Goal: Task Accomplishment & Management: Manage account settings

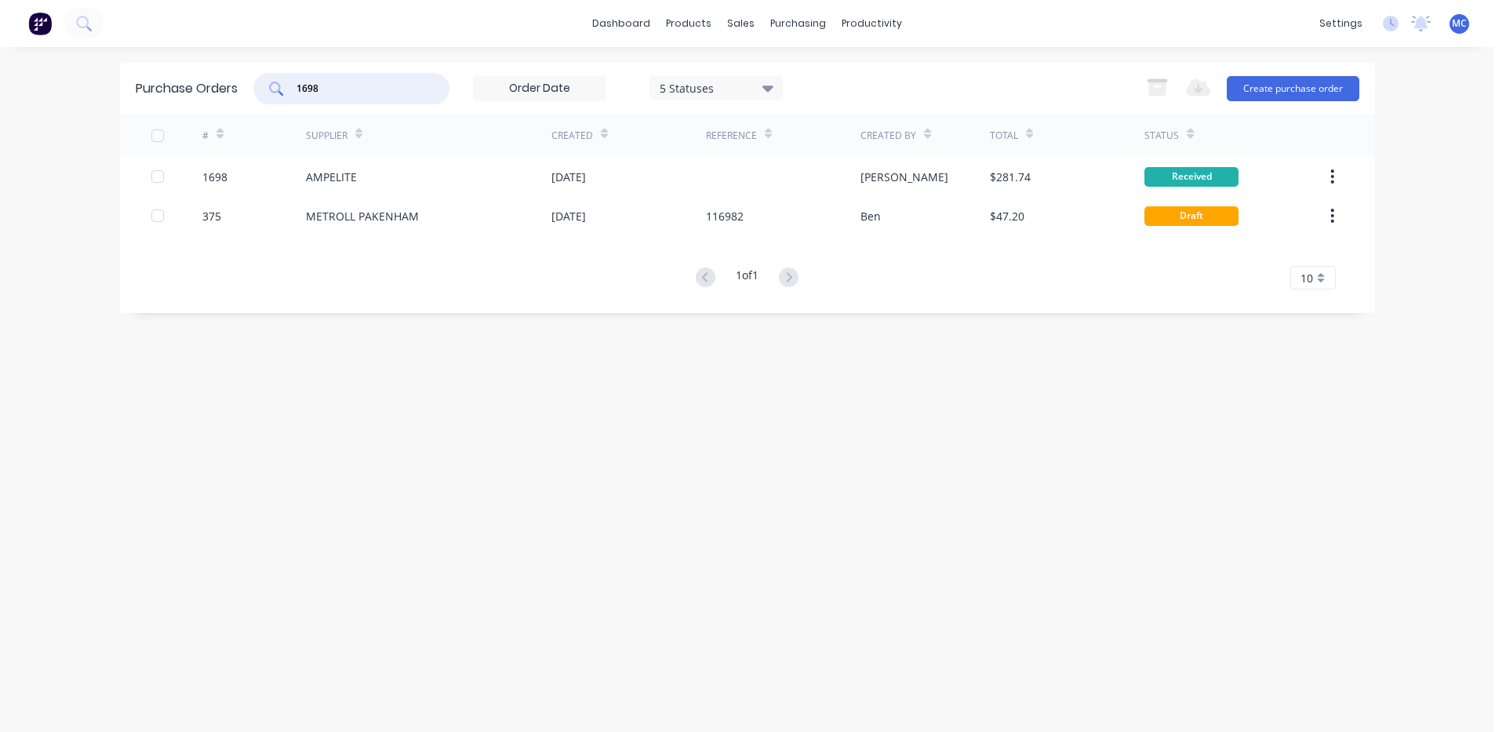
drag, startPoint x: 130, startPoint y: 88, endPoint x: 118, endPoint y: 89, distance: 12.7
click at [118, 89] on div "dashboard products sales purchasing productivity dashboard products Product Cat…" at bounding box center [747, 366] width 1495 height 732
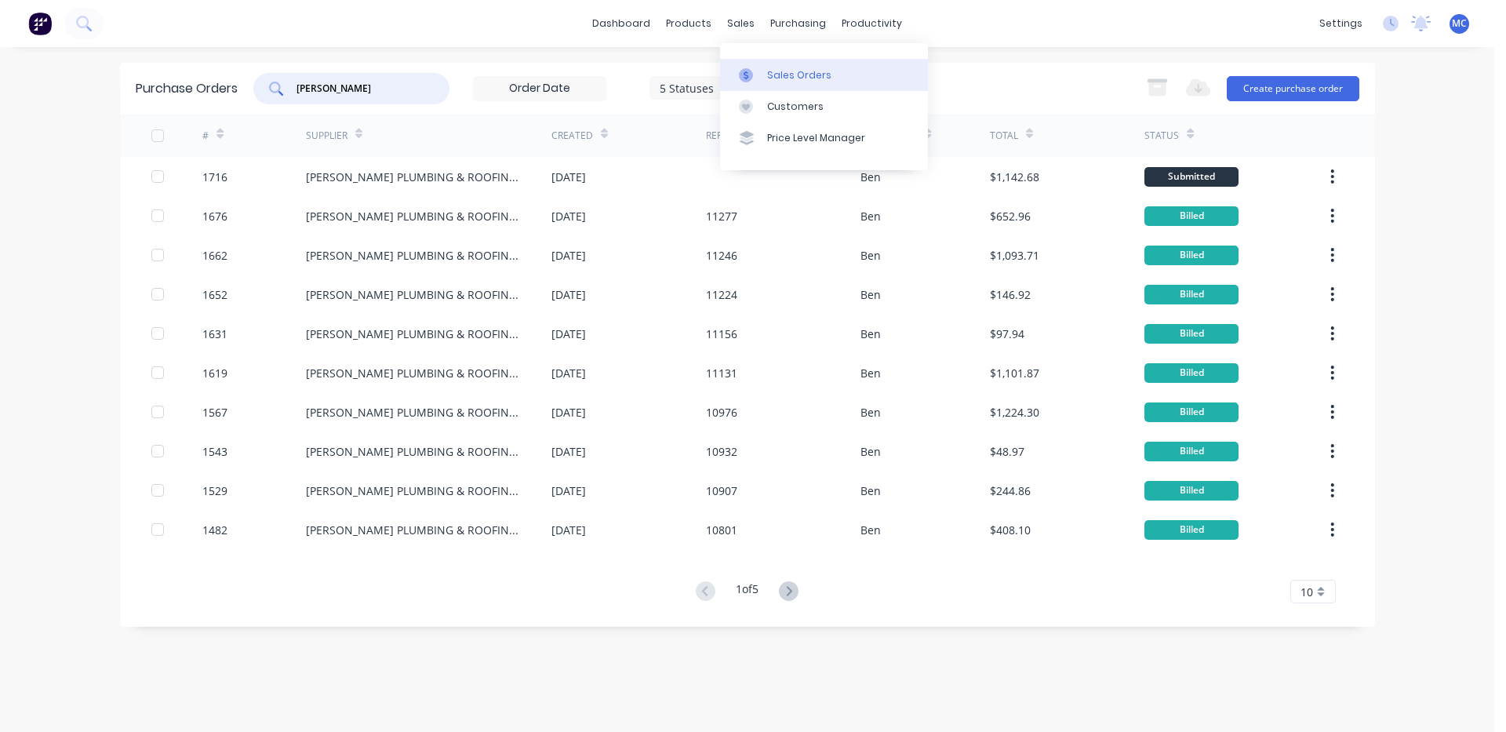
type input "[PERSON_NAME]"
click at [763, 77] on link "Sales Orders" at bounding box center [824, 74] width 208 height 31
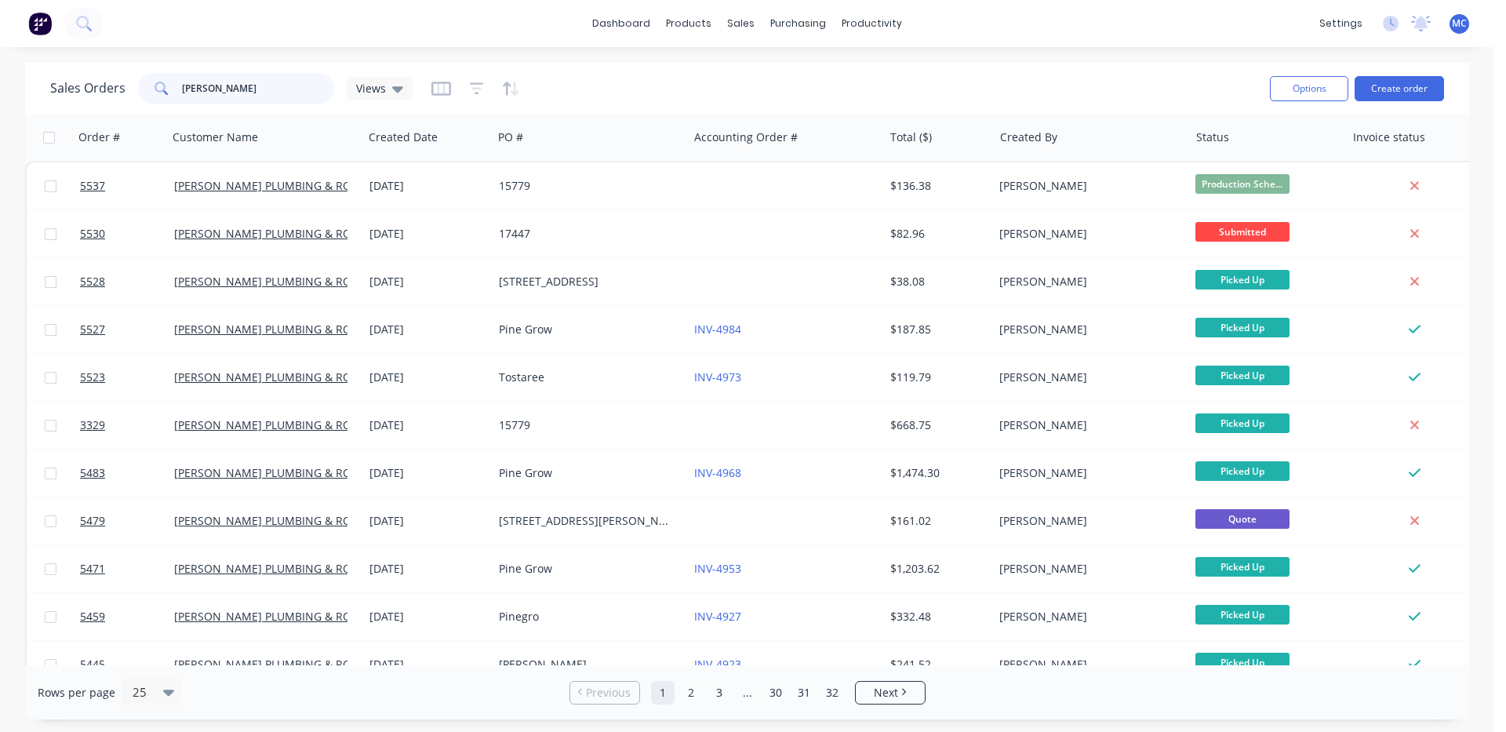
click at [249, 93] on input "[PERSON_NAME]" at bounding box center [258, 88] width 153 height 31
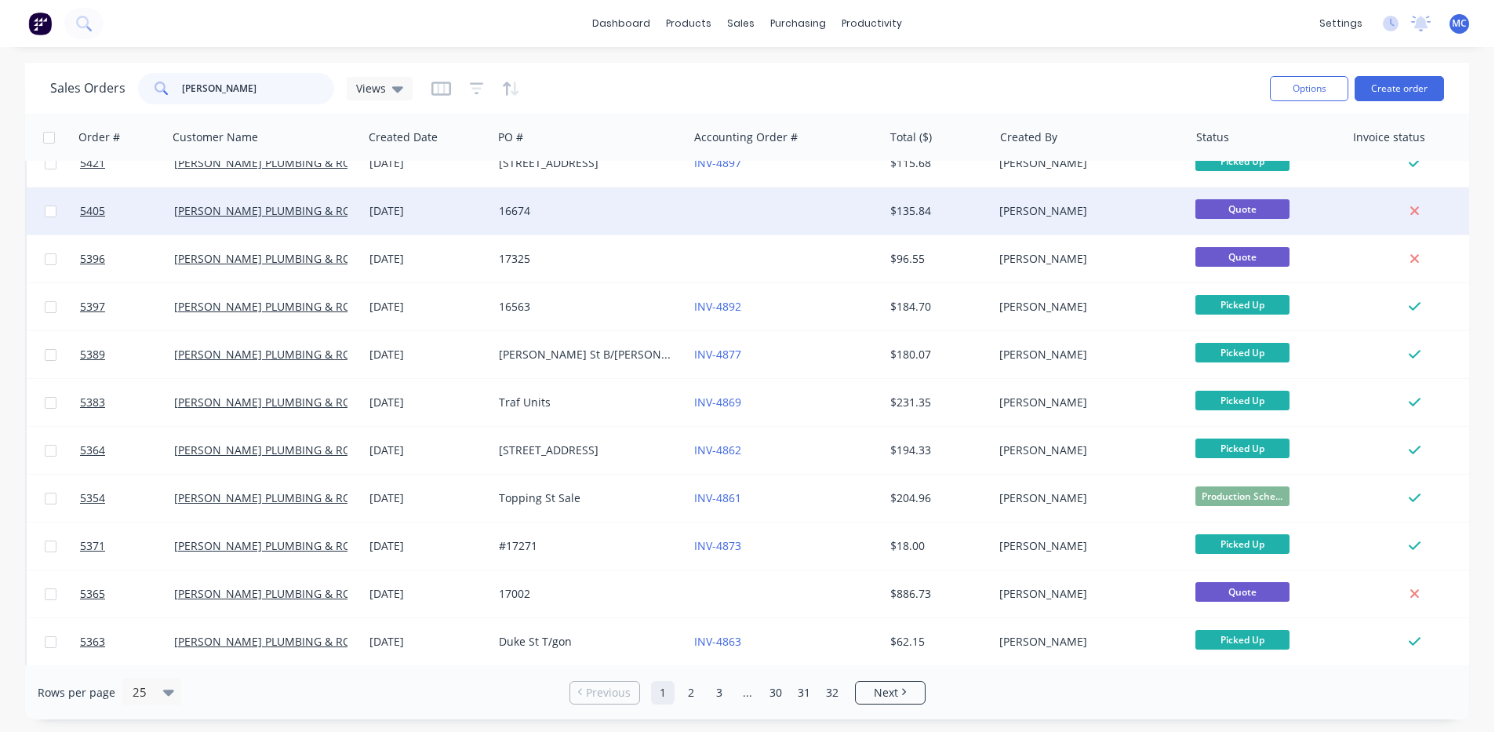
scroll to position [700, 0]
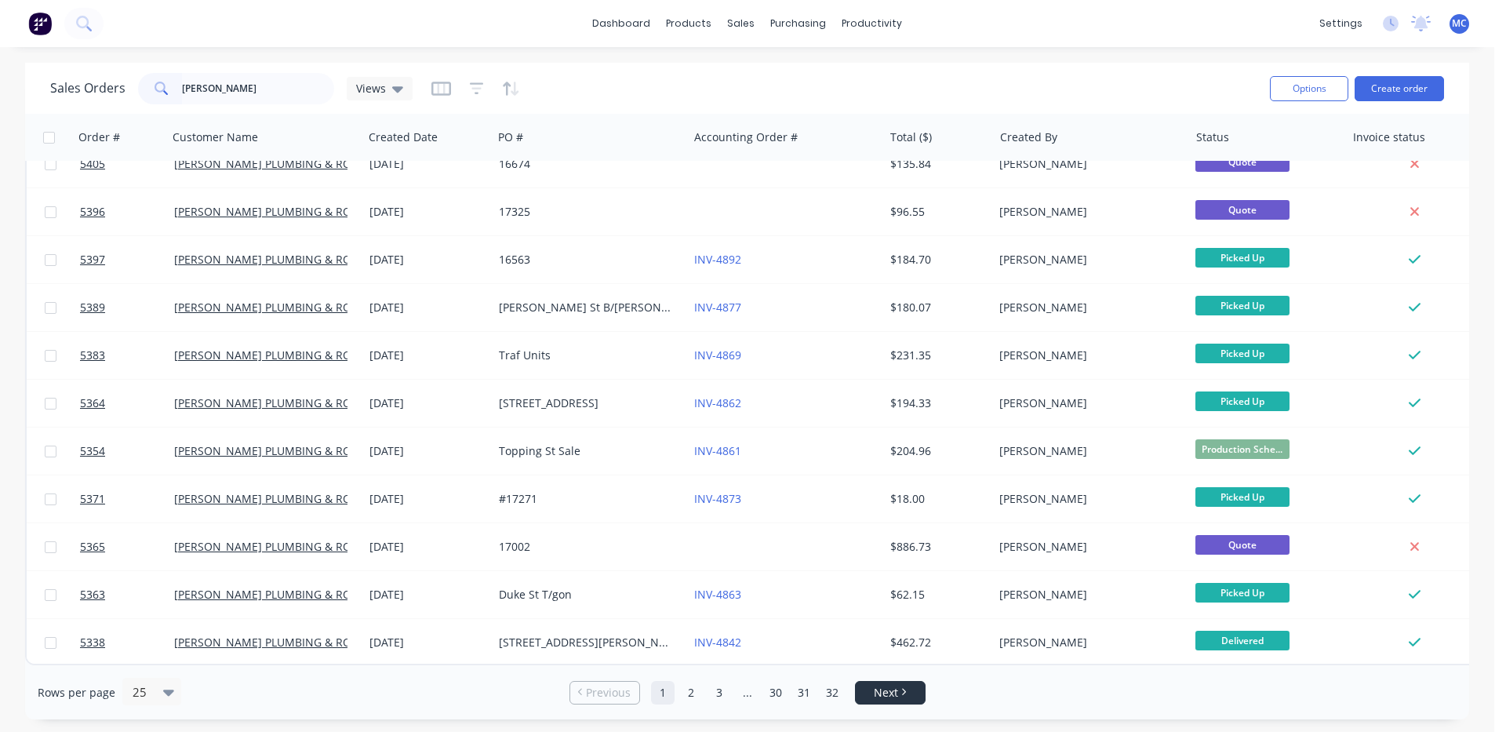
click at [872, 687] on link "Next" at bounding box center [890, 693] width 69 height 16
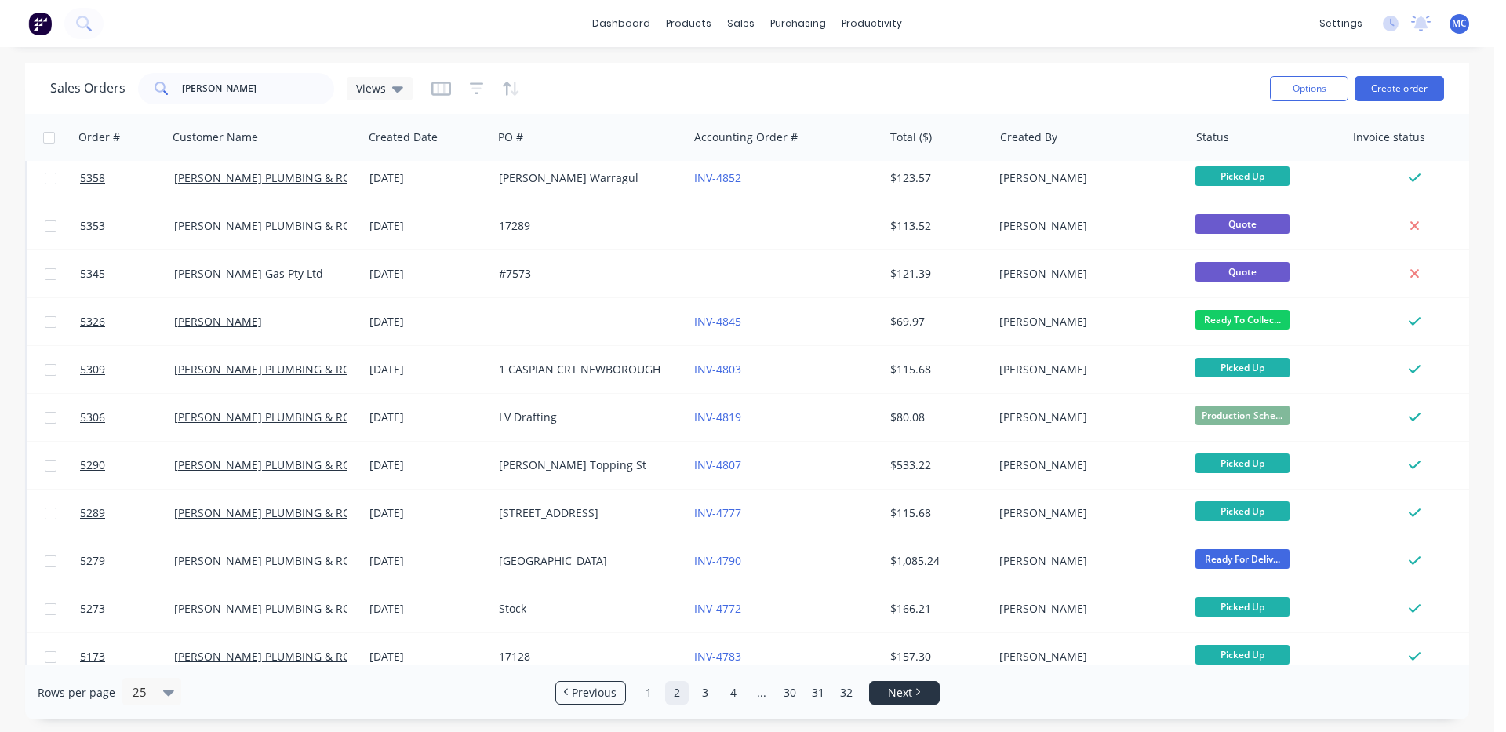
scroll to position [0, 0]
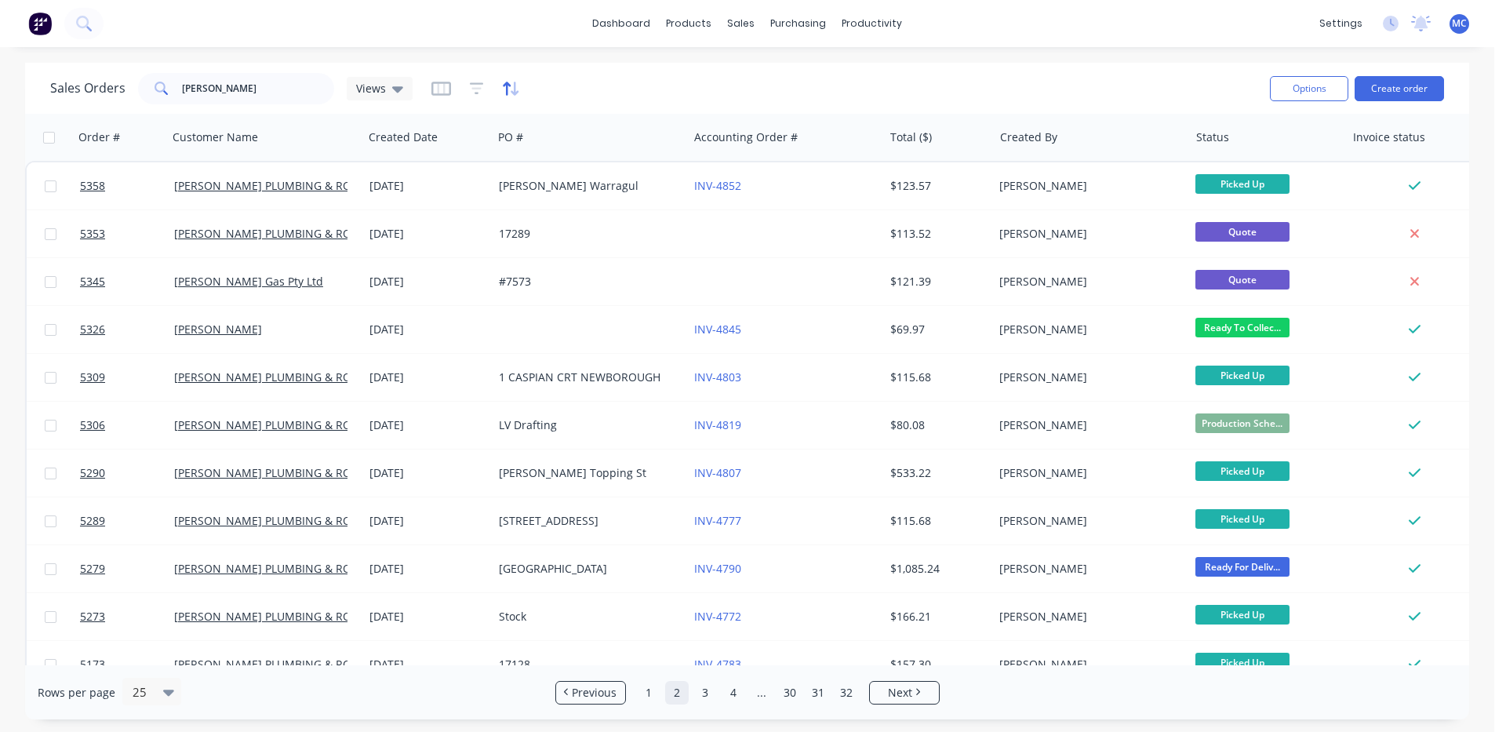
click at [505, 87] on icon "button" at bounding box center [507, 88] width 8 height 13
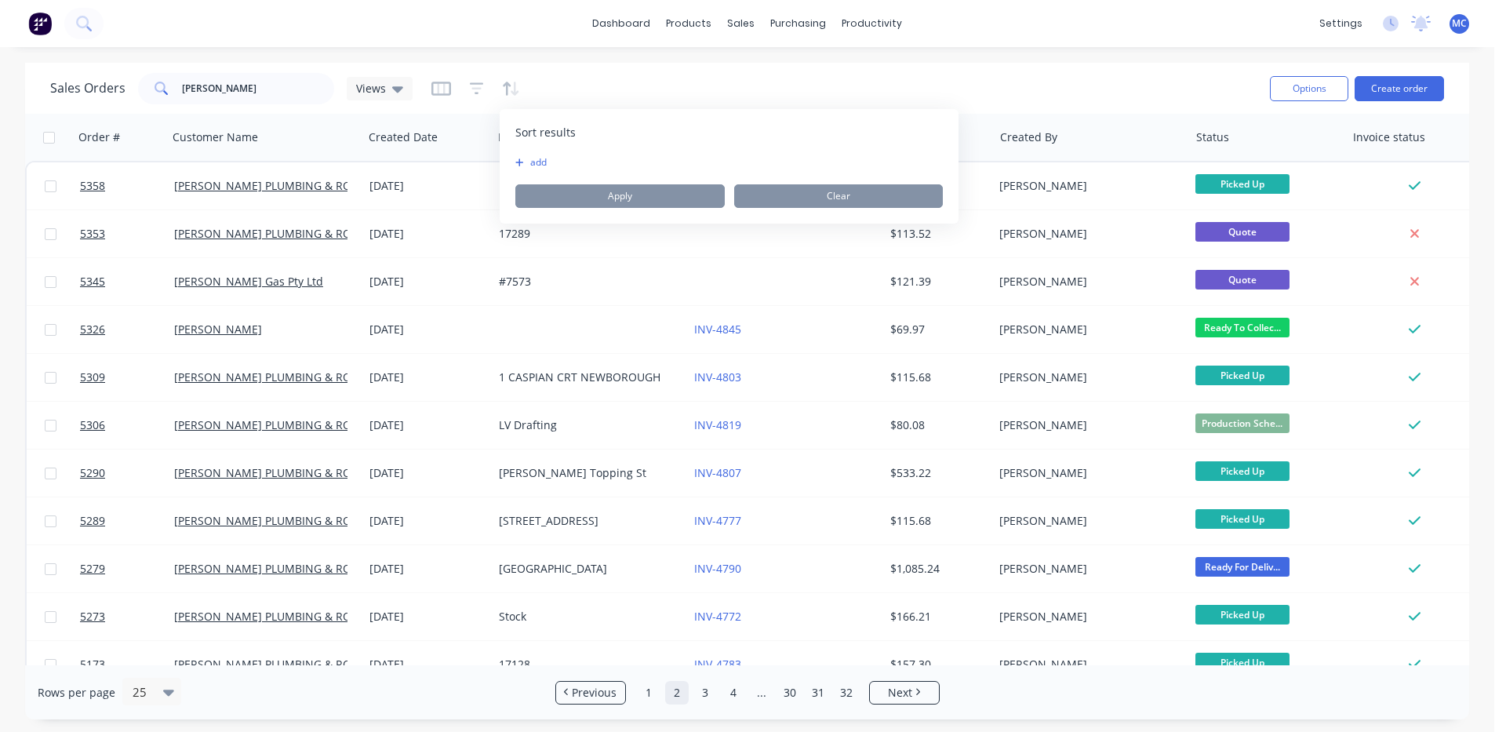
click at [519, 161] on icon "button" at bounding box center [519, 162] width 8 height 8
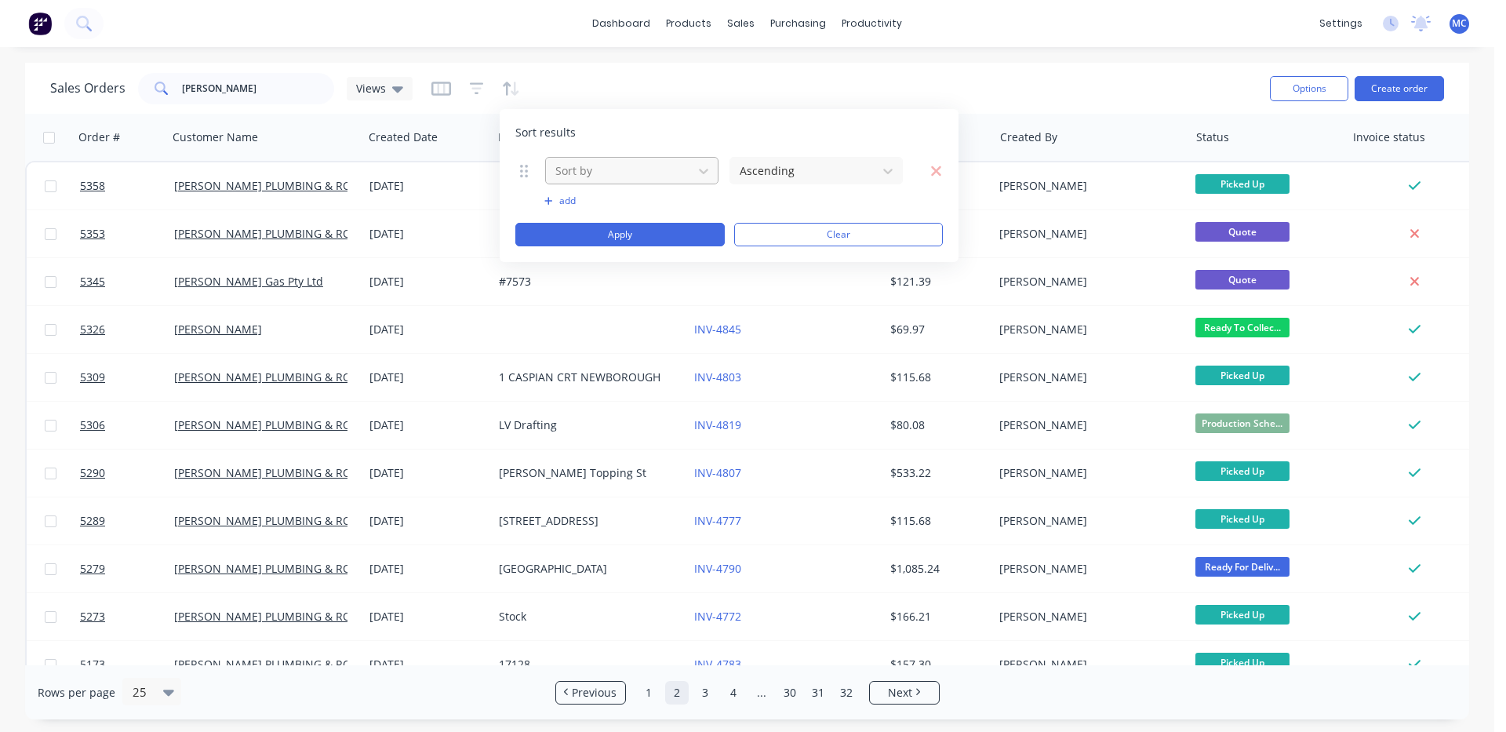
click at [649, 169] on div at bounding box center [619, 171] width 131 height 20
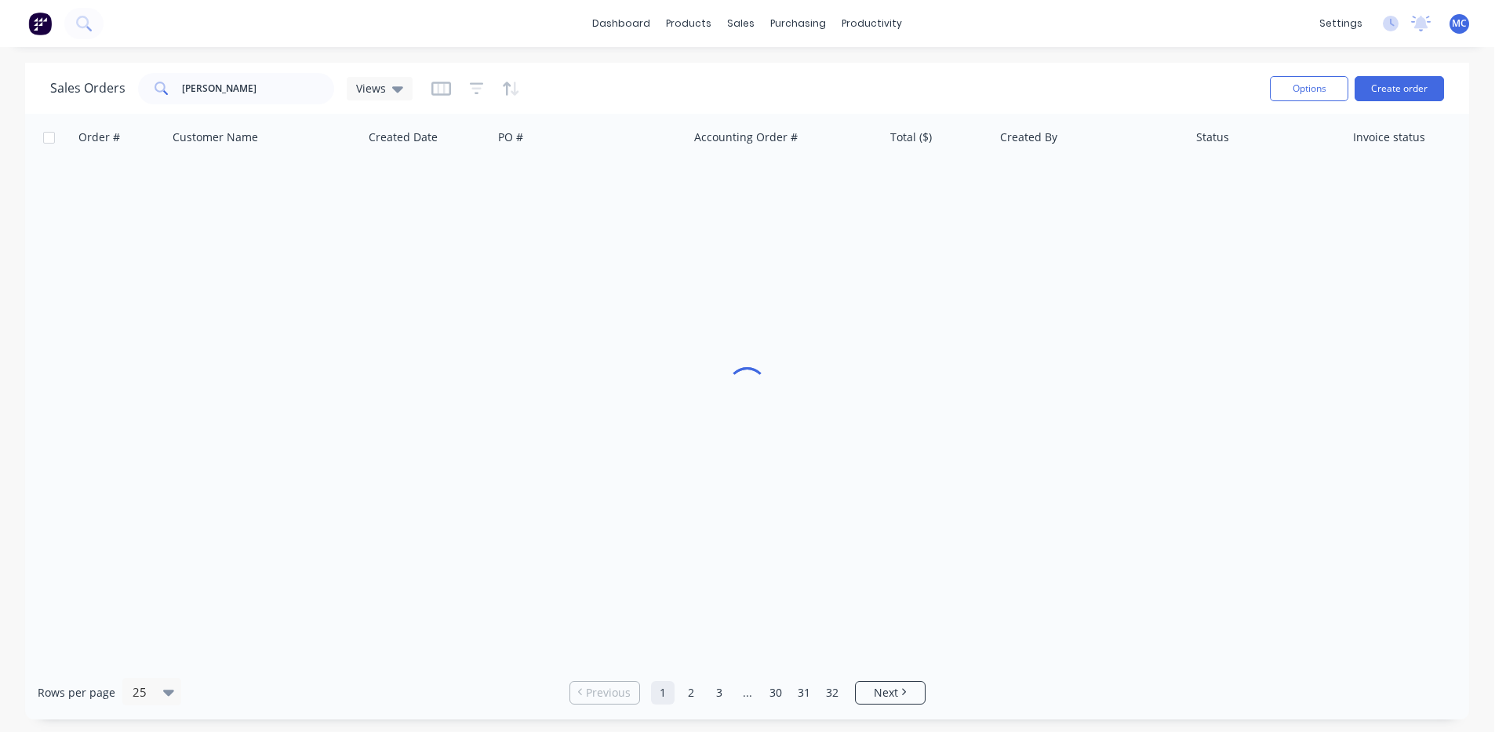
click at [763, 85] on div "Sales Orders [PERSON_NAME] Views" at bounding box center [653, 88] width 1207 height 38
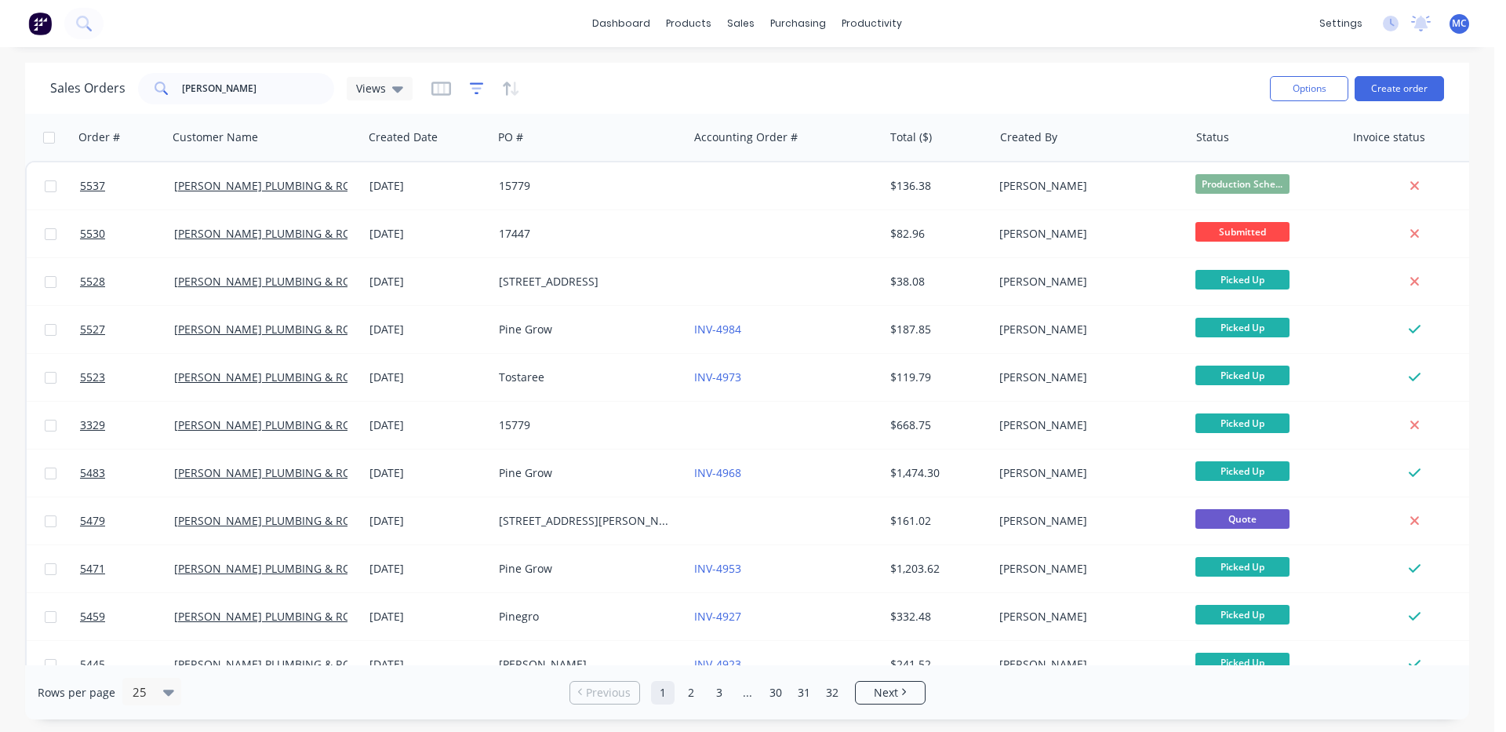
click at [472, 89] on icon "button" at bounding box center [477, 88] width 10 height 2
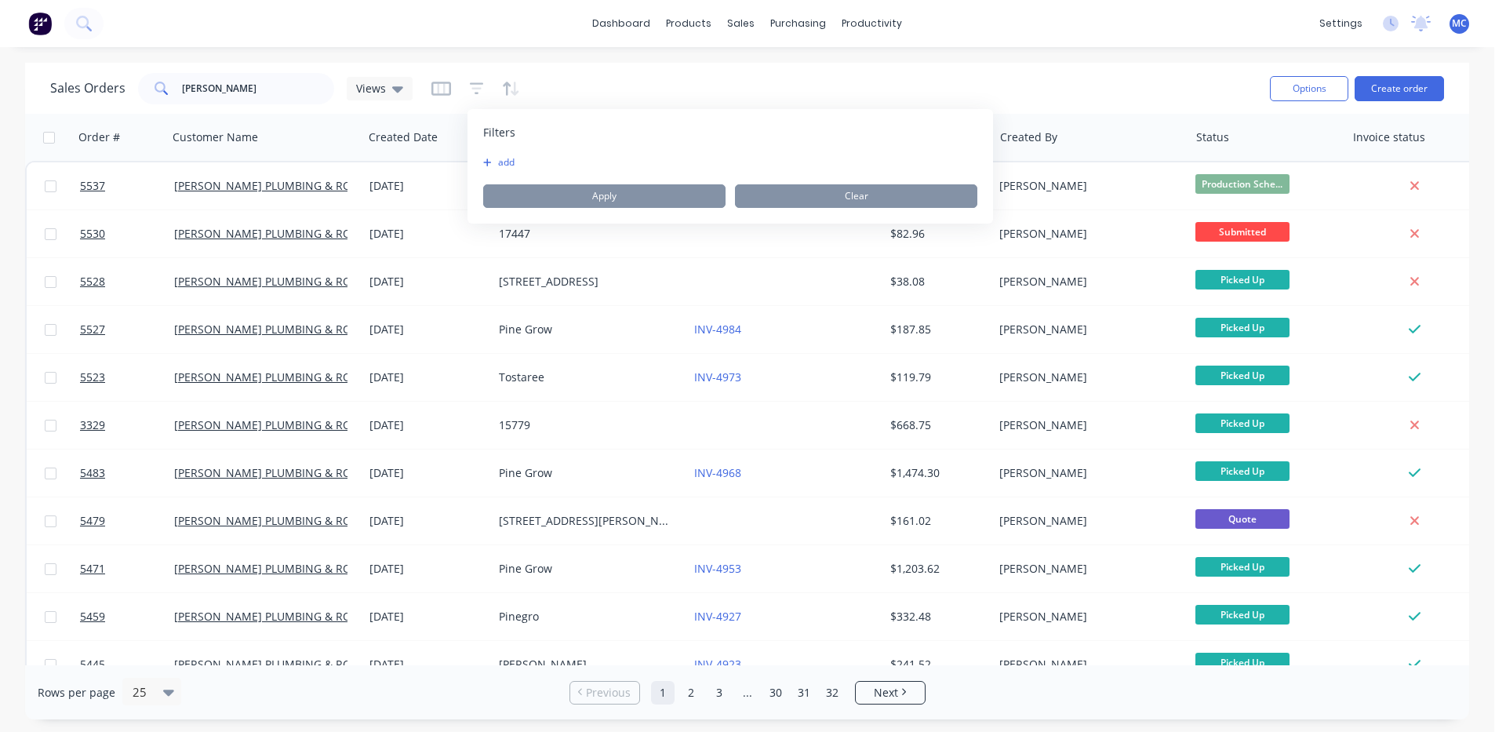
click at [490, 160] on icon "button" at bounding box center [487, 162] width 9 height 9
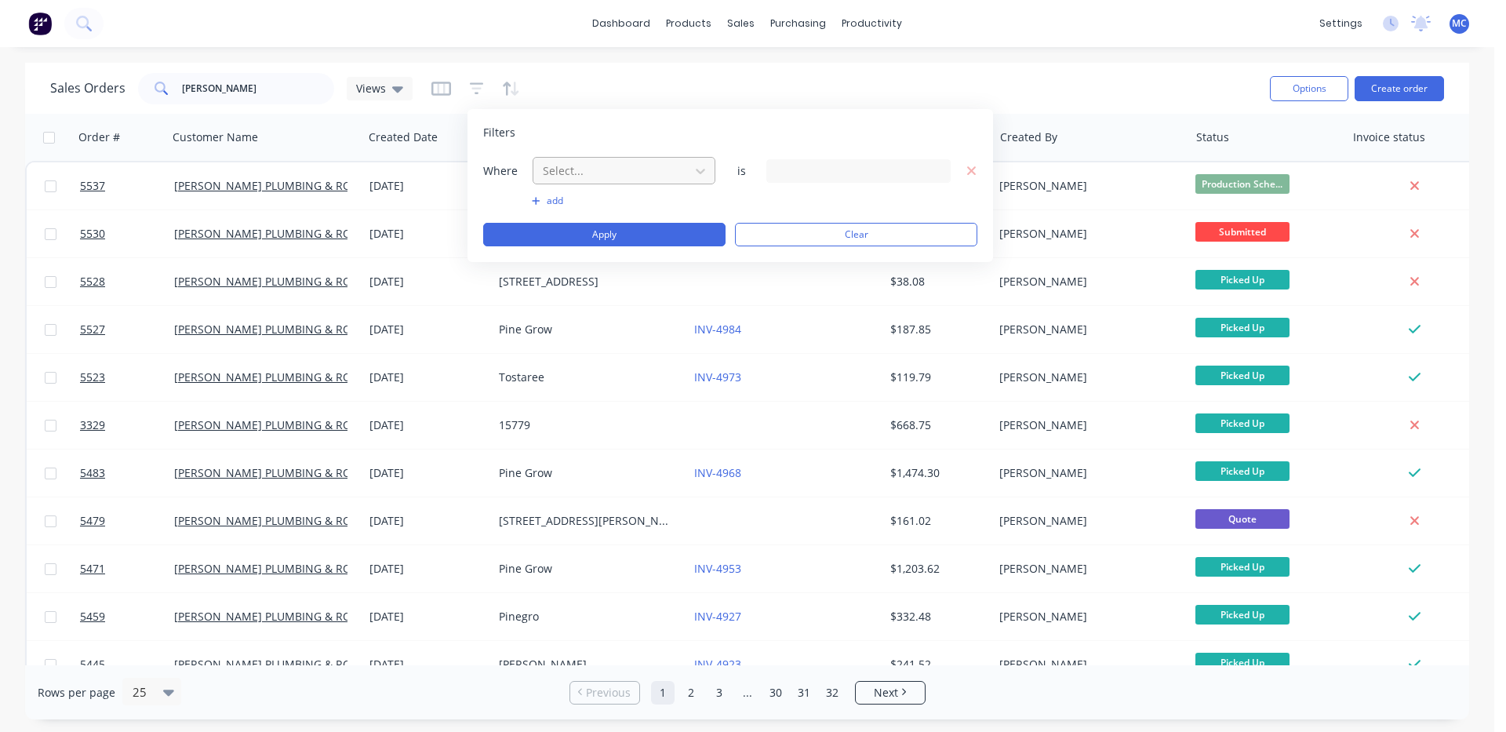
click at [657, 162] on div at bounding box center [611, 171] width 140 height 20
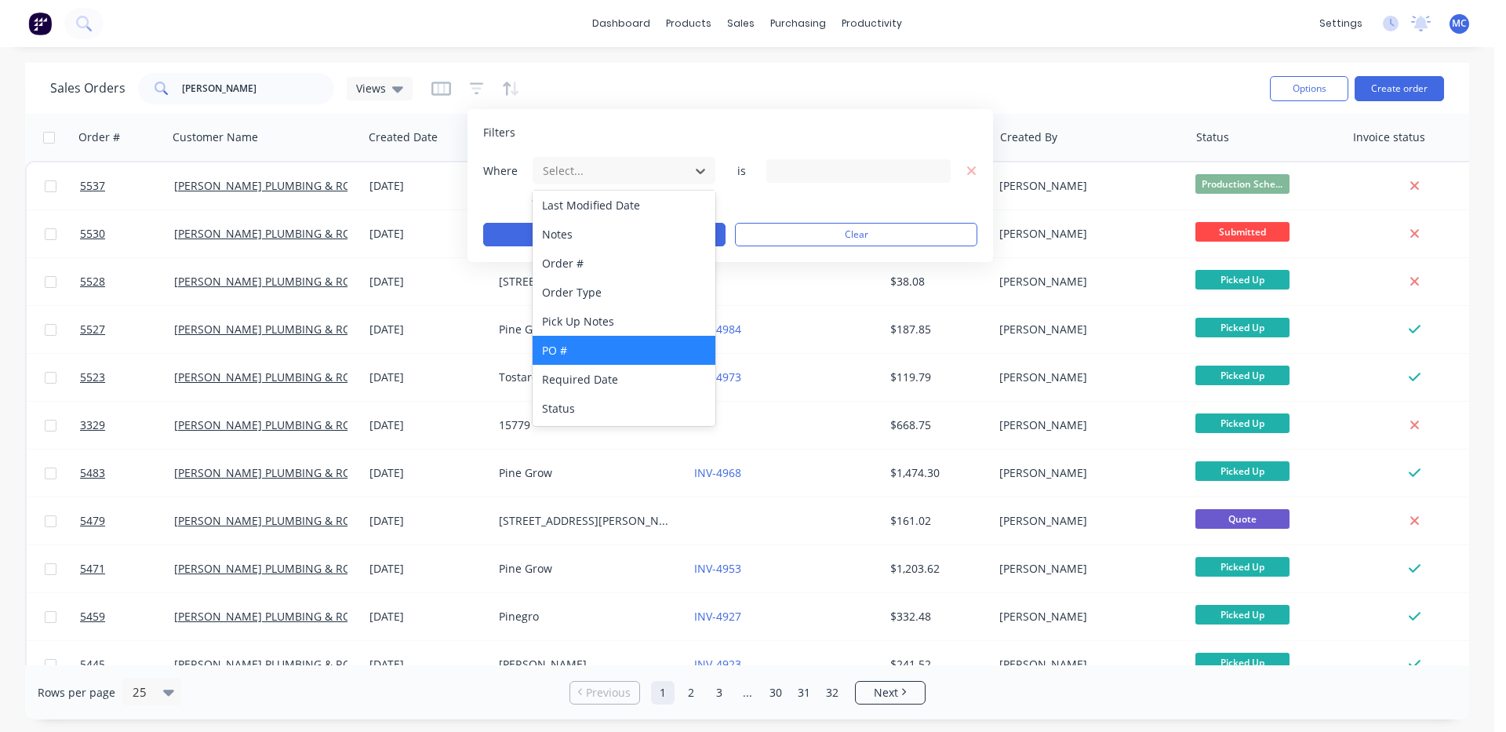
click at [628, 358] on div "PO #" at bounding box center [624, 350] width 183 height 29
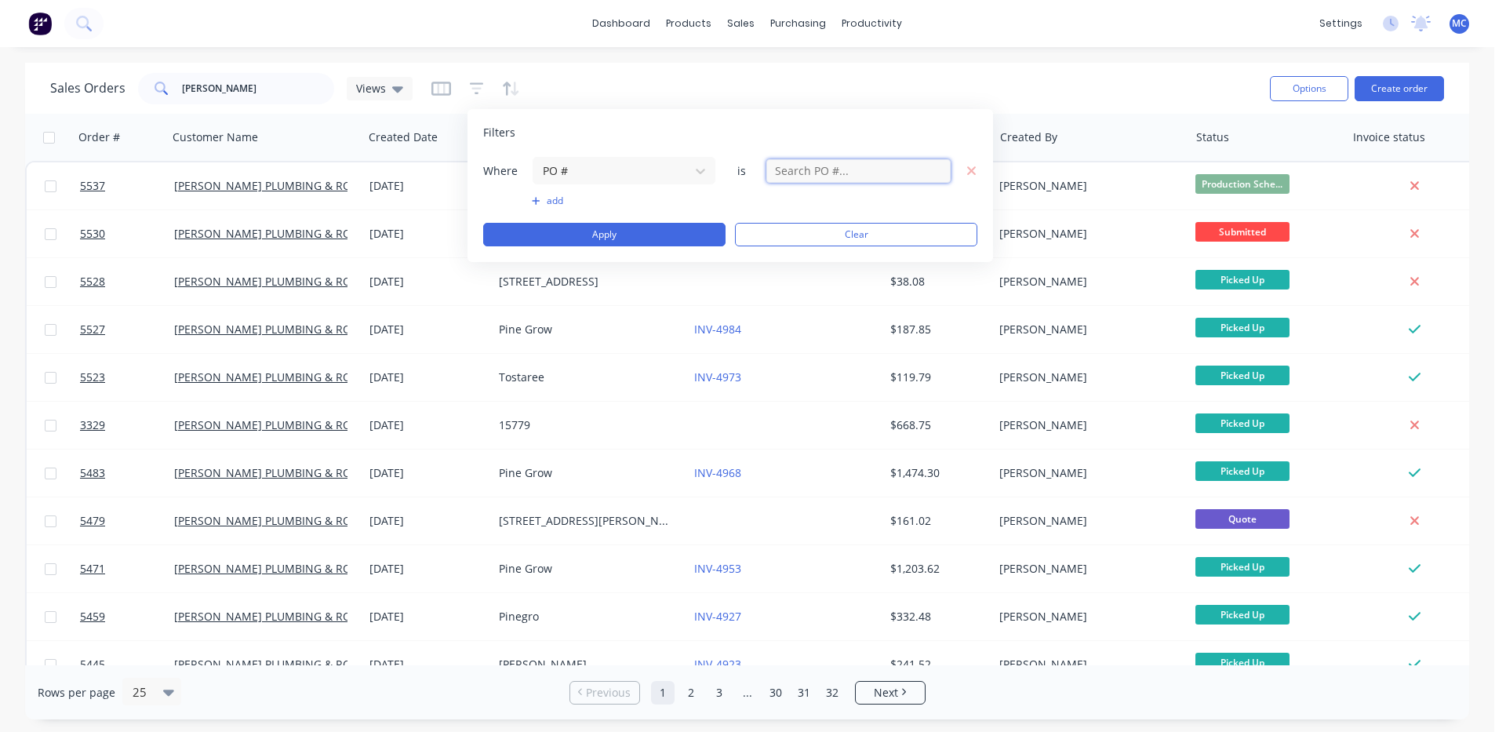
click at [800, 174] on input at bounding box center [859, 171] width 184 height 24
type input "17258"
click at [690, 232] on button "Apply" at bounding box center [604, 235] width 242 height 24
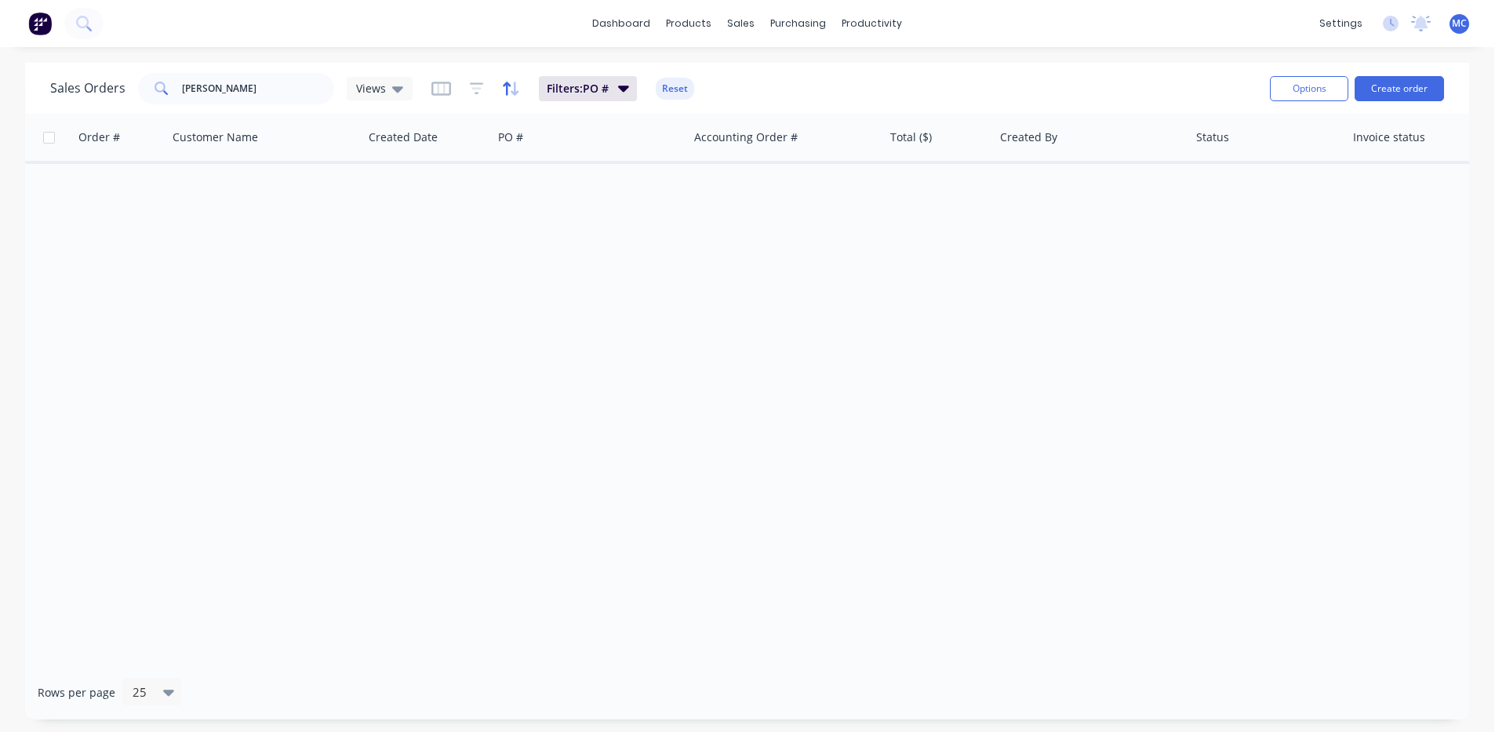
click at [502, 89] on icon "button" at bounding box center [511, 89] width 18 height 16
click at [612, 88] on button "Filters: PO #" at bounding box center [588, 88] width 98 height 25
click at [672, 86] on button "Reset" at bounding box center [675, 89] width 38 height 22
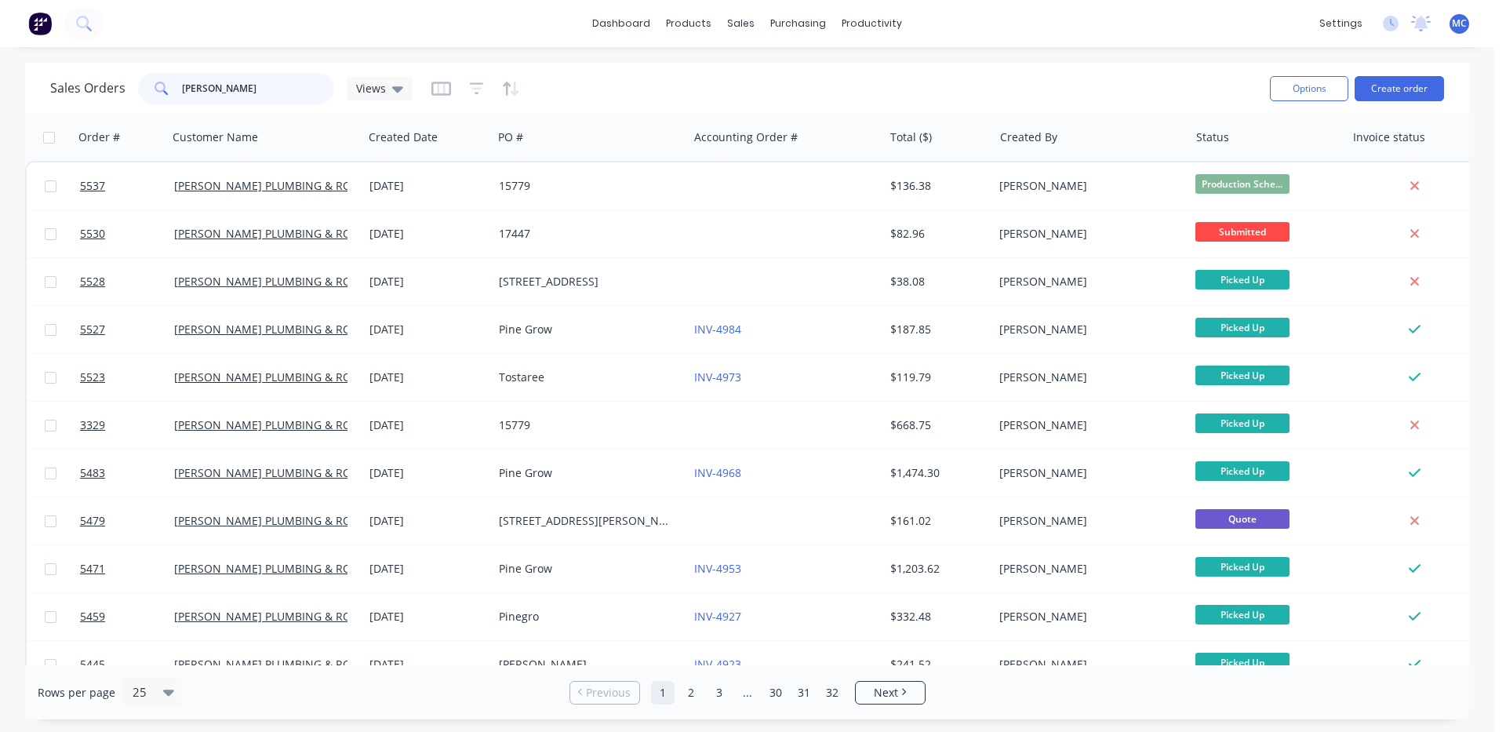
click at [277, 97] on input "[PERSON_NAME]" at bounding box center [258, 88] width 153 height 31
type input "[PERSON_NAME] plumbing"
click at [158, 693] on div "25" at bounding box center [144, 692] width 37 height 26
click at [168, 641] on div "100" at bounding box center [149, 653] width 59 height 29
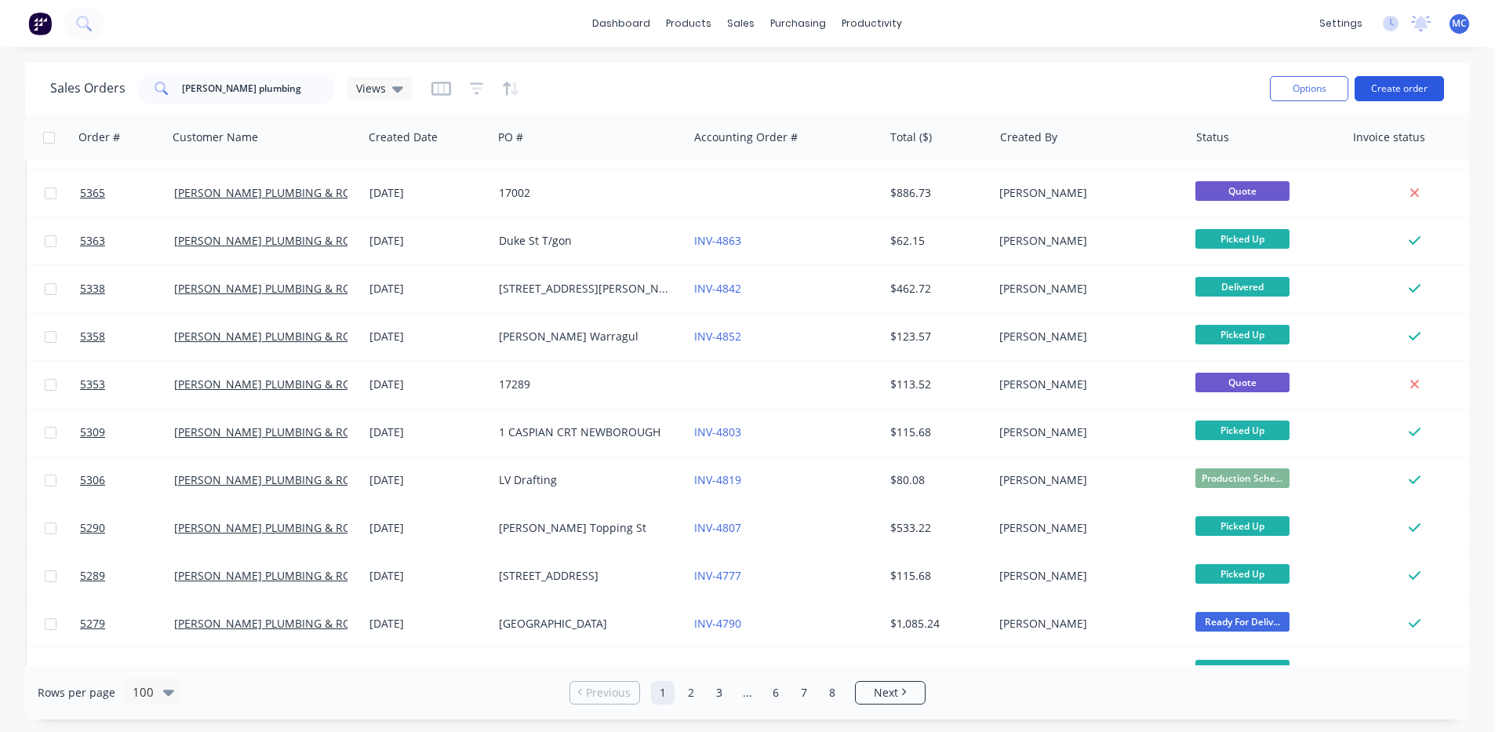
scroll to position [0, 0]
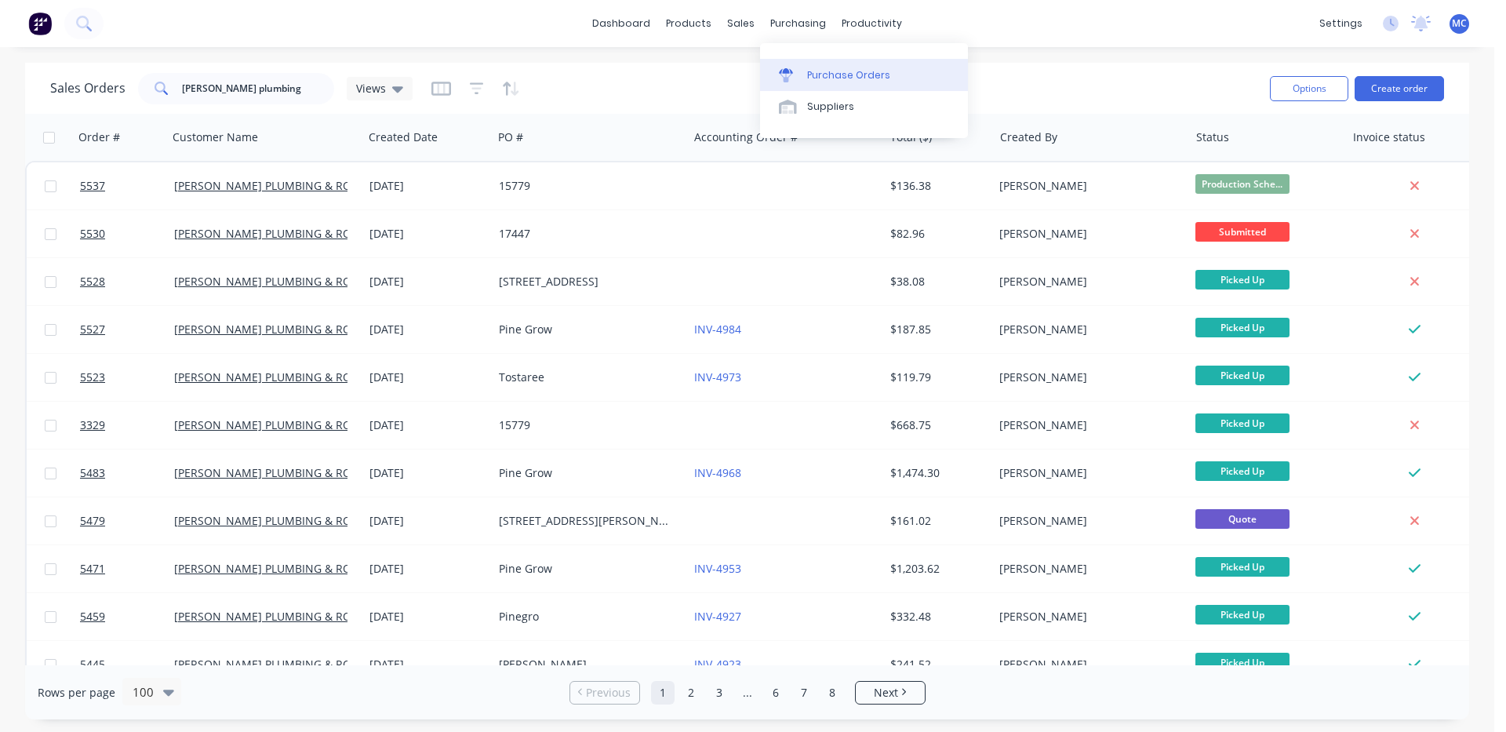
click at [832, 78] on div "Purchase Orders" at bounding box center [848, 75] width 83 height 14
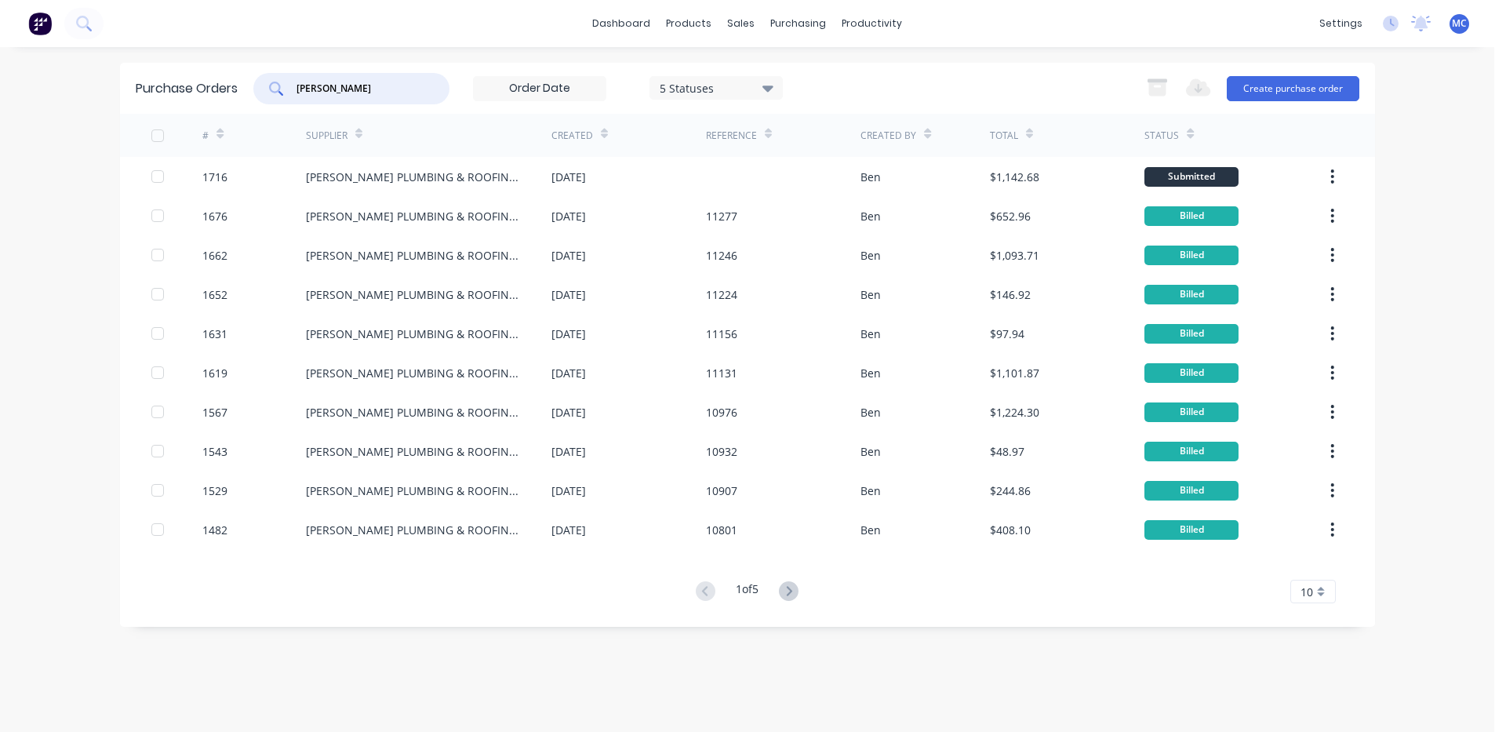
drag, startPoint x: 337, startPoint y: 89, endPoint x: 231, endPoint y: 73, distance: 107.1
click at [231, 73] on div "Purchase Orders [PERSON_NAME] 5 Statuses 5 Statuses Export to Excel (XLSX) Crea…" at bounding box center [747, 88] width 1255 height 51
click at [813, 69] on div "Purchase Orders" at bounding box center [848, 75] width 83 height 14
click at [850, 75] on div "Purchase Orders" at bounding box center [848, 75] width 83 height 14
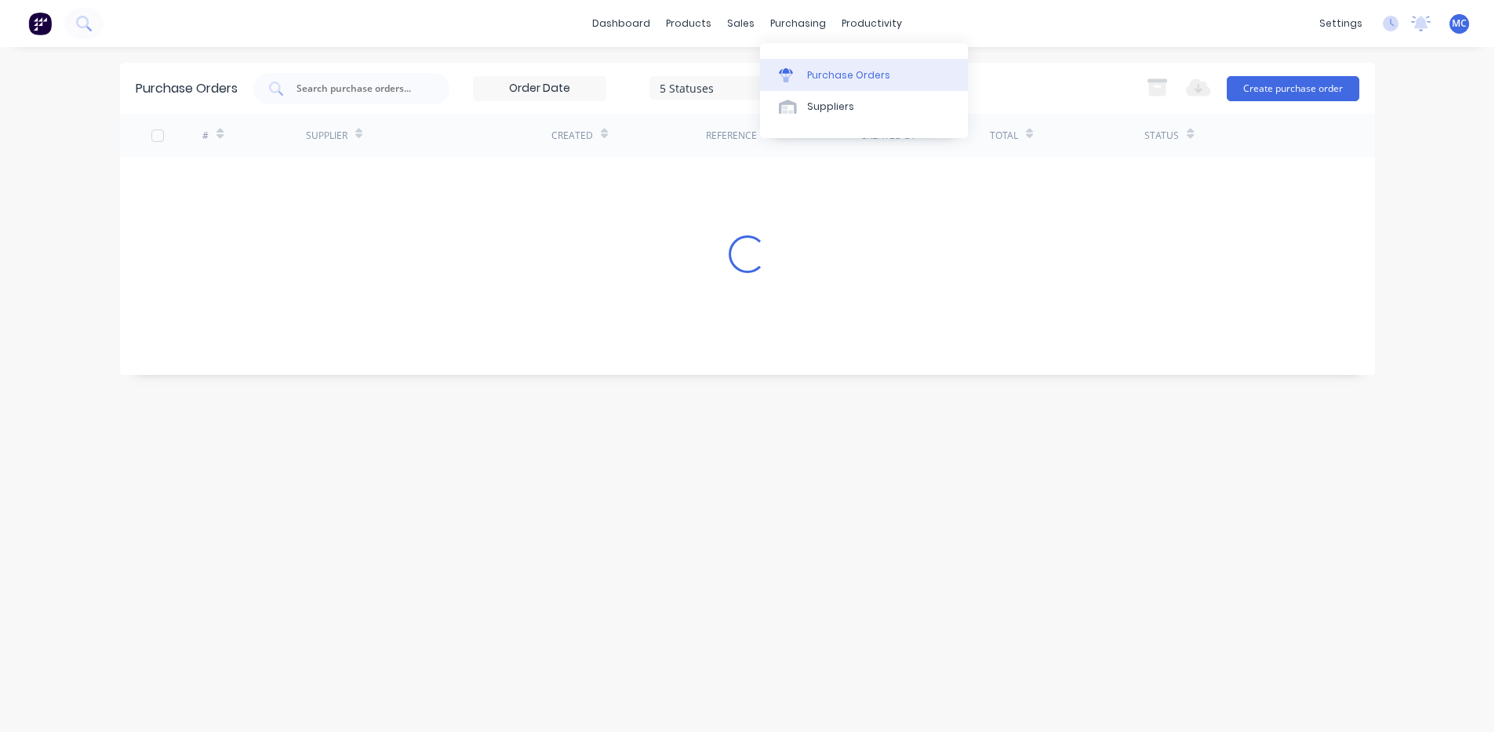
click at [840, 77] on div "Purchase Orders" at bounding box center [848, 75] width 83 height 14
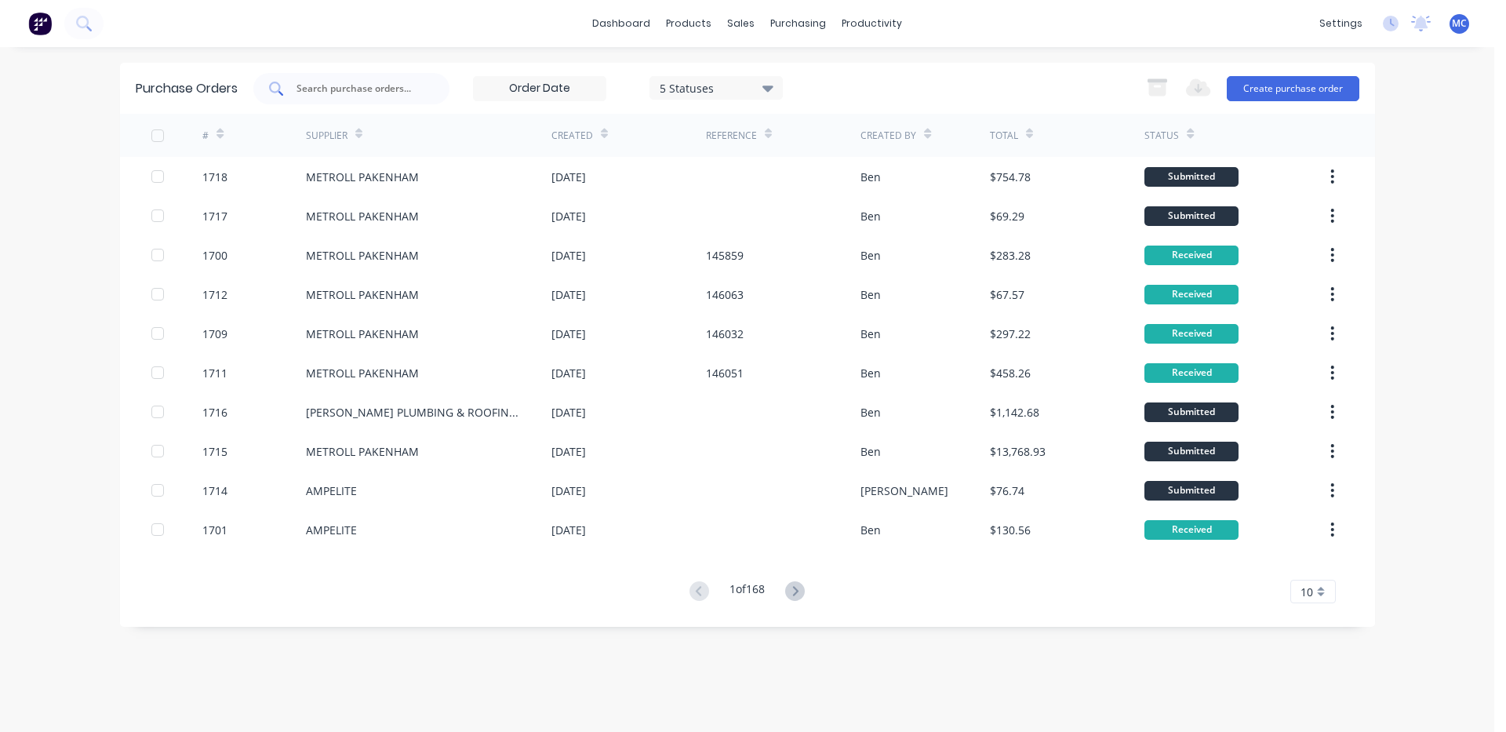
click at [356, 101] on div at bounding box center [351, 88] width 196 height 31
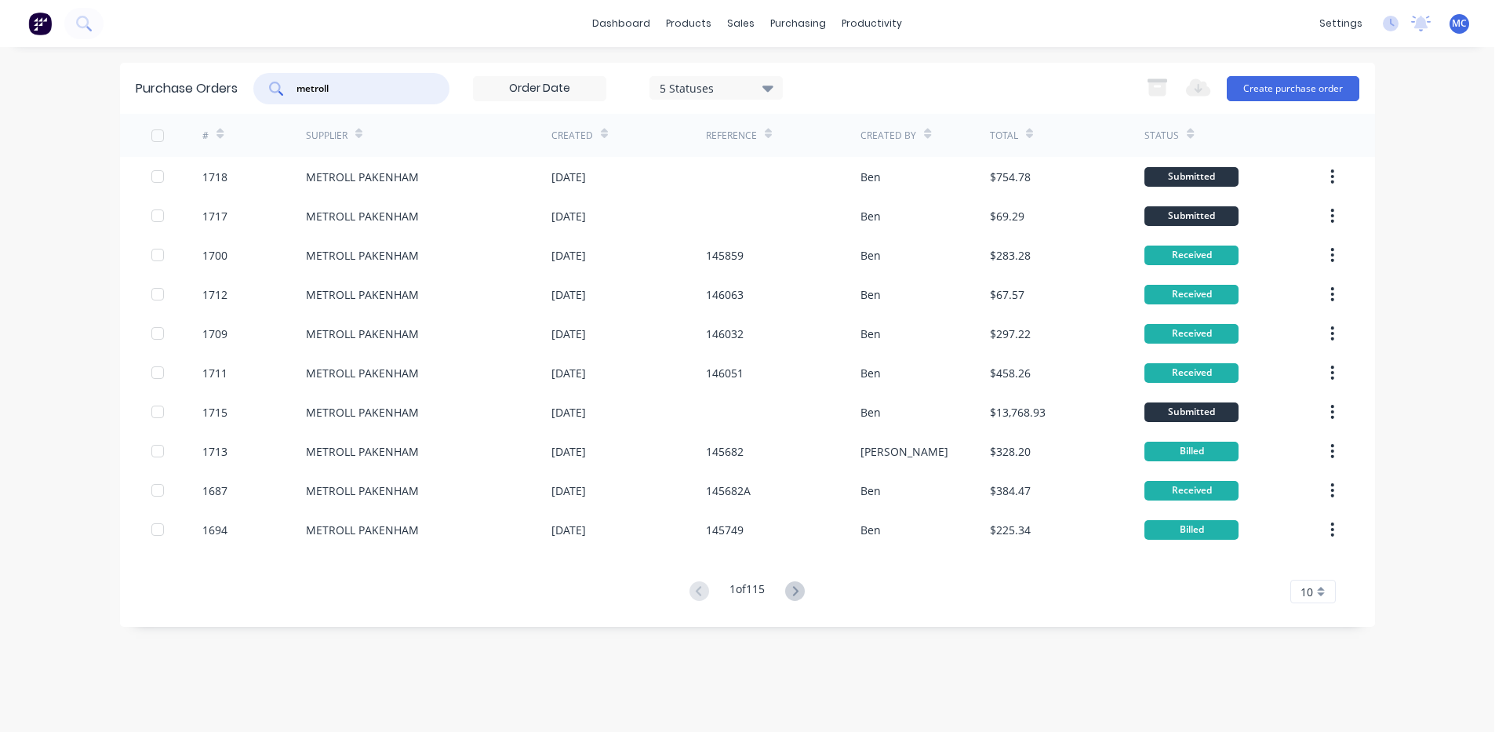
drag, startPoint x: 366, startPoint y: 94, endPoint x: 0, endPoint y: 133, distance: 368.5
click at [0, 130] on div "dashboard products sales purchasing productivity dashboard products Product Cat…" at bounding box center [747, 366] width 1495 height 732
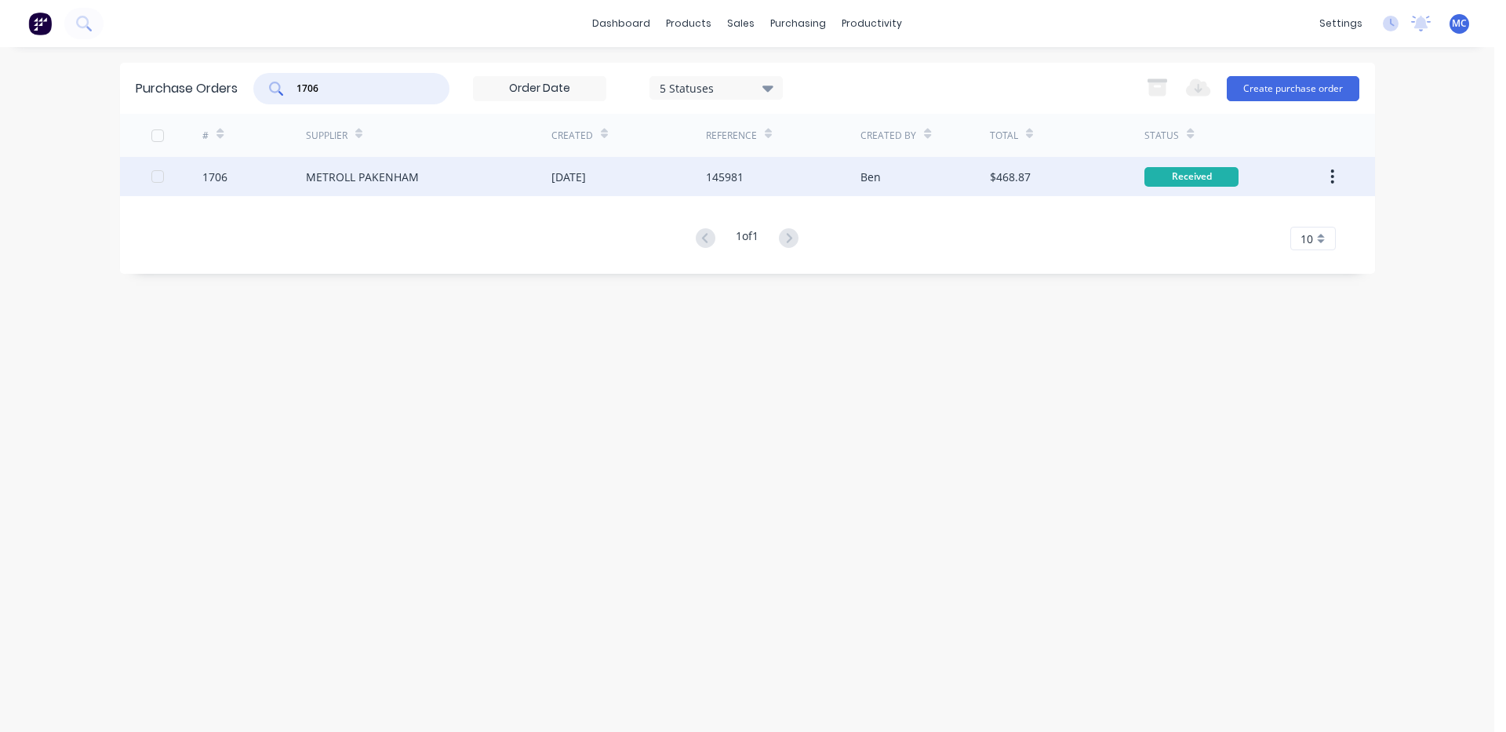
type input "1706"
click at [399, 186] on div "METROLL PAKENHAM" at bounding box center [429, 176] width 246 height 39
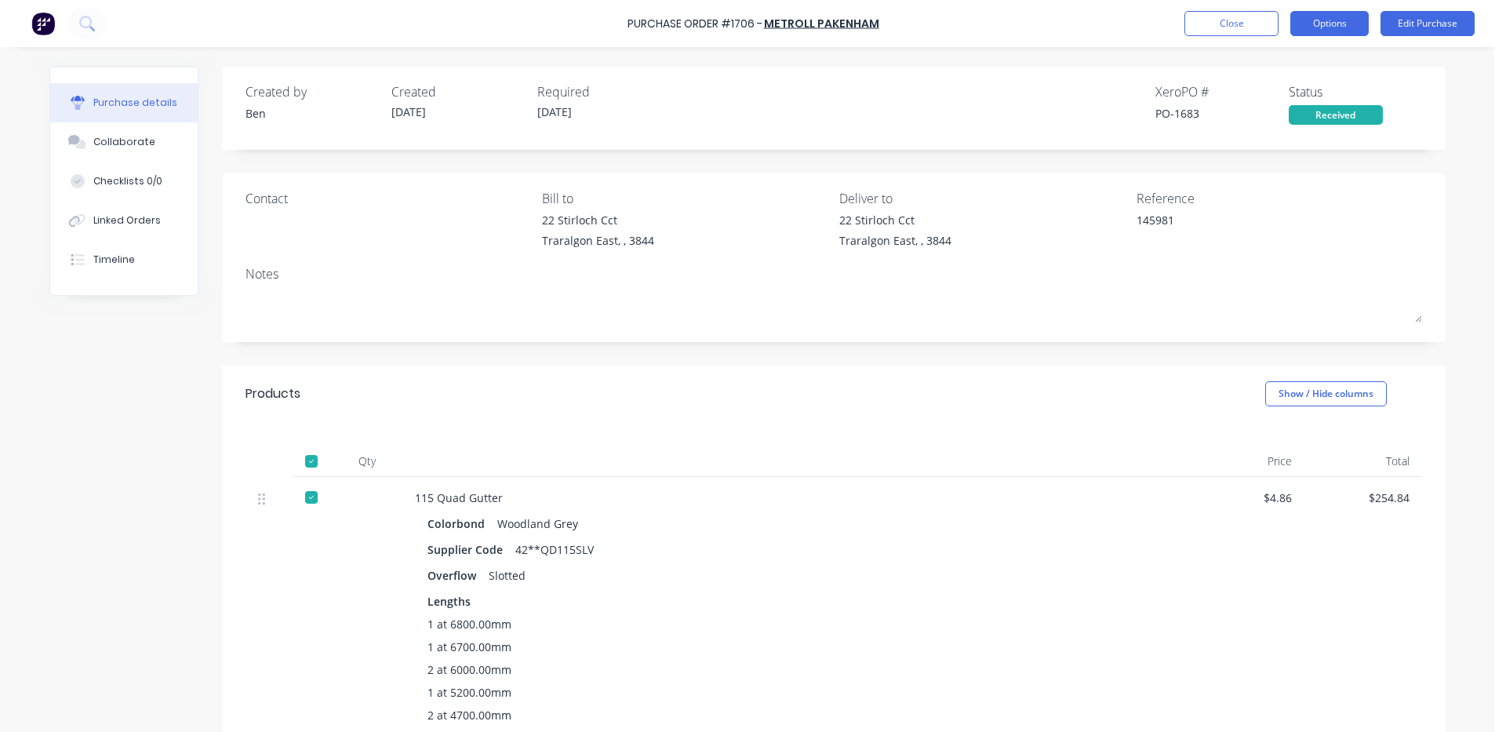
click at [1322, 27] on button "Options" at bounding box center [1330, 23] width 78 height 25
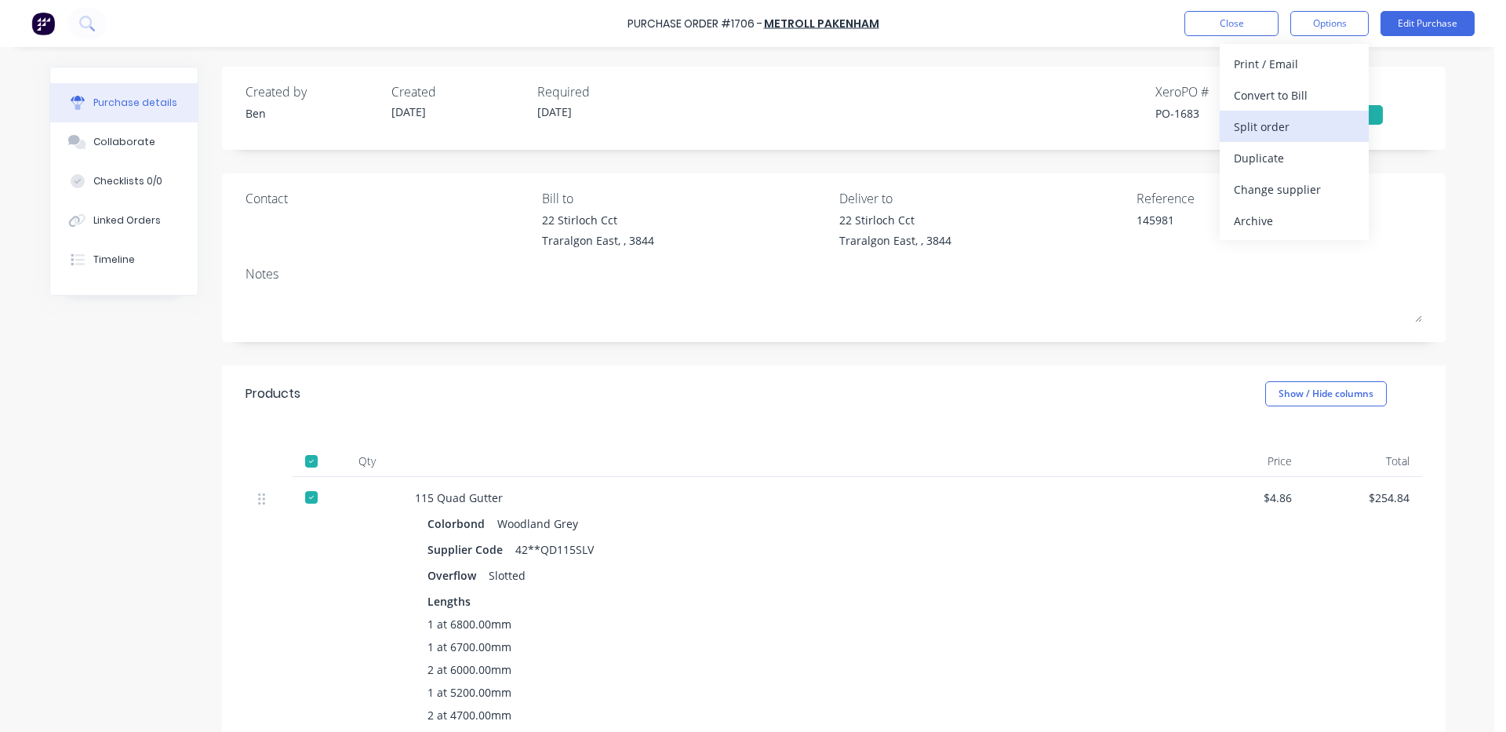
click at [1295, 122] on div "Split order" at bounding box center [1294, 126] width 121 height 23
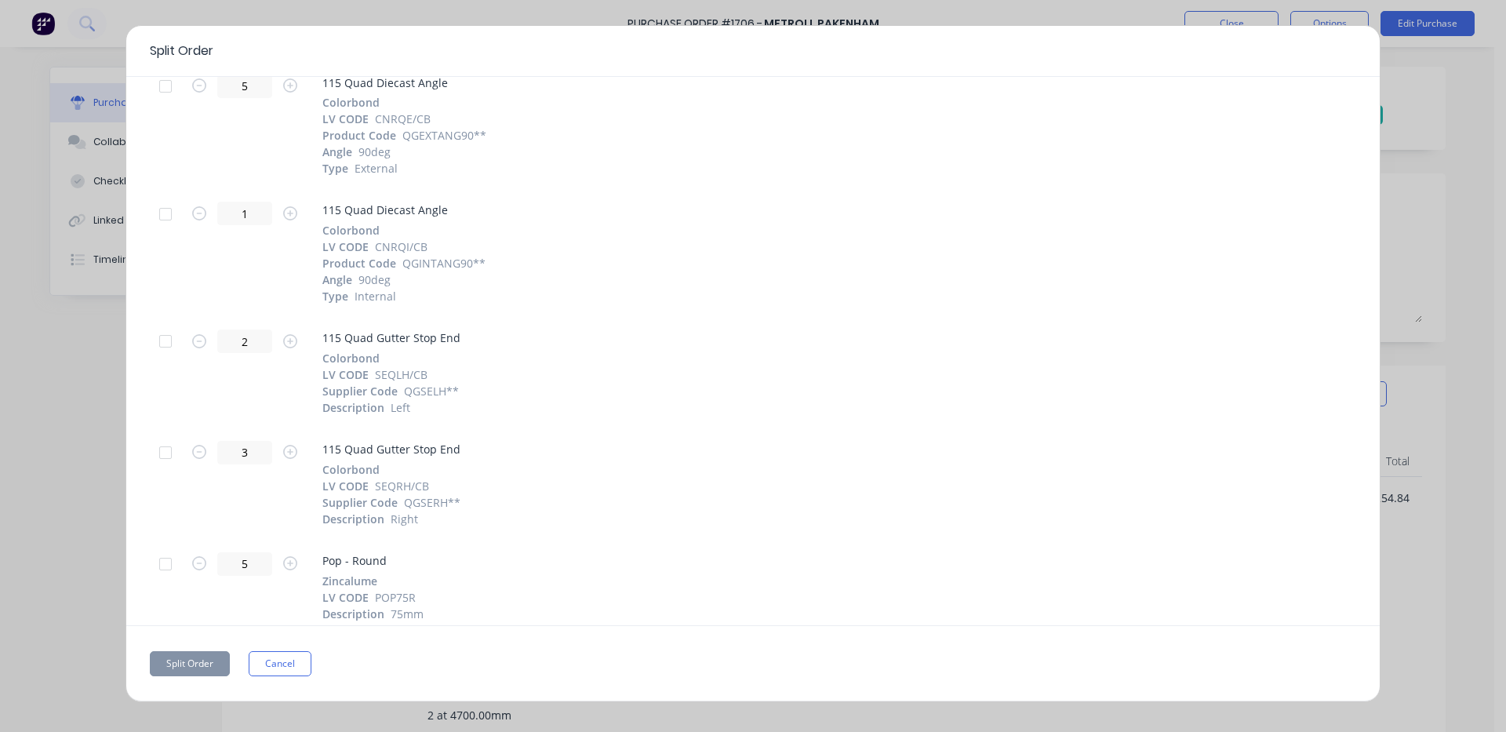
scroll to position [485, 0]
click at [162, 443] on div at bounding box center [165, 443] width 31 height 31
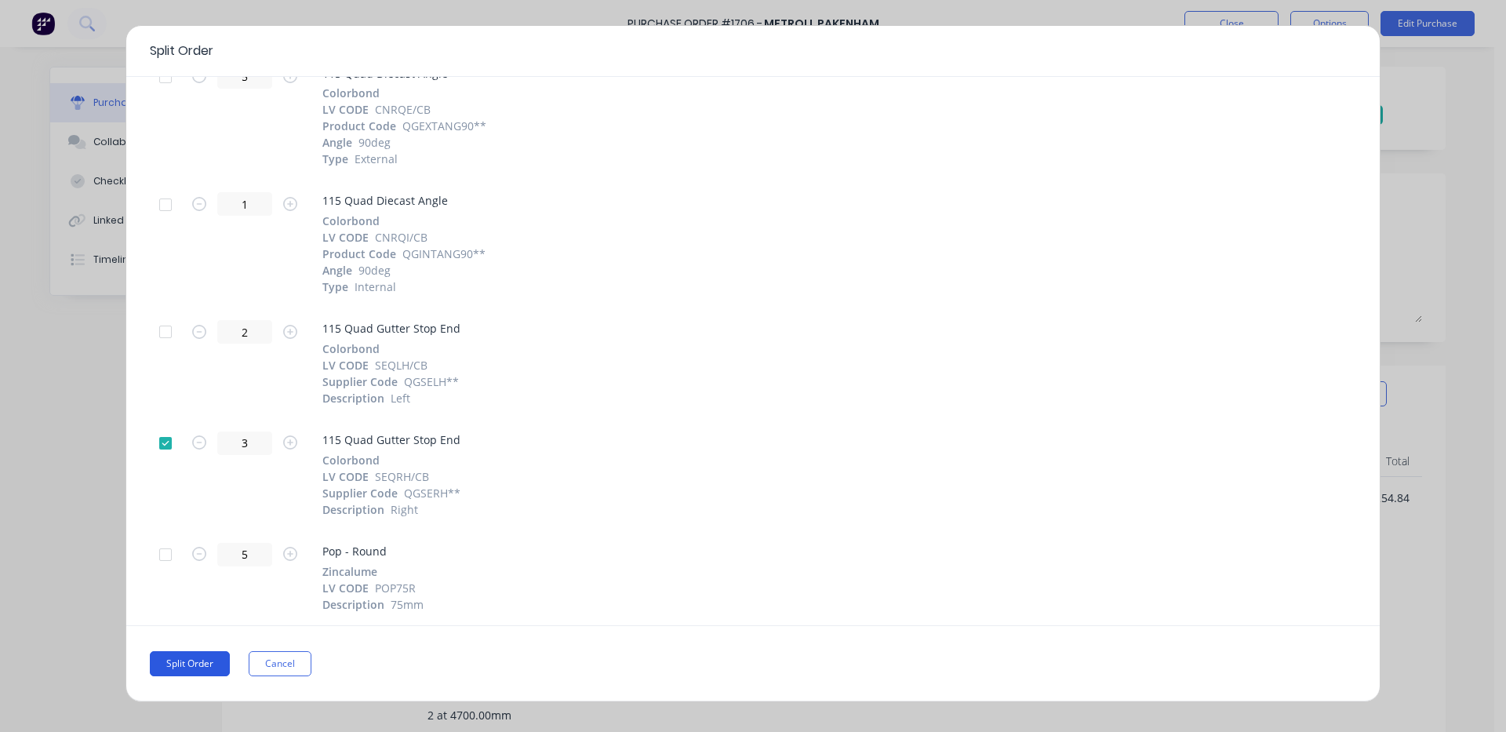
click at [180, 657] on button "Split Order" at bounding box center [190, 663] width 80 height 25
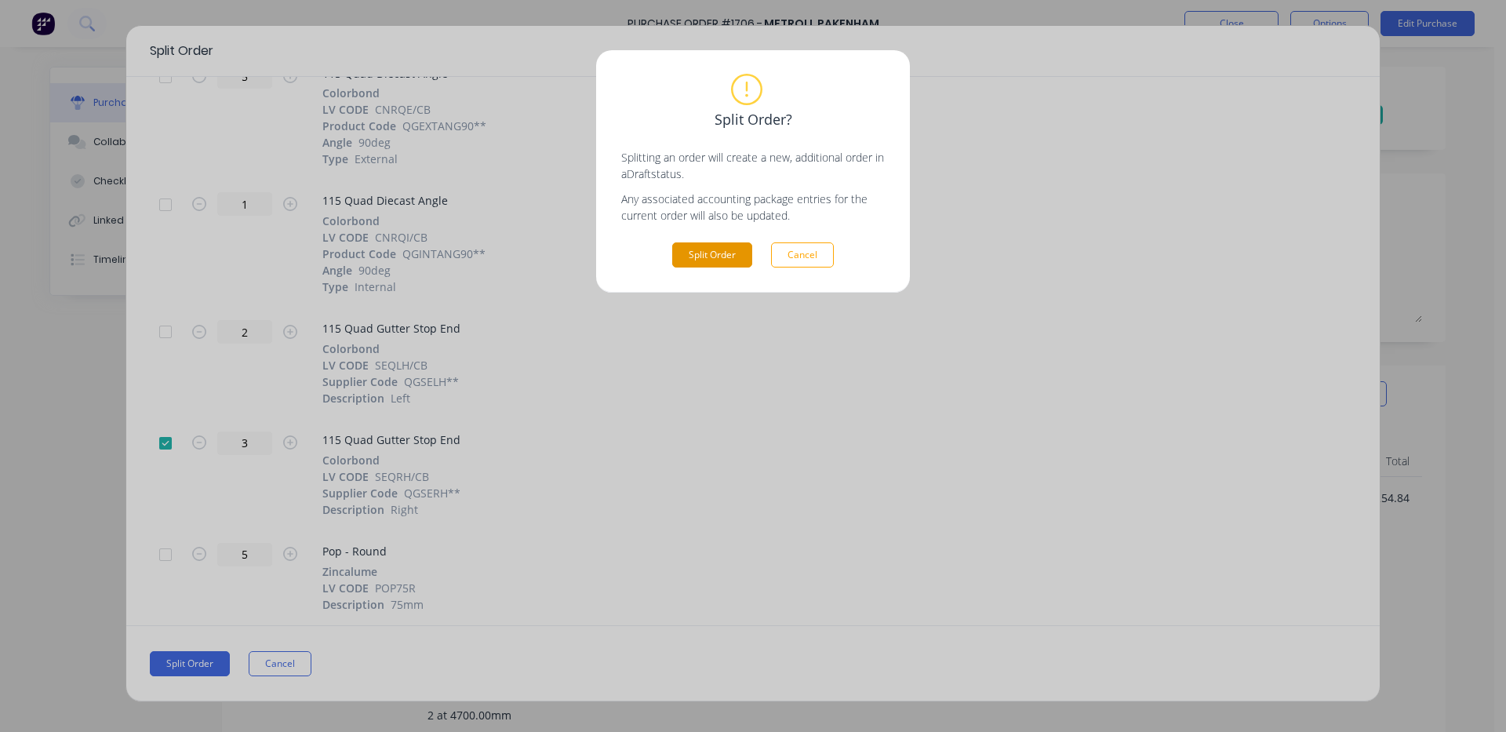
click at [723, 256] on button "Split Order" at bounding box center [712, 254] width 80 height 25
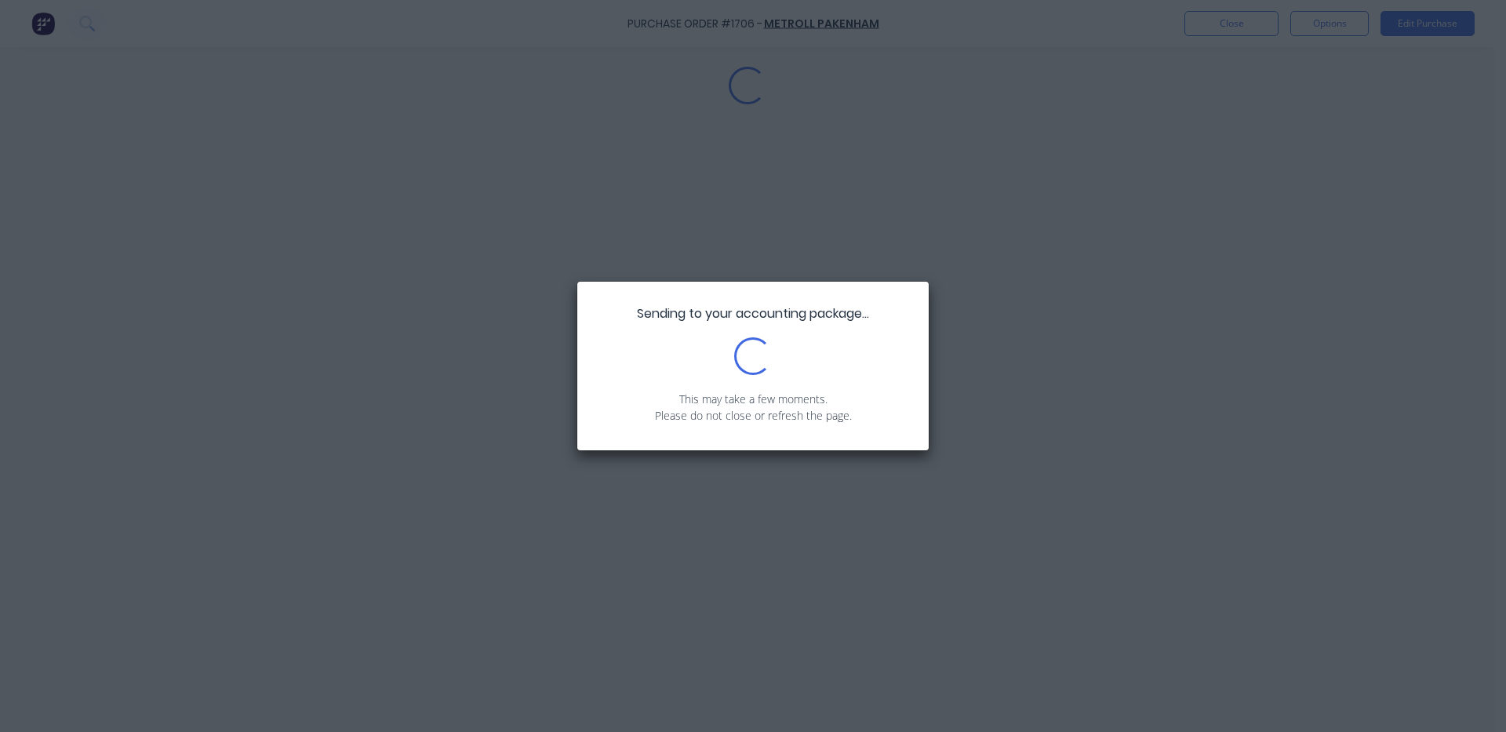
type textarea "x"
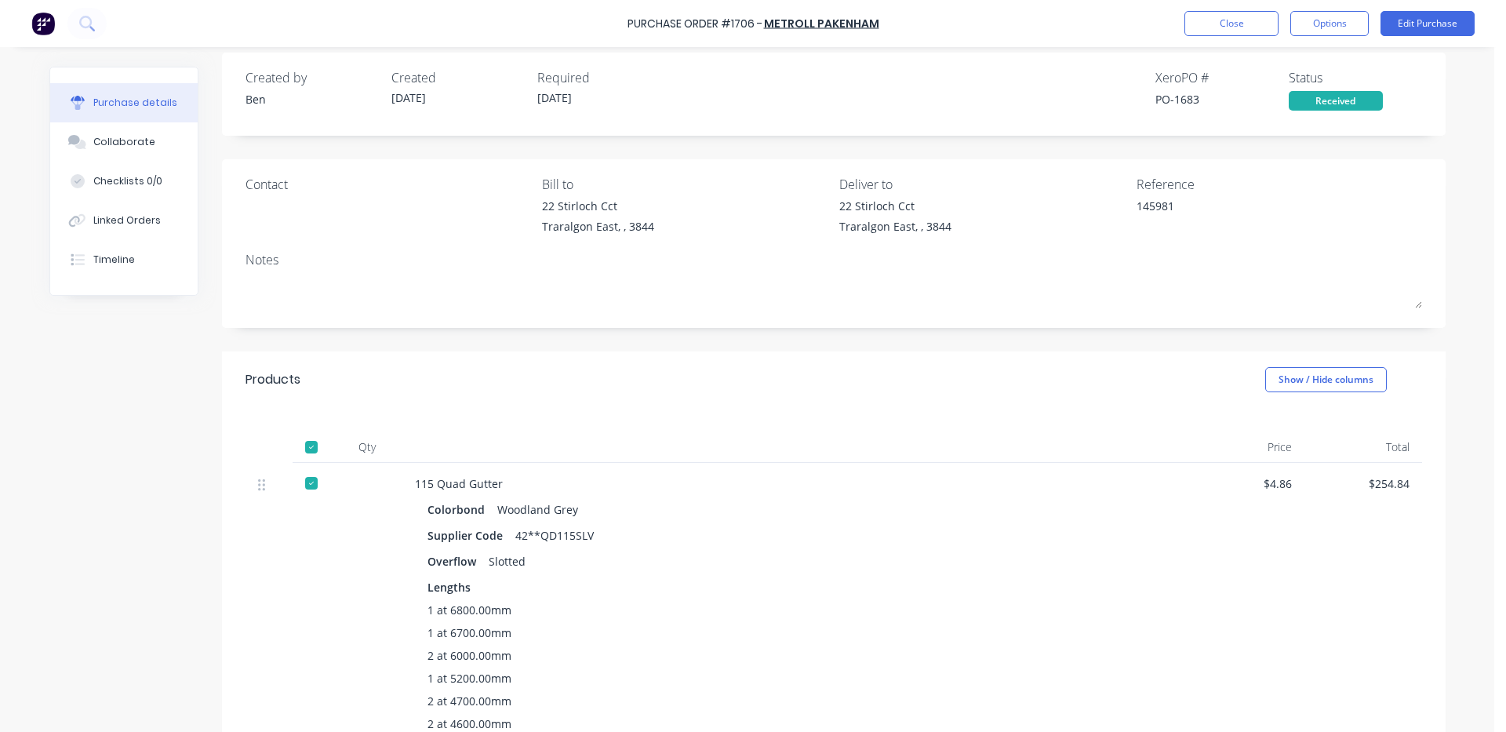
scroll to position [0, 0]
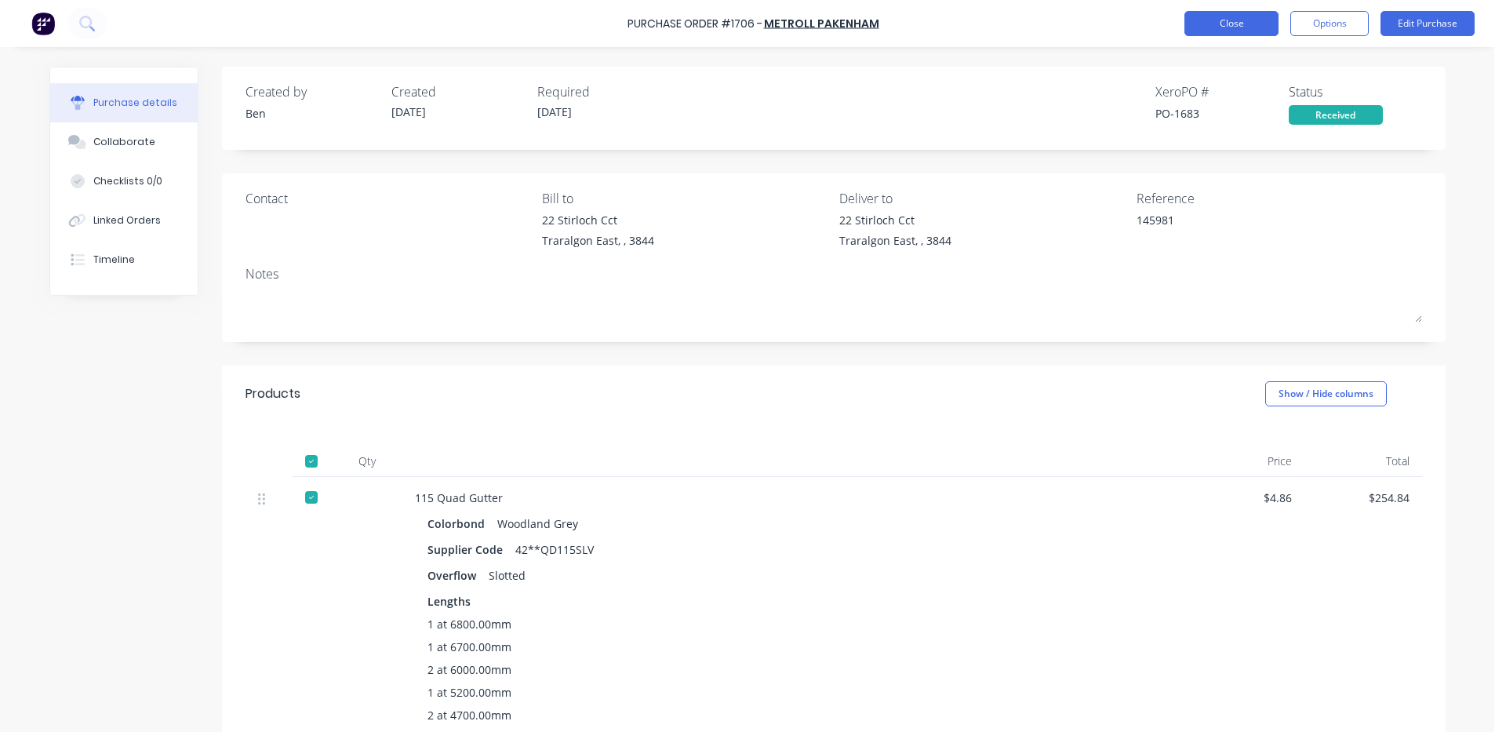
click at [1220, 23] on button "Close" at bounding box center [1232, 23] width 94 height 25
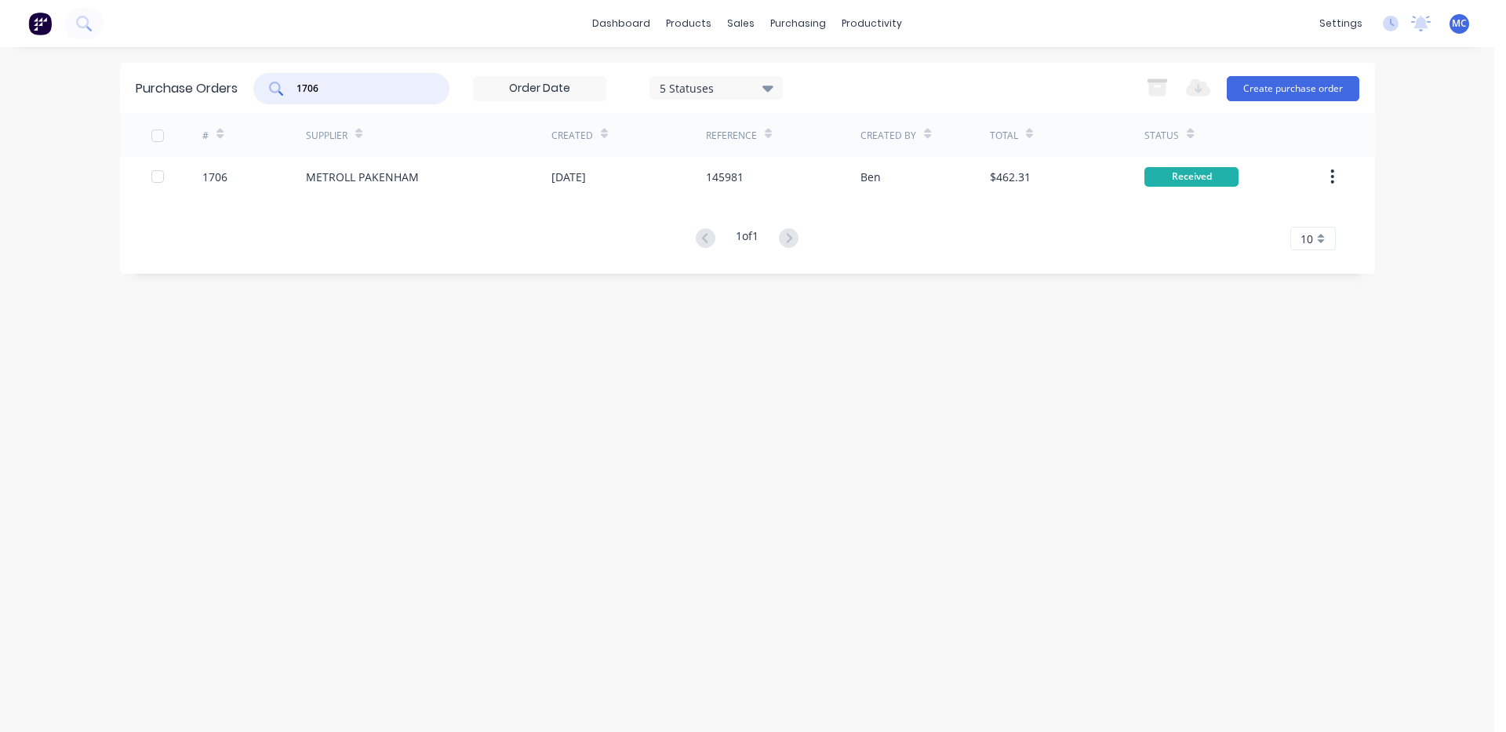
drag, startPoint x: 254, startPoint y: 87, endPoint x: 87, endPoint y: 92, distance: 167.2
click at [88, 92] on div "dashboard products sales purchasing productivity dashboard products Product Cat…" at bounding box center [747, 366] width 1495 height 732
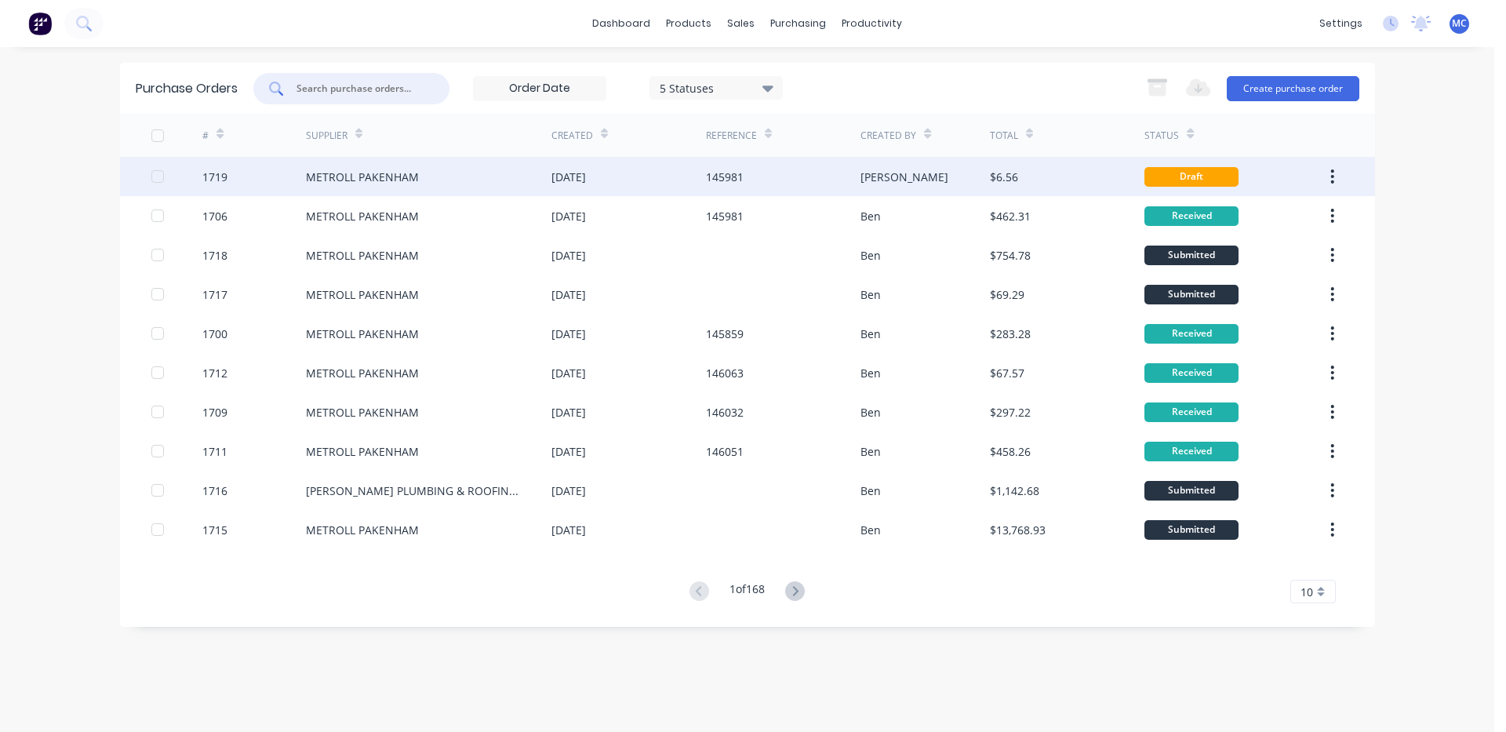
click at [376, 180] on div "METROLL PAKENHAM" at bounding box center [362, 177] width 113 height 16
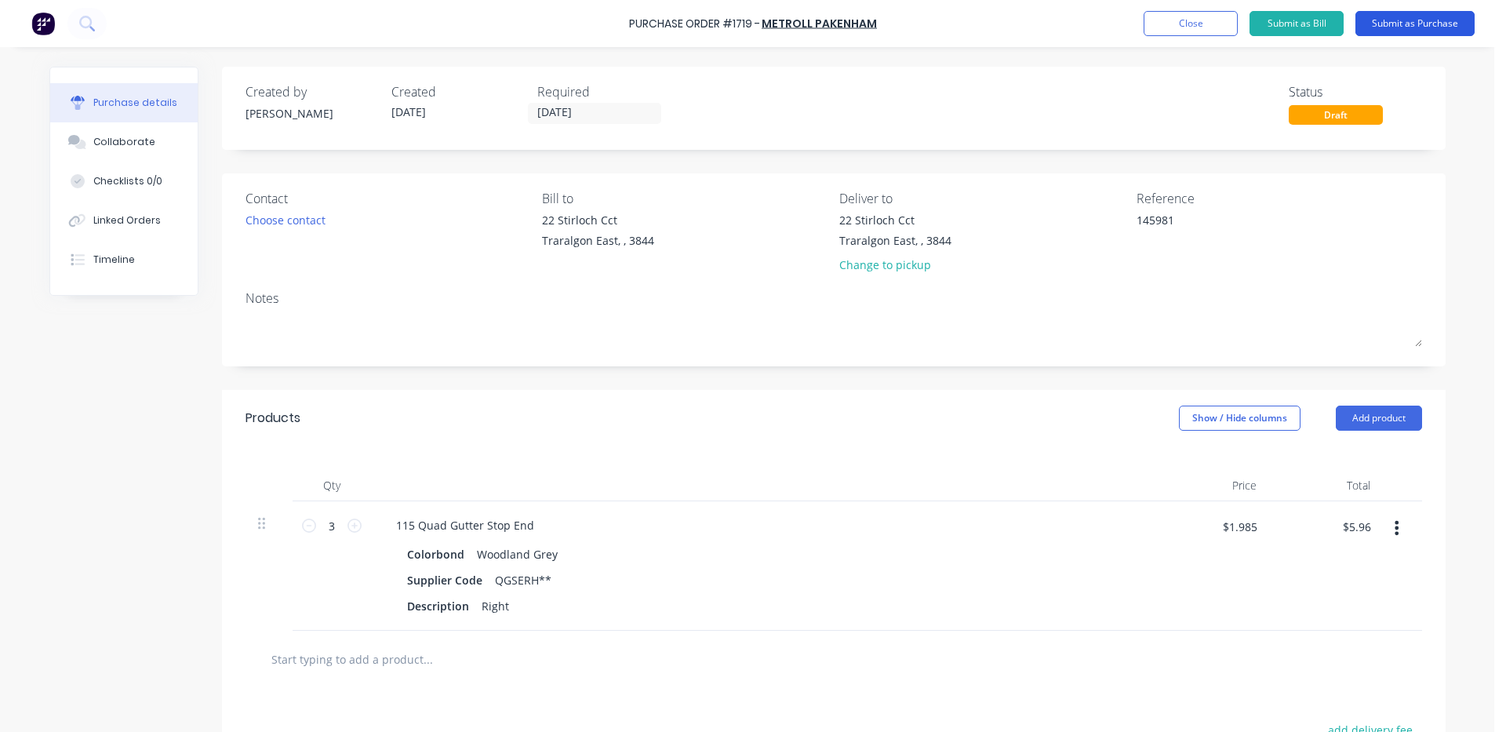
click at [1396, 29] on button "Submit as Purchase" at bounding box center [1415, 23] width 119 height 25
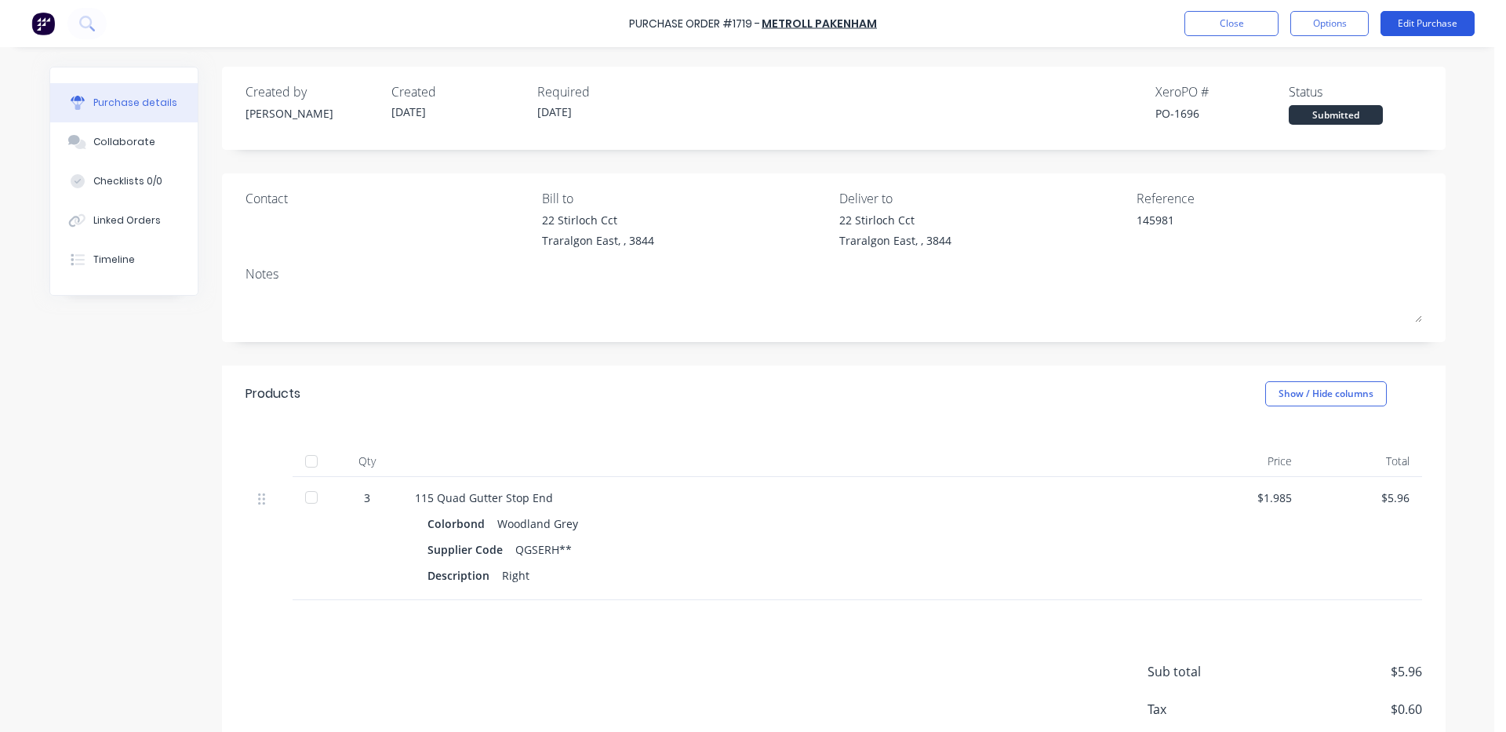
click at [1423, 16] on button "Edit Purchase" at bounding box center [1428, 23] width 94 height 25
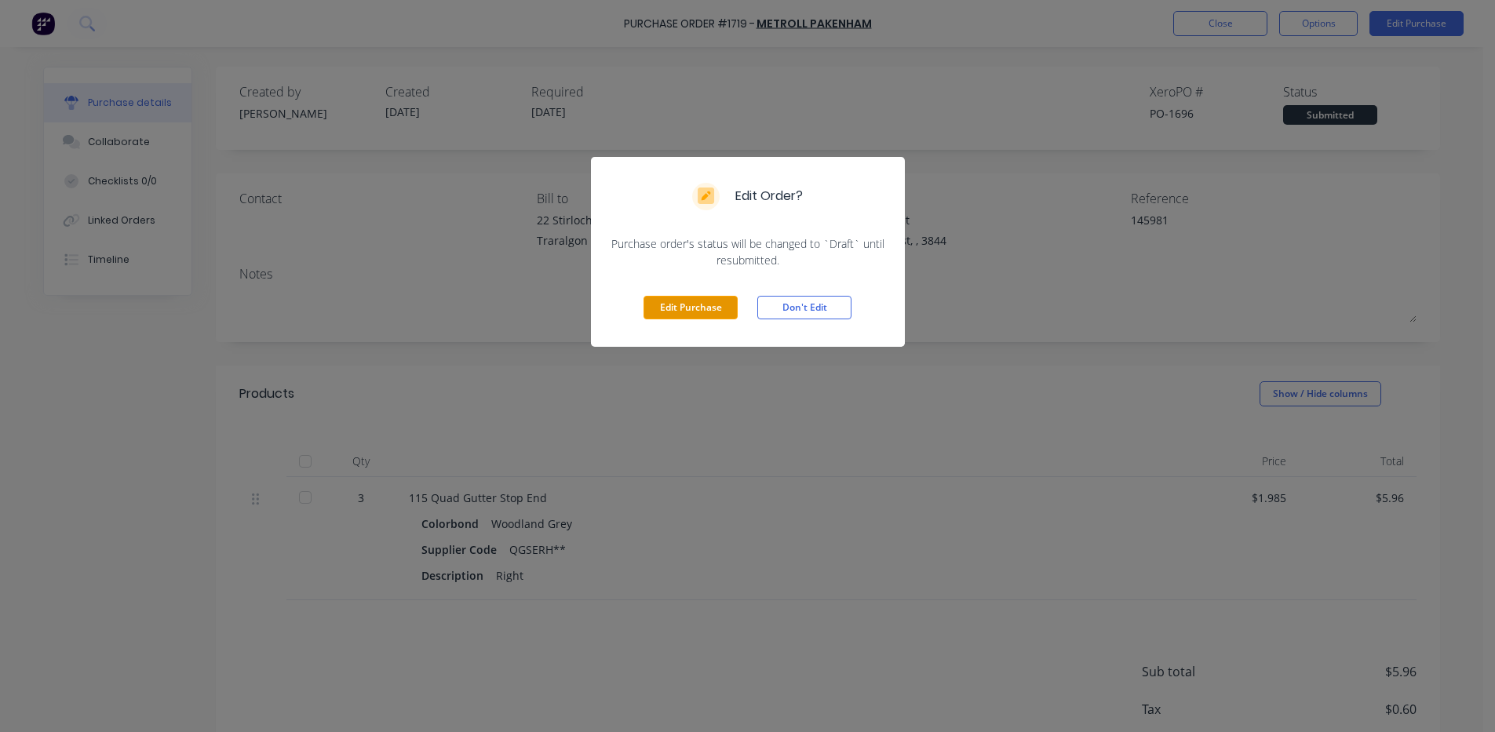
click at [683, 305] on button "Edit Purchase" at bounding box center [690, 308] width 94 height 24
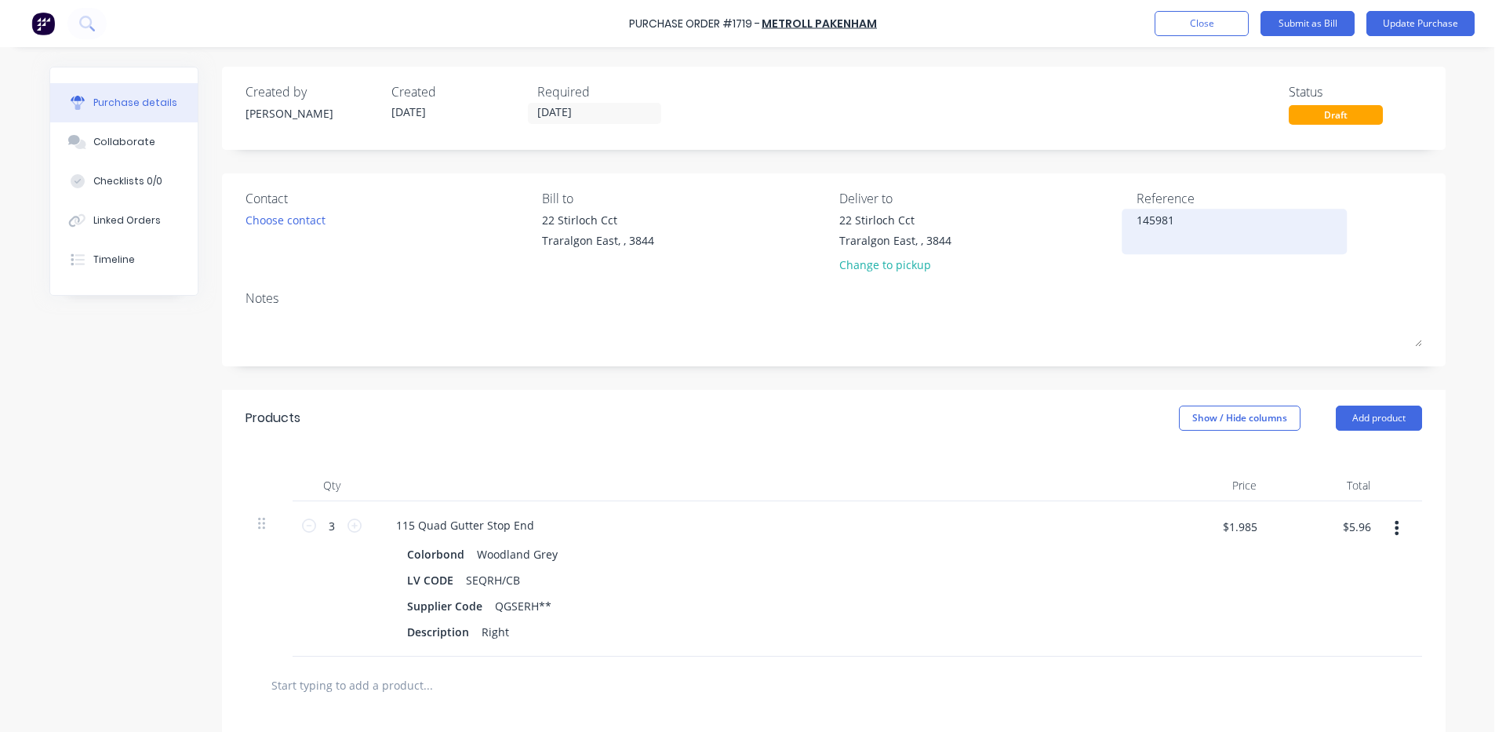
click at [1188, 229] on textarea "145981" at bounding box center [1235, 229] width 196 height 35
type textarea "x"
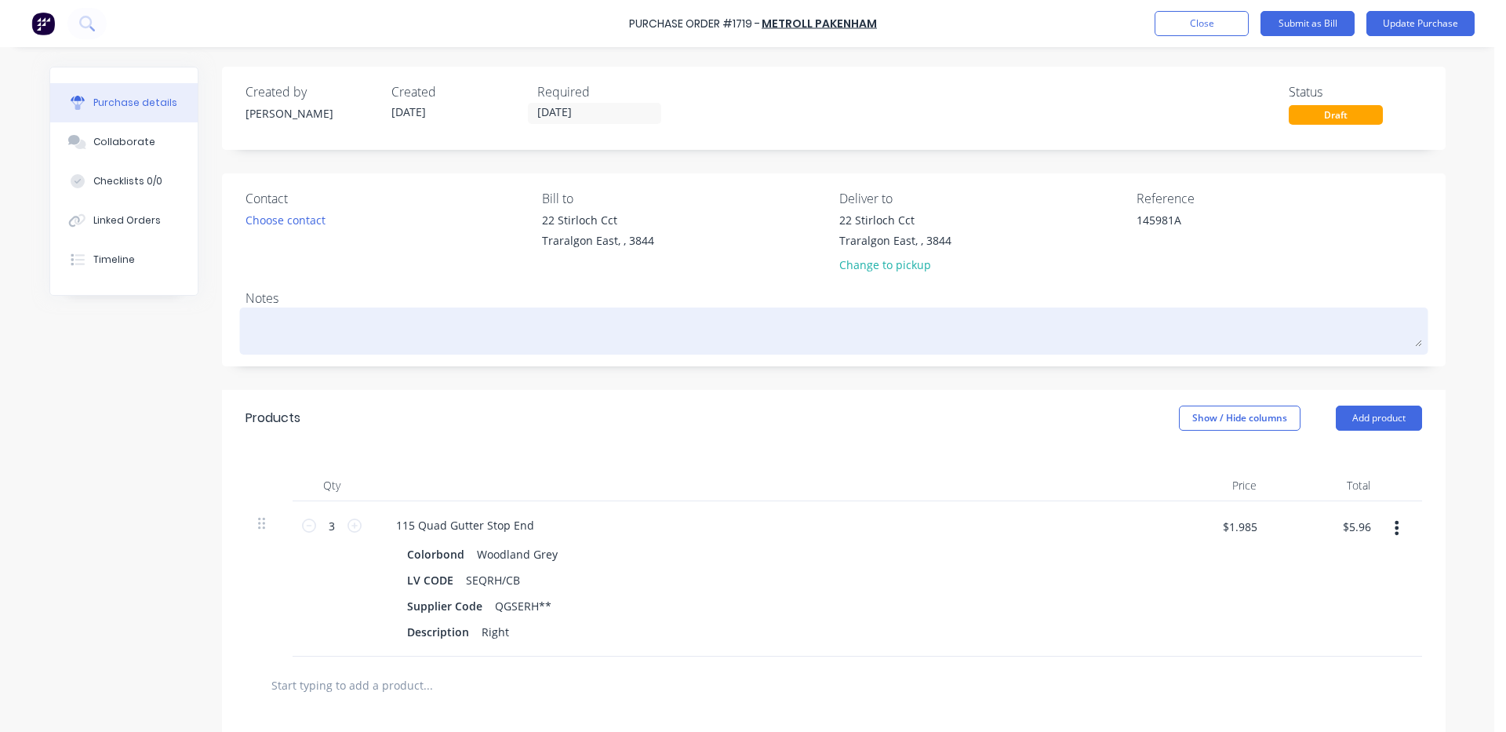
type textarea "145981A"
type textarea "x"
type textarea "145981A"
click at [847, 311] on div at bounding box center [834, 330] width 1177 height 39
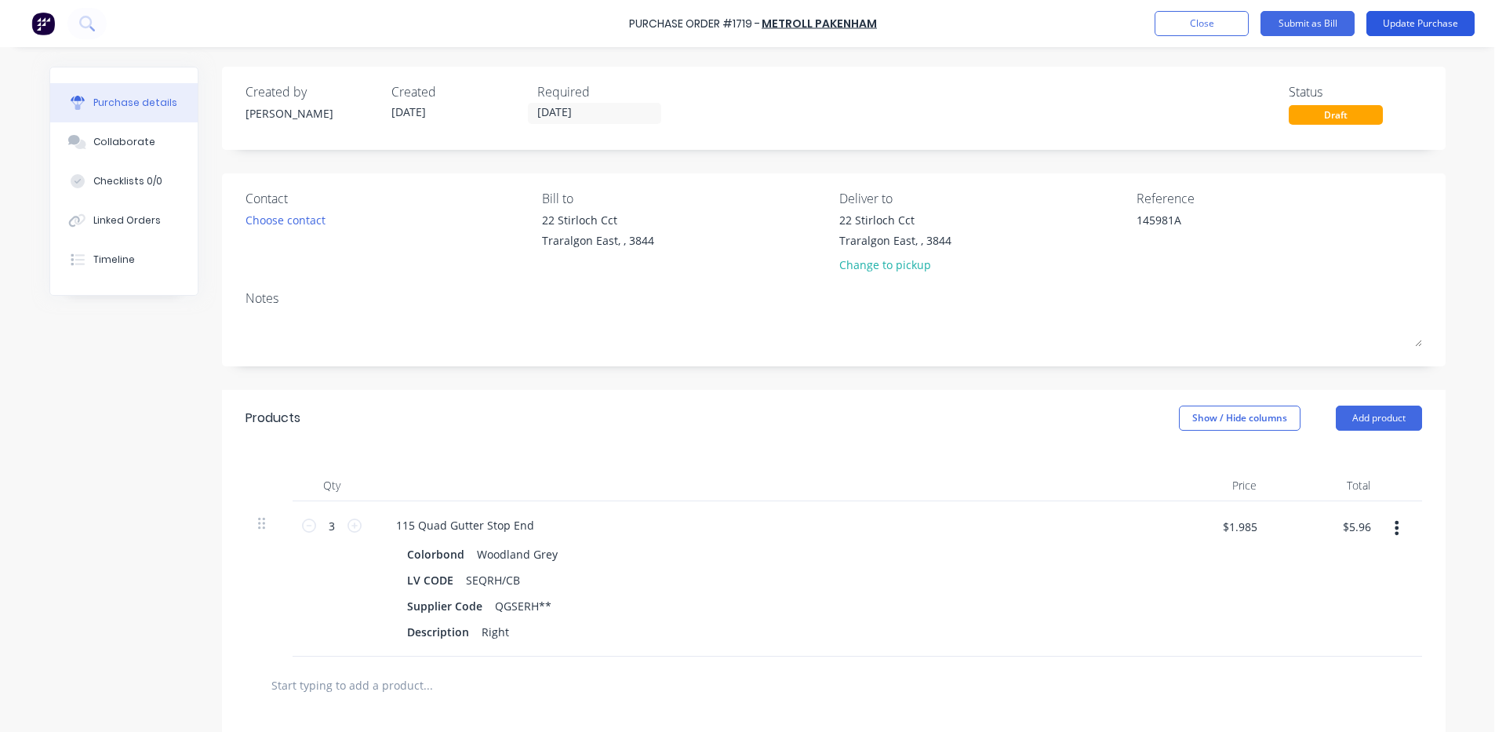
click at [1423, 22] on button "Update Purchase" at bounding box center [1421, 23] width 108 height 25
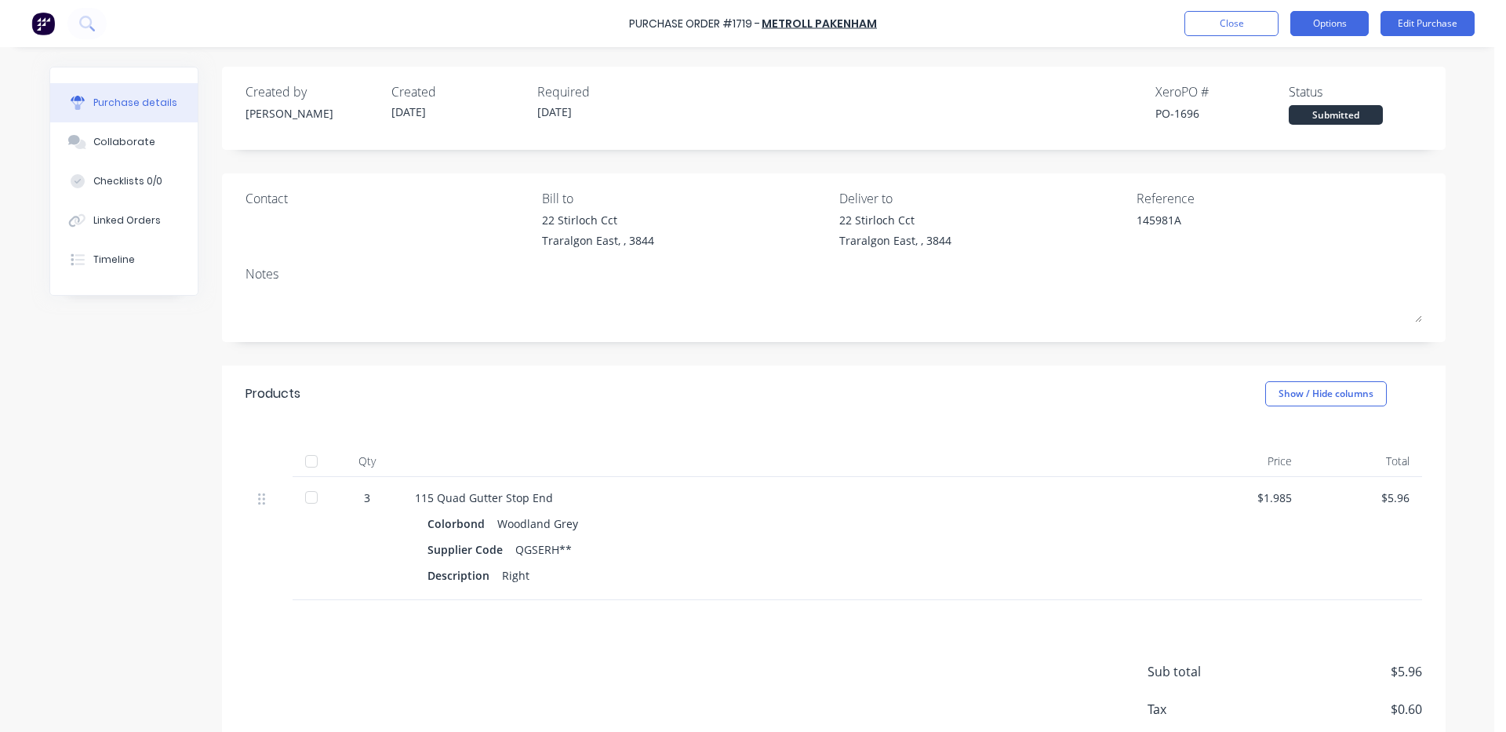
click at [1335, 22] on button "Options" at bounding box center [1330, 23] width 78 height 25
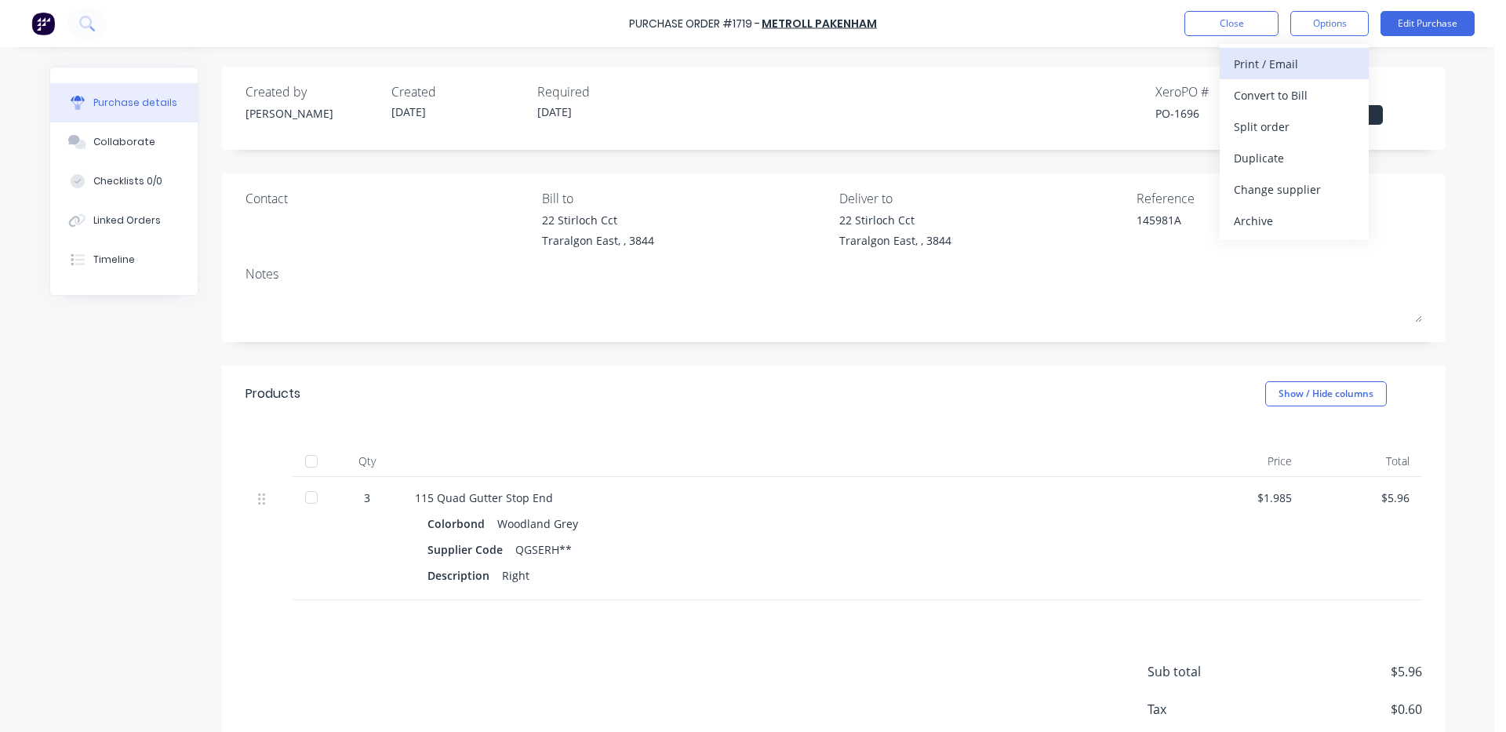
click at [1282, 62] on div "Print / Email" at bounding box center [1294, 64] width 121 height 23
click at [1279, 87] on div "With pricing" at bounding box center [1294, 95] width 121 height 23
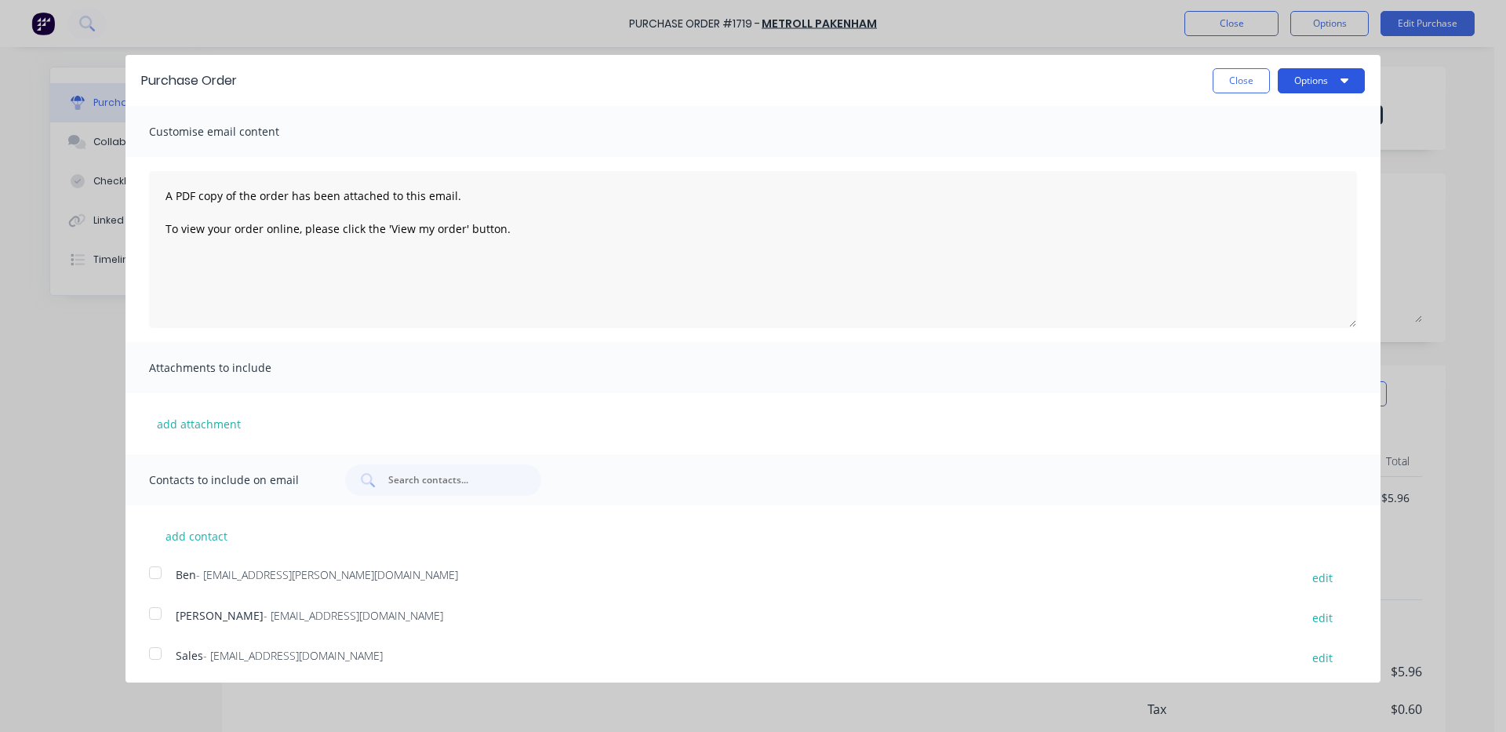
click at [1291, 82] on button "Options" at bounding box center [1321, 80] width 87 height 25
click at [1281, 114] on div "Print" at bounding box center [1290, 120] width 121 height 23
click at [1221, 72] on button "Close" at bounding box center [1241, 80] width 57 height 25
type textarea "x"
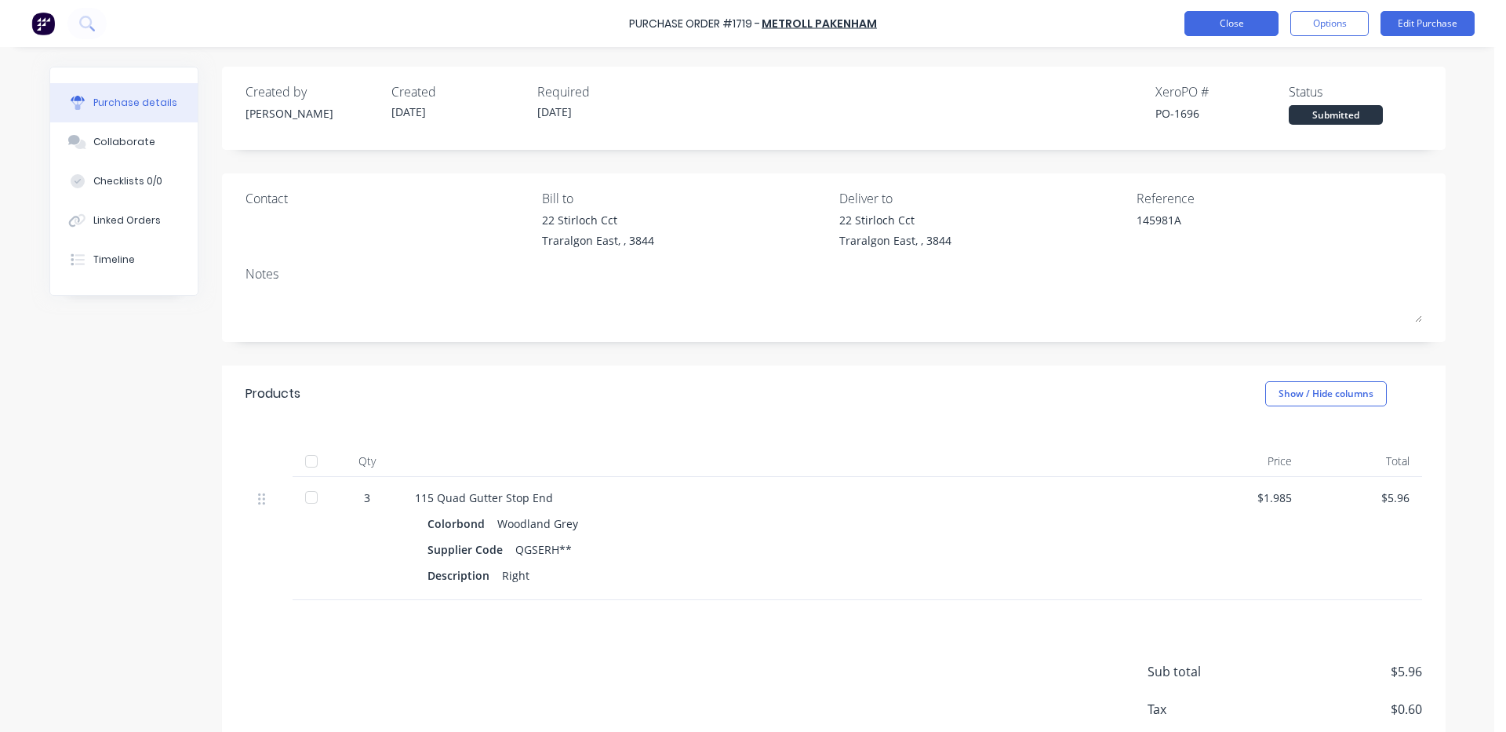
click at [1241, 25] on button "Close" at bounding box center [1232, 23] width 94 height 25
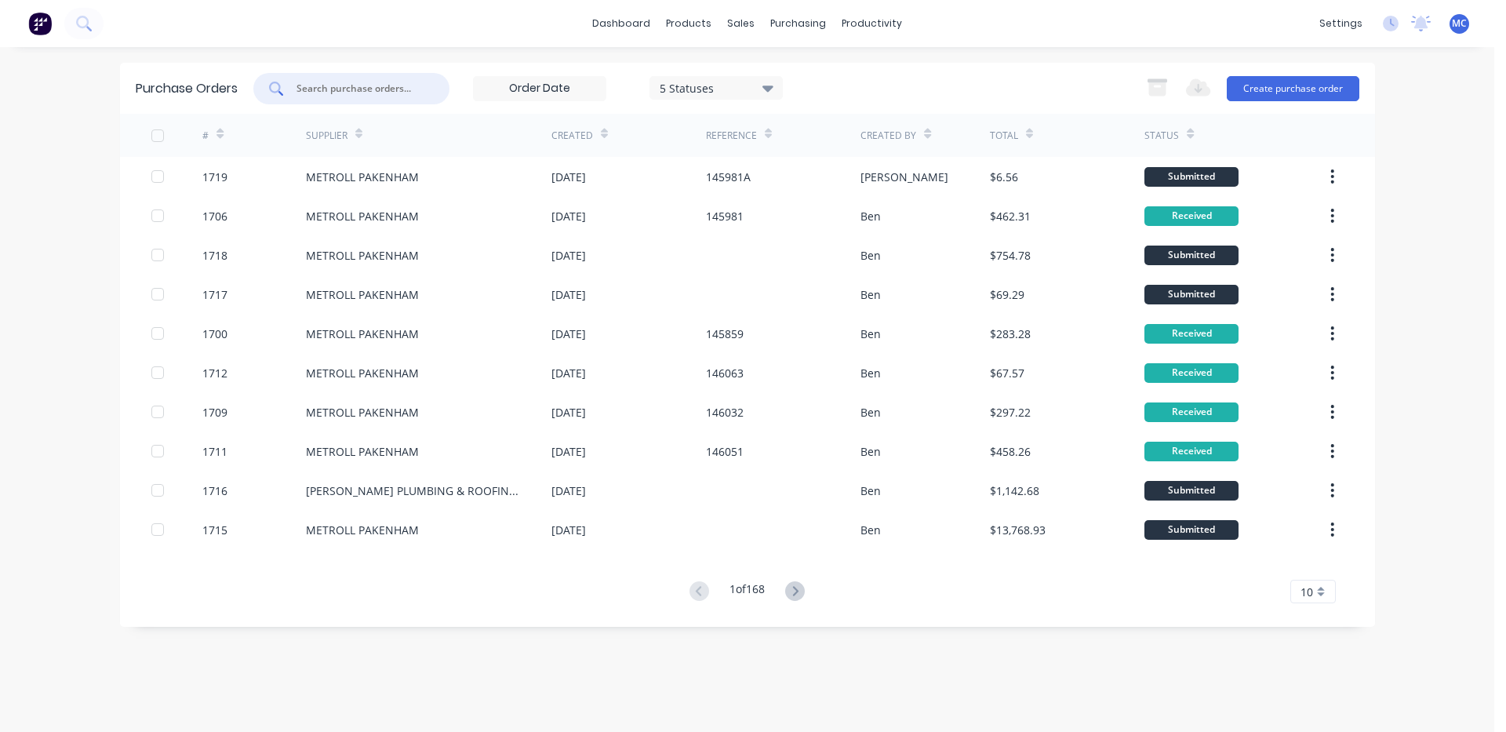
click at [406, 92] on input "text" at bounding box center [360, 89] width 130 height 16
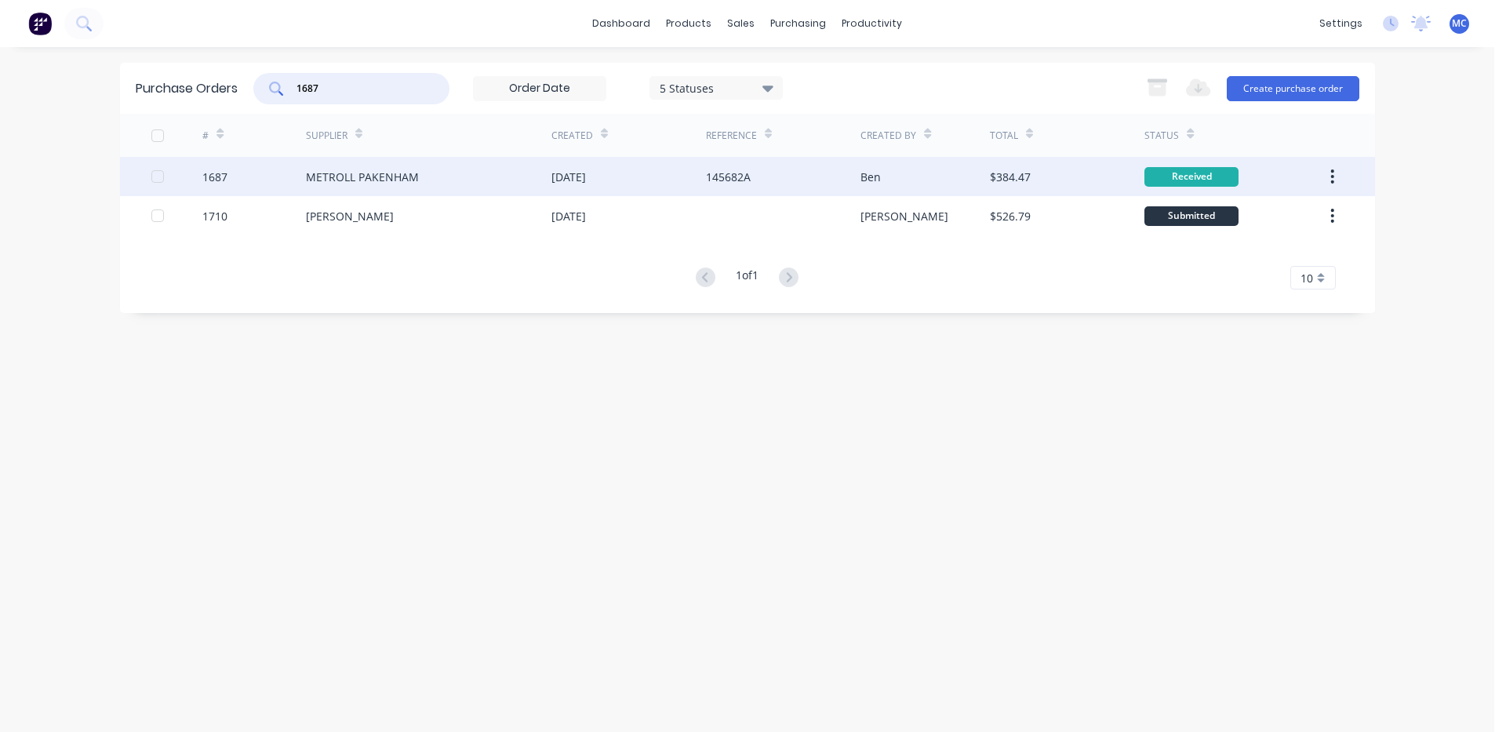
type input "1687"
click at [337, 176] on div "METROLL PAKENHAM" at bounding box center [362, 177] width 113 height 16
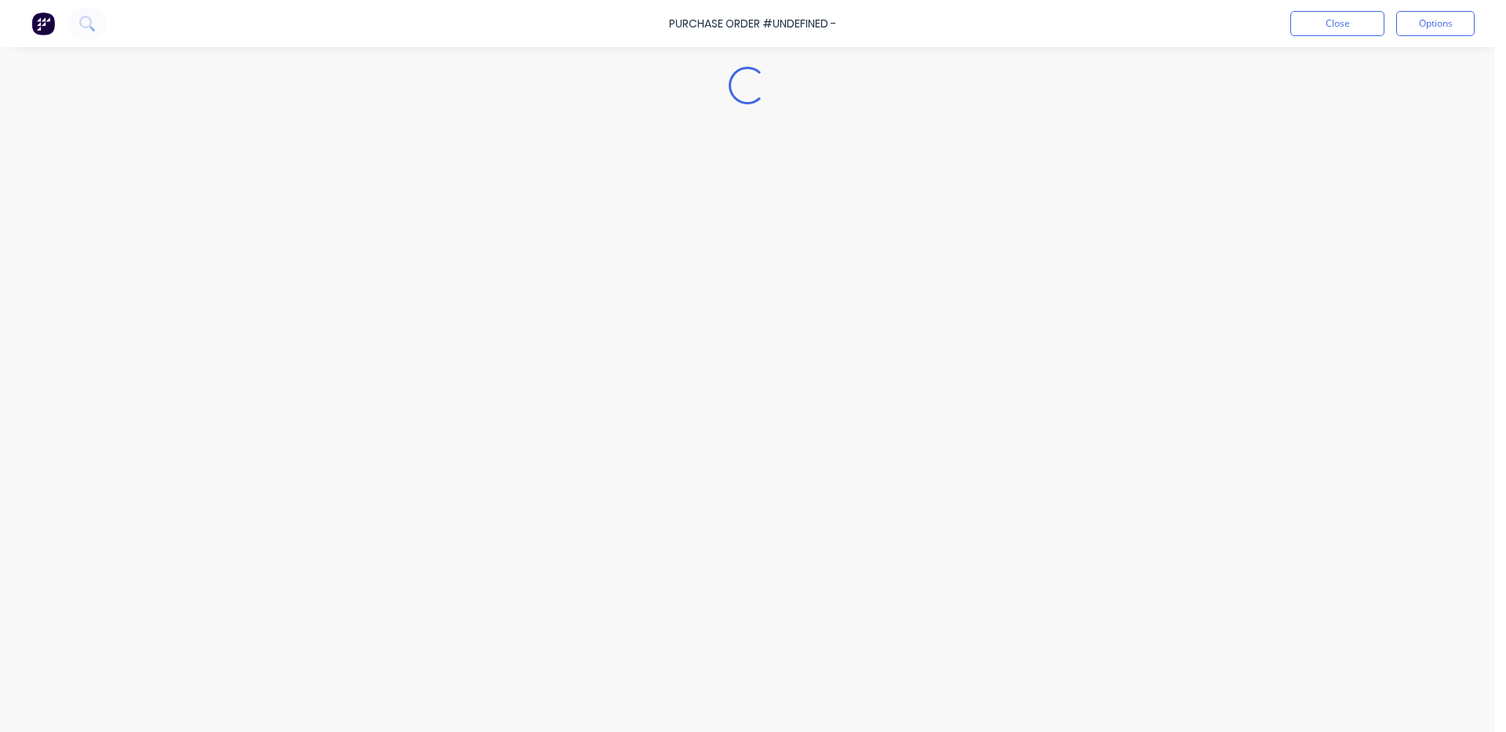
type textarea "x"
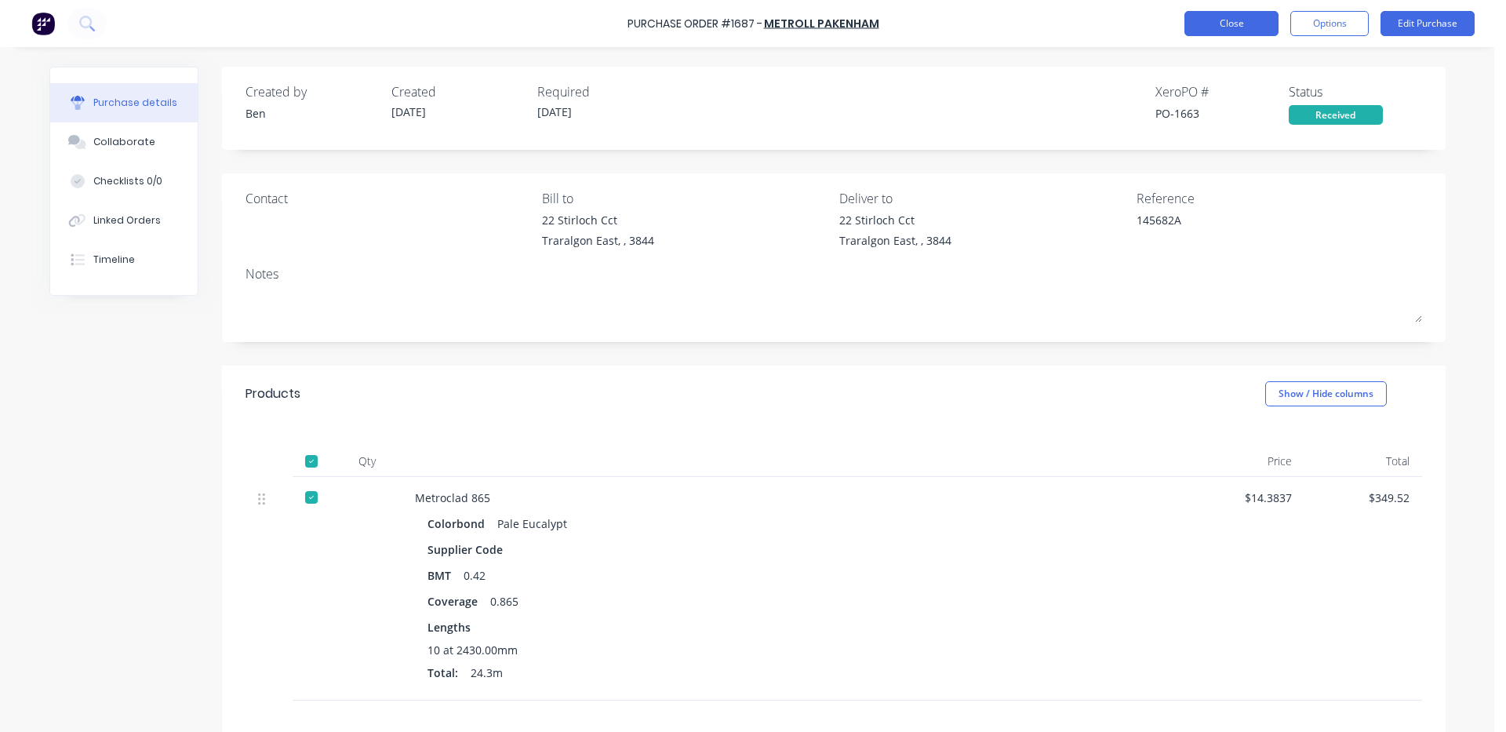
click at [1215, 24] on button "Close" at bounding box center [1232, 23] width 94 height 25
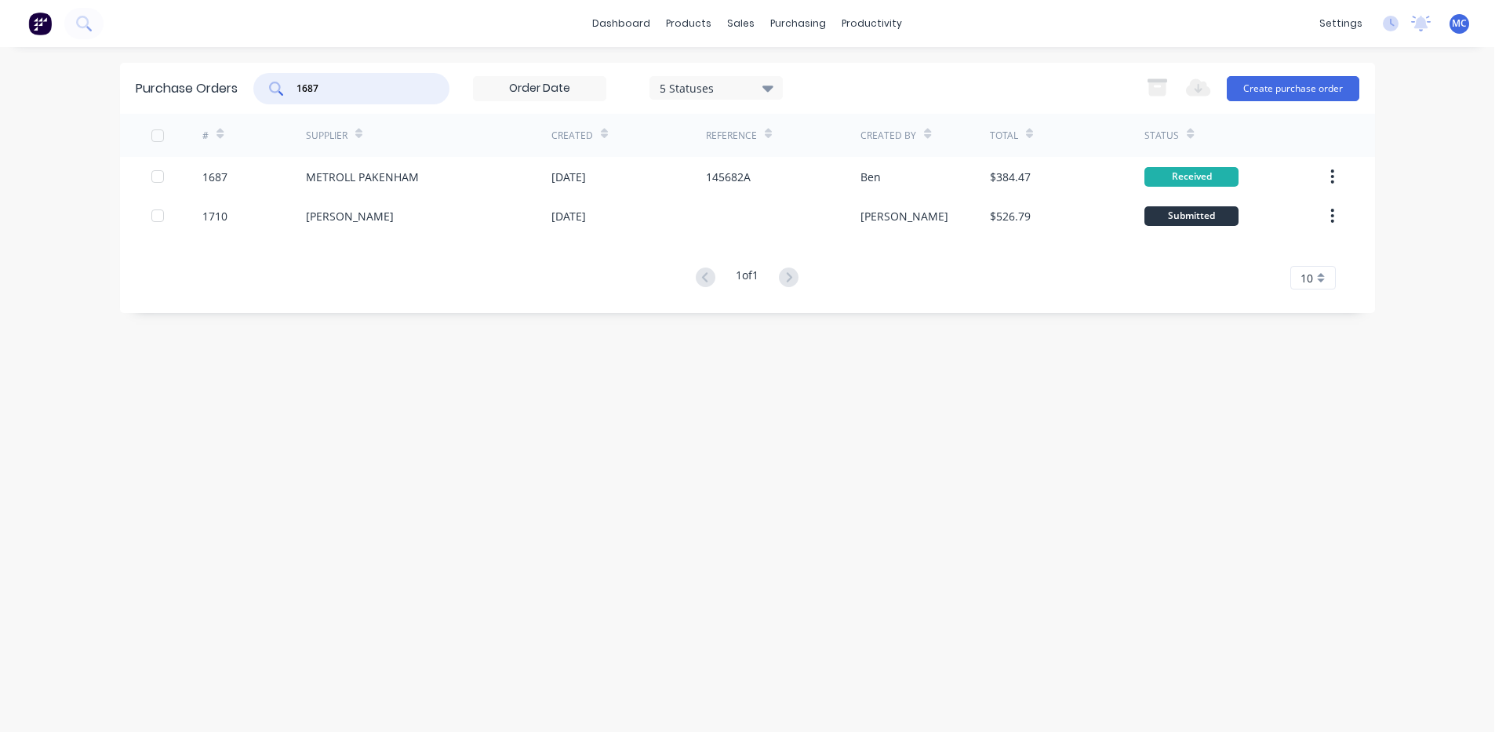
drag, startPoint x: 243, startPoint y: 90, endPoint x: 210, endPoint y: 90, distance: 33.0
click at [211, 90] on div "Purchase Orders 1687 5 Statuses 5 Statuses Export to Excel (XLSX) Create purcha…" at bounding box center [747, 88] width 1255 height 51
type input "1715"
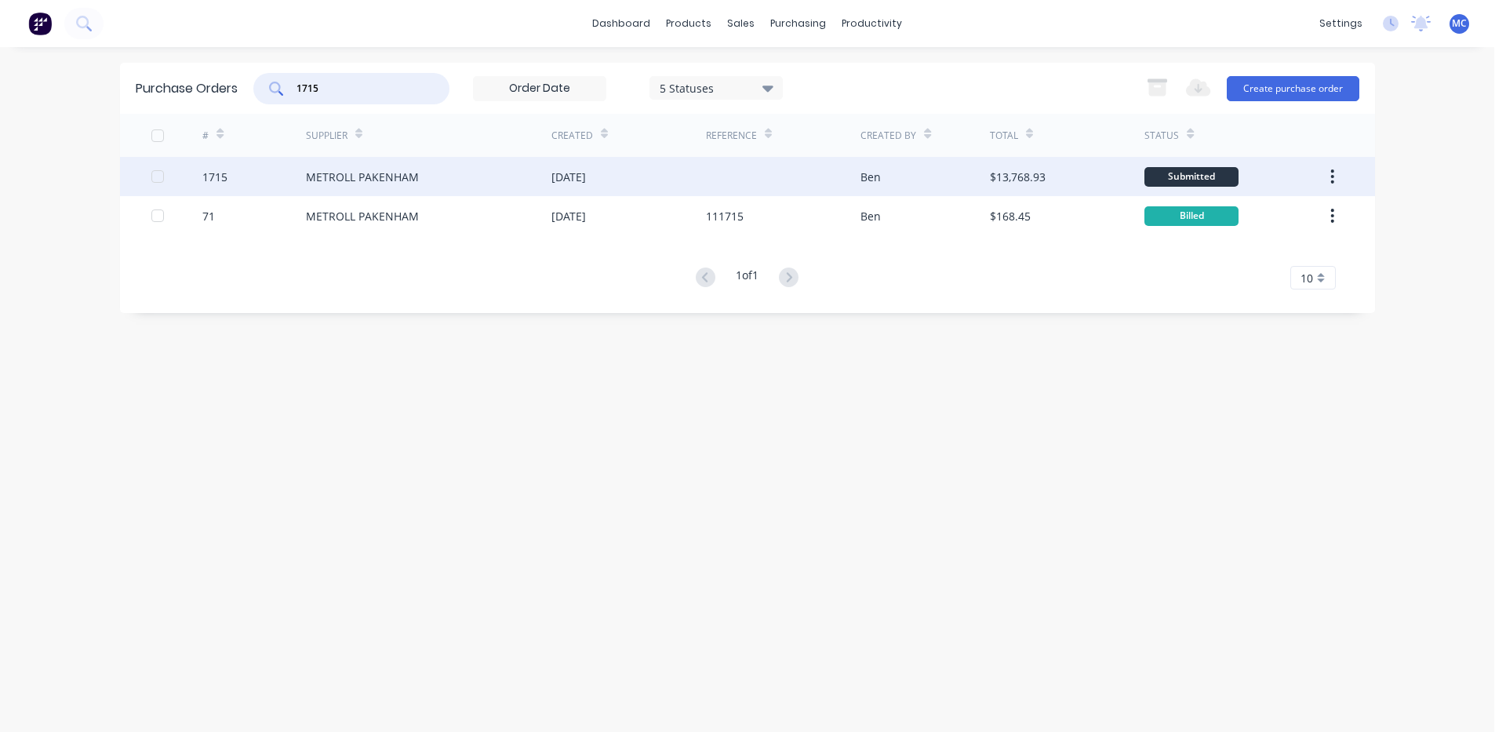
click at [424, 169] on div "METROLL PAKENHAM" at bounding box center [429, 176] width 246 height 39
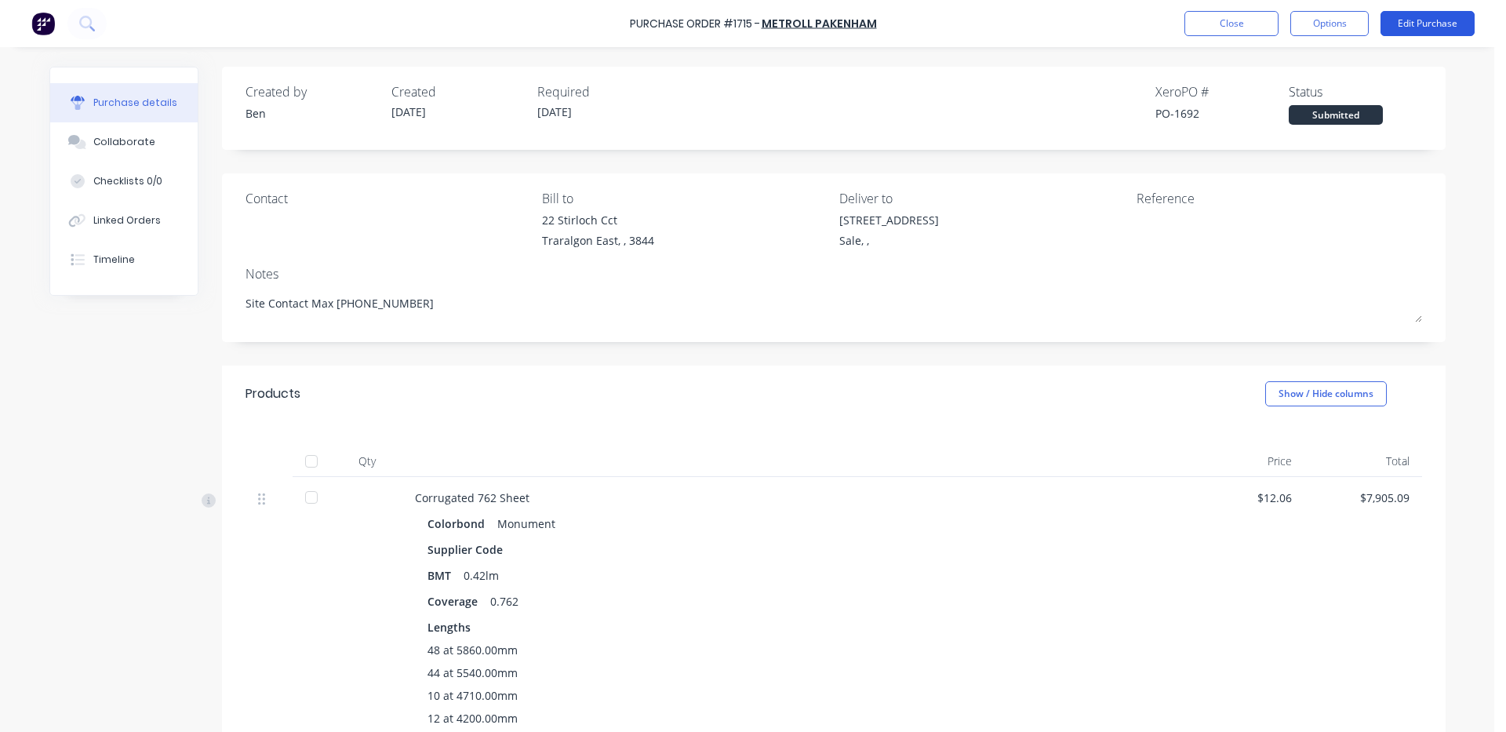
click at [1448, 27] on button "Edit Purchase" at bounding box center [1428, 23] width 94 height 25
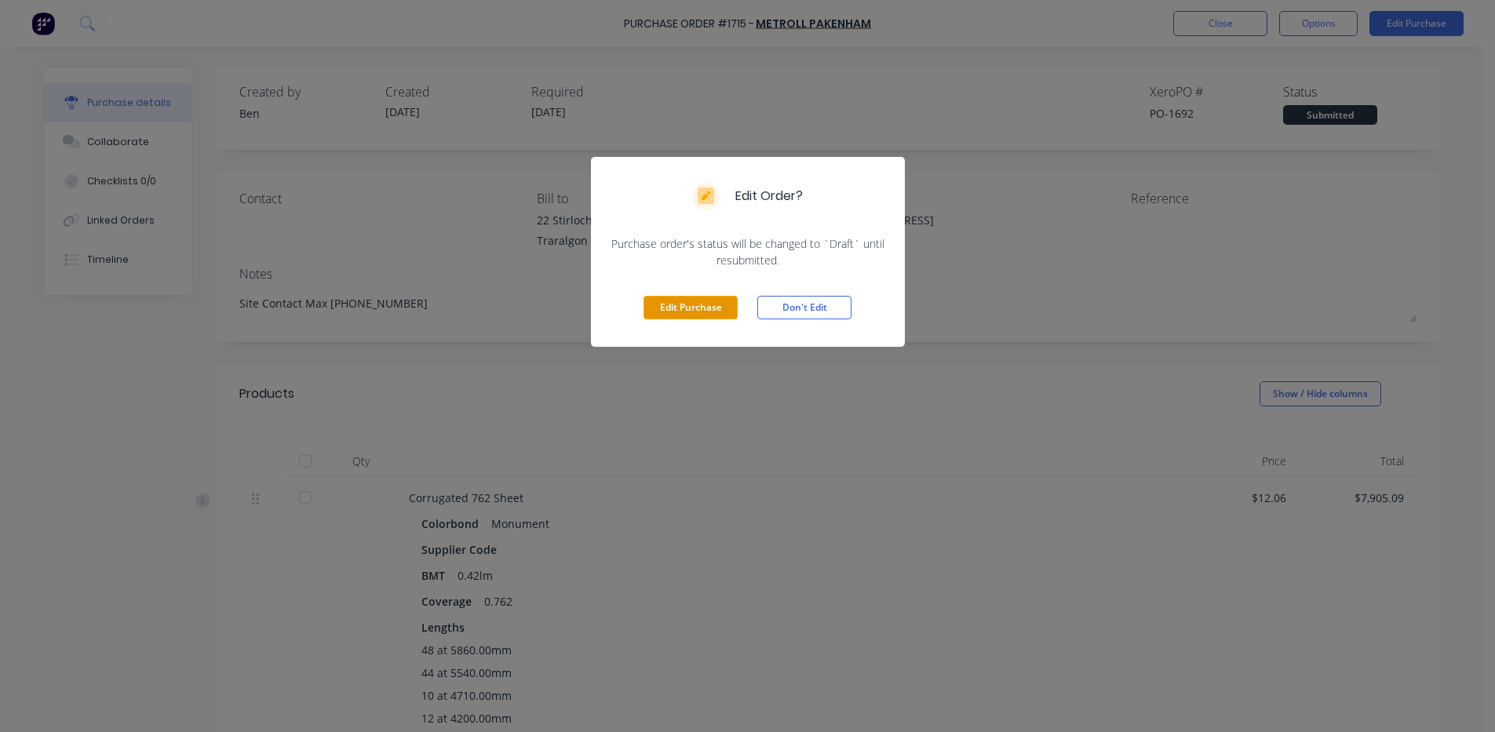
click at [709, 303] on button "Edit Purchase" at bounding box center [690, 308] width 94 height 24
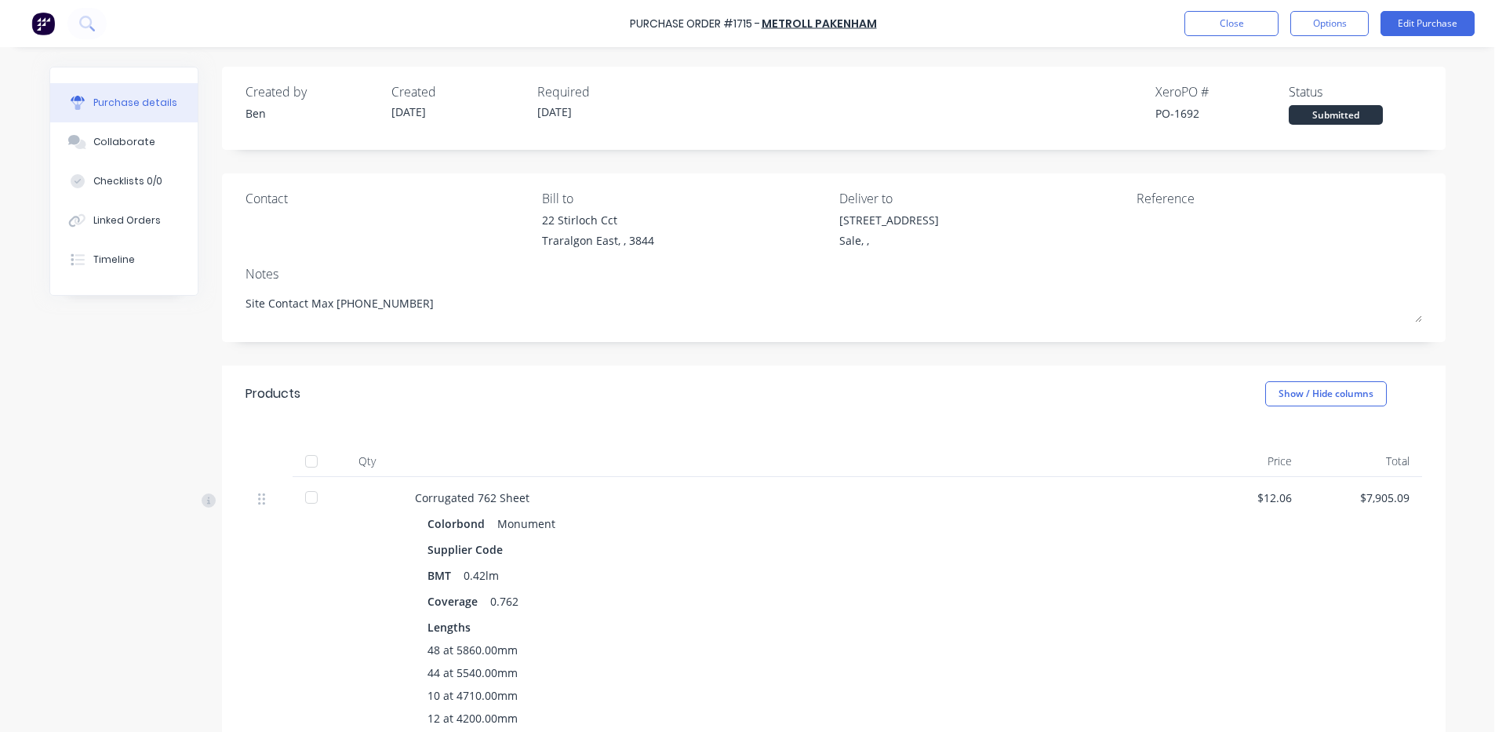
type textarea "x"
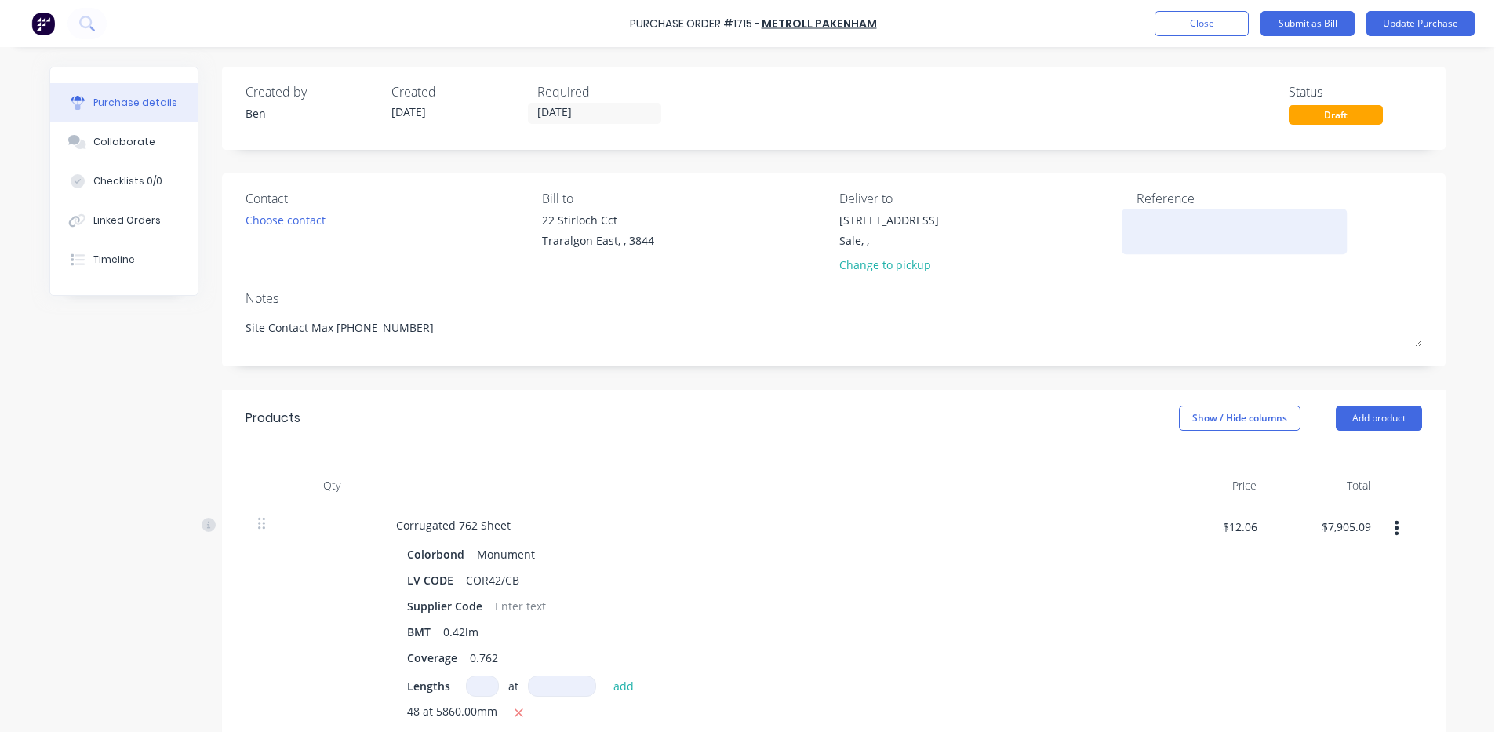
click at [1188, 228] on textarea at bounding box center [1235, 229] width 196 height 35
type textarea "146145"
type textarea "x"
type textarea "146145"
click at [1152, 293] on div "Notes" at bounding box center [834, 298] width 1177 height 19
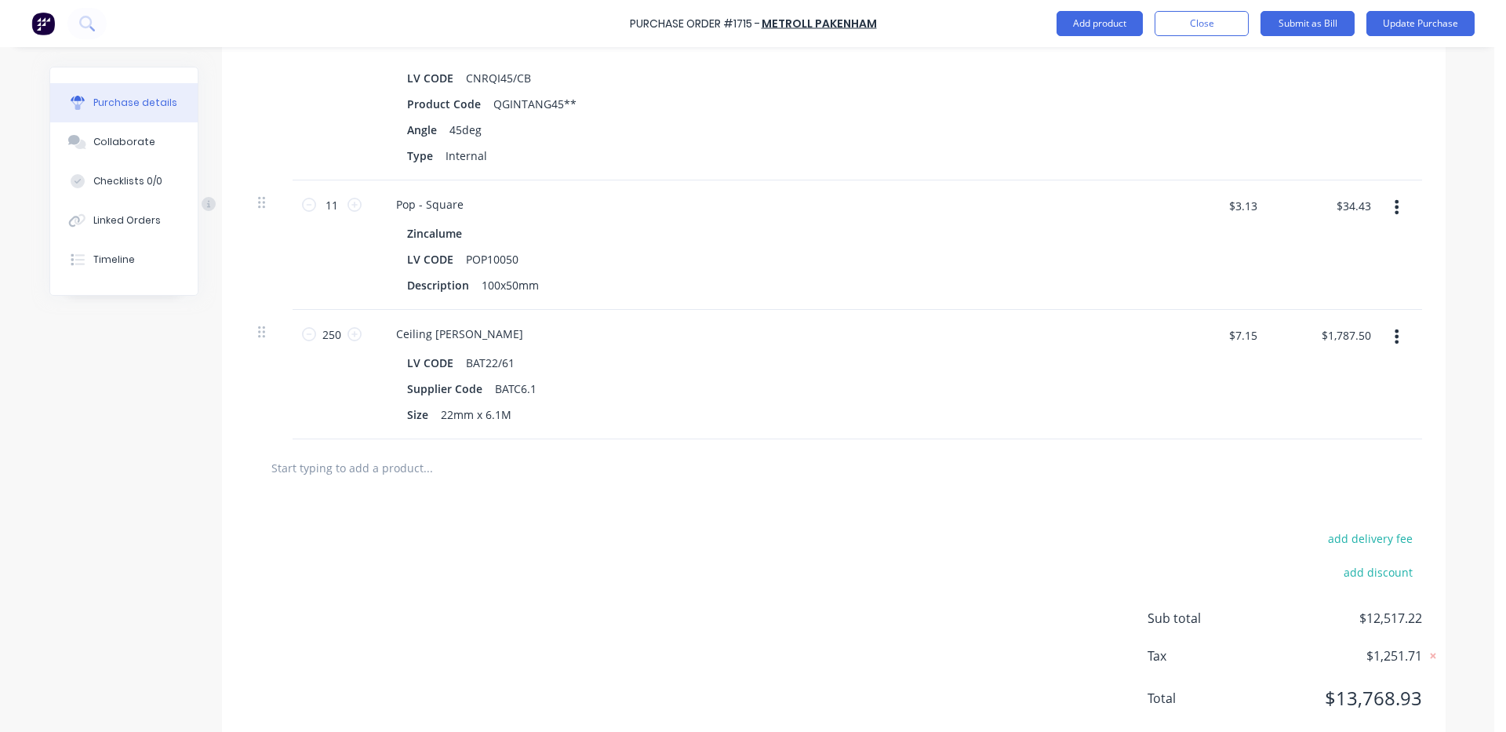
scroll to position [4525, 0]
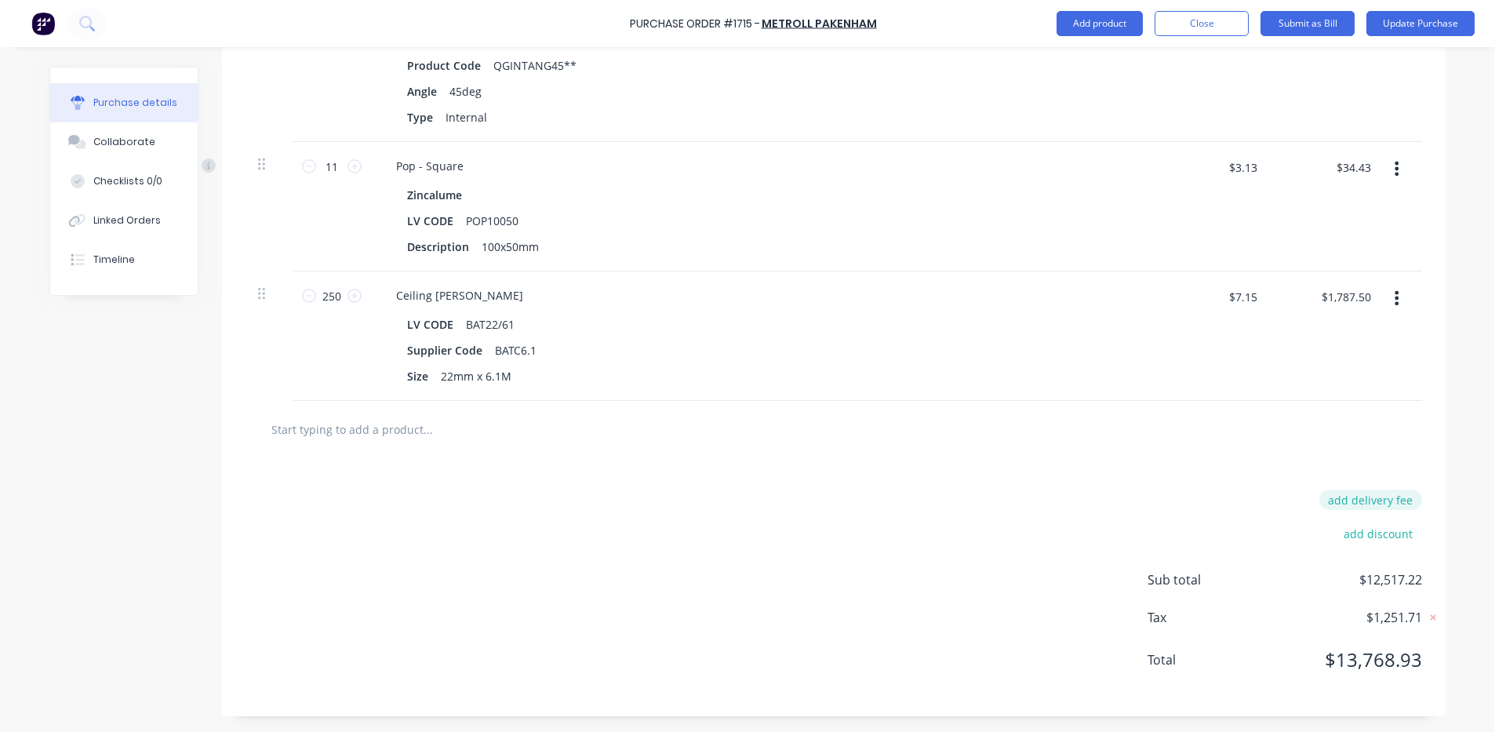
type textarea "x"
click at [1372, 499] on button "add delivery fee" at bounding box center [1371, 500] width 103 height 20
type input "92.50"
click at [1210, 486] on div "Delivery fee 92.50 add discount Sub total $12,517.22 Tax $1,251.71 Total $13,76…" at bounding box center [834, 588] width 1224 height 261
type textarea "x"
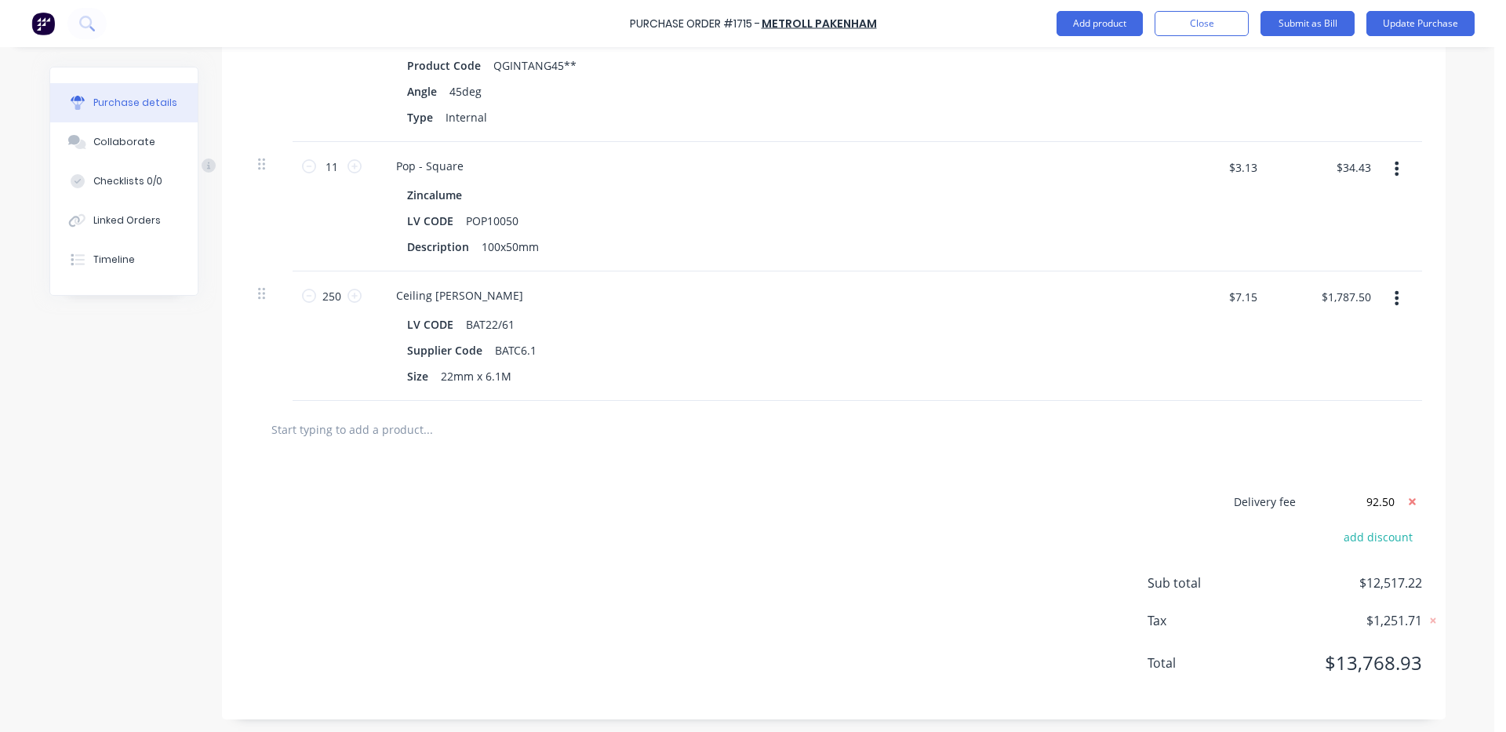
type input "$92.50"
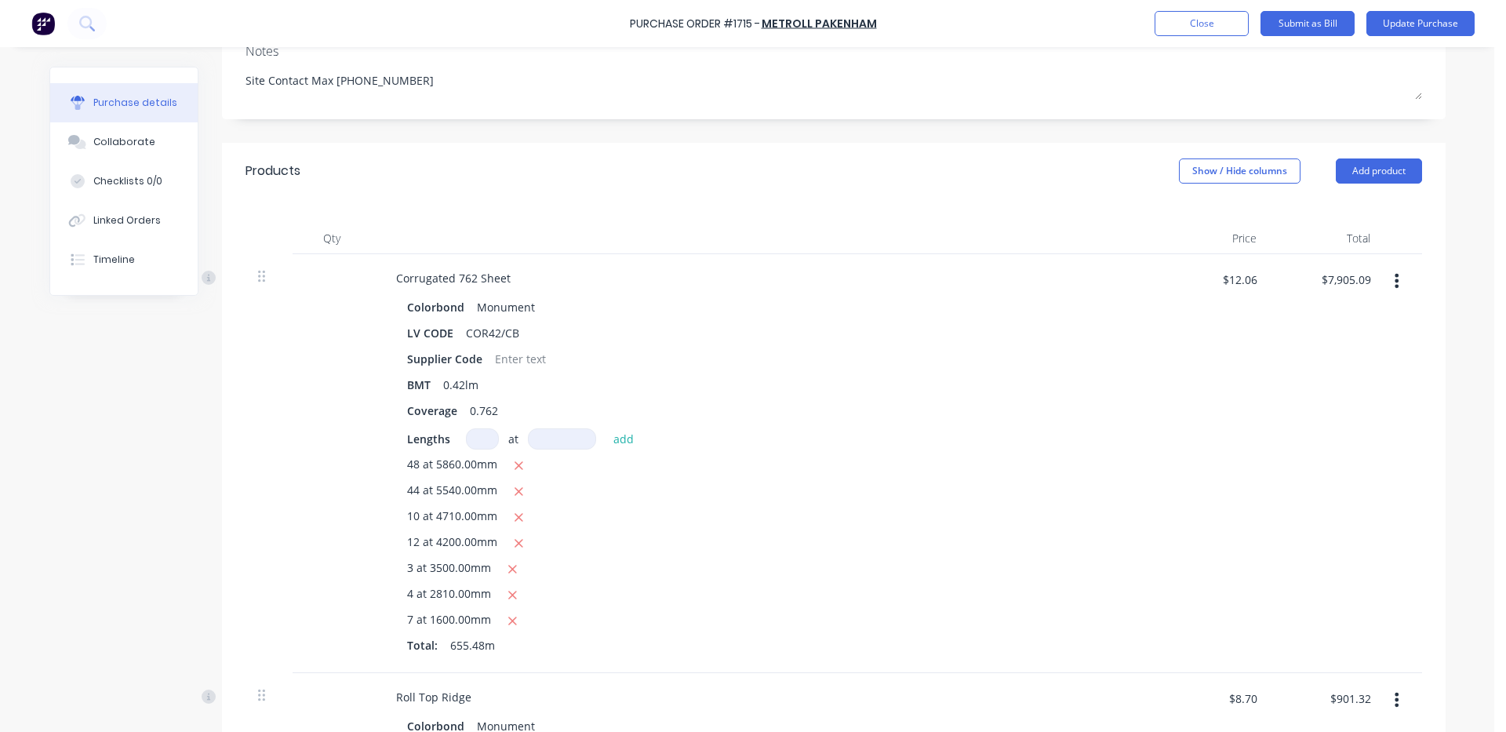
scroll to position [261, 0]
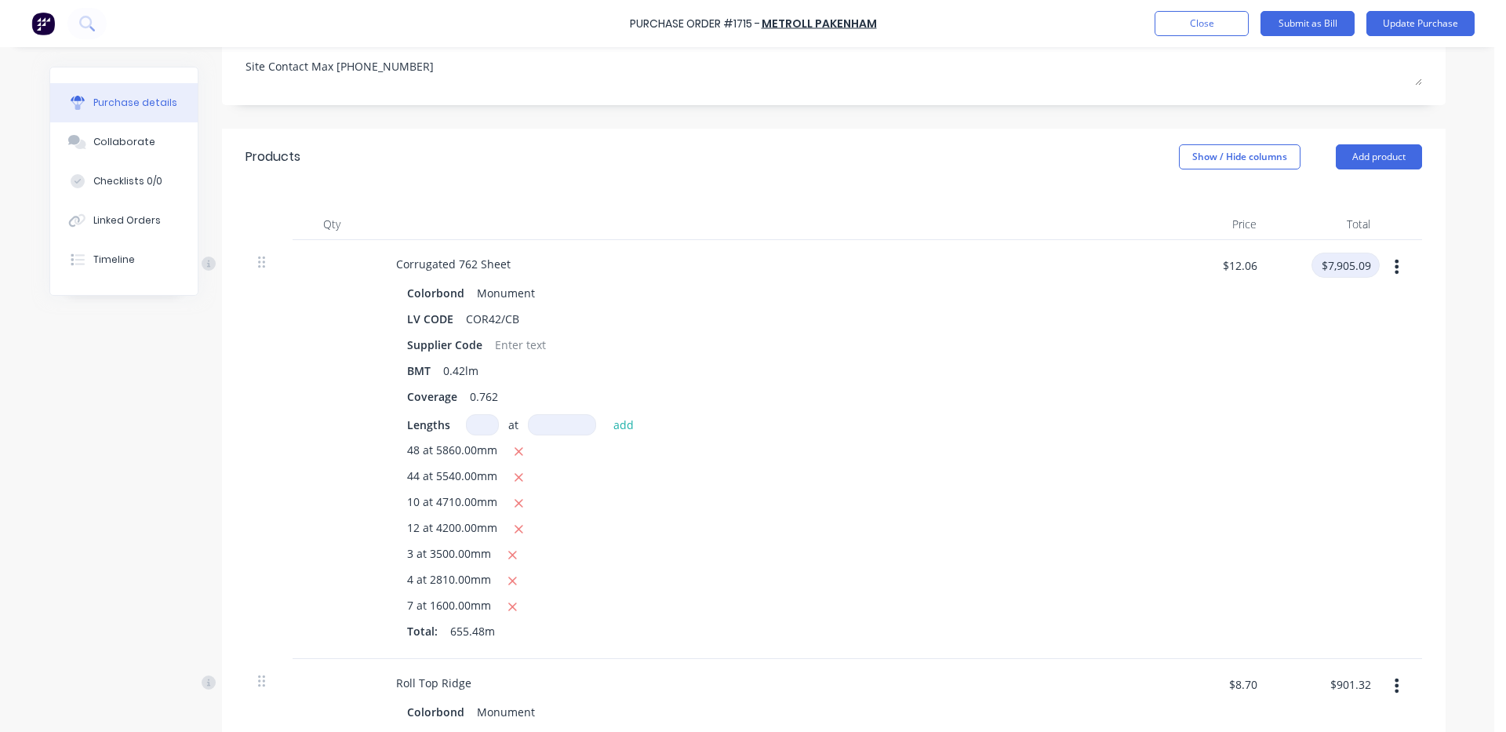
type textarea "x"
click at [1341, 268] on input "$7,905.09" at bounding box center [1346, 265] width 68 height 25
type input "7904.91"
click at [1306, 468] on div "7904.91 7904.91" at bounding box center [1326, 449] width 114 height 419
type textarea "x"
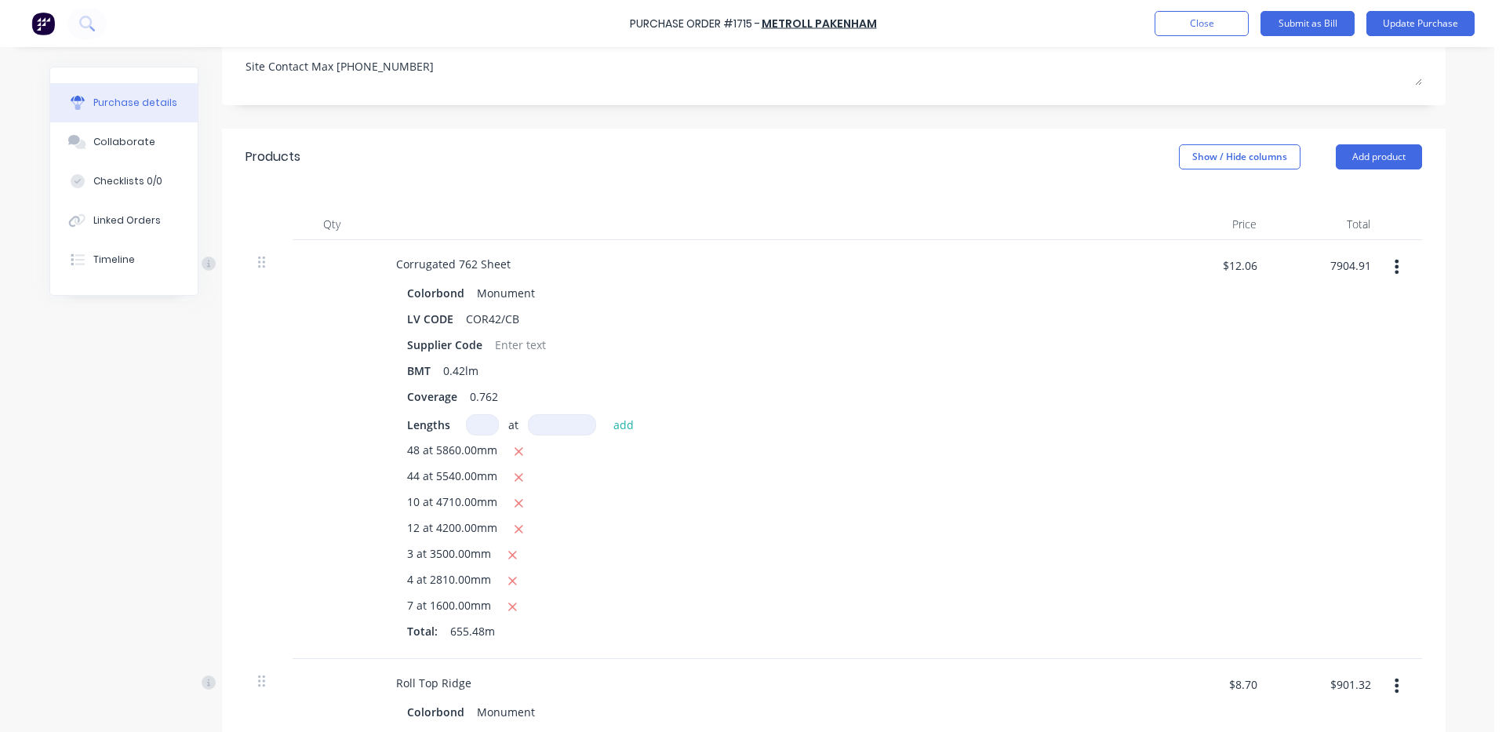
type input "$12.0597"
type input "$7,904.91"
type textarea "x"
click at [1367, 676] on input "$901.32" at bounding box center [1350, 684] width 60 height 25
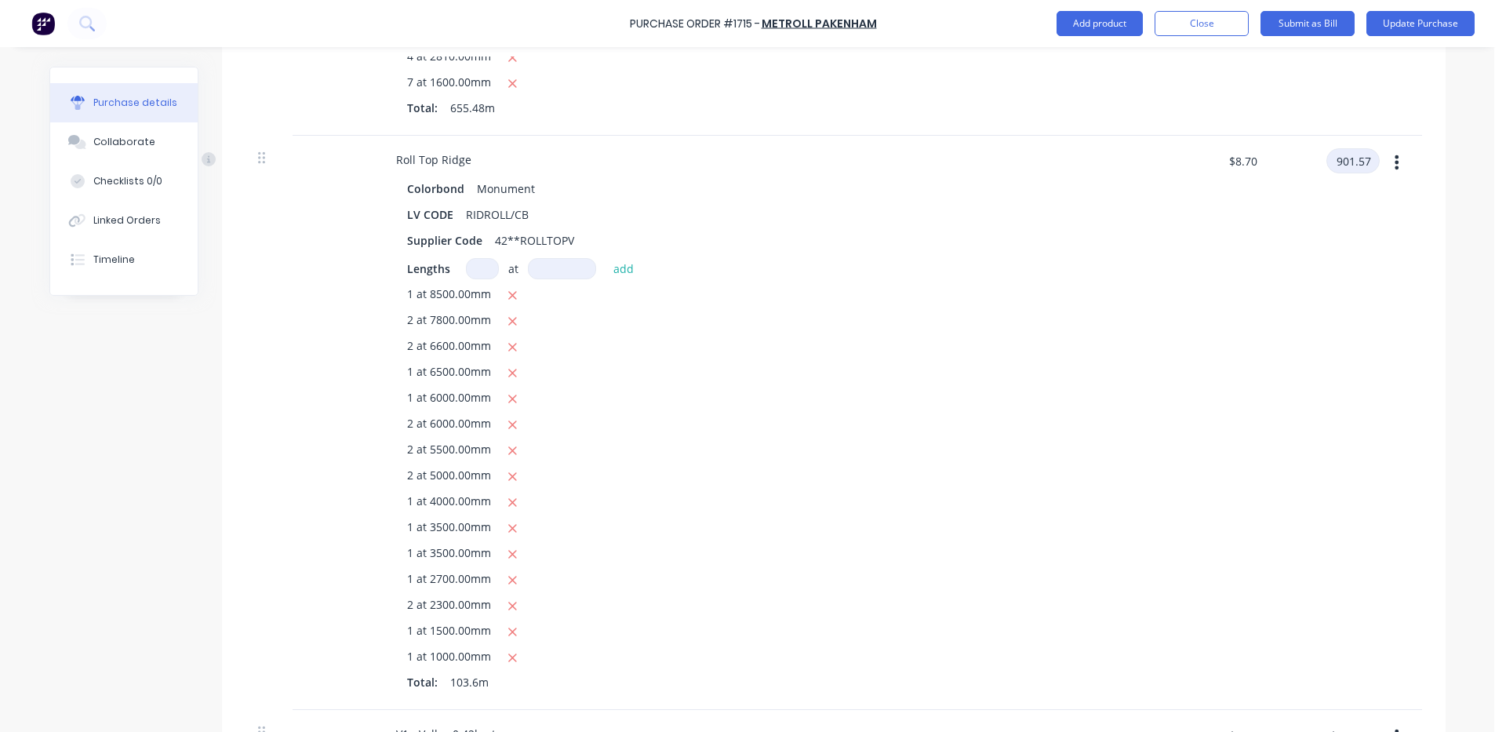
scroll to position [1046, 0]
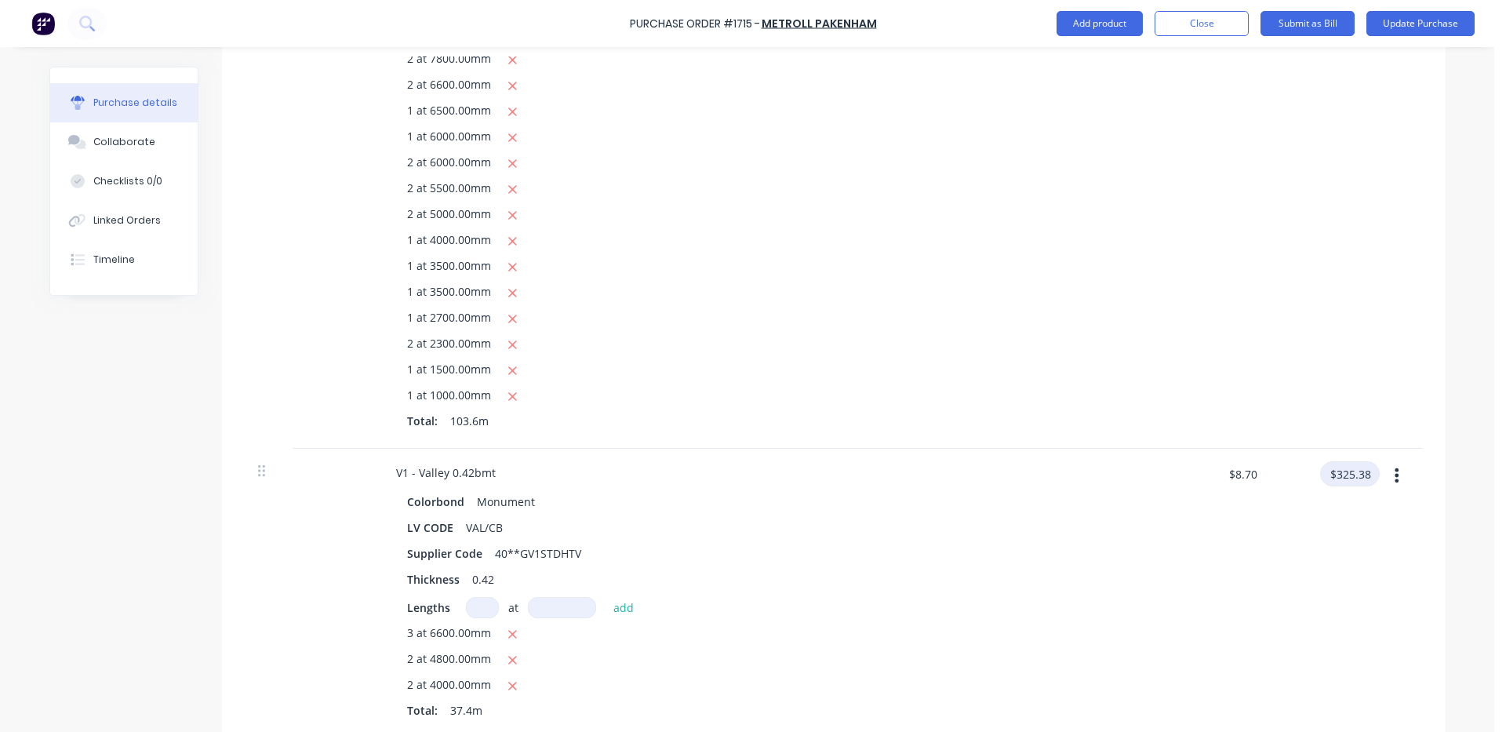
type input "901.57"
type textarea "x"
type input "$8.7024"
type input "$901.57"
click at [1346, 483] on input "$325.38" at bounding box center [1350, 473] width 60 height 25
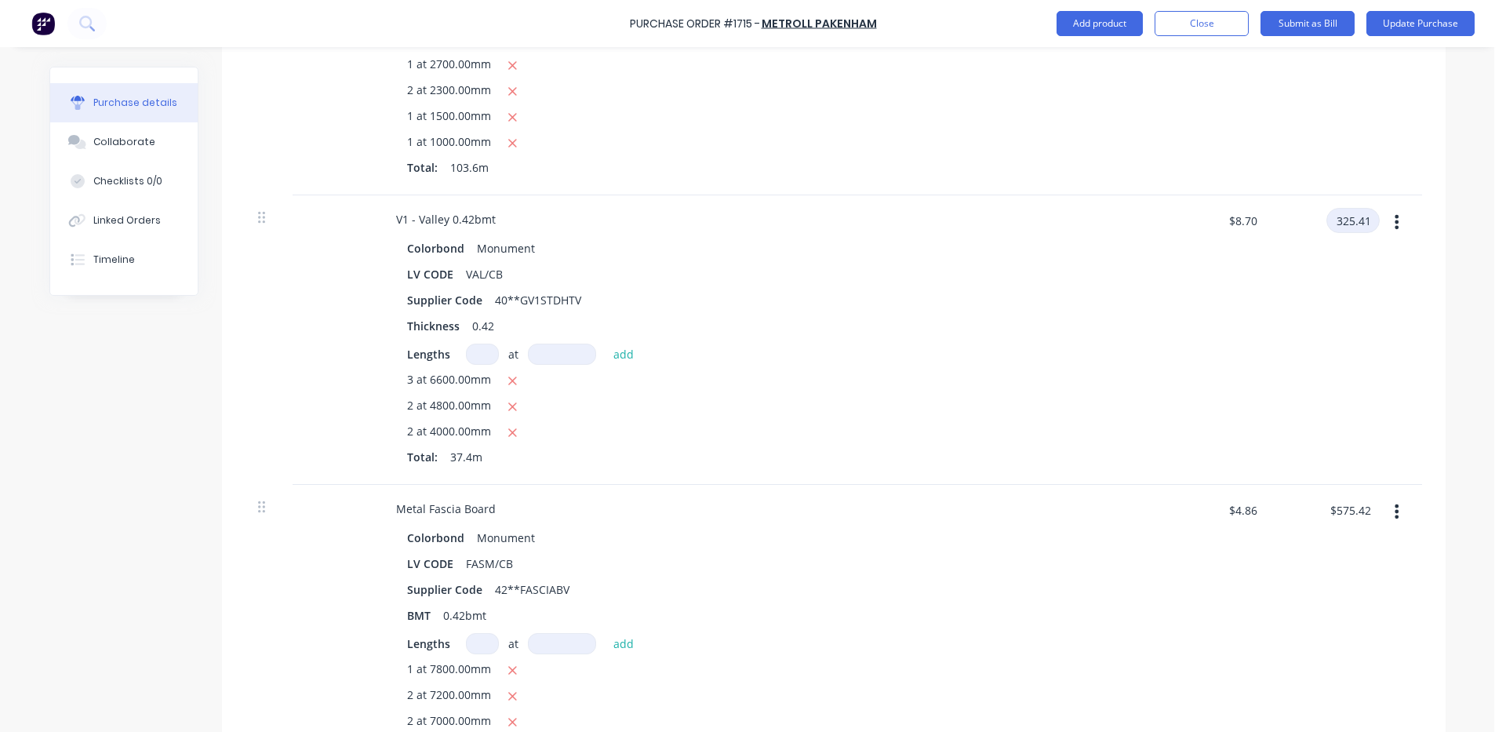
scroll to position [1308, 0]
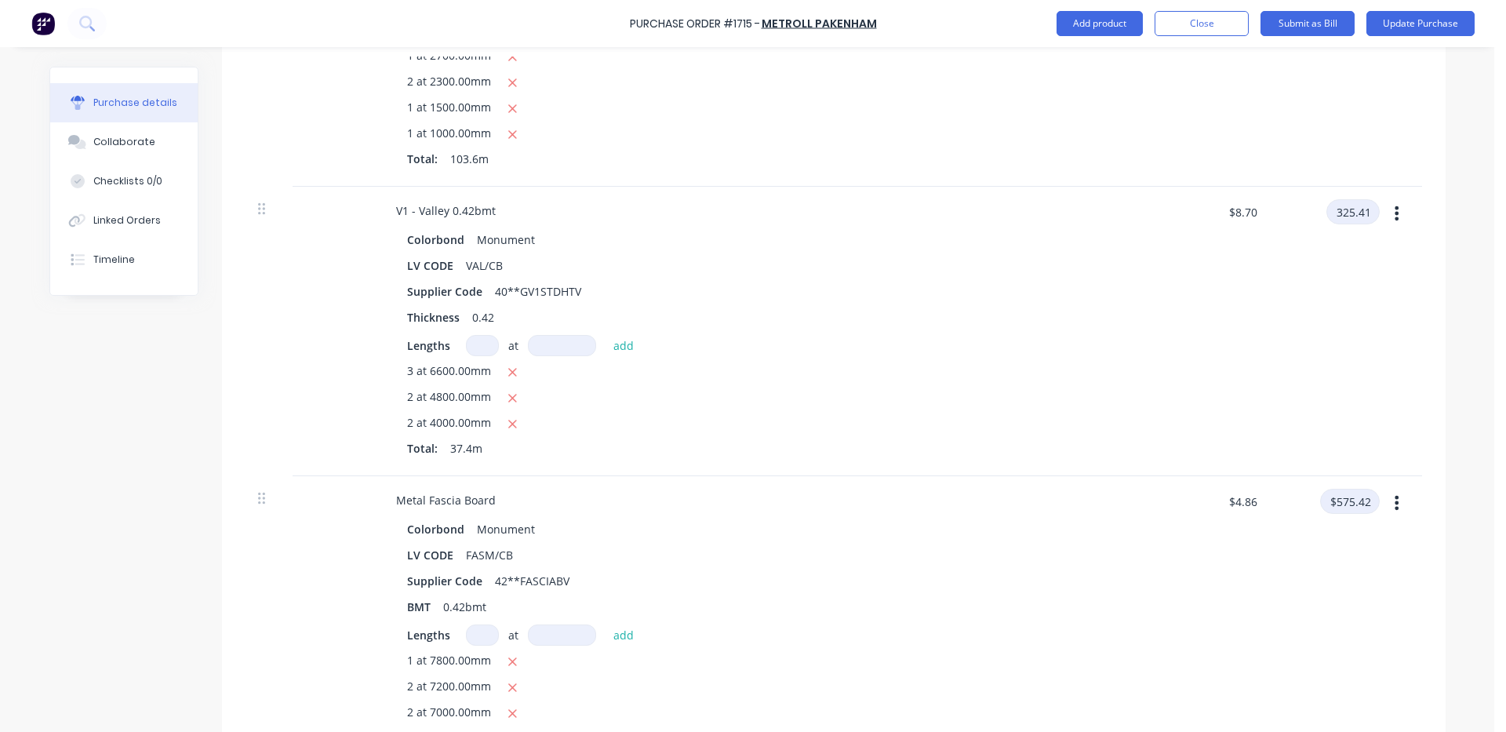
type input "325.41"
type textarea "x"
type input "$8.7008"
type input "$325.41"
click at [1341, 506] on input "$575.42" at bounding box center [1350, 501] width 60 height 25
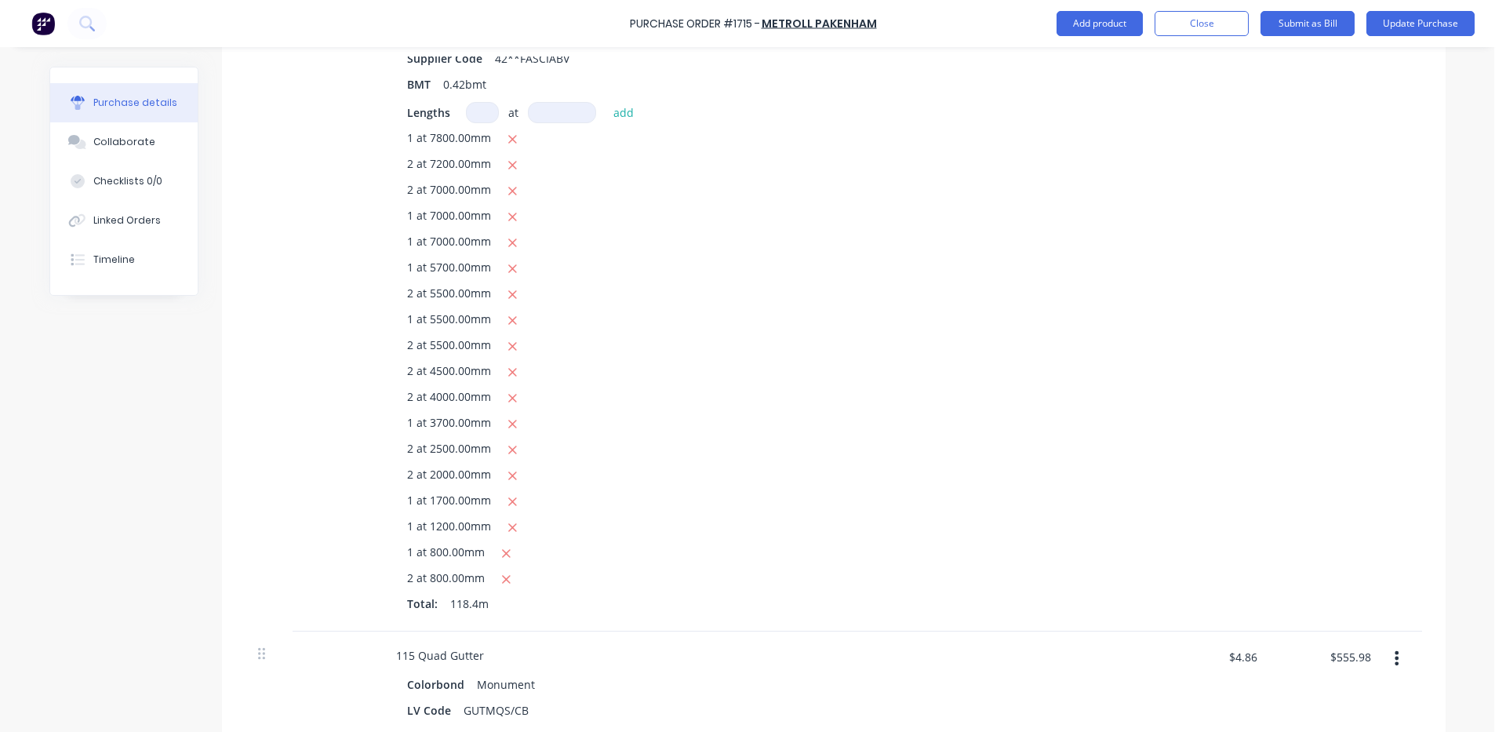
scroll to position [2092, 0]
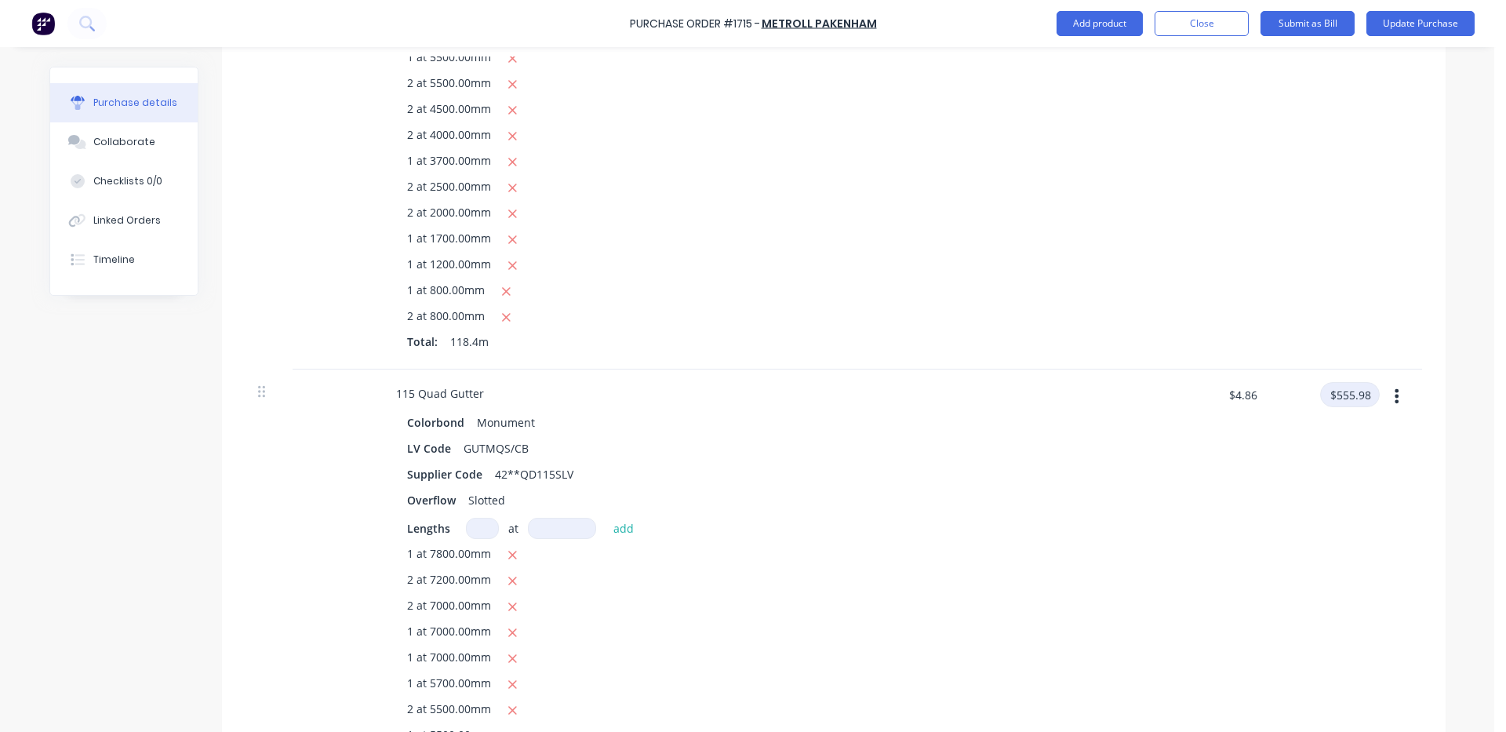
type input "575.90"
type textarea "x"
type input "$4.864"
type input "$575.90"
click at [1362, 401] on input "$555.98" at bounding box center [1350, 394] width 60 height 25
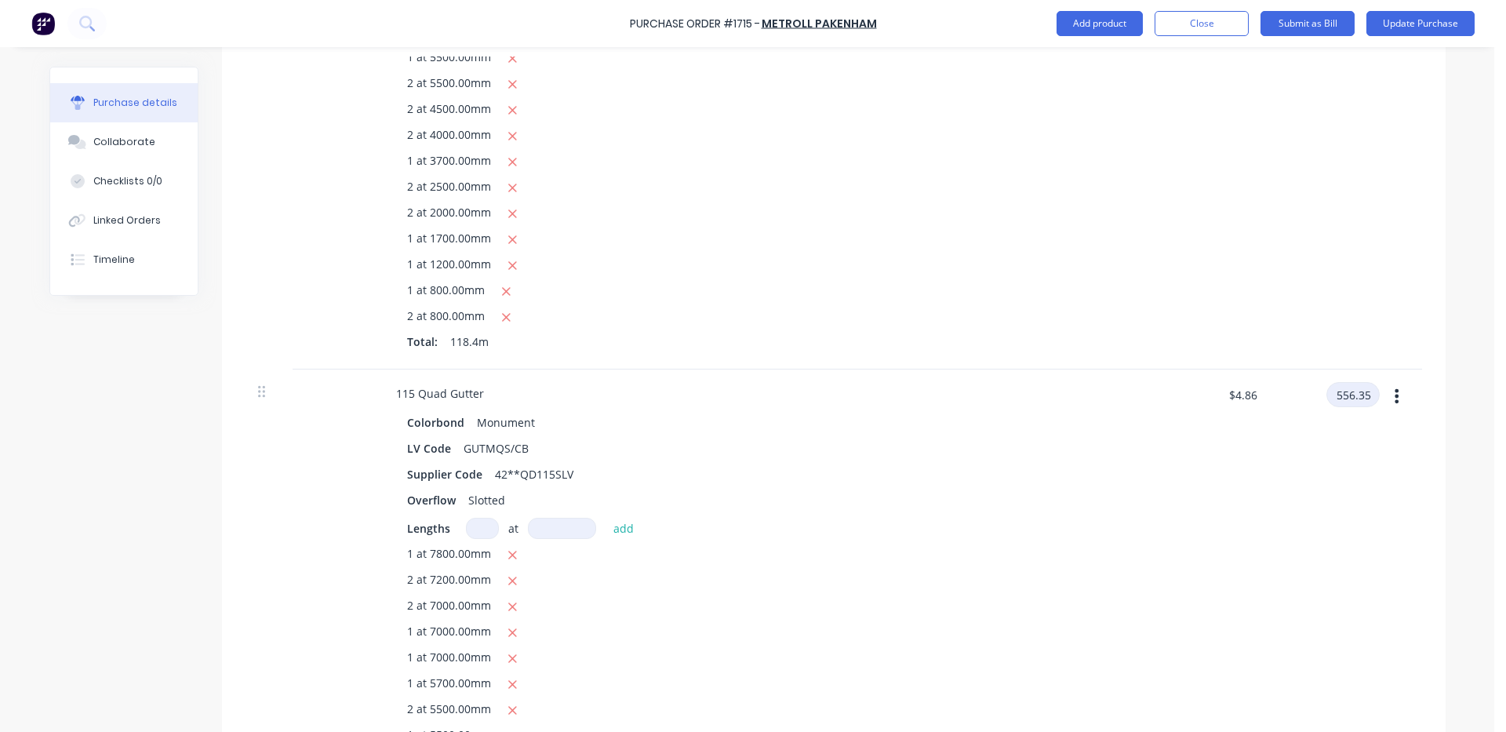
type input "556.35"
click at [1236, 439] on div "$4.86 $4.86" at bounding box center [1213, 696] width 114 height 652
type textarea "x"
type input "$4.8632"
type input "$556.35"
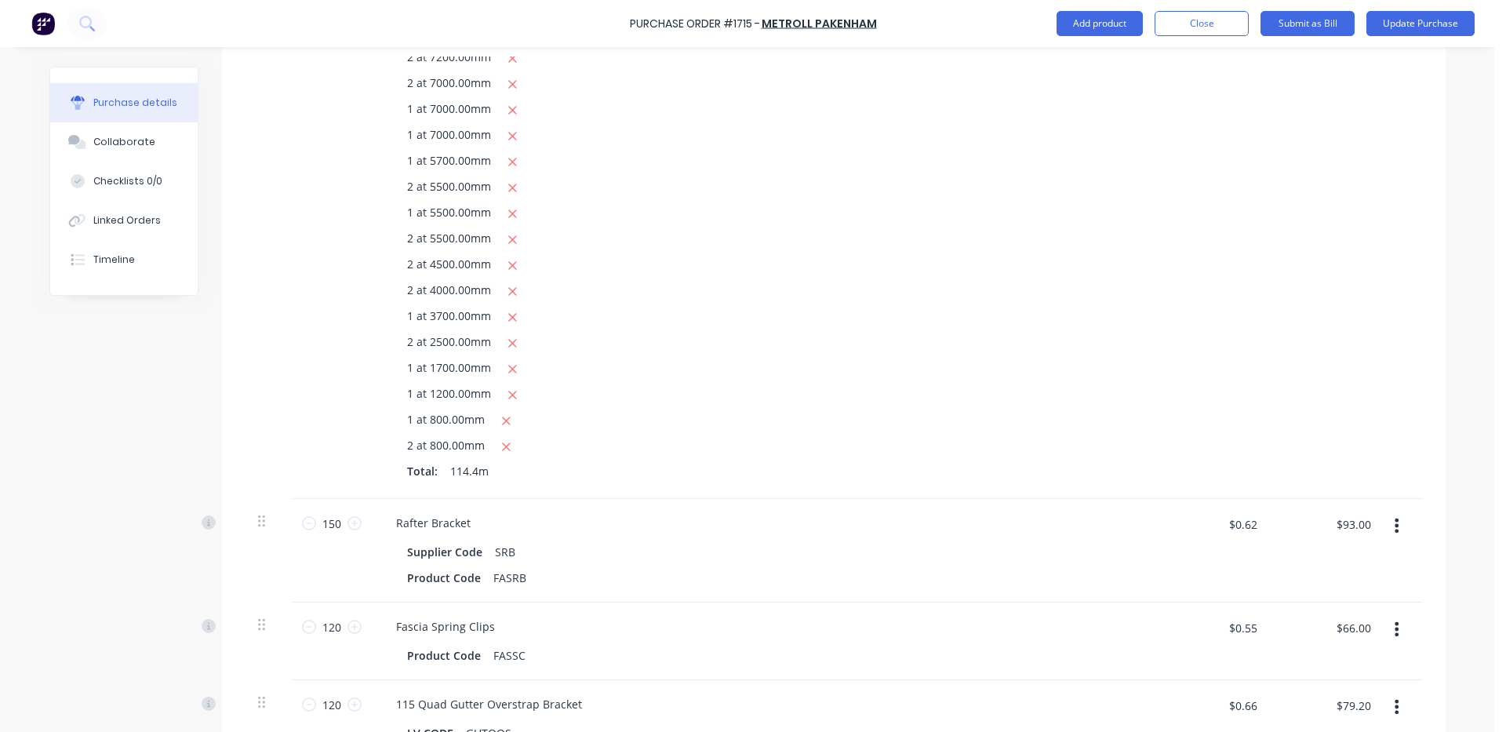
scroll to position [2877, 0]
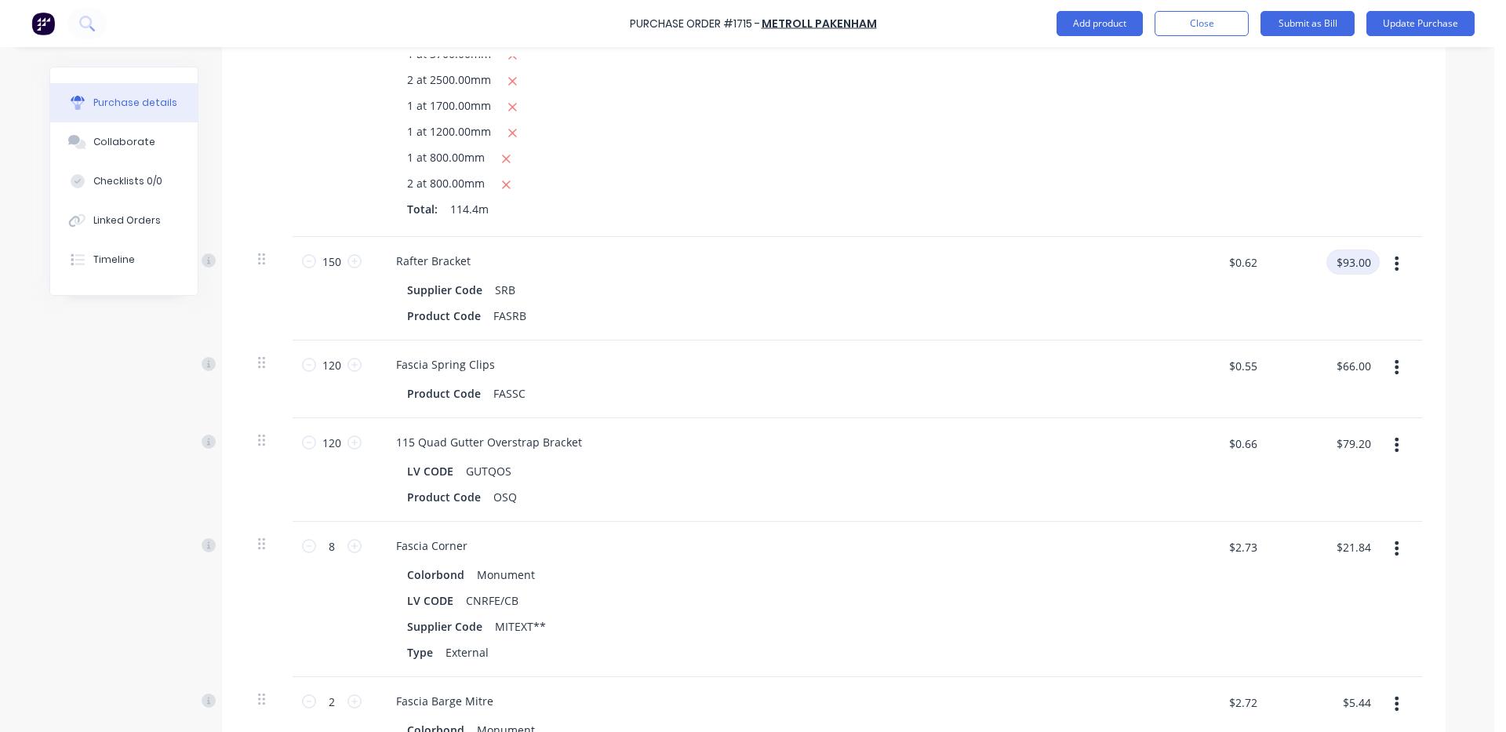
type textarea "x"
click at [1352, 260] on input "$93.00" at bounding box center [1353, 261] width 53 height 25
type input "92.52"
click at [1346, 366] on input "$66.00" at bounding box center [1353, 365] width 53 height 25
type textarea "x"
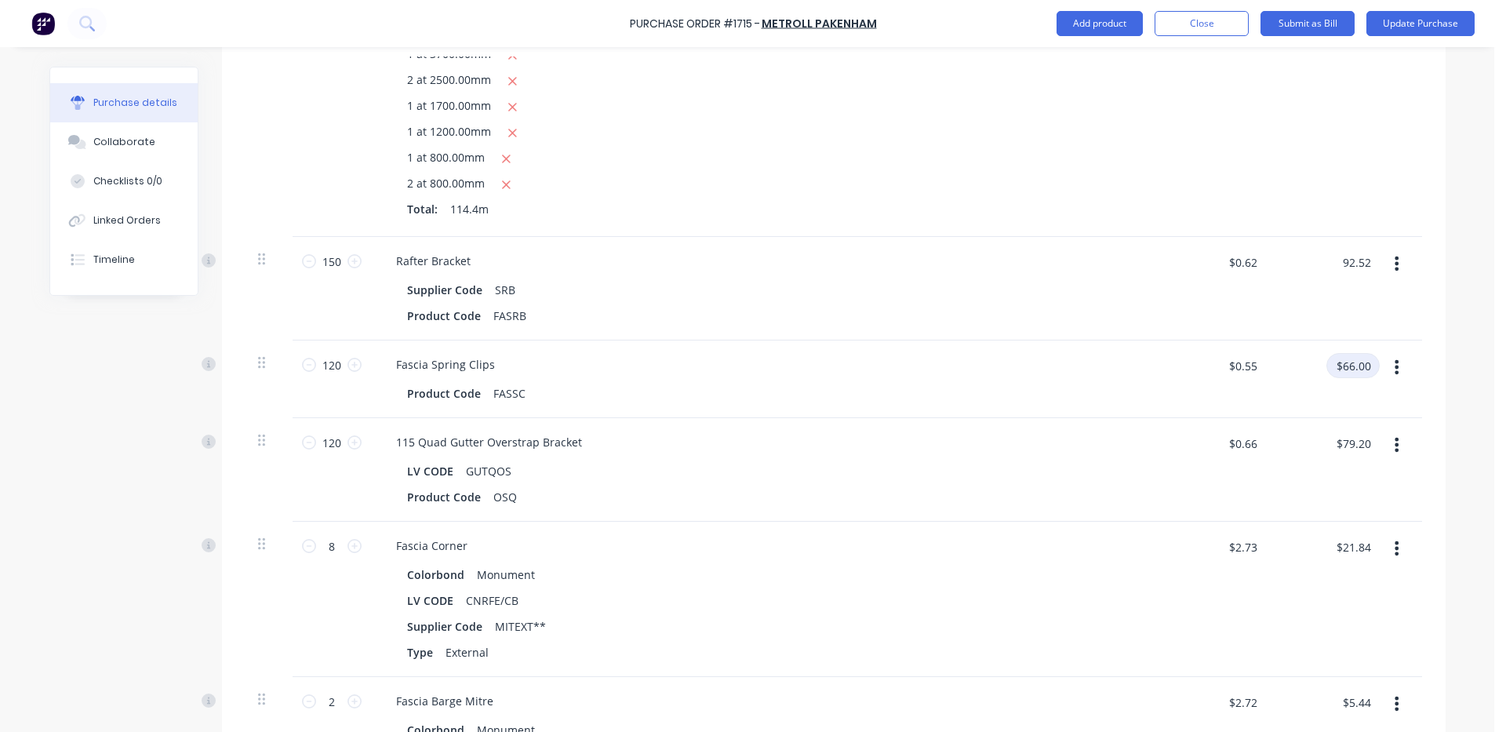
type input "$0.6168"
type input "$92.52"
type input "66.03"
type textarea "x"
type input "$0.5503"
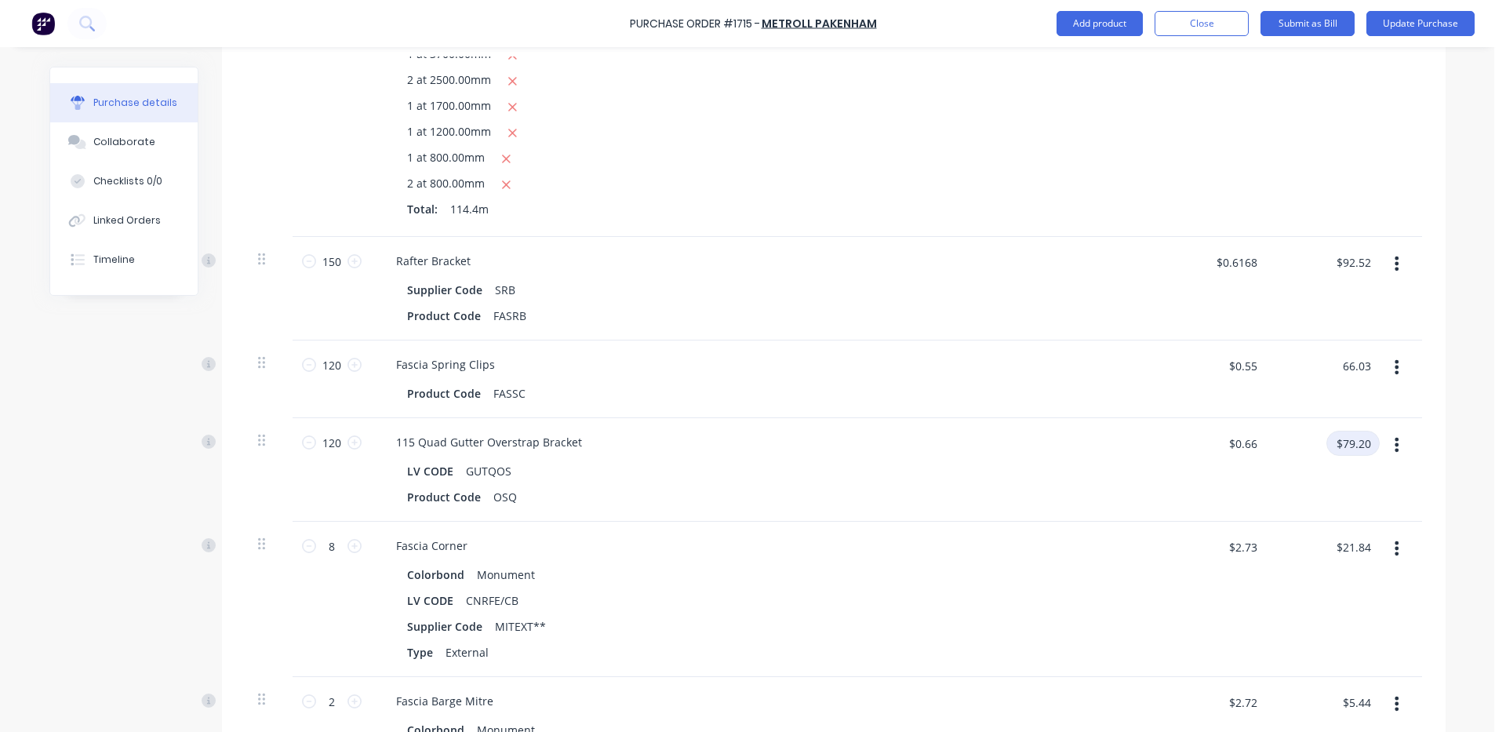
type input "$66.03"
click at [1340, 435] on input "$79.20" at bounding box center [1353, 443] width 53 height 25
type input "83.52"
type textarea "x"
type input "$0.696"
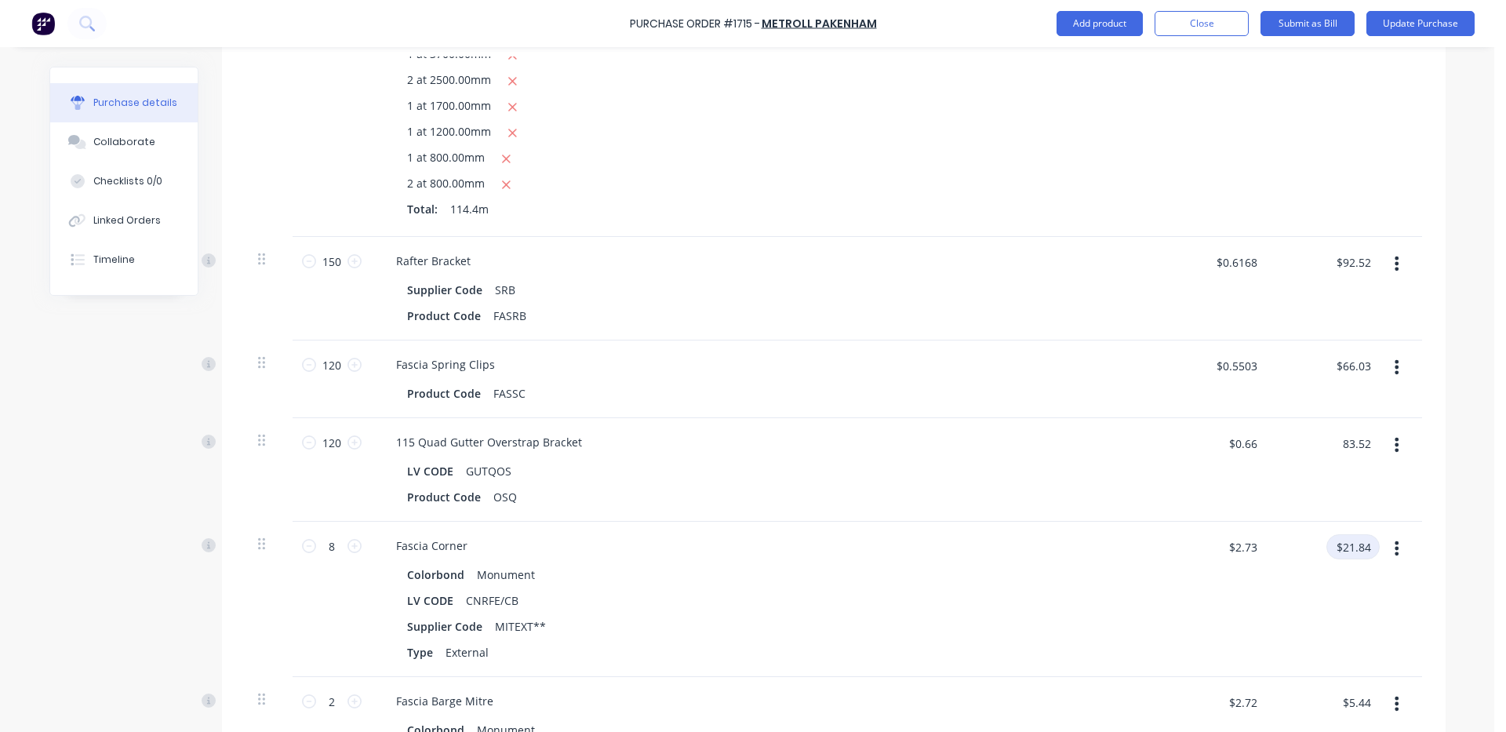
type input "$83.52"
click at [1340, 541] on input "$21.84" at bounding box center [1353, 546] width 53 height 25
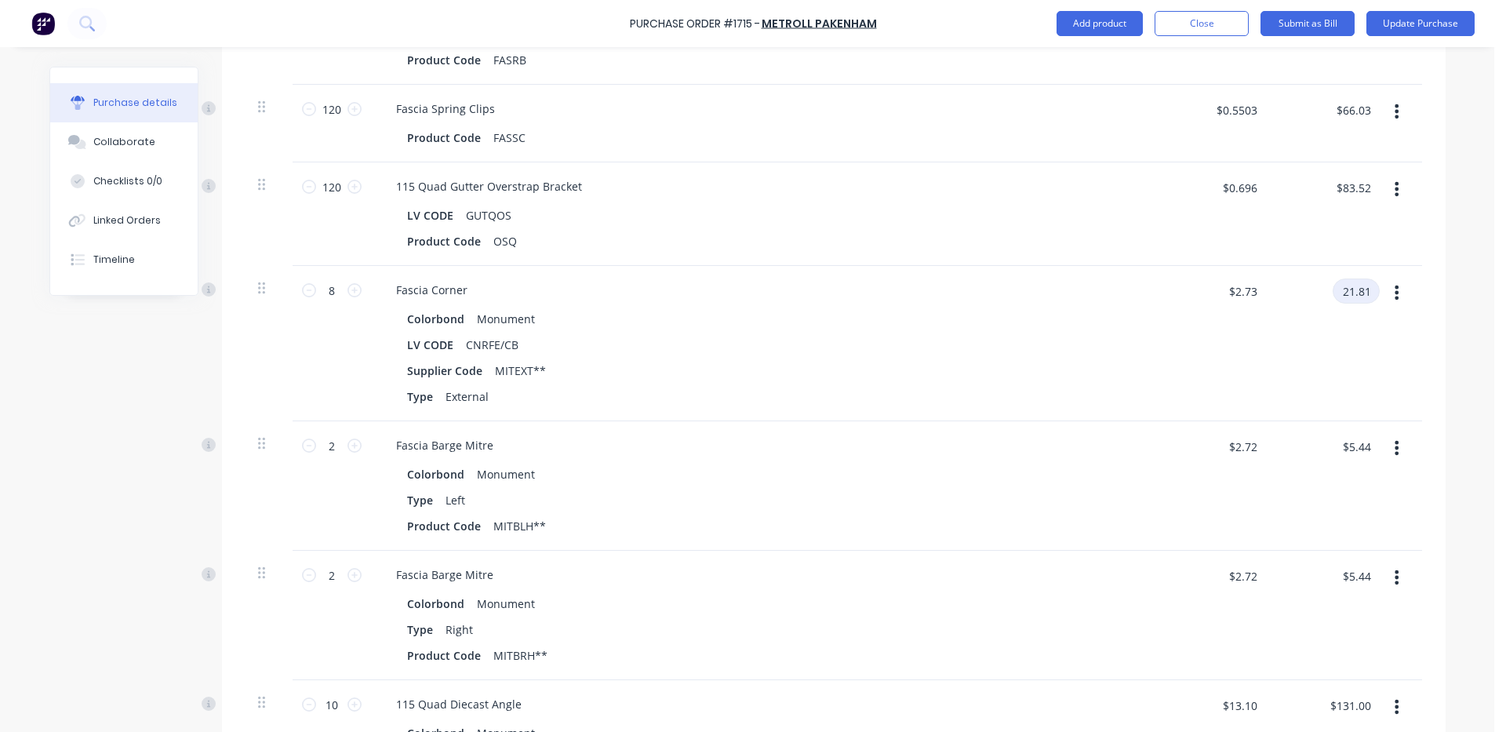
scroll to position [3138, 0]
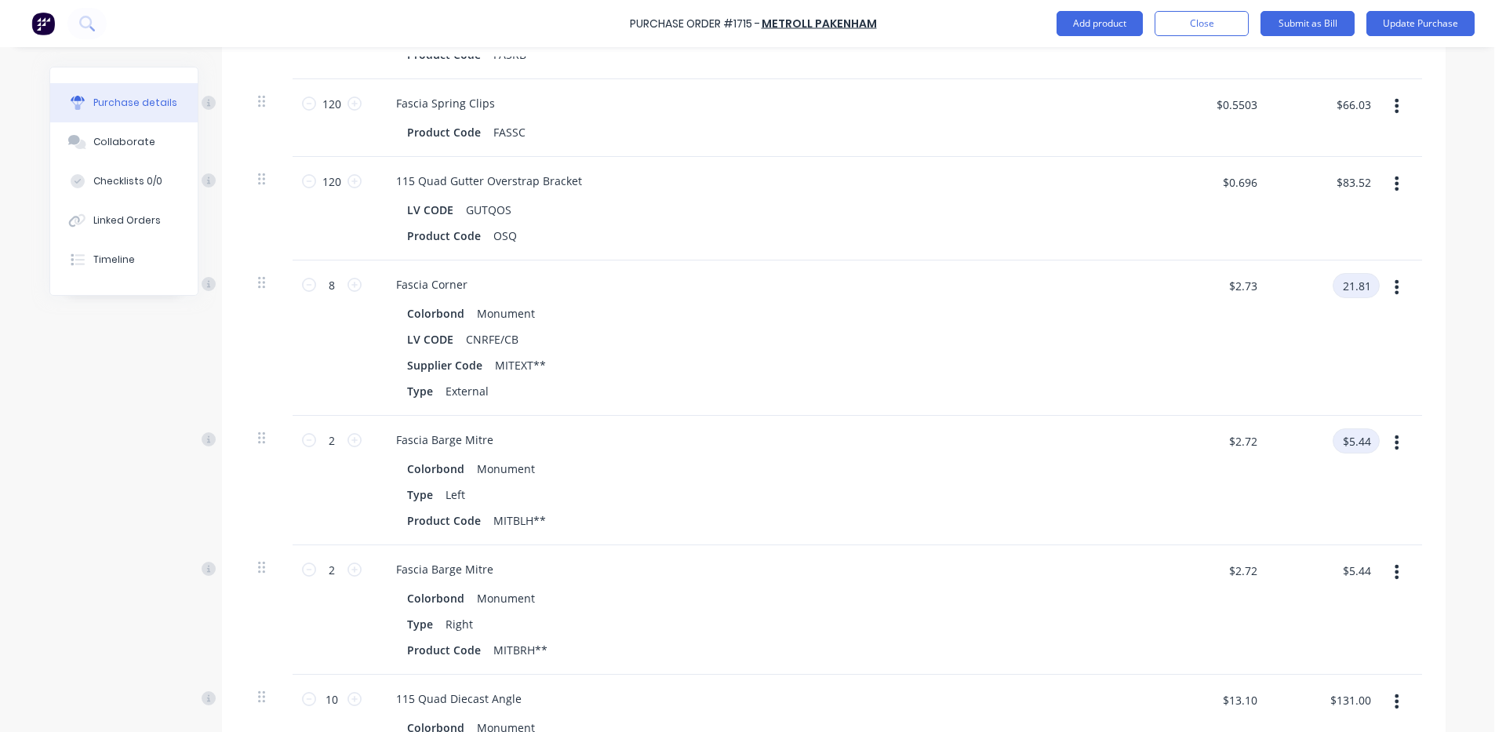
type input "21.81"
type textarea "x"
type input "$2.7263"
type input "$21.81"
click at [1364, 447] on input "$5.44" at bounding box center [1356, 440] width 47 height 25
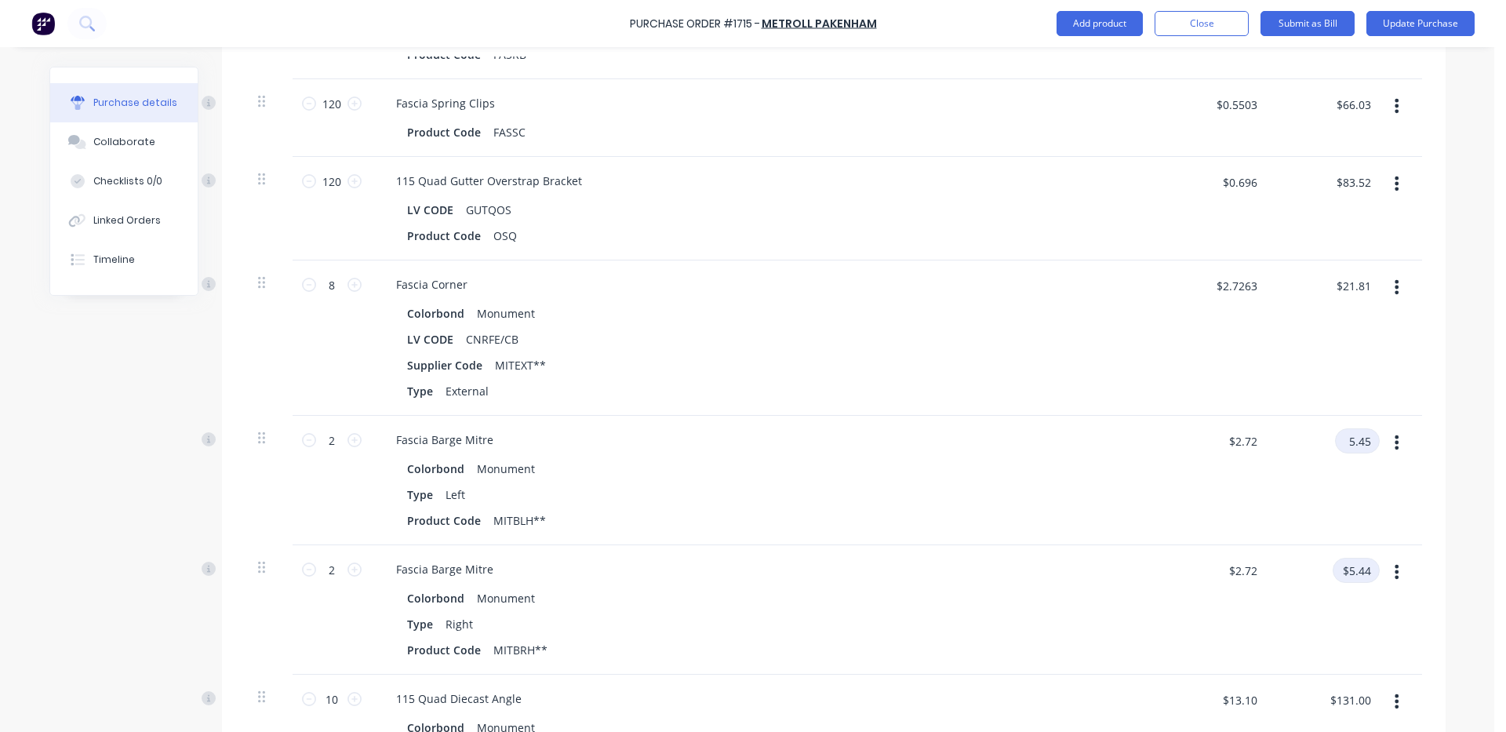
type input "5.45"
type textarea "x"
type input "$2.725"
type input "$5.45"
click at [1355, 562] on input "$5.44" at bounding box center [1356, 570] width 47 height 25
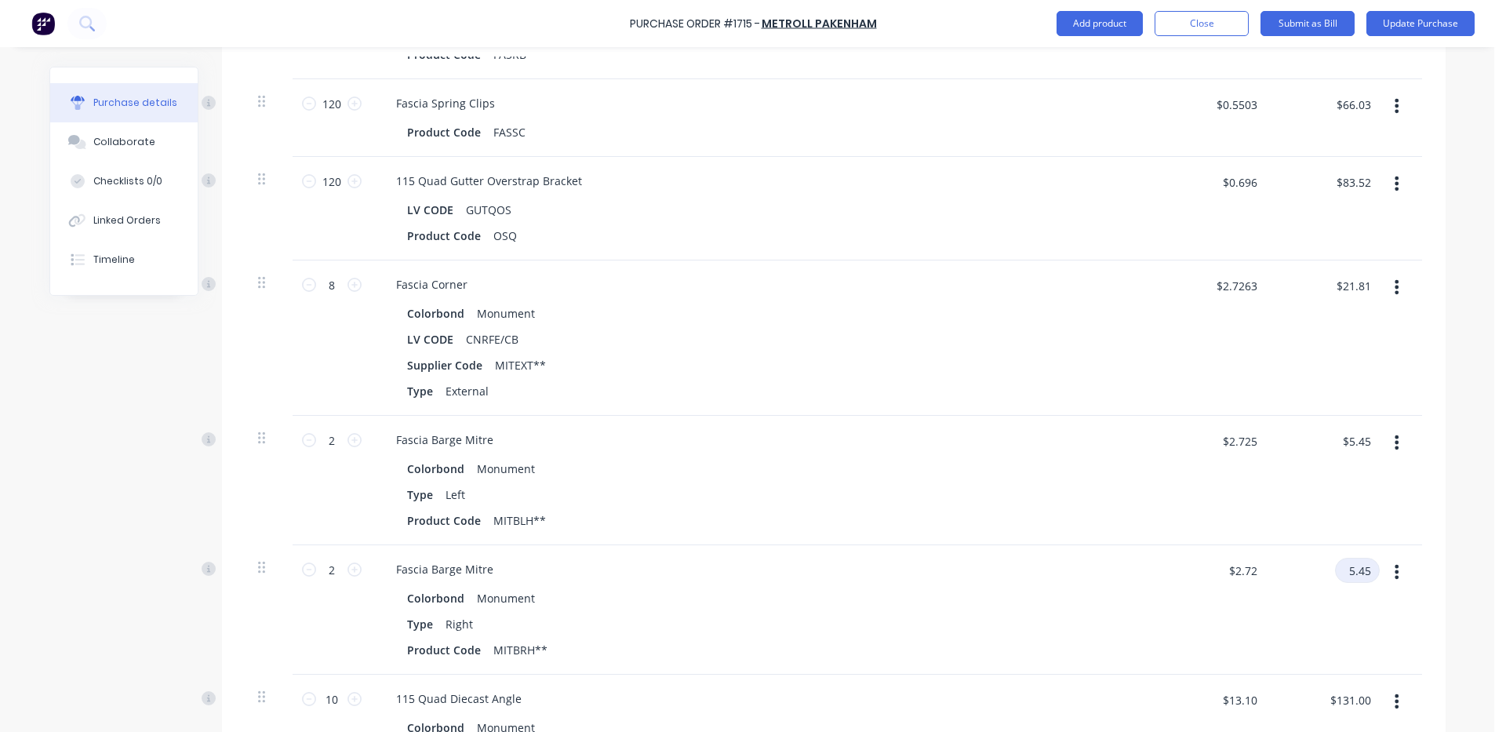
scroll to position [3400, 0]
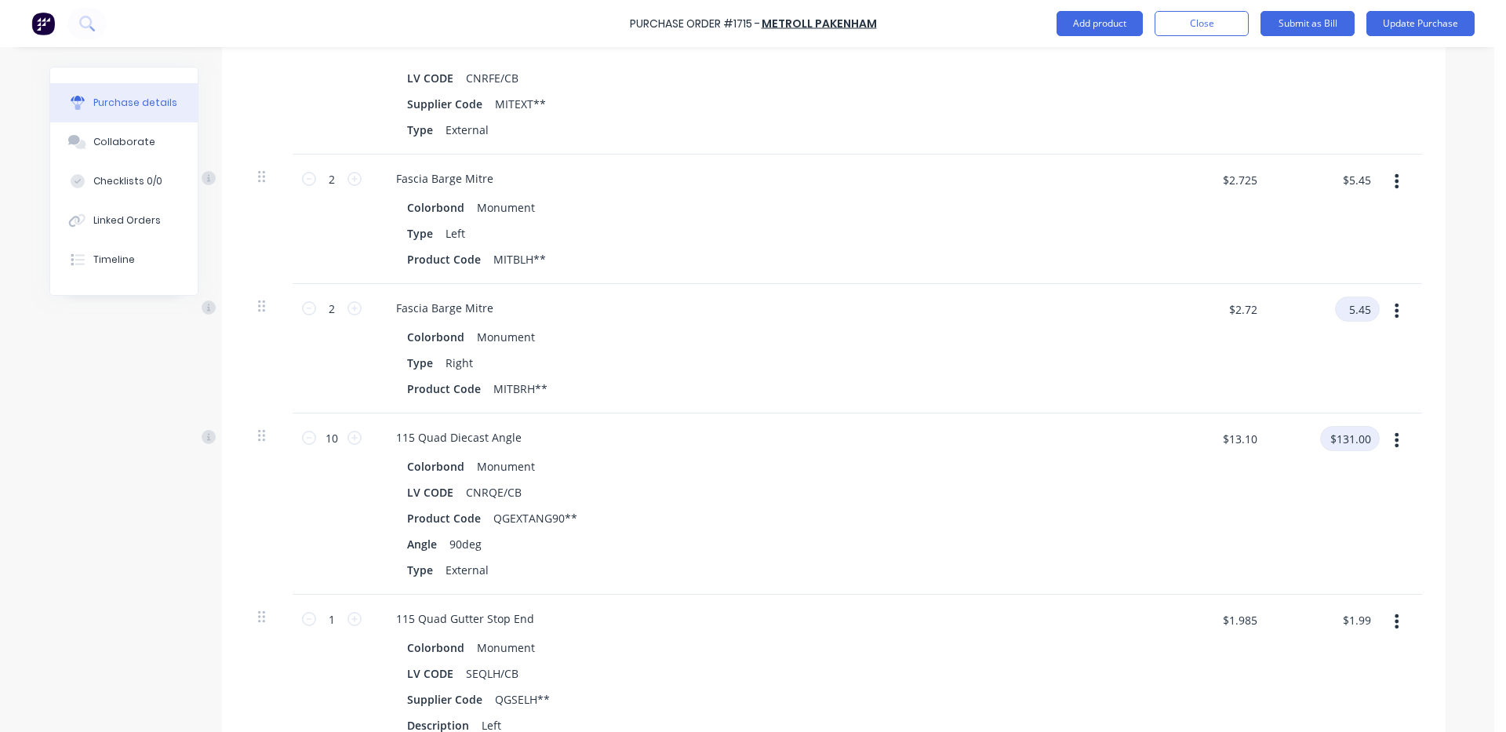
type input "5.45"
click at [1354, 440] on input "$131.00" at bounding box center [1350, 438] width 60 height 25
type textarea "x"
type input "$2.725"
type input "$5.45"
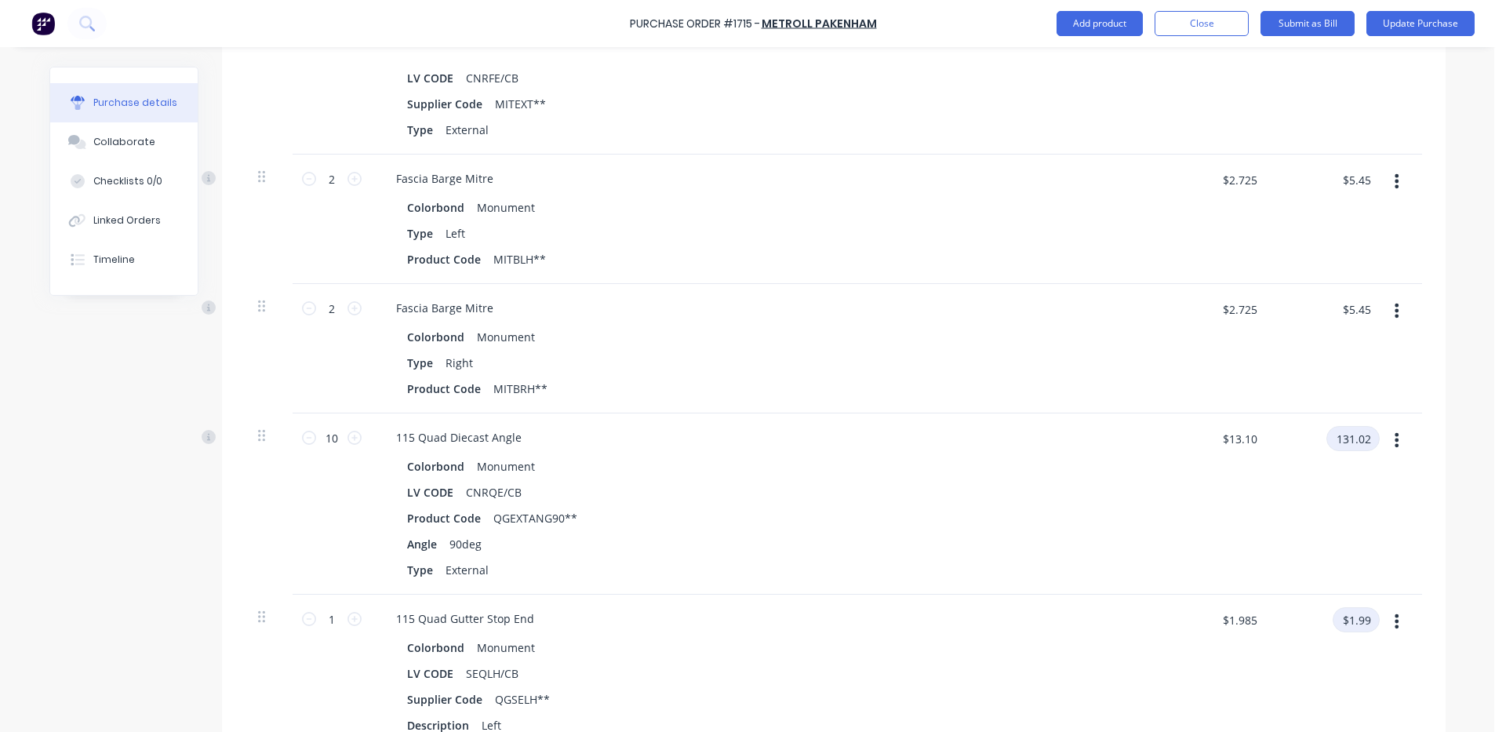
type input "131.02"
type textarea "x"
type input "$13.102"
type input "$131.02"
click at [1368, 620] on input "$1.99" at bounding box center [1356, 619] width 47 height 25
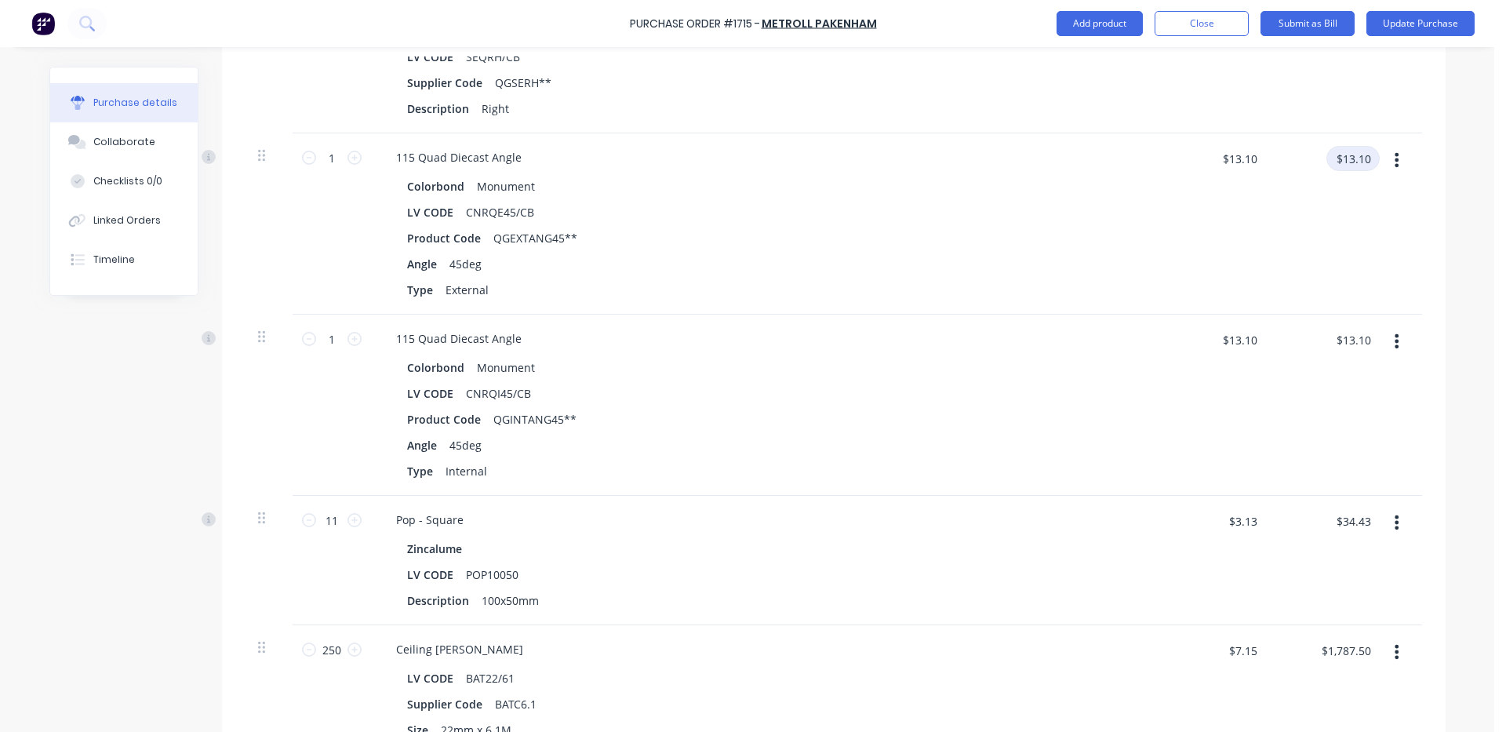
scroll to position [4184, 0]
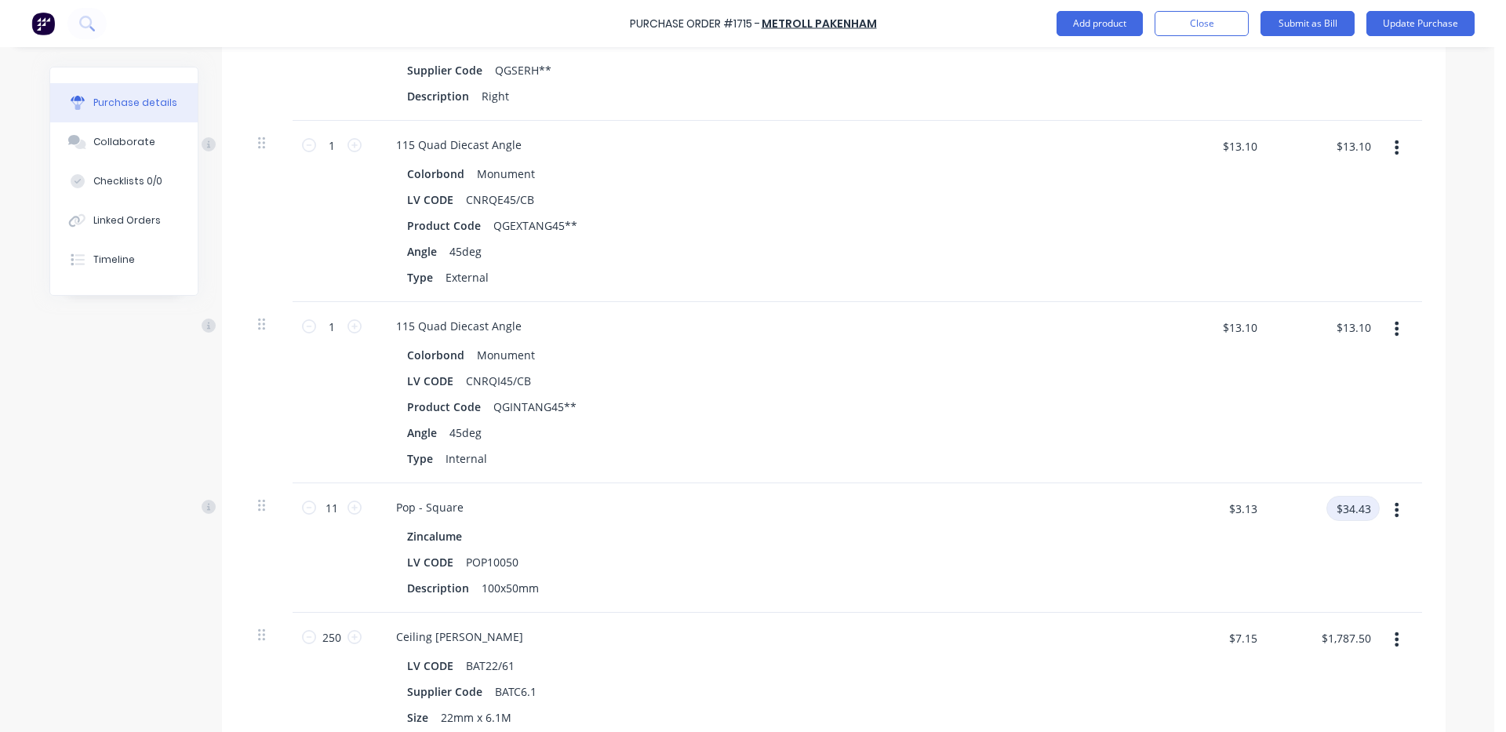
type textarea "x"
click at [1359, 501] on input "$34.43" at bounding box center [1353, 508] width 53 height 25
type input "34.44"
type textarea "x"
type input "$3.1309"
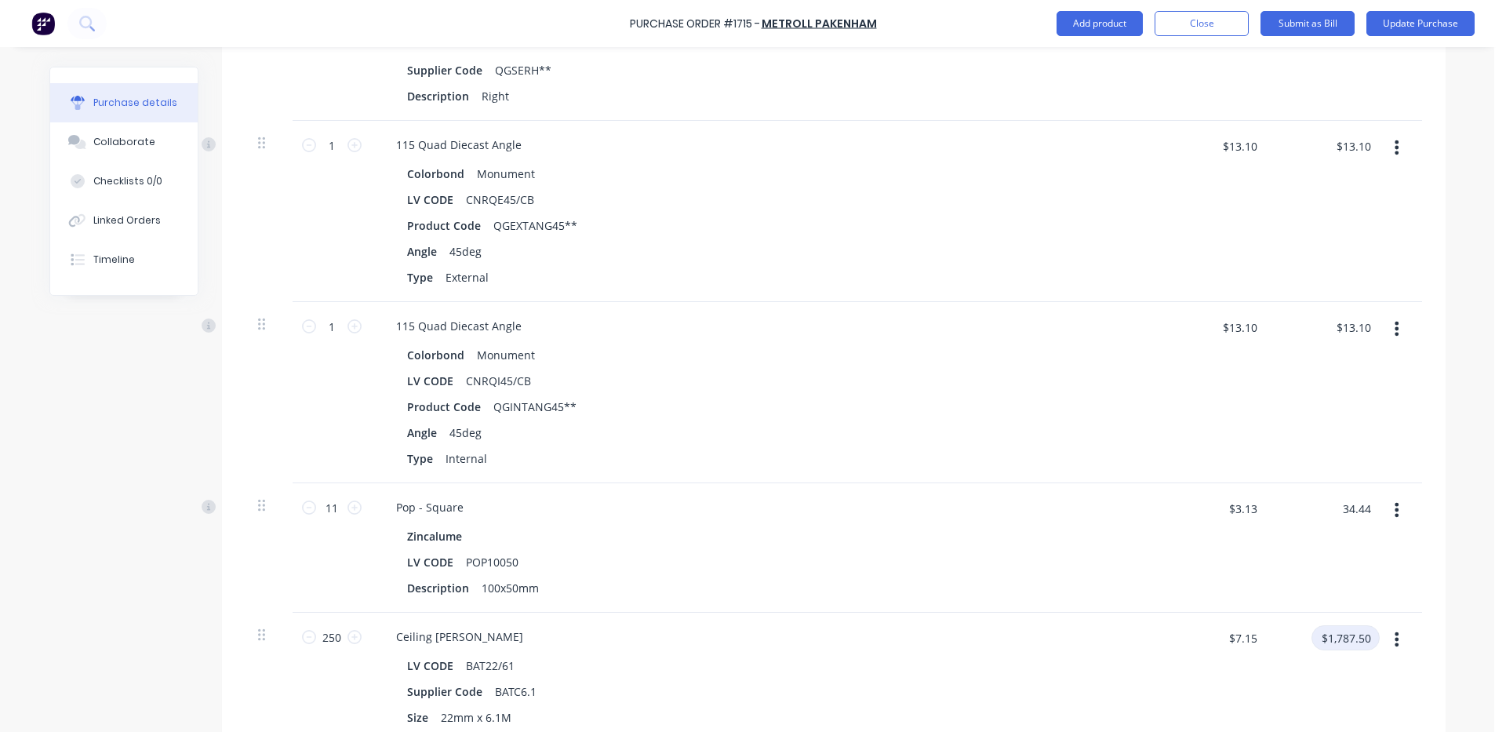
type input "$34.44"
click at [1351, 637] on input "$1,787.50" at bounding box center [1346, 637] width 68 height 25
type input "1700.09"
type textarea "x"
type input "$6.8004"
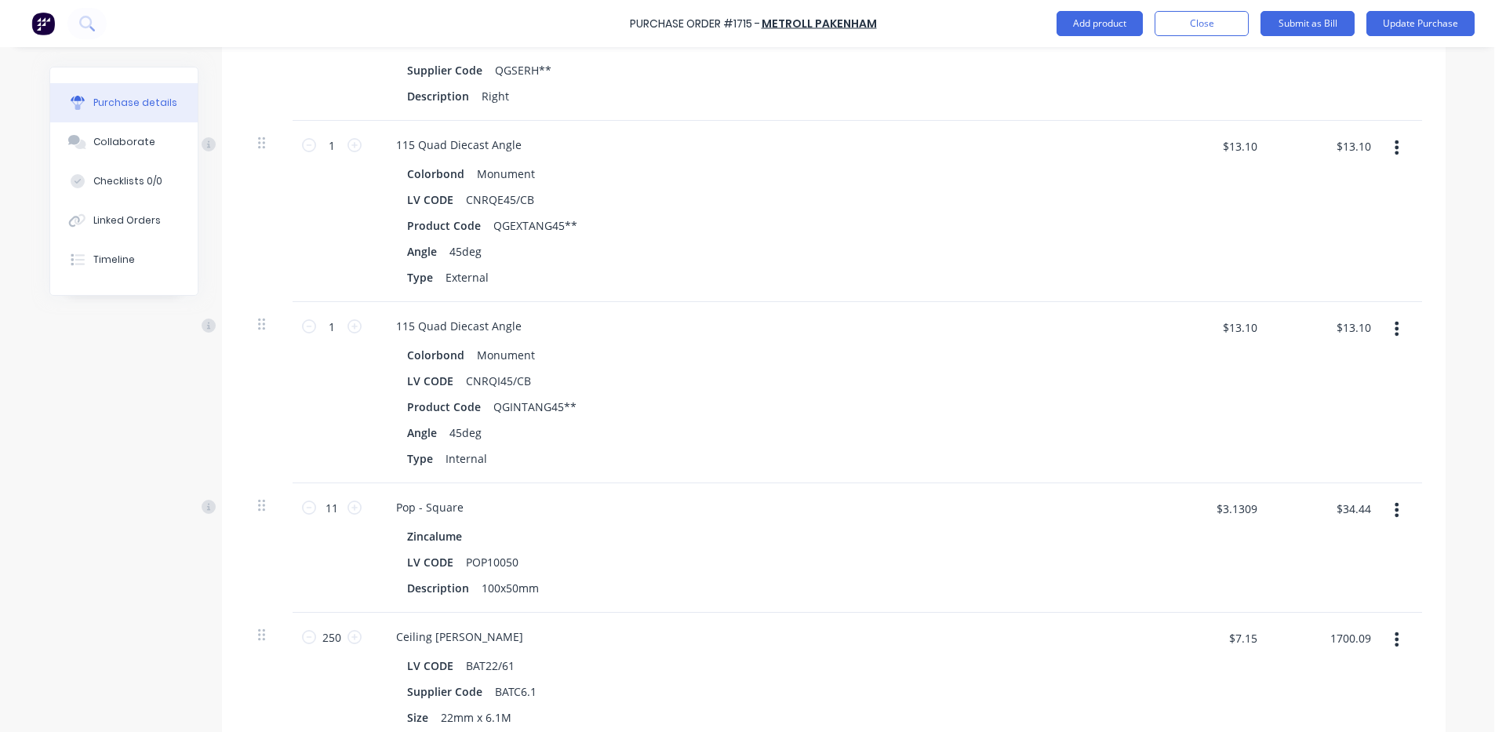
type input "$1,700.09"
click at [1193, 654] on div "$6.8004 $6.8004" at bounding box center [1217, 643] width 98 height 37
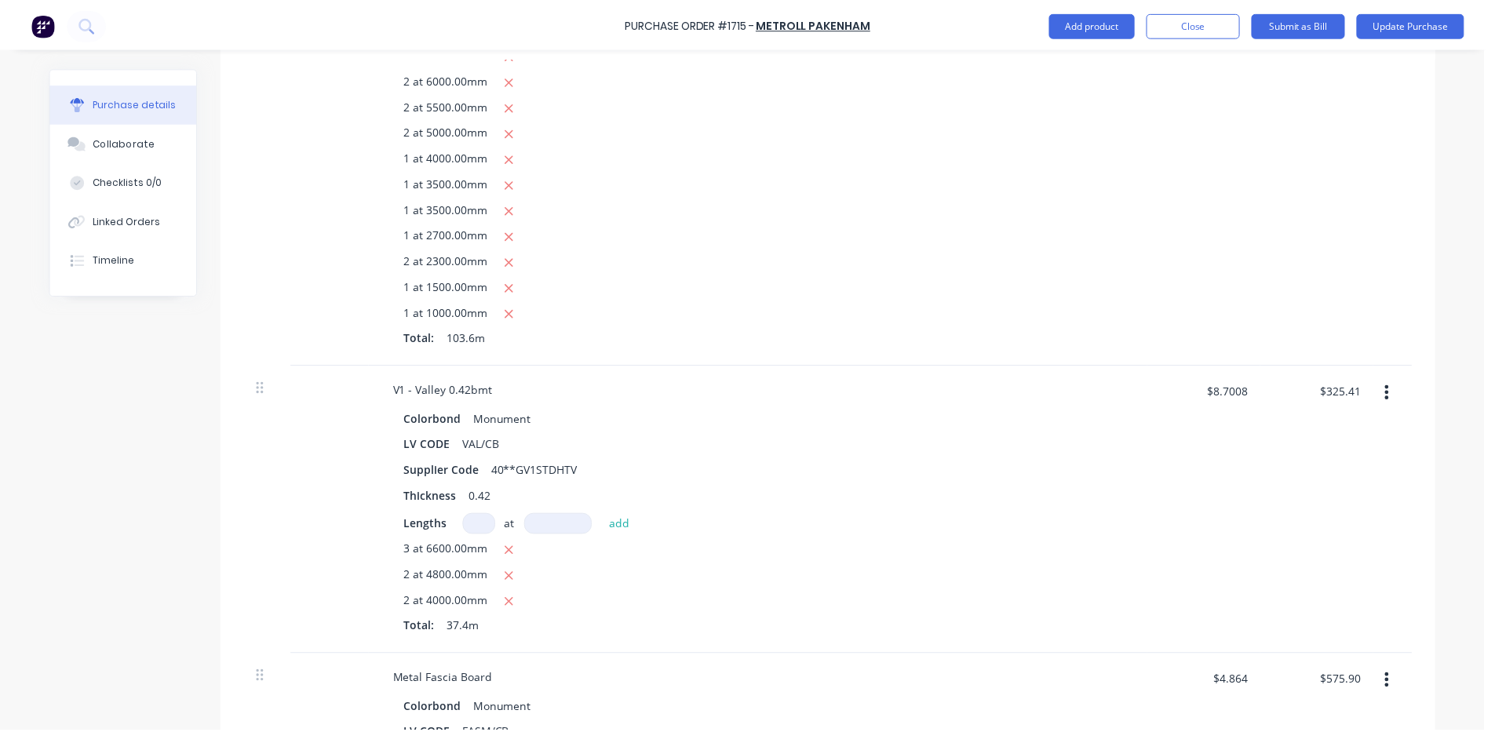
scroll to position [0, 0]
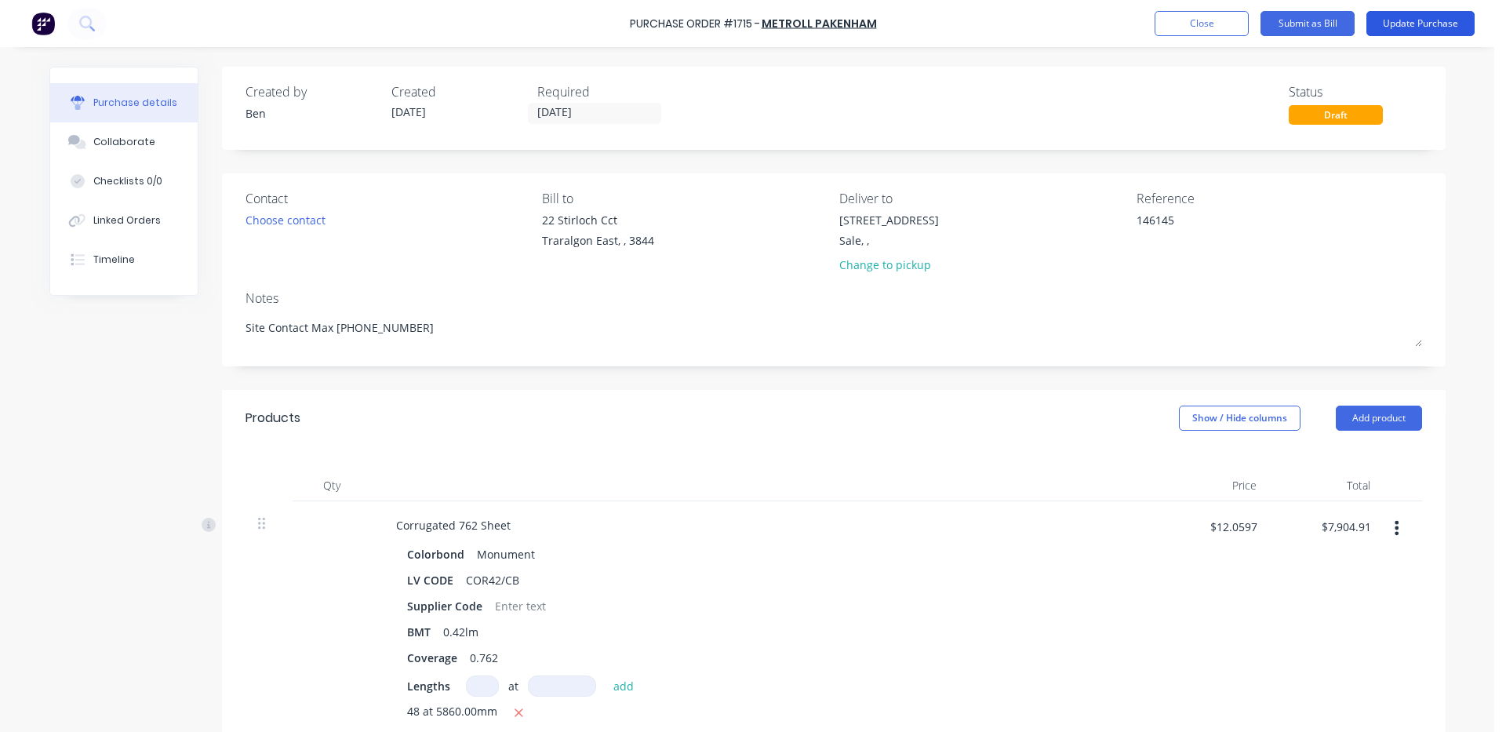
click at [1422, 25] on button "Update Purchase" at bounding box center [1421, 23] width 108 height 25
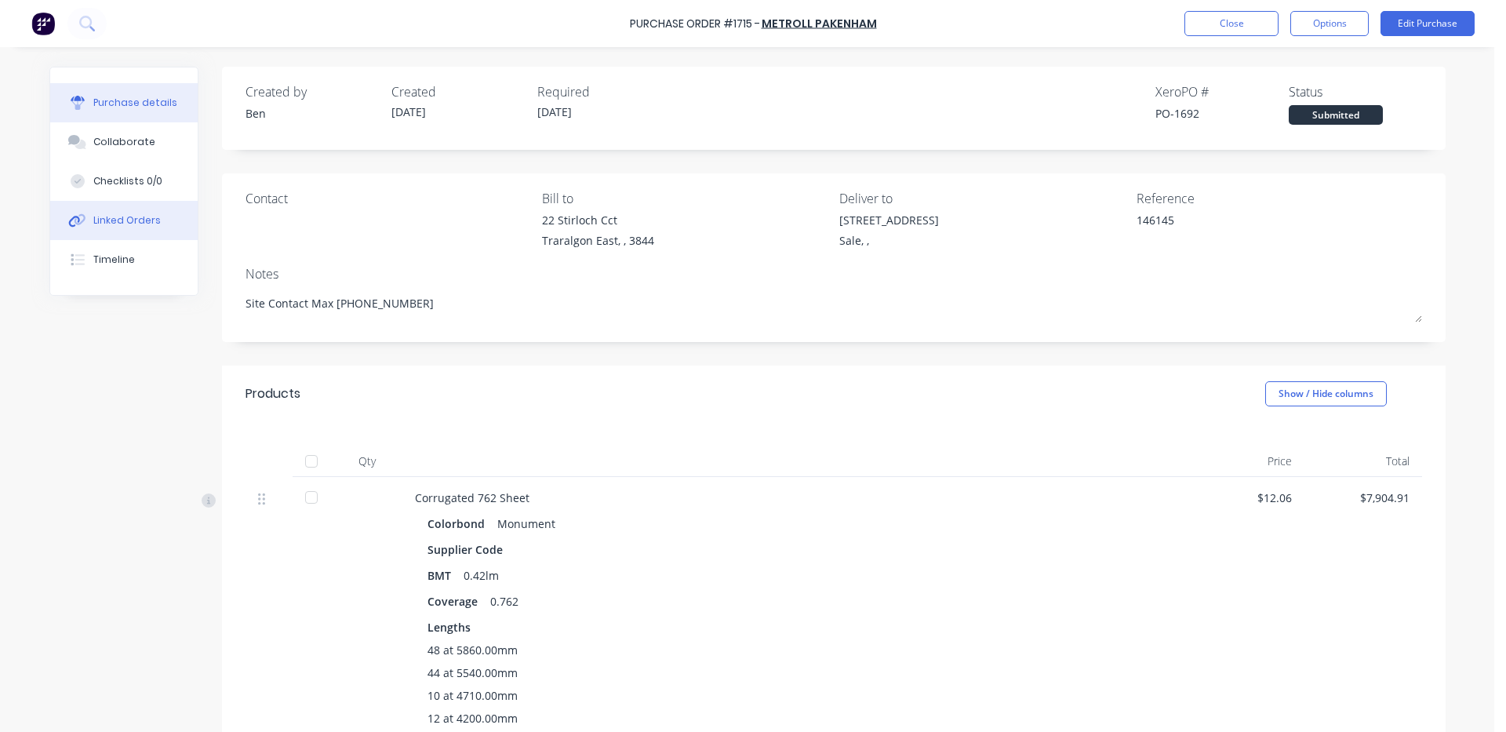
click at [139, 213] on div "Linked Orders" at bounding box center [126, 220] width 67 height 14
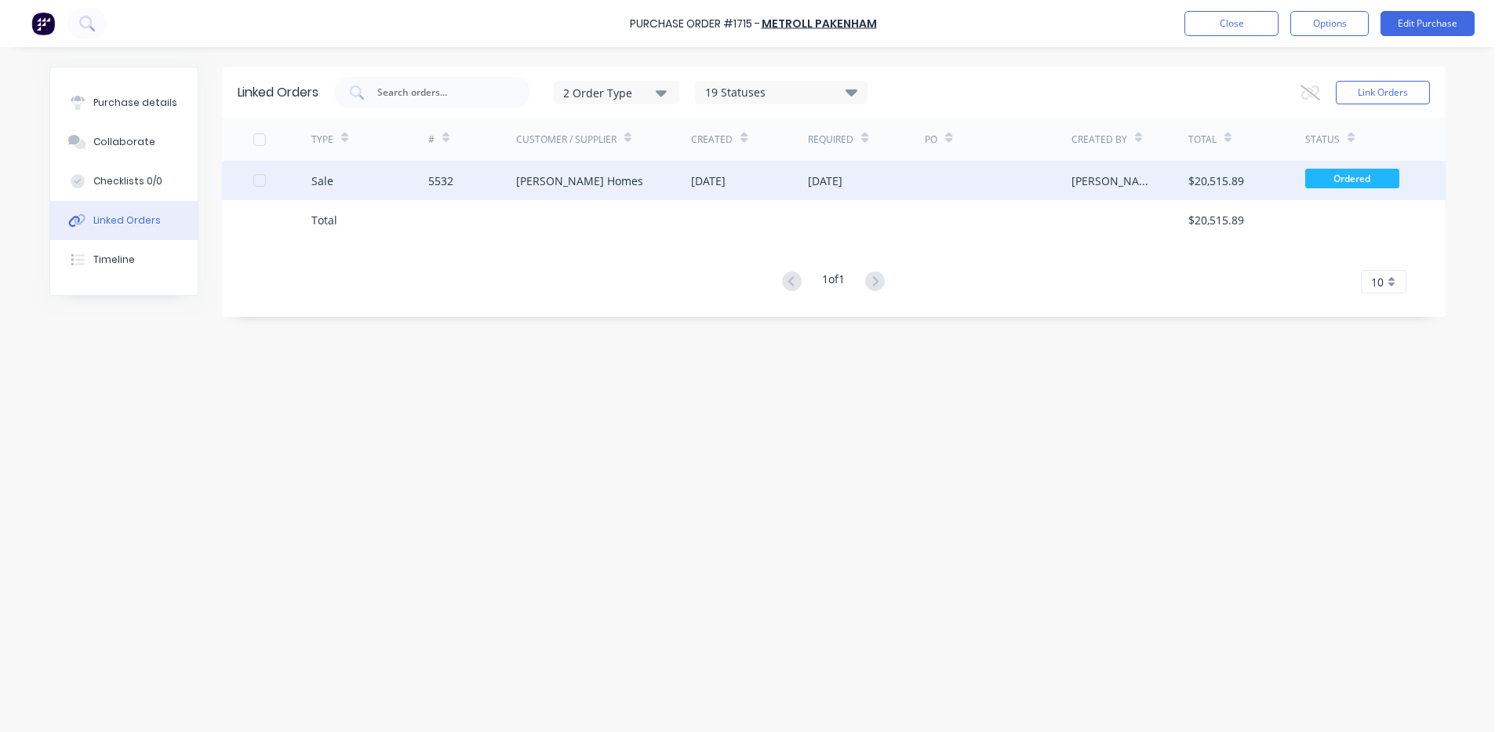
click at [548, 178] on div "[PERSON_NAME] Homes" at bounding box center [579, 181] width 127 height 16
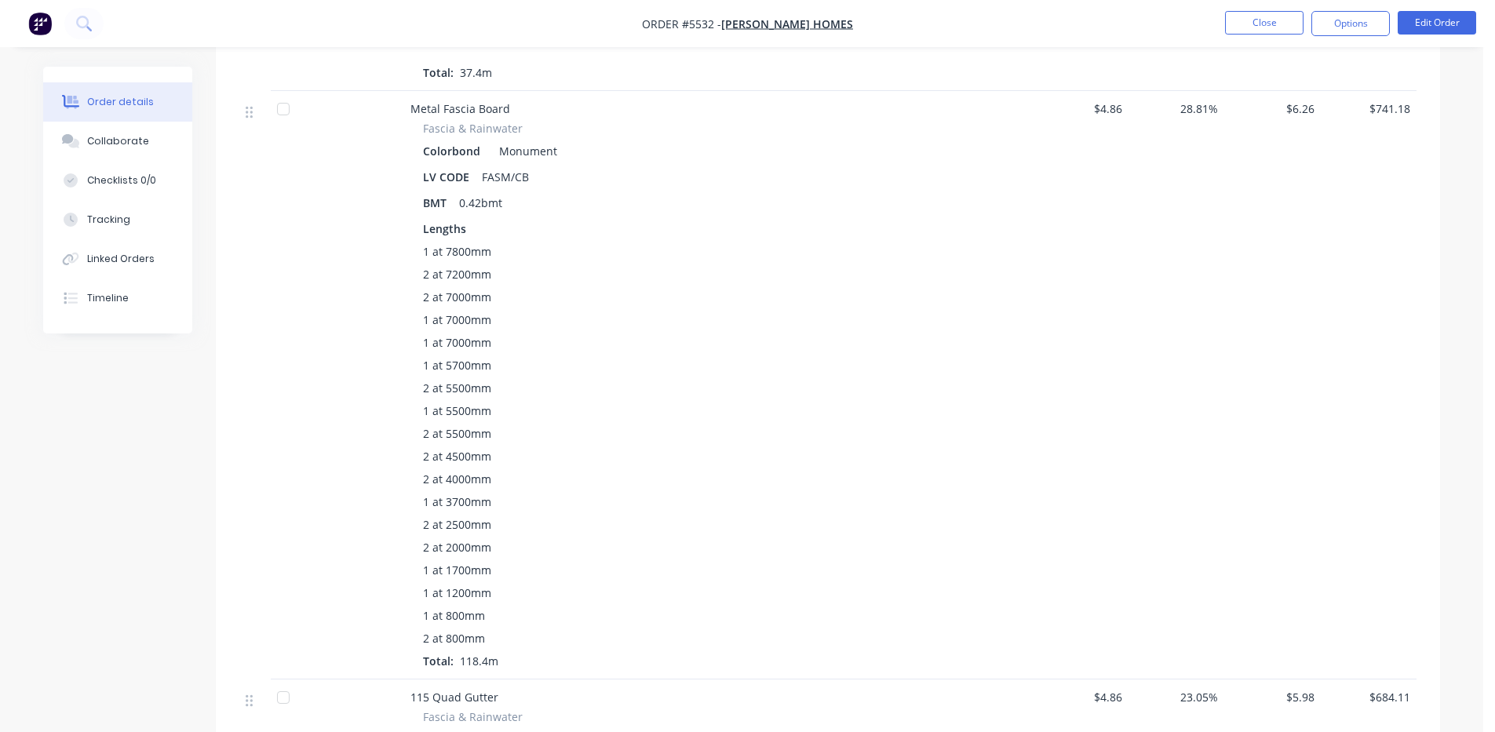
scroll to position [2092, 0]
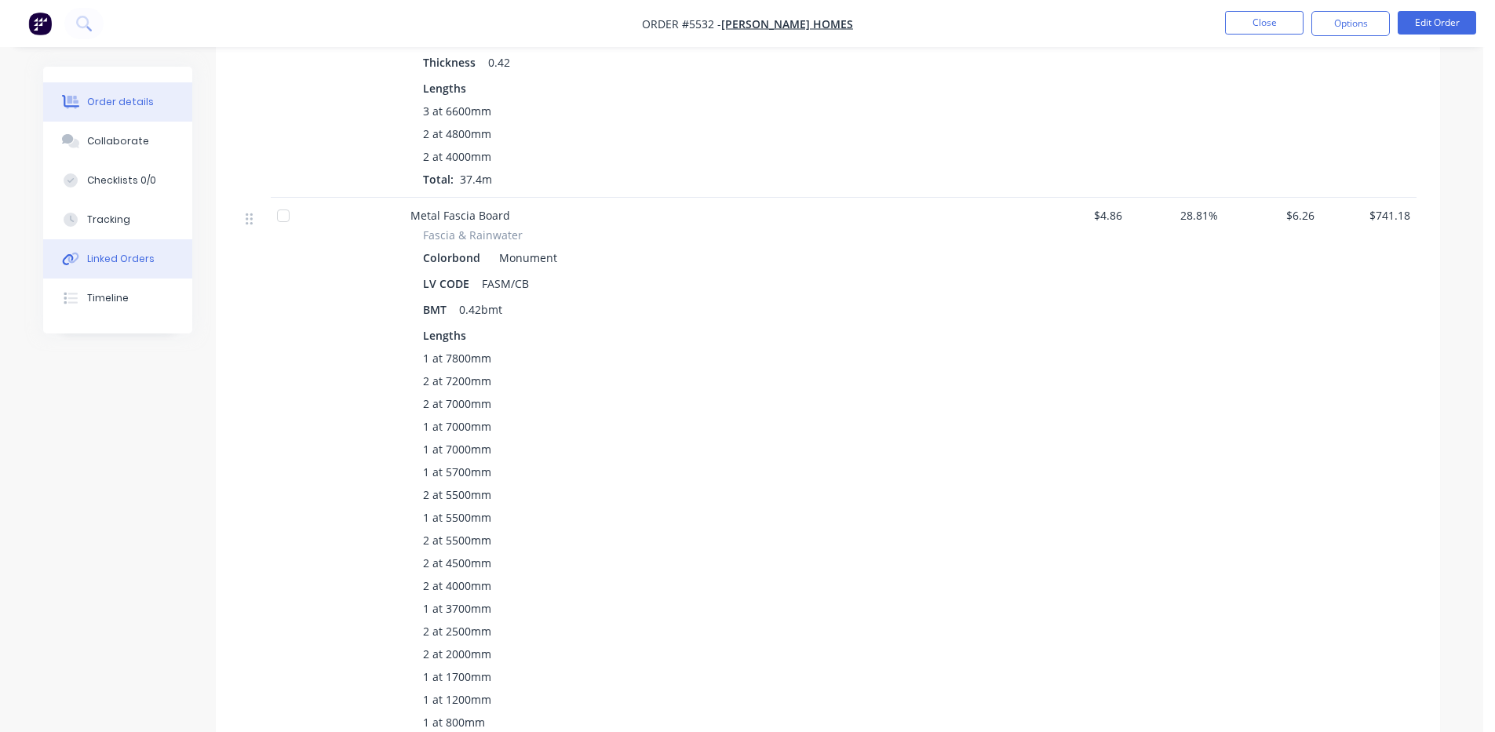
click at [119, 269] on button "Linked Orders" at bounding box center [117, 258] width 149 height 39
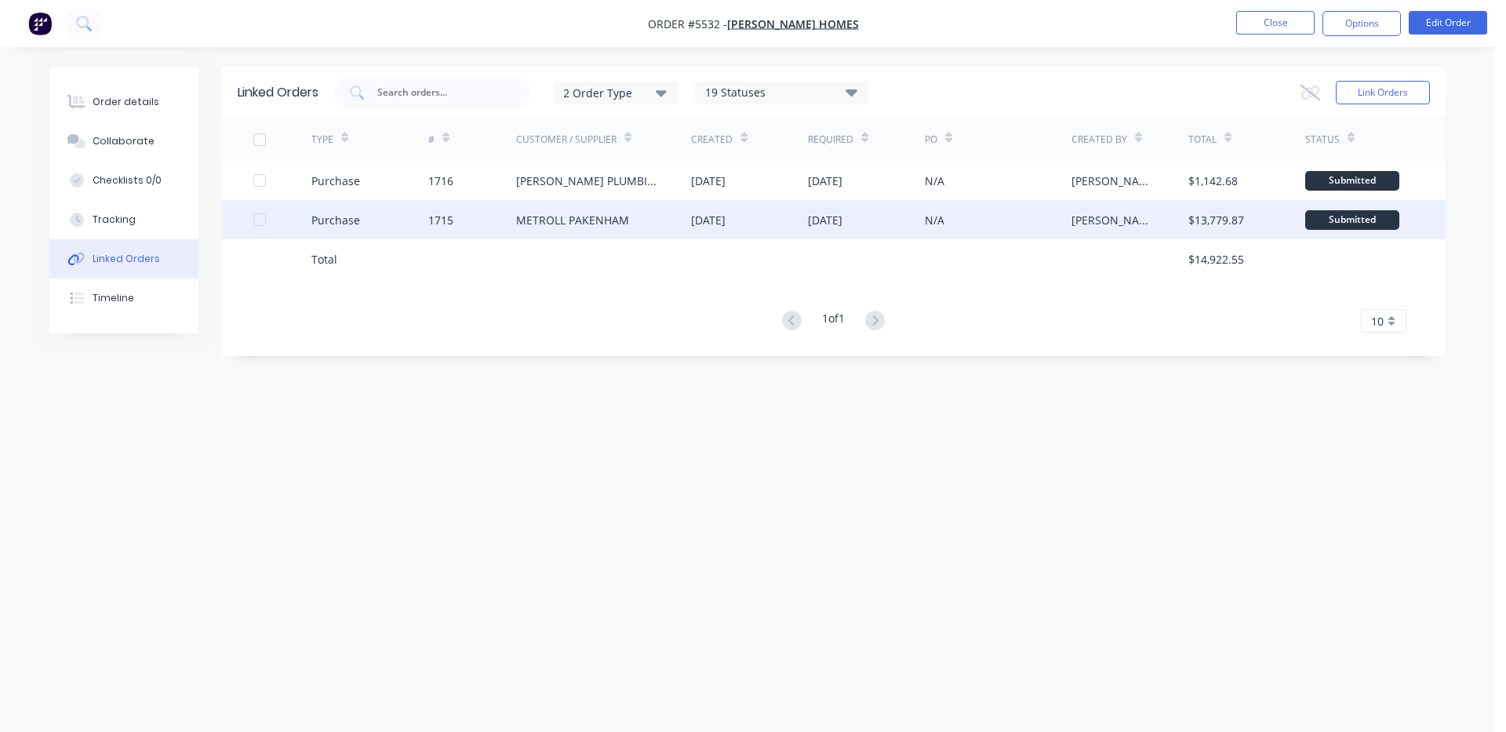
click at [650, 229] on div "METROLL PAKENHAM" at bounding box center [604, 219] width 176 height 39
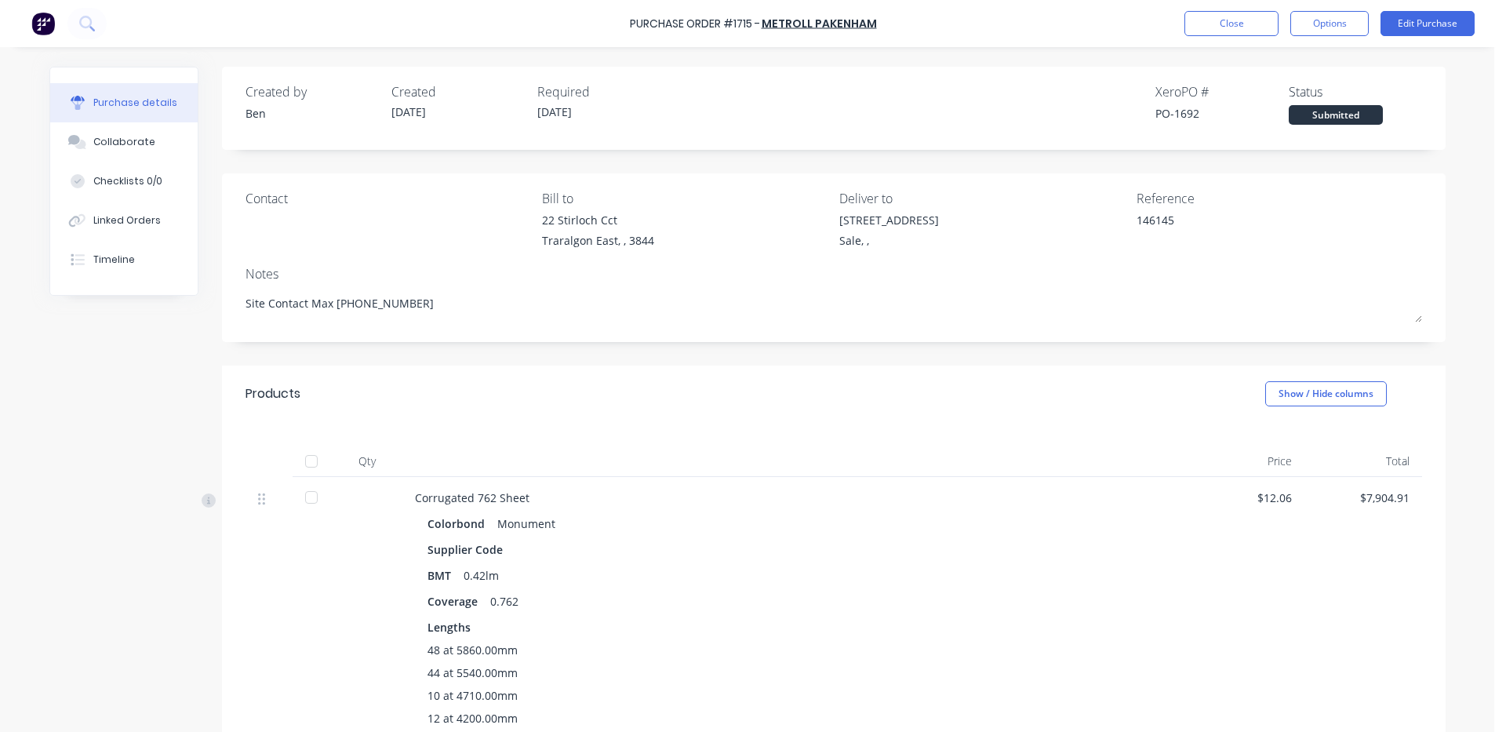
type textarea "x"
click at [1209, 27] on button "Close" at bounding box center [1232, 23] width 94 height 25
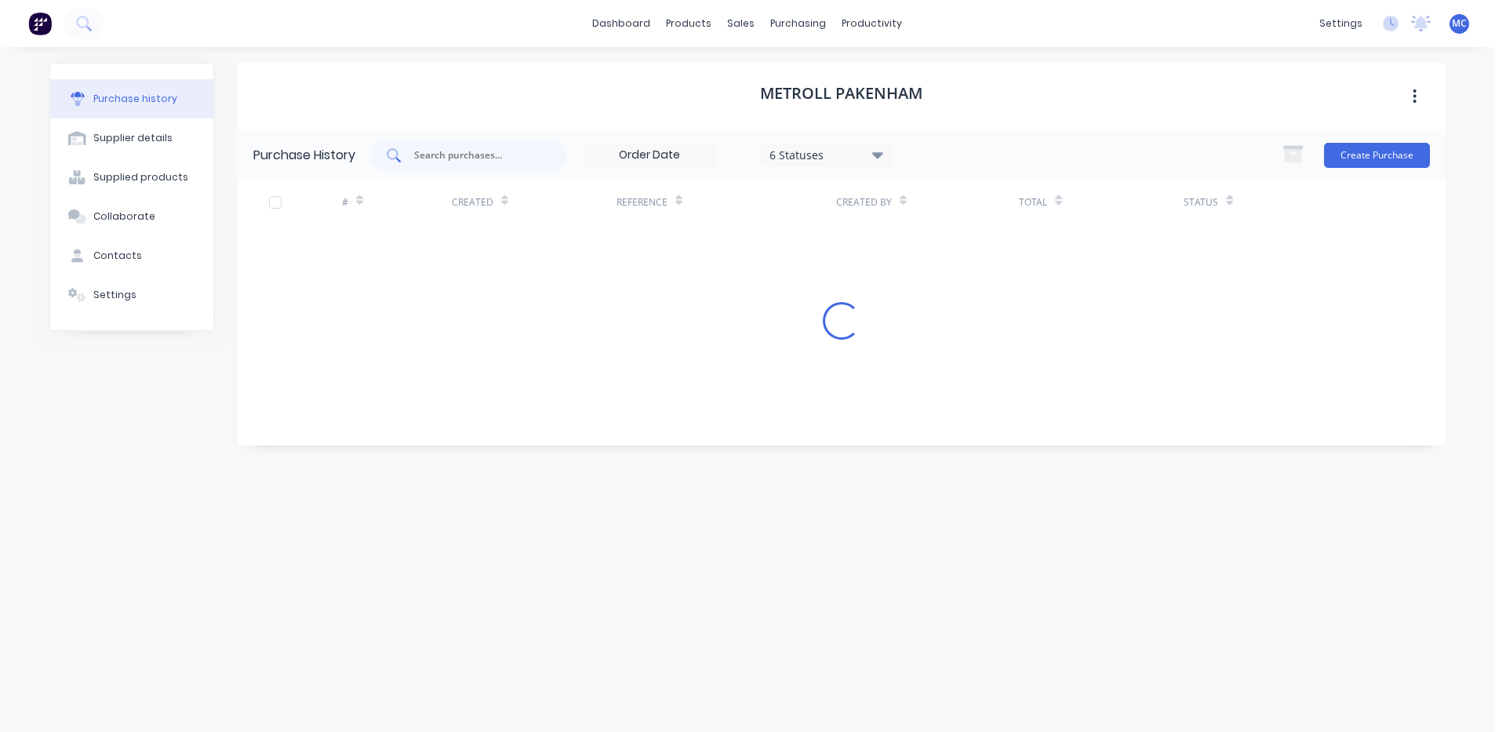
click at [473, 164] on div at bounding box center [469, 155] width 196 height 31
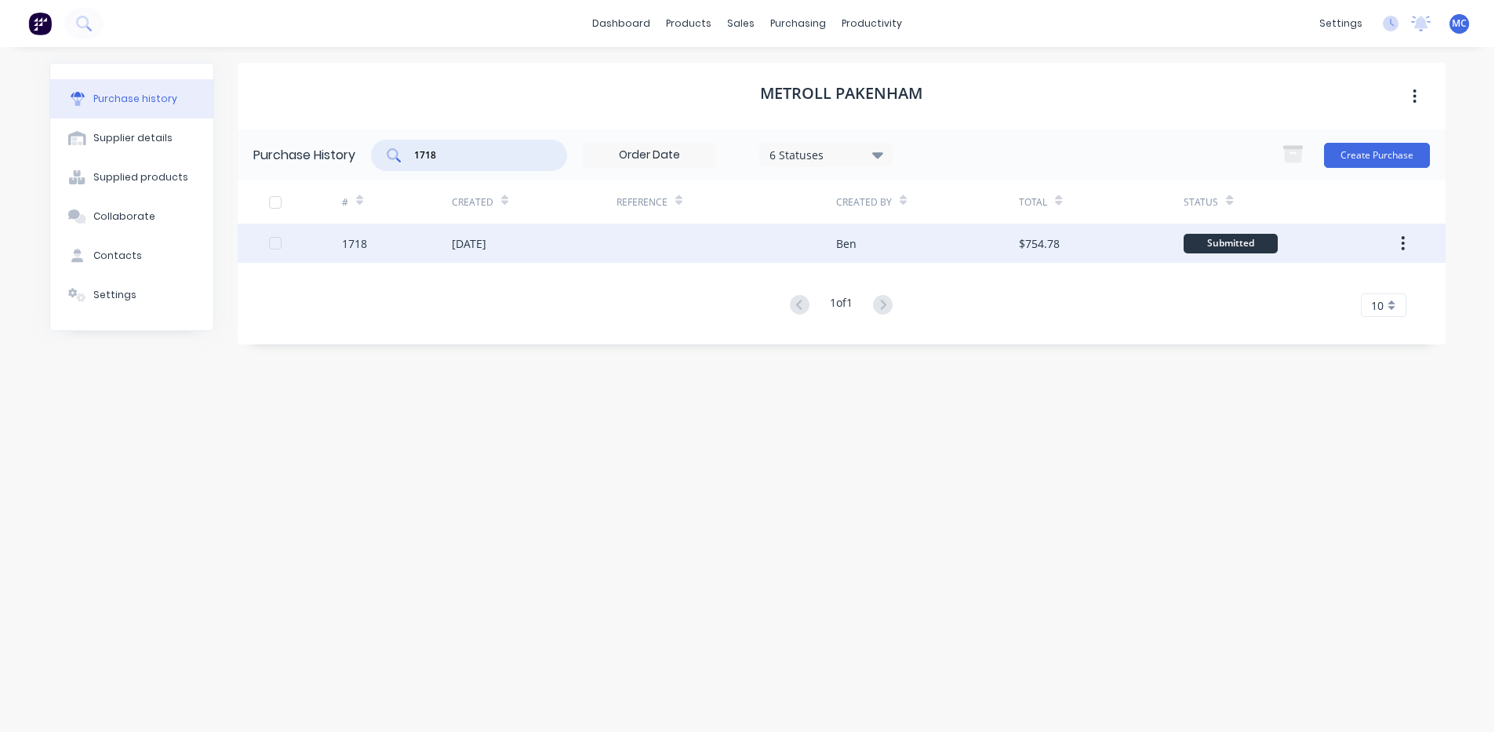
type input "1718"
click at [537, 248] on div "[DATE]" at bounding box center [534, 243] width 165 height 39
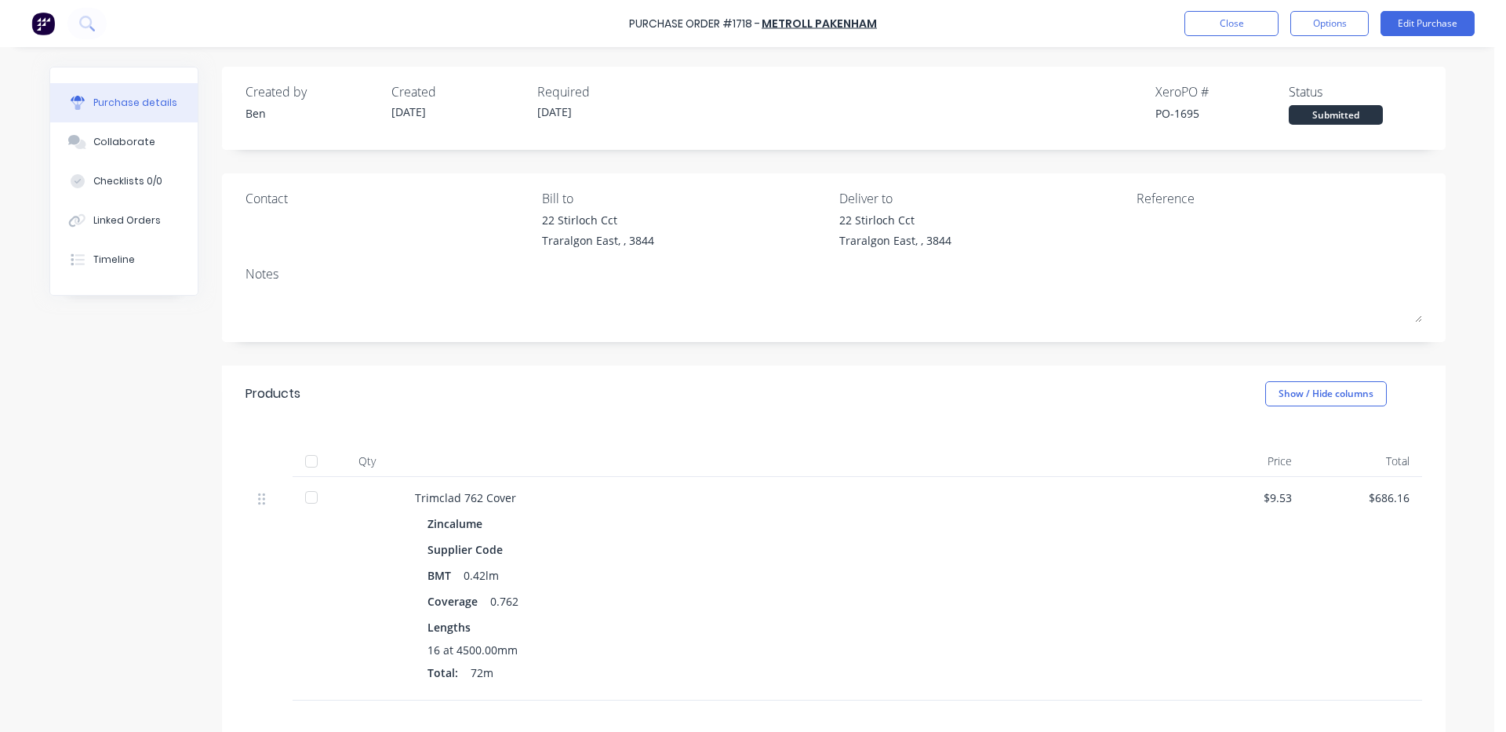
click at [1397, 495] on div "$686.16" at bounding box center [1363, 498] width 93 height 16
click at [1455, 17] on button "Edit Purchase" at bounding box center [1428, 23] width 94 height 25
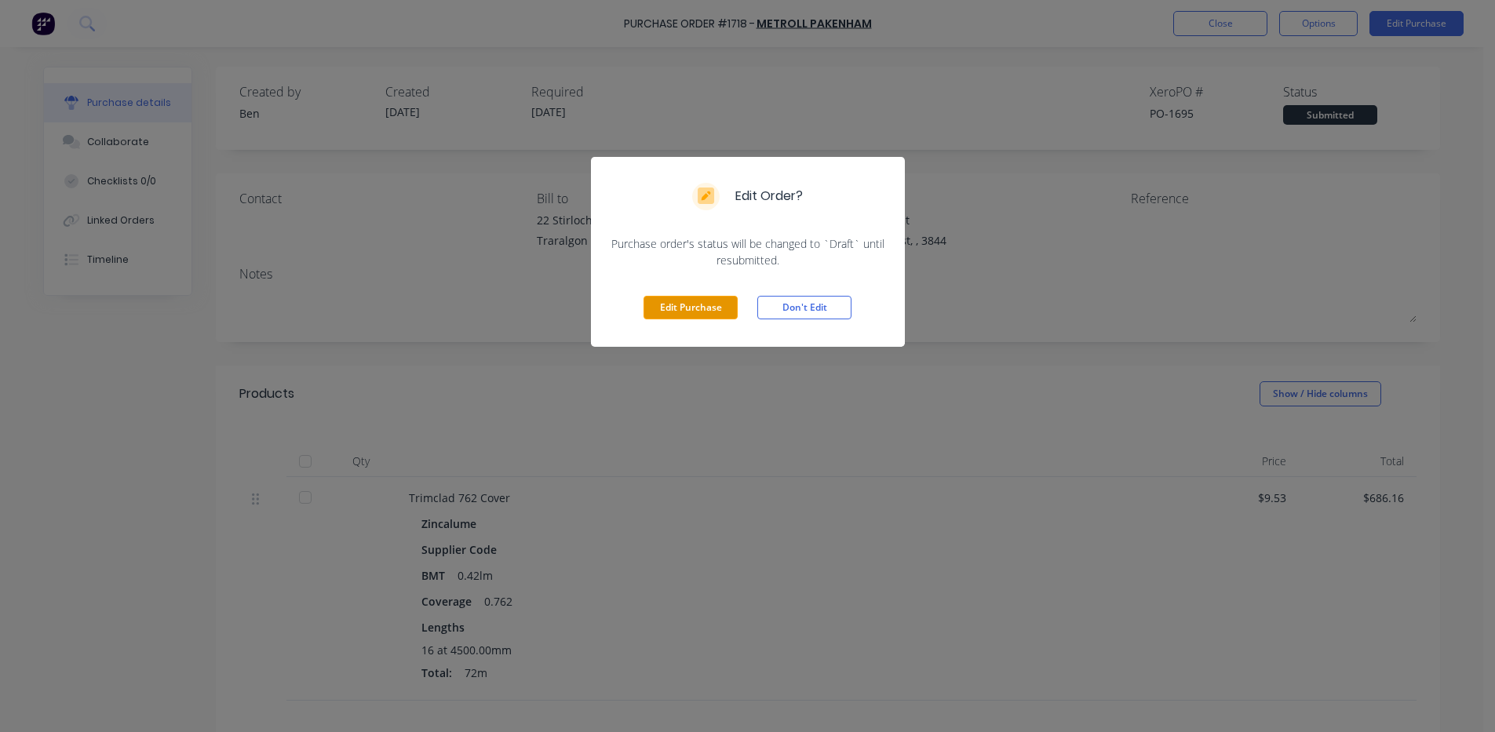
click at [699, 310] on button "Edit Purchase" at bounding box center [690, 308] width 94 height 24
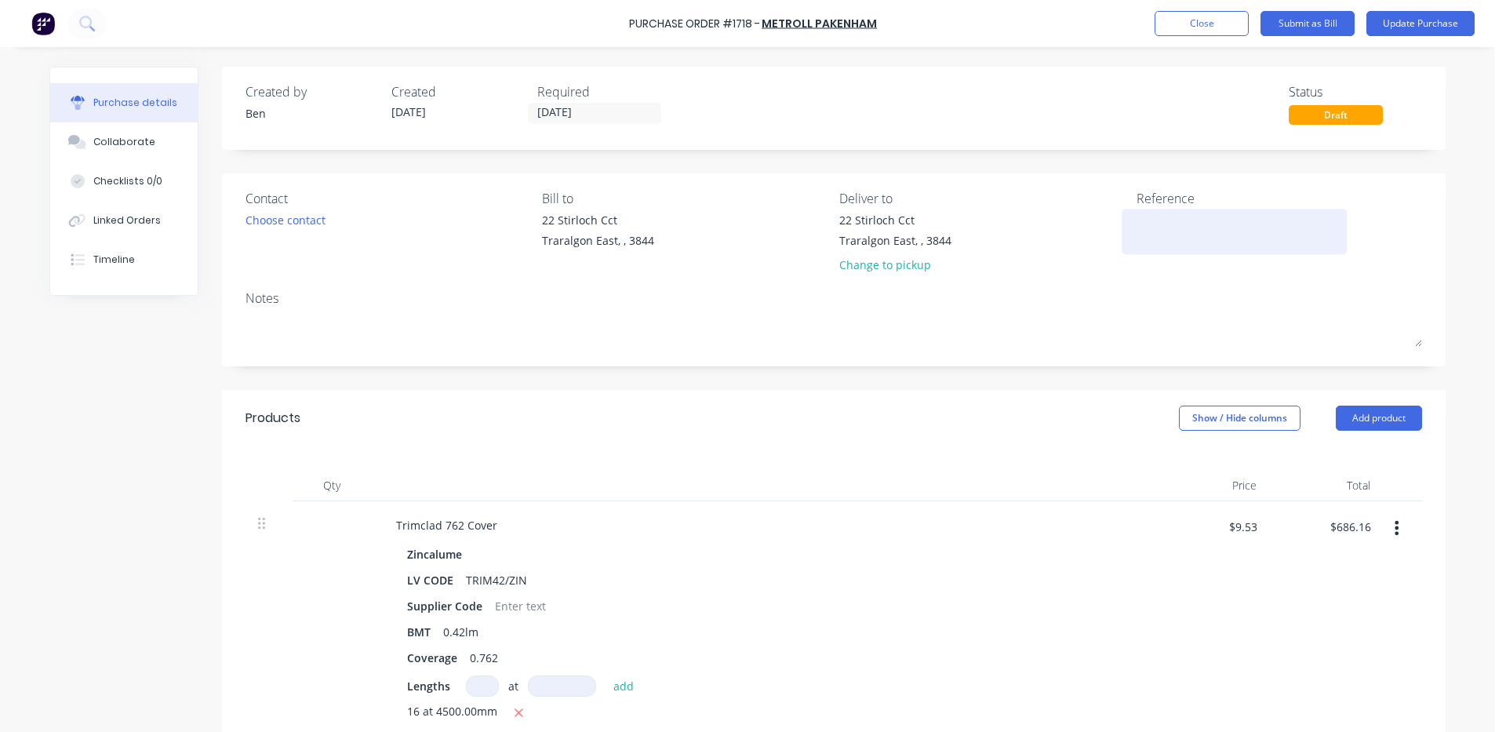
click at [1158, 235] on textarea at bounding box center [1235, 229] width 196 height 35
type textarea "146169"
type textarea "x"
type textarea "146169"
click at [1364, 530] on input "$686.16" at bounding box center [1350, 526] width 60 height 25
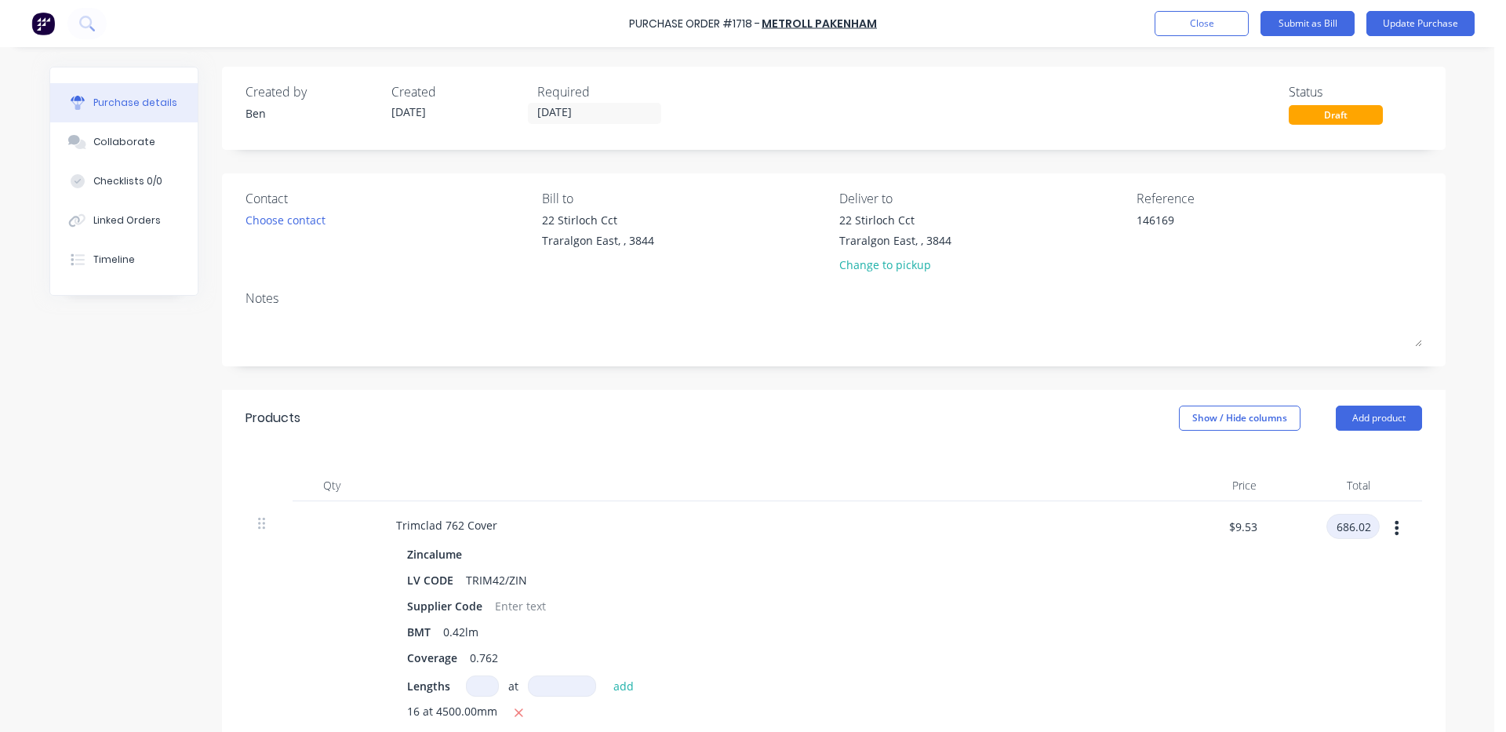
type input "686.02"
type textarea "x"
type input "$9.5281"
type input "$686.02"
click at [1122, 573] on div "Zincalume LV CODE TRIM42/ZIN Supplier Code BMT 0.42lm Coverage 0.762 Lengths at…" at bounding box center [763, 647] width 759 height 209
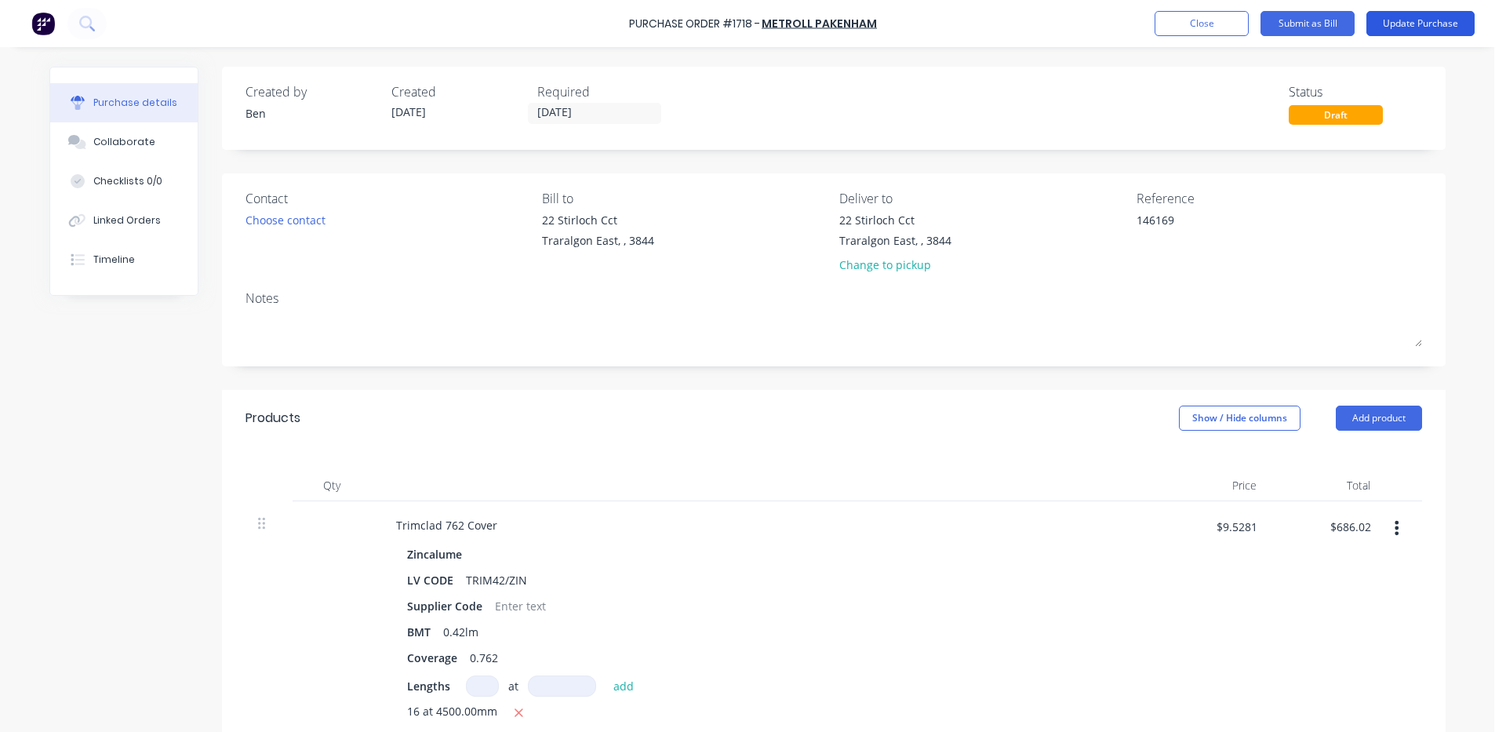
click at [1454, 16] on button "Update Purchase" at bounding box center [1421, 23] width 108 height 25
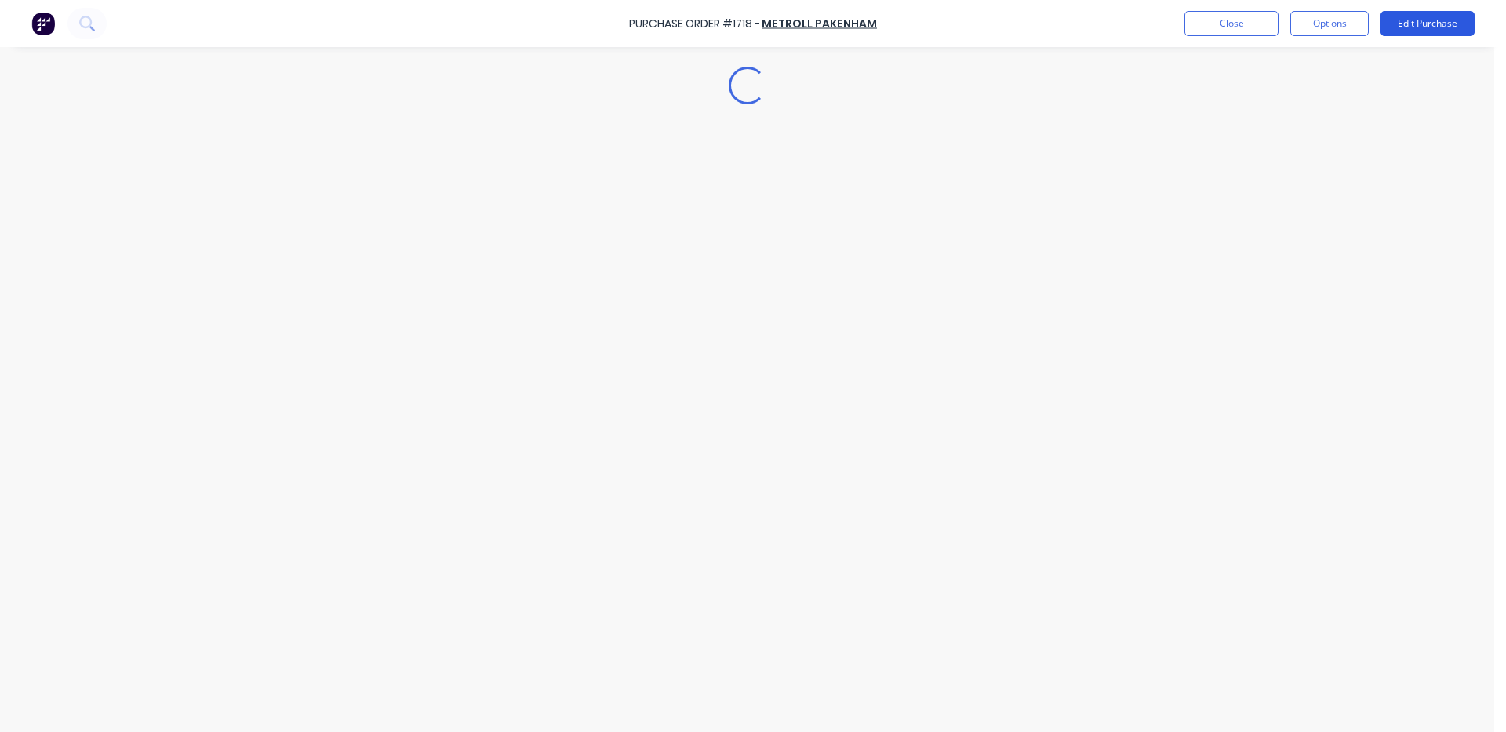
type textarea "x"
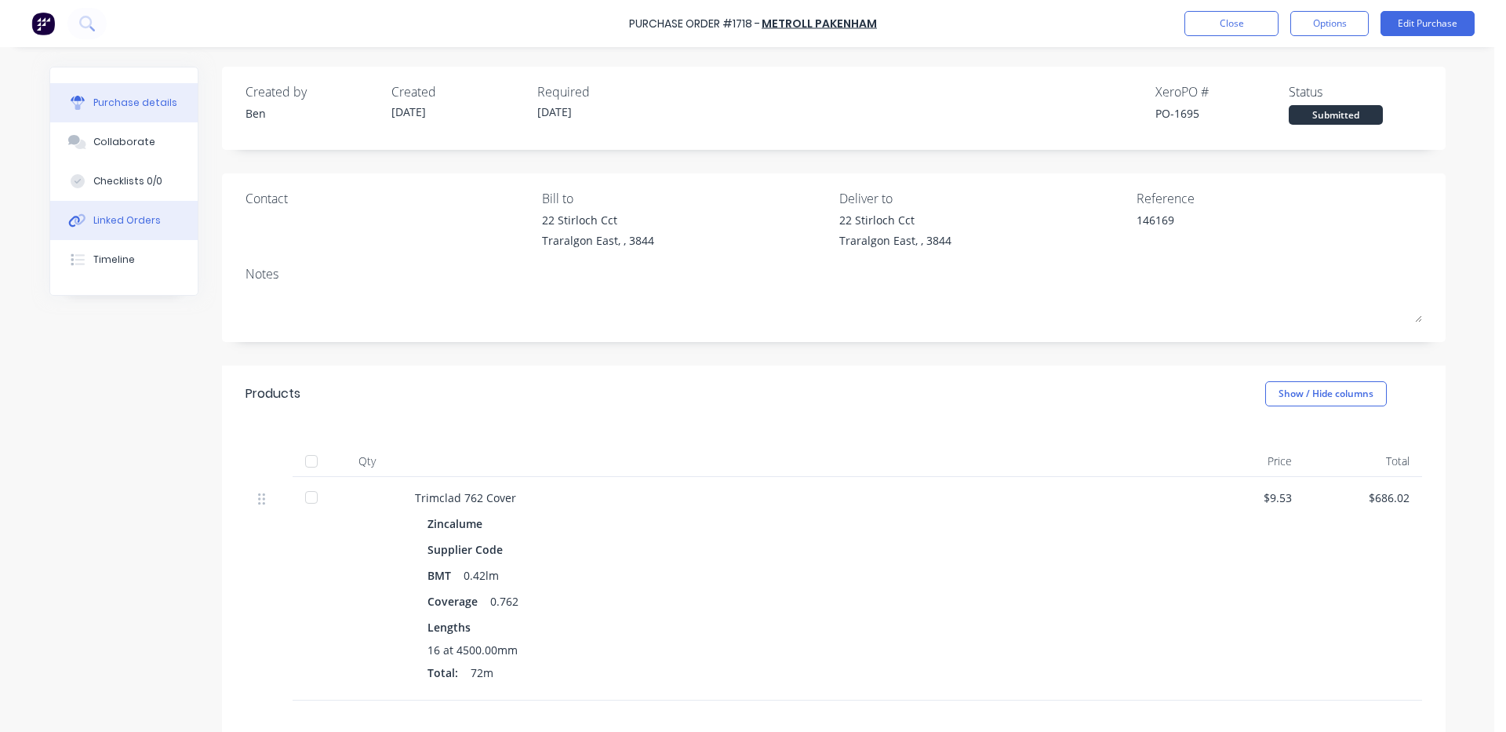
click at [128, 220] on div "Linked Orders" at bounding box center [126, 220] width 67 height 14
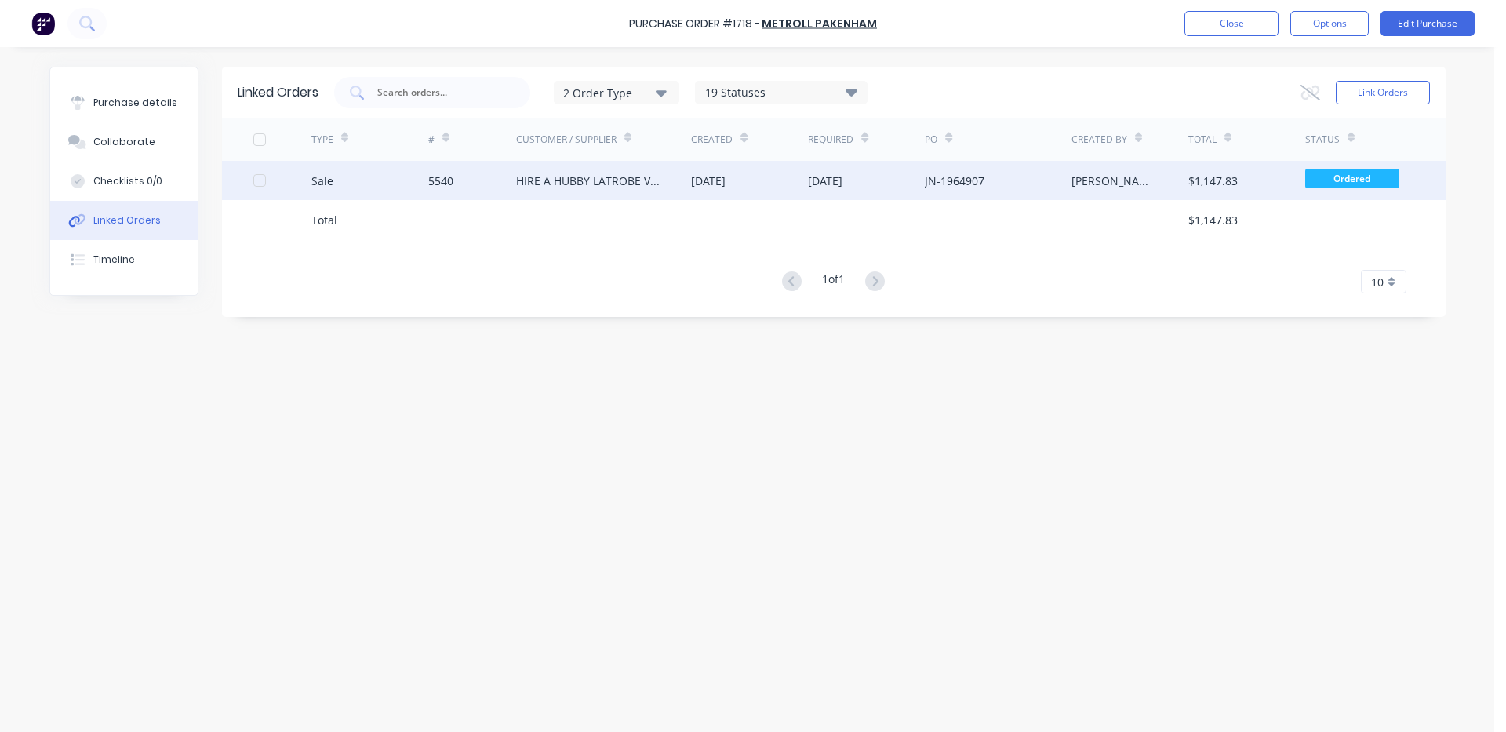
click at [572, 169] on div "HIRE A HUBBY LATROBE VALLEY" at bounding box center [604, 180] width 176 height 39
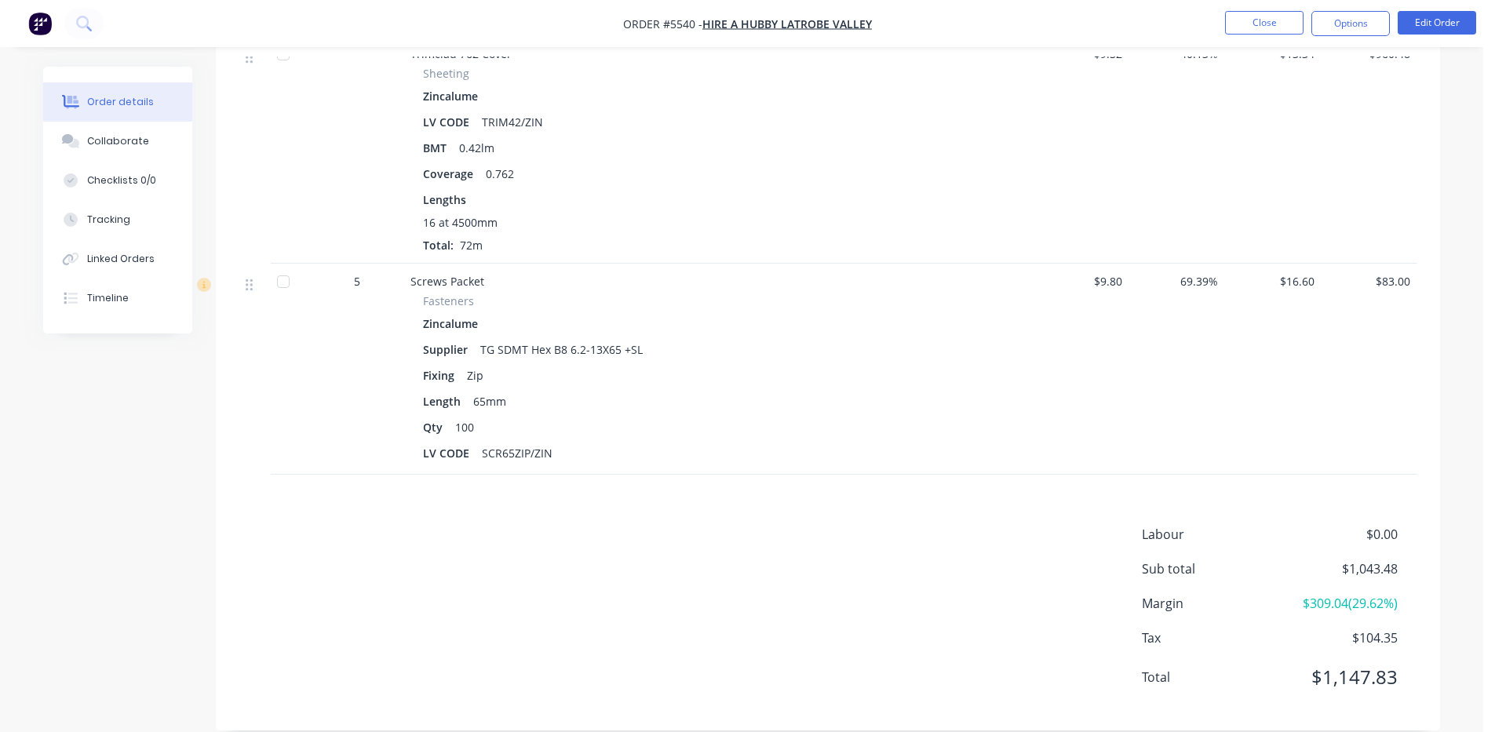
scroll to position [249, 0]
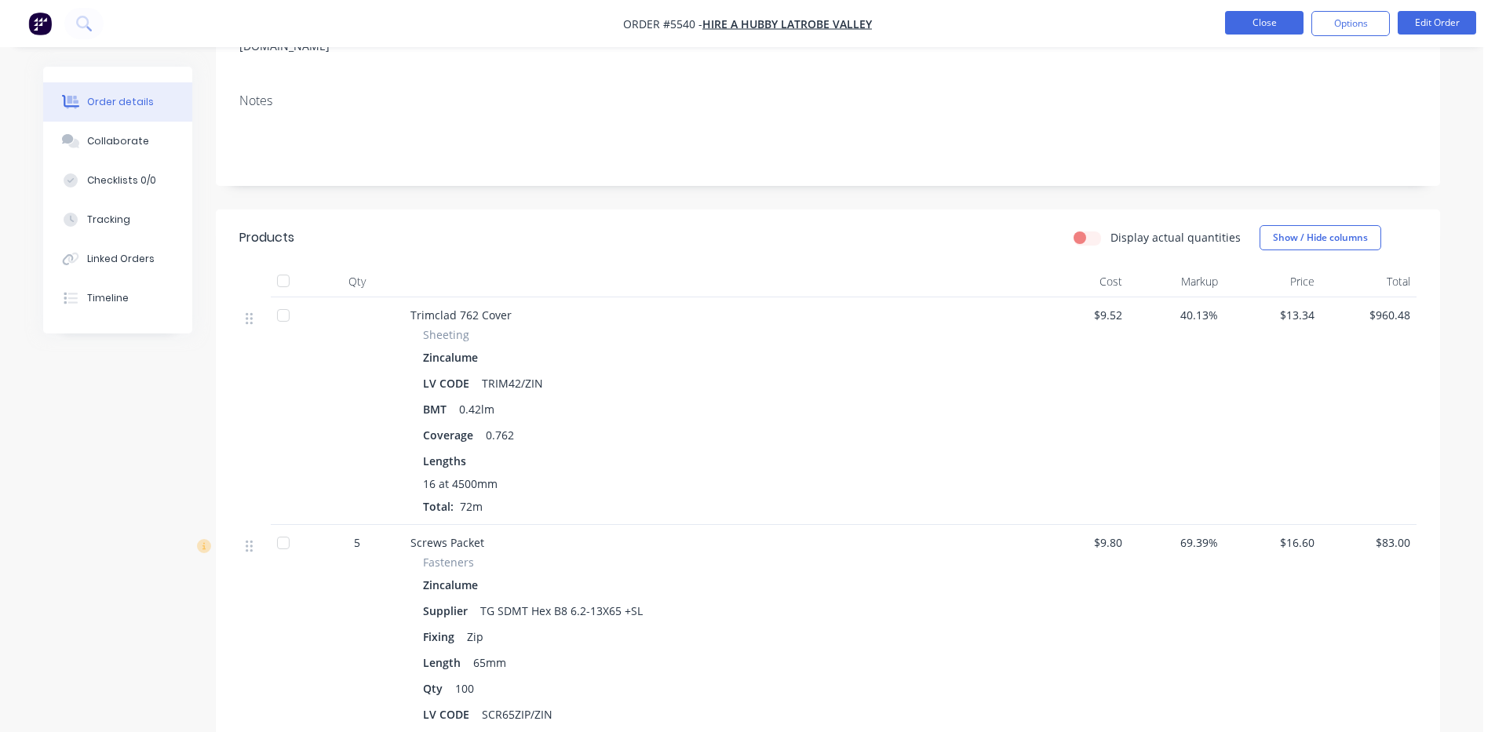
click at [1240, 16] on button "Close" at bounding box center [1264, 23] width 78 height 24
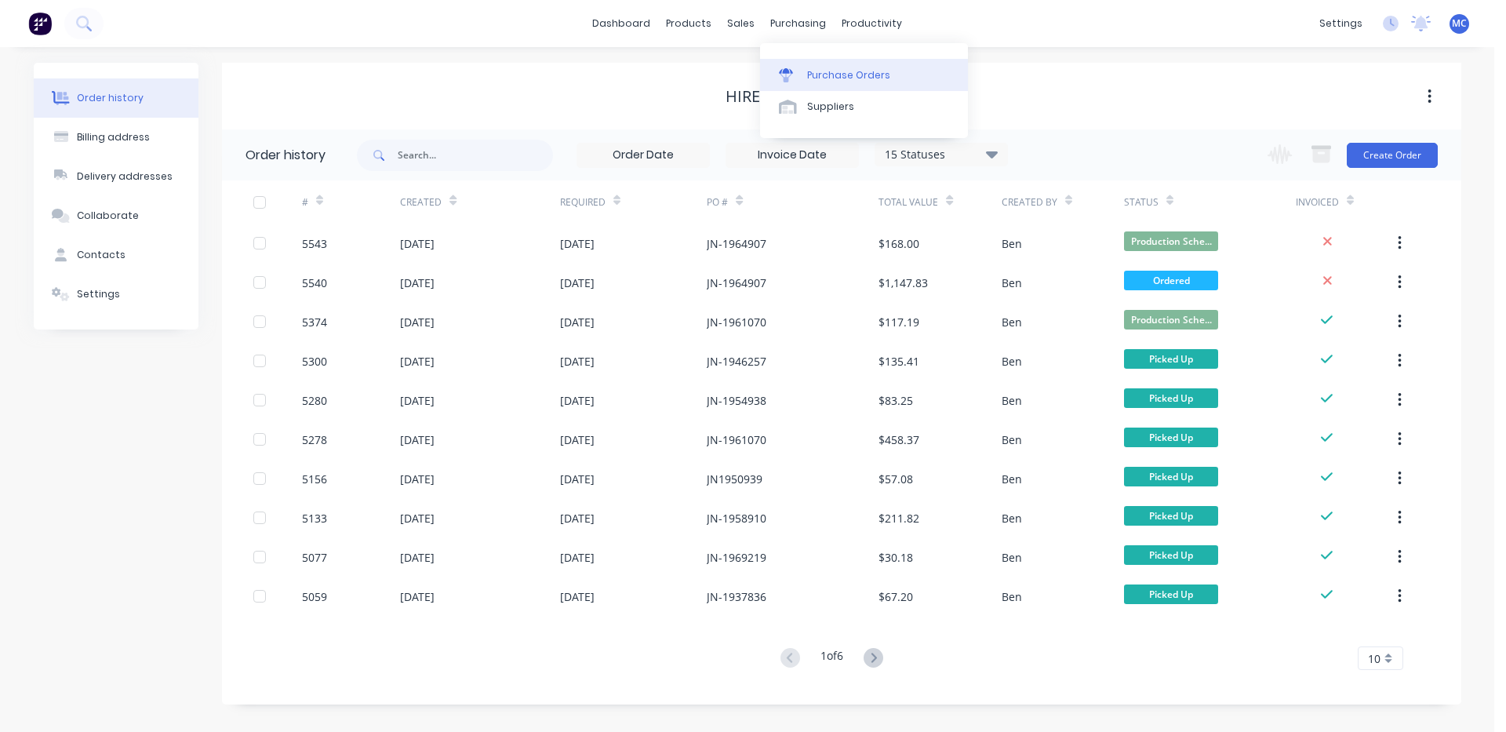
click at [817, 71] on div "Purchase Orders" at bounding box center [848, 75] width 83 height 14
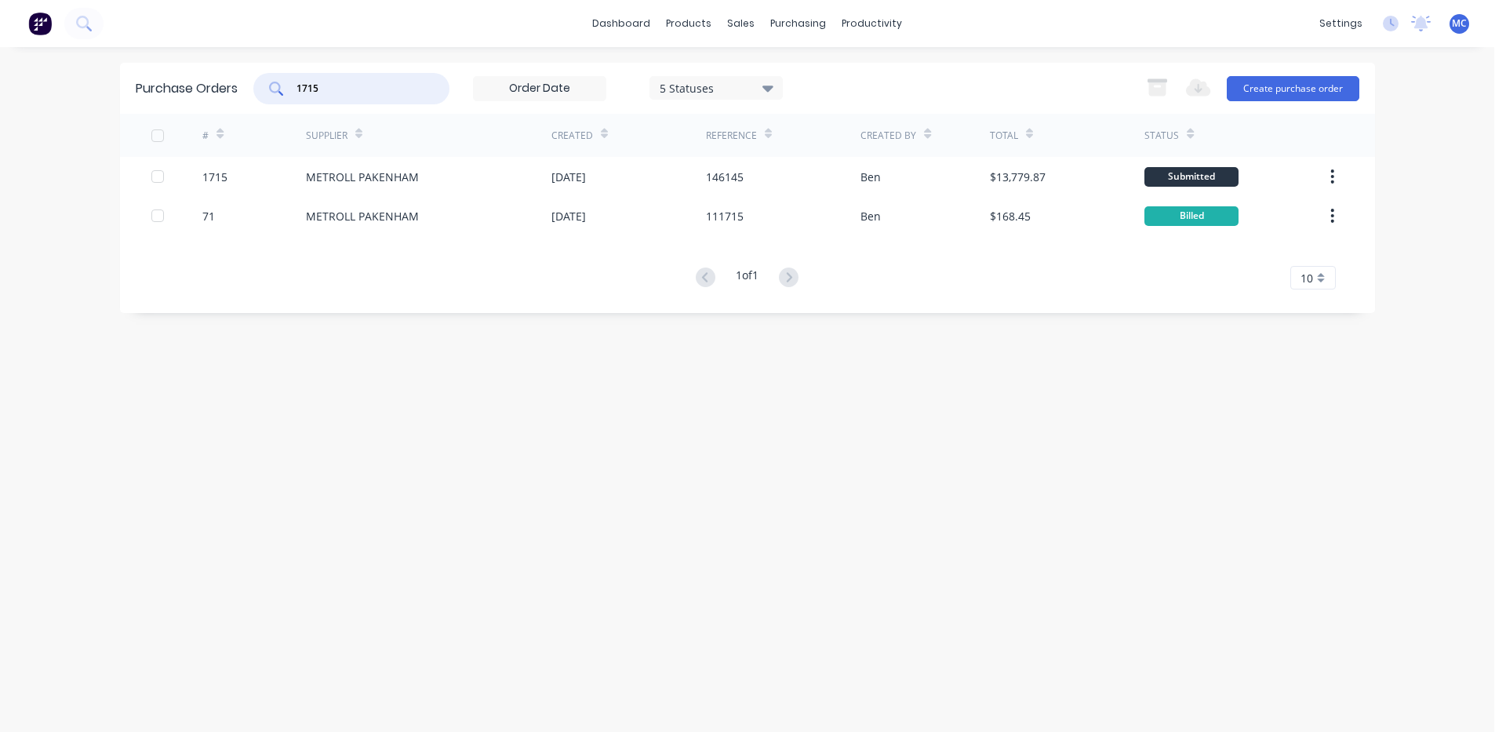
drag, startPoint x: 333, startPoint y: 93, endPoint x: 130, endPoint y: 92, distance: 202.4
click at [130, 92] on div "Purchase Orders 1715 5 Statuses 5 Statuses Export to Excel (XLSX) Create purcha…" at bounding box center [747, 88] width 1255 height 51
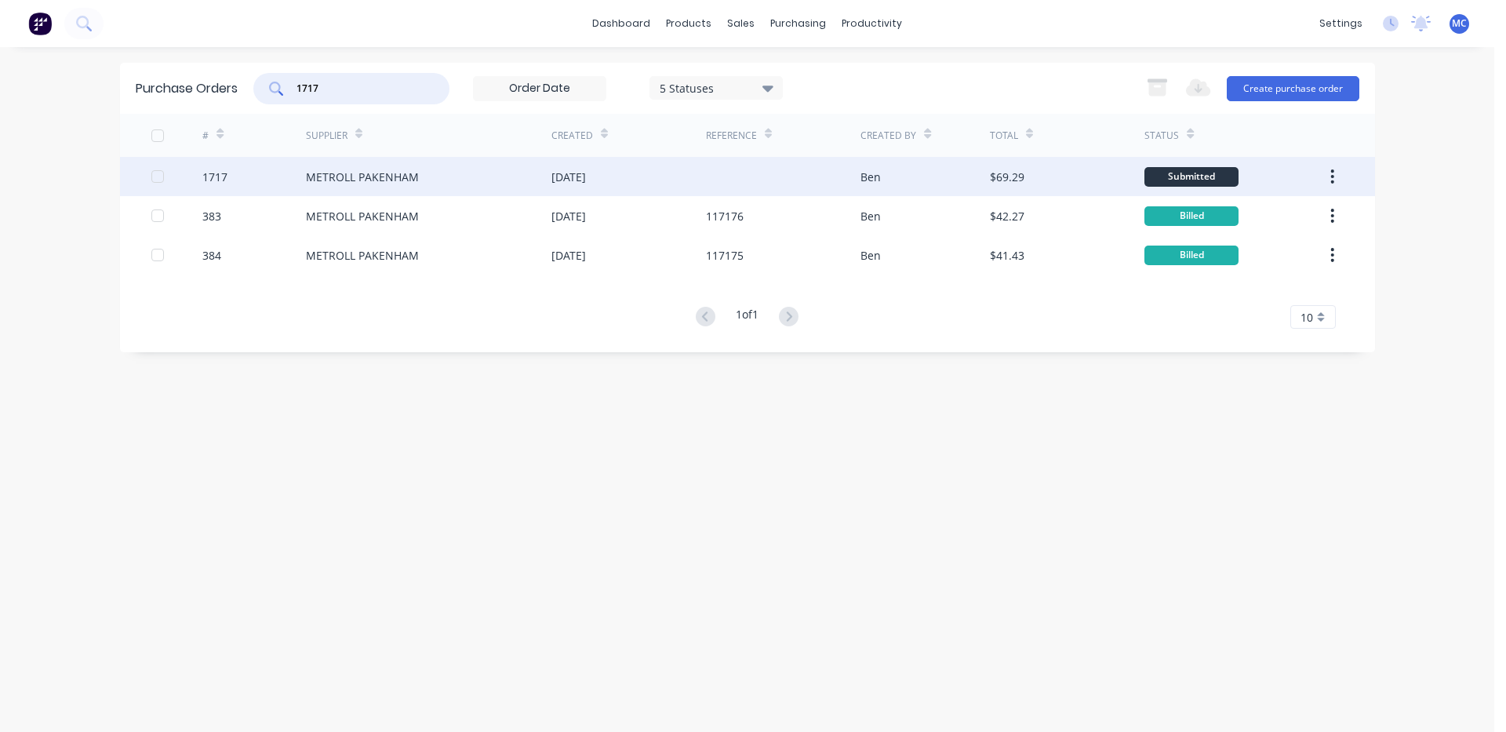
type input "1717"
click at [401, 180] on div "METROLL PAKENHAM" at bounding box center [362, 177] width 113 height 16
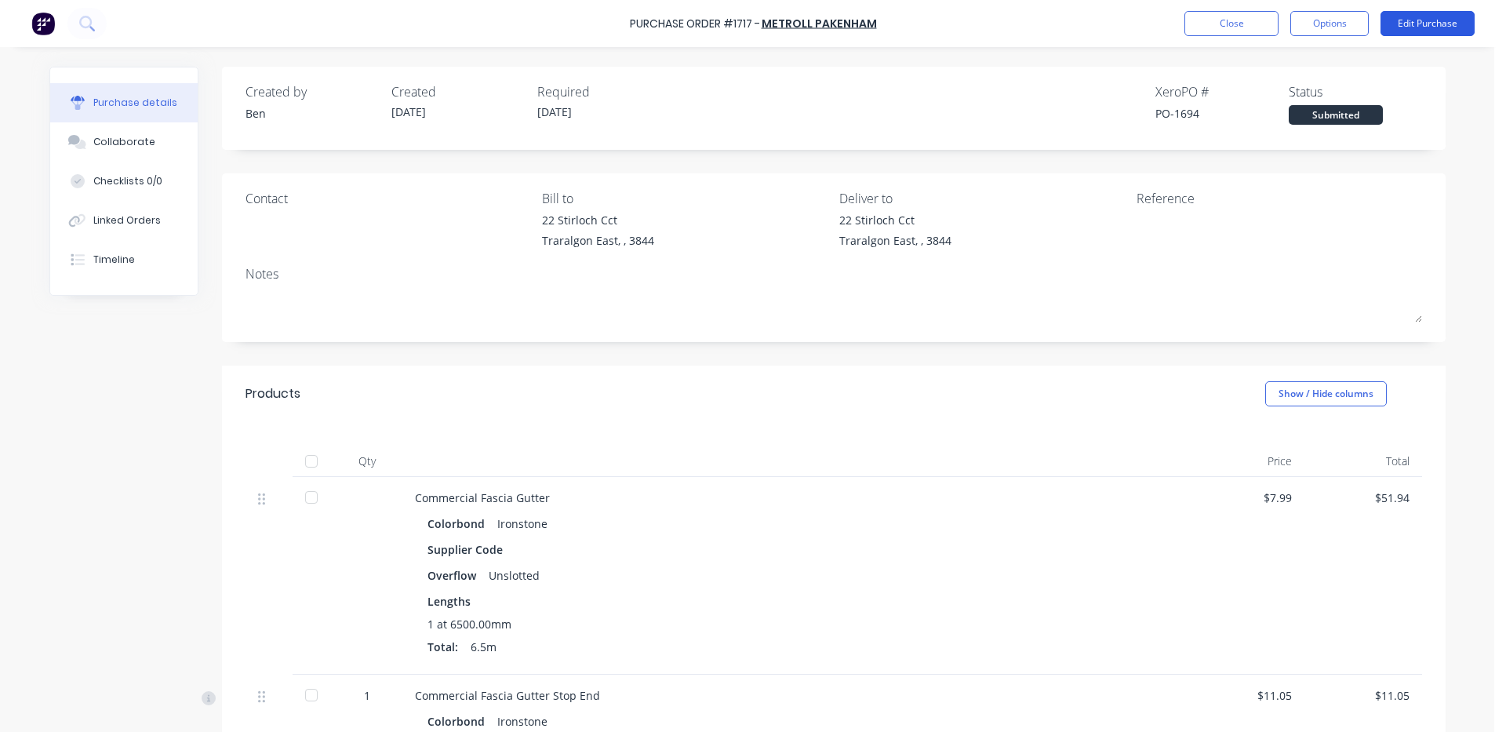
click at [1419, 25] on button "Edit Purchase" at bounding box center [1428, 23] width 94 height 25
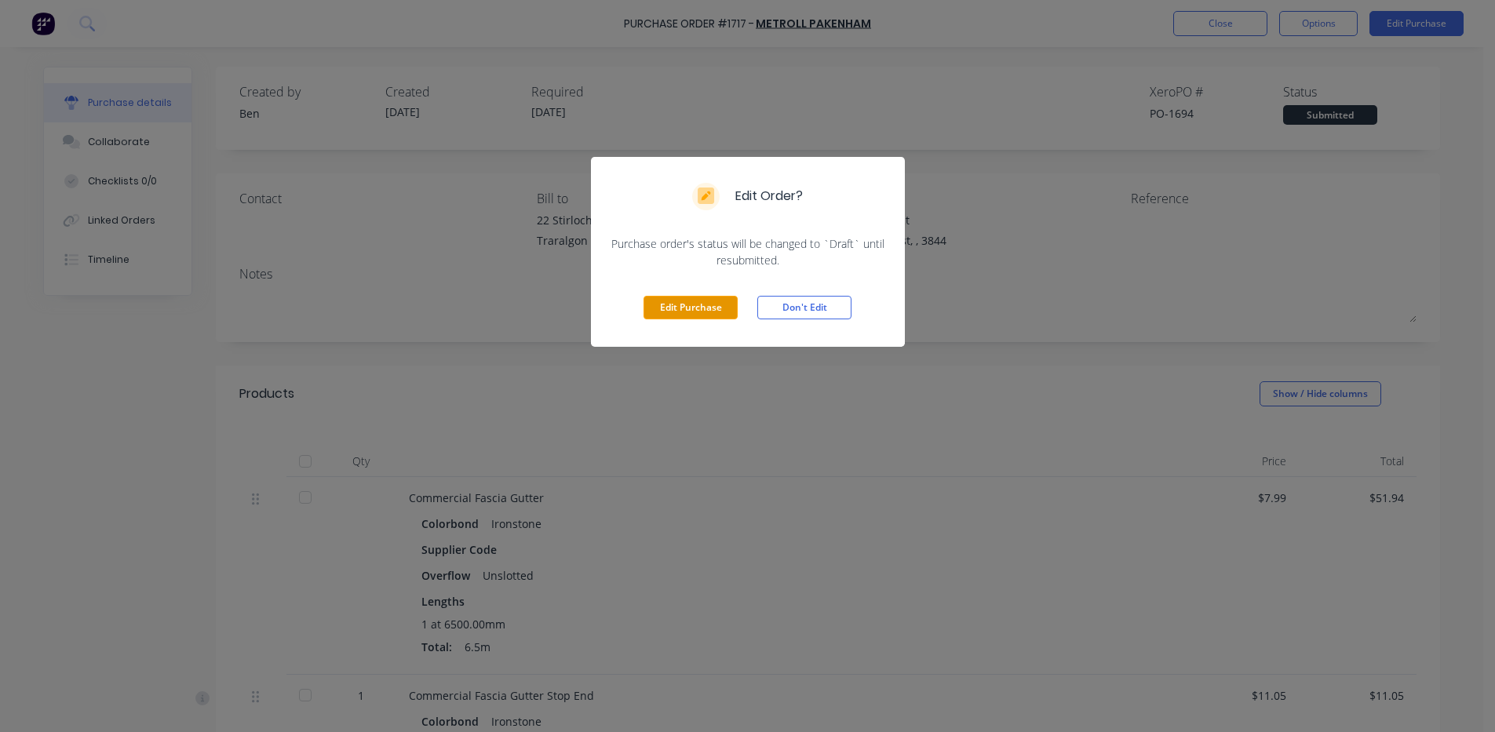
click at [697, 305] on button "Edit Purchase" at bounding box center [690, 308] width 94 height 24
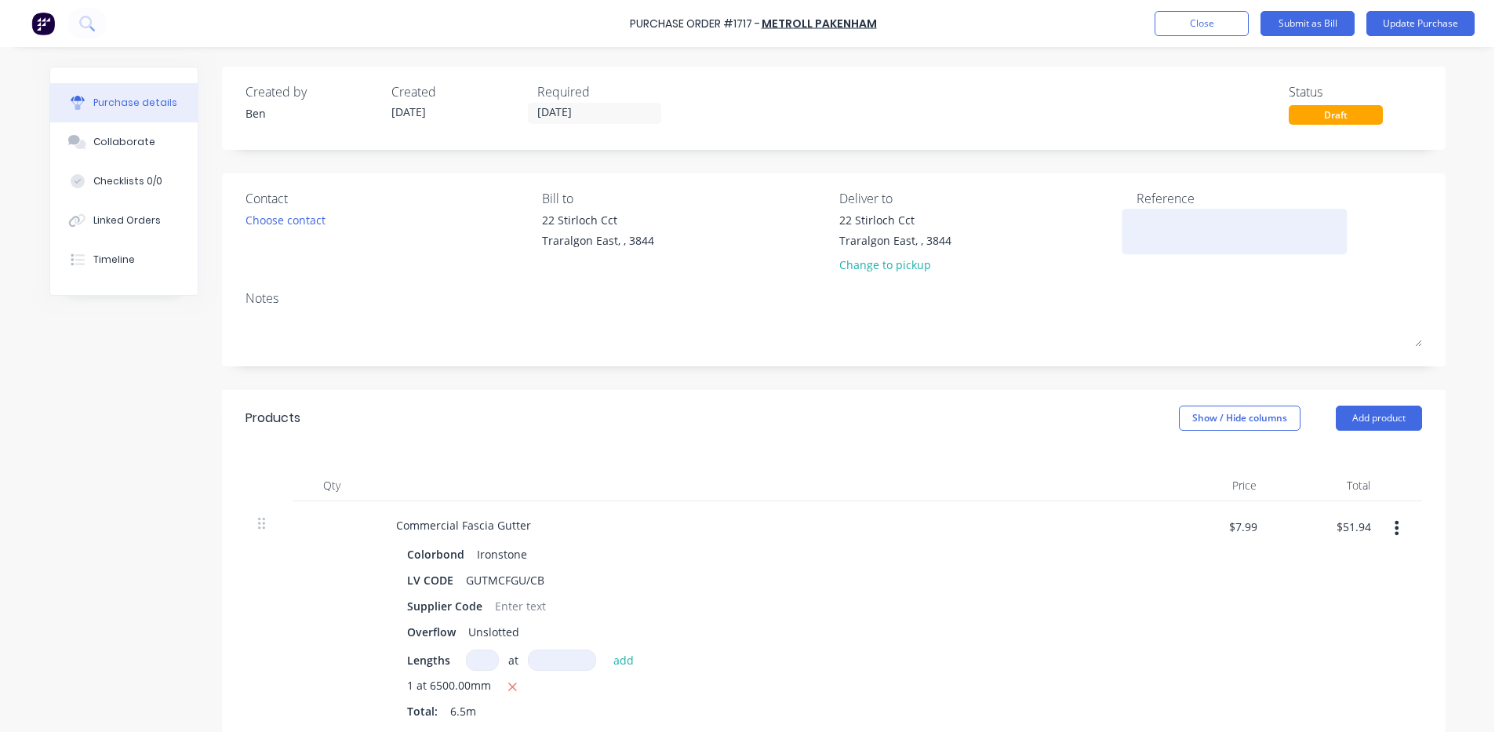
click at [1149, 232] on textarea at bounding box center [1235, 229] width 196 height 35
type textarea "x"
type textarea "1"
type textarea "x"
type textarea "14"
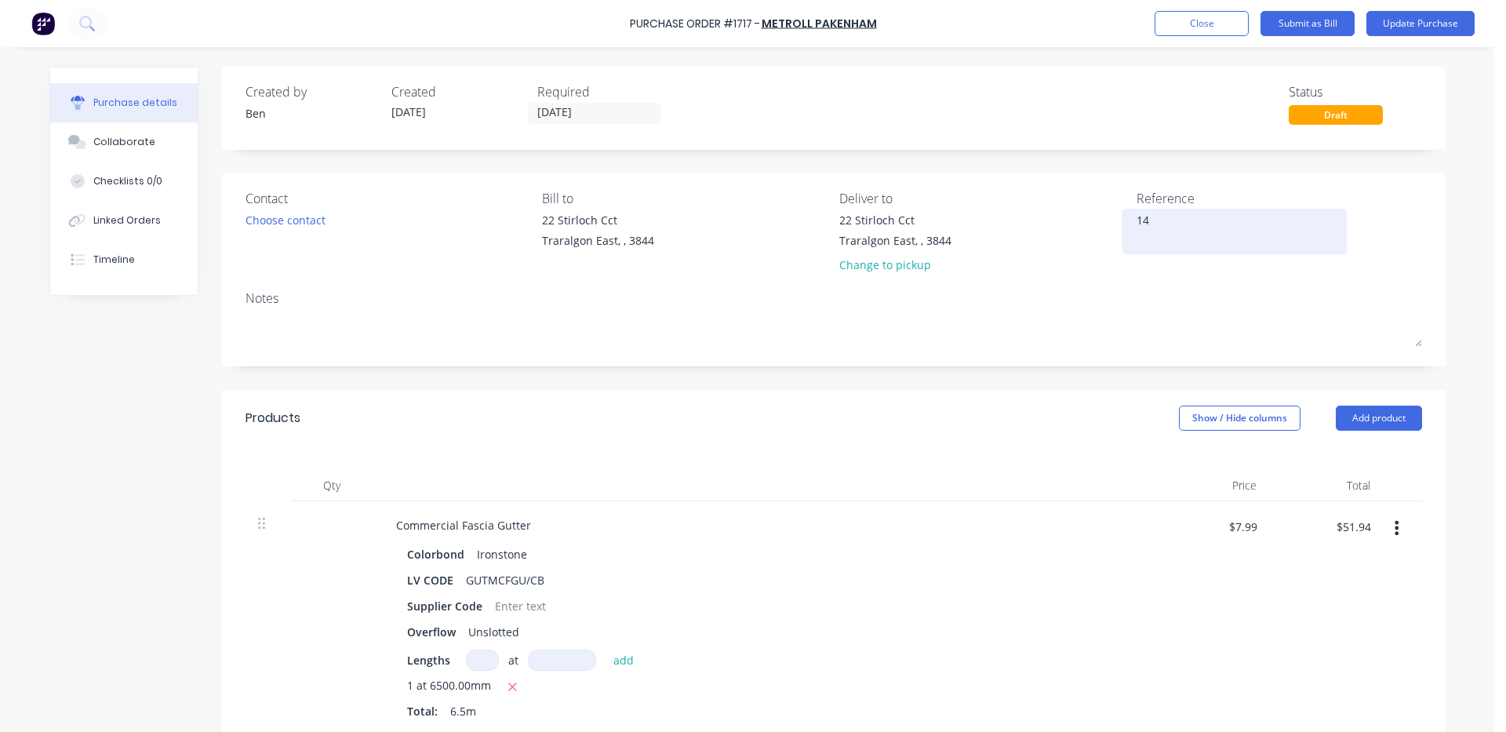
type textarea "x"
type textarea "146"
type textarea "x"
type textarea "1461"
type textarea "x"
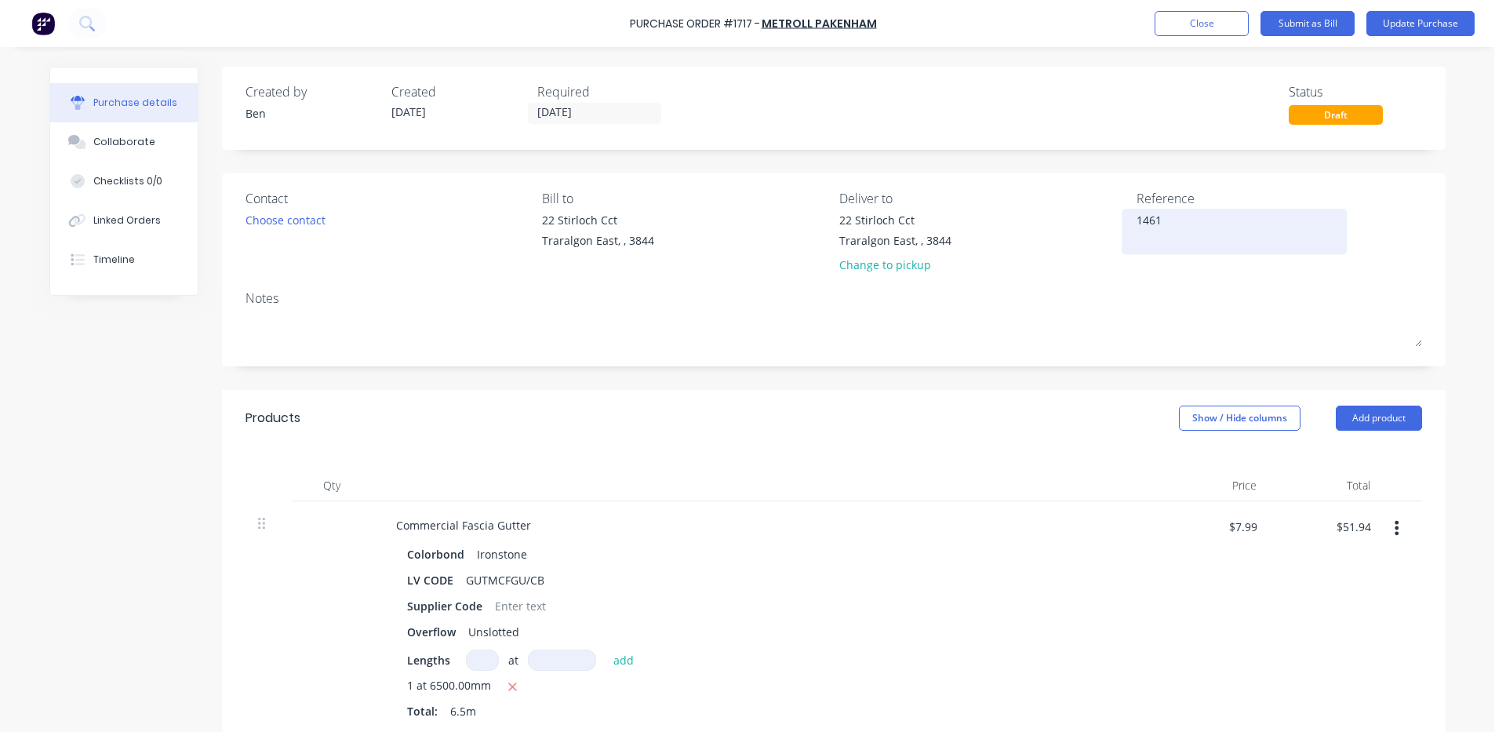
type textarea "14615"
type textarea "x"
type textarea "146150"
type textarea "x"
type textarea "146150"
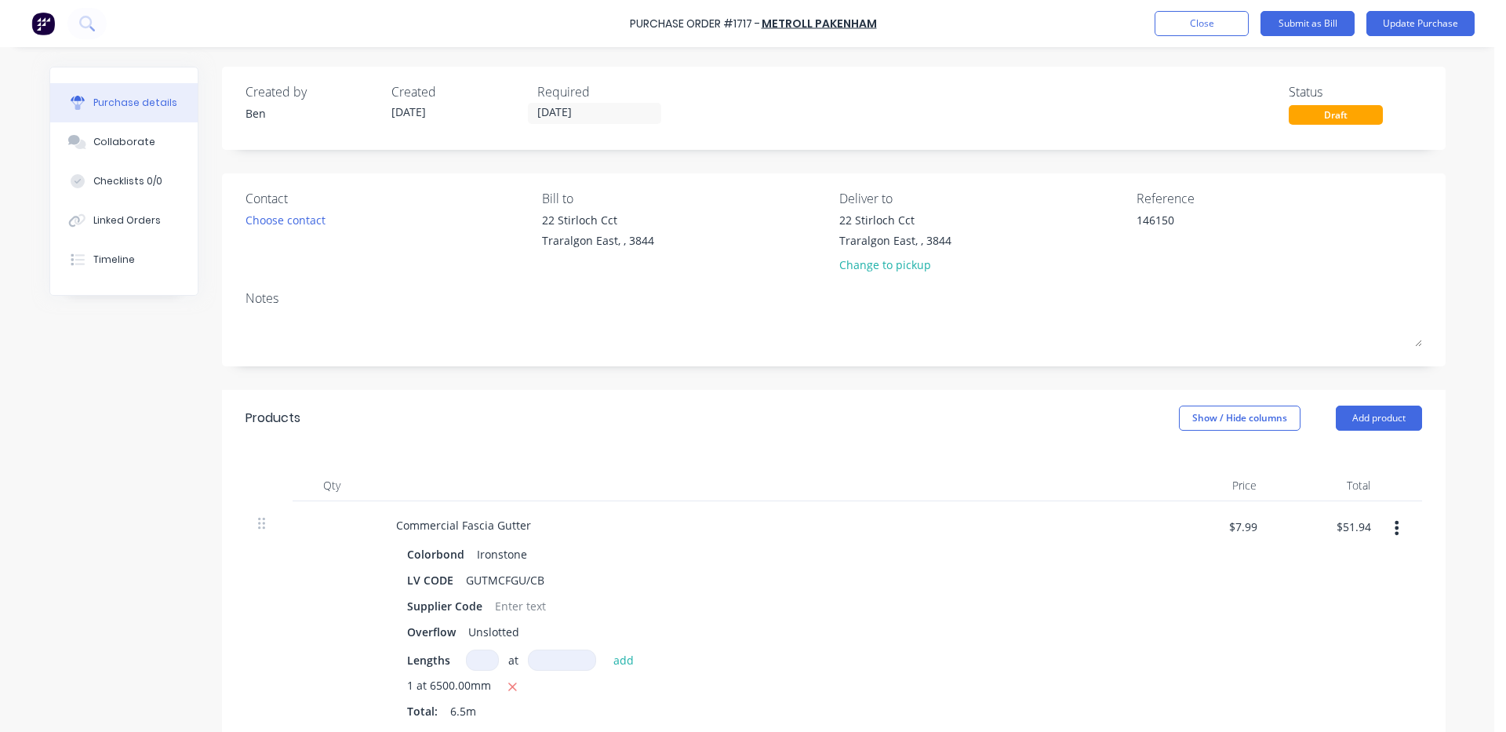
click at [854, 374] on div "Created by [PERSON_NAME] Created [DATE] Required [DATE] Status Draft Contact Ch…" at bounding box center [834, 638] width 1224 height 1143
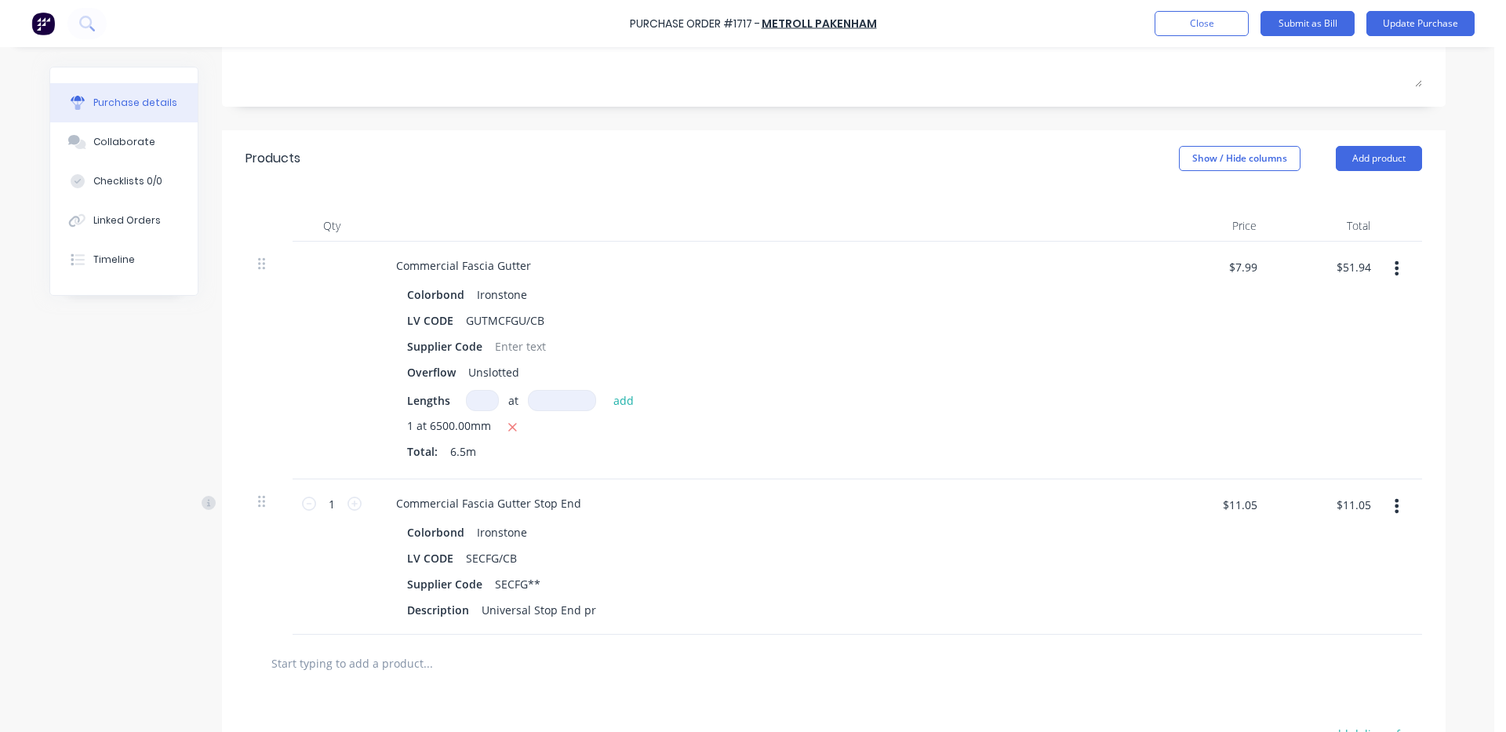
scroll to position [232, 0]
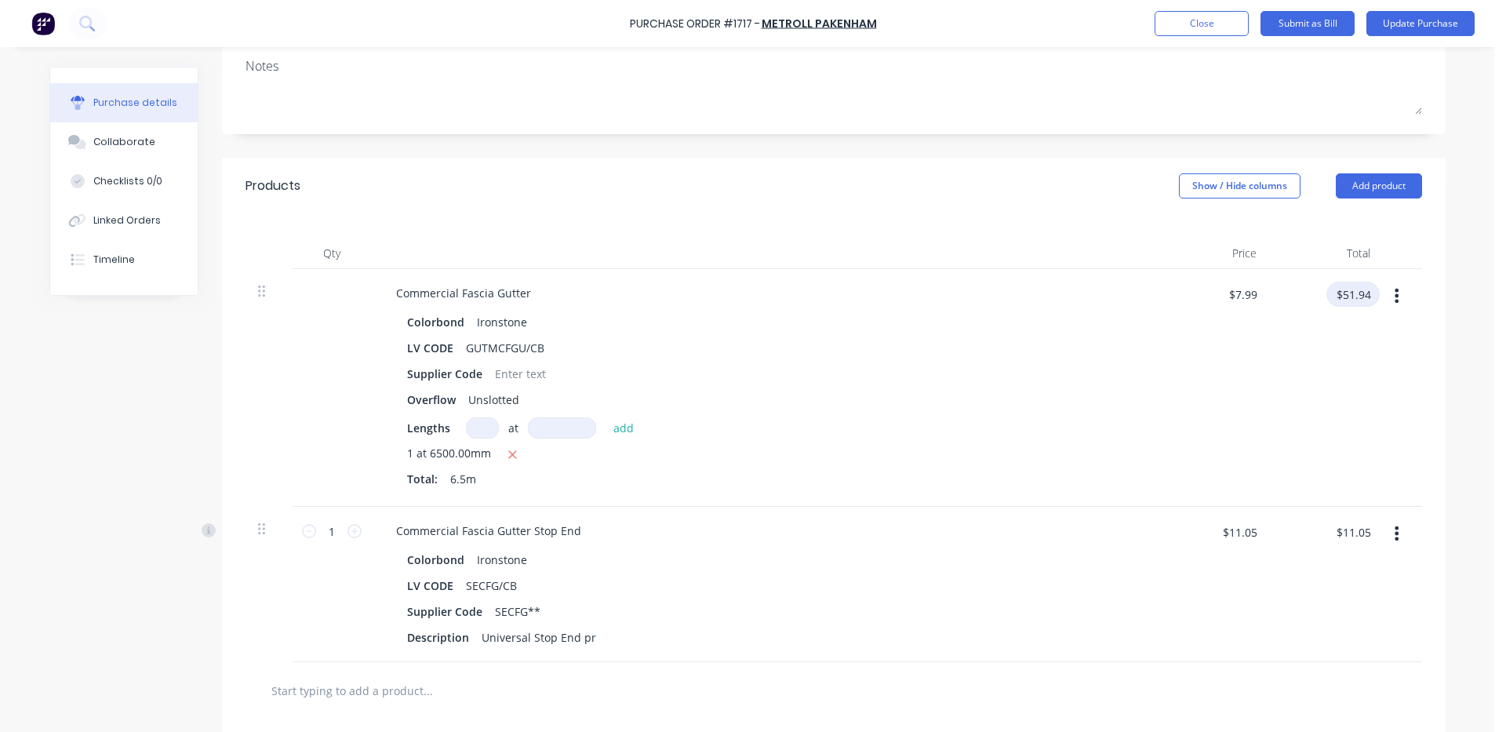
type textarea "x"
click at [1361, 294] on input "$51.94" at bounding box center [1353, 294] width 53 height 25
type input "51.95"
type textarea "x"
type input "$7.9923"
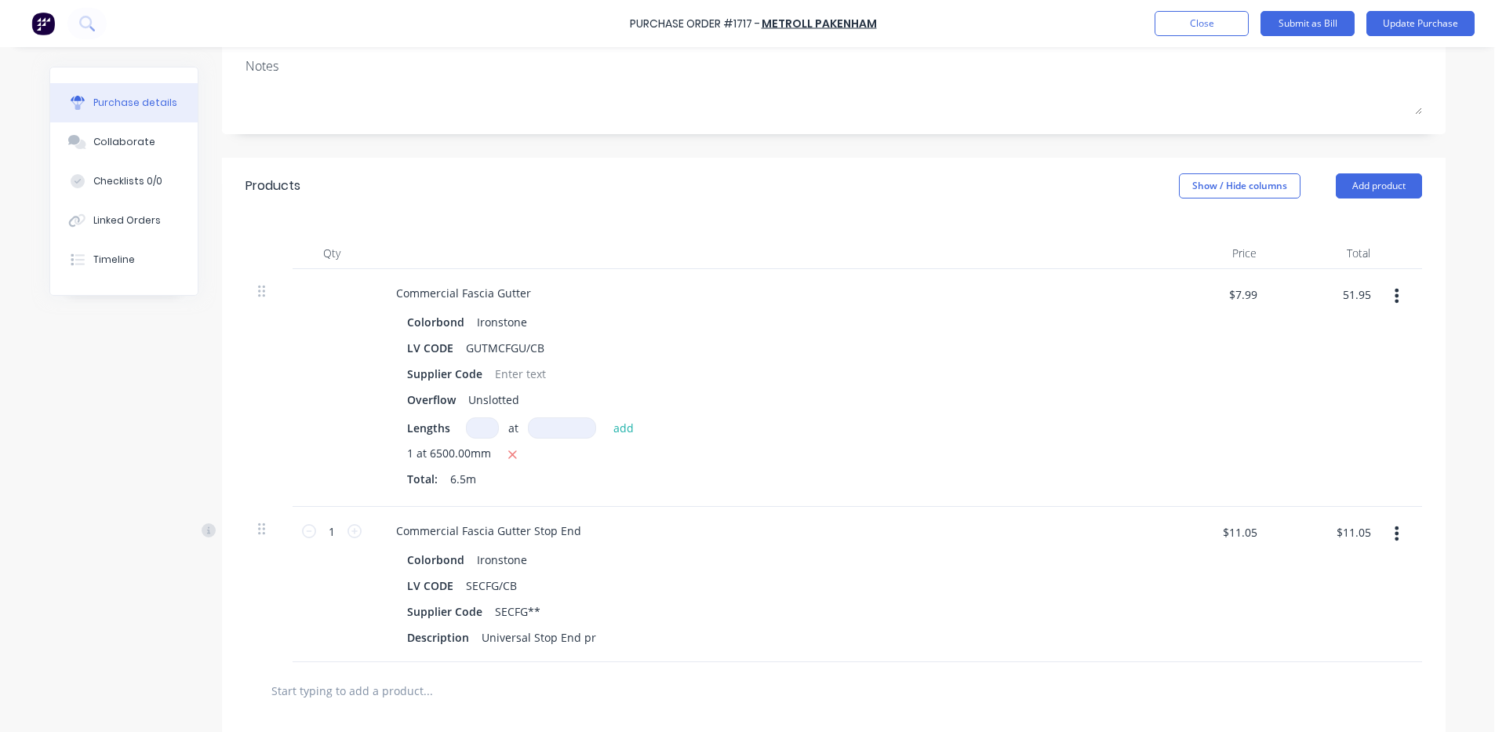
type input "$51.95"
click at [1175, 384] on div "$7.9923 $7.99" at bounding box center [1213, 388] width 114 height 238
click at [1284, 582] on div "$11.05 $11.05" at bounding box center [1326, 584] width 114 height 155
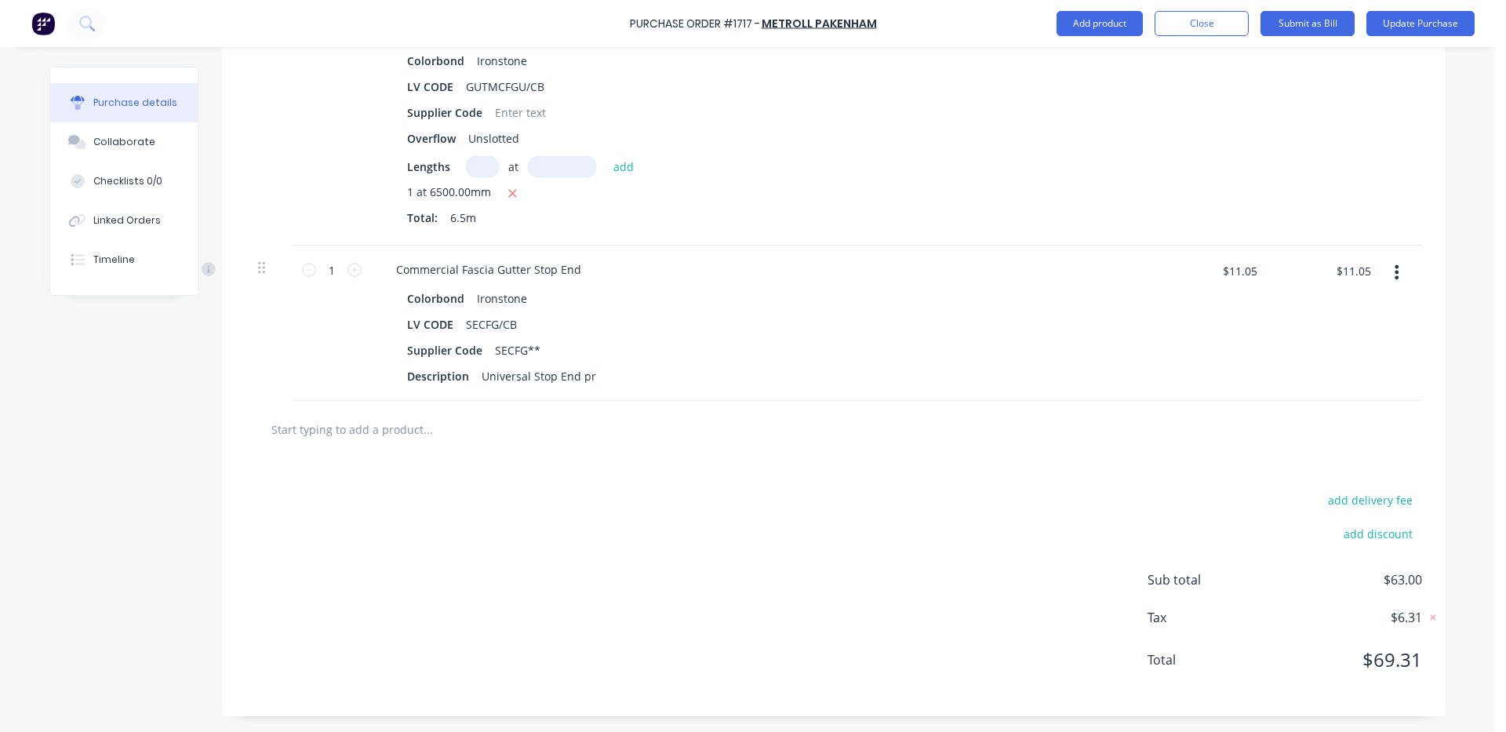
scroll to position [0, 0]
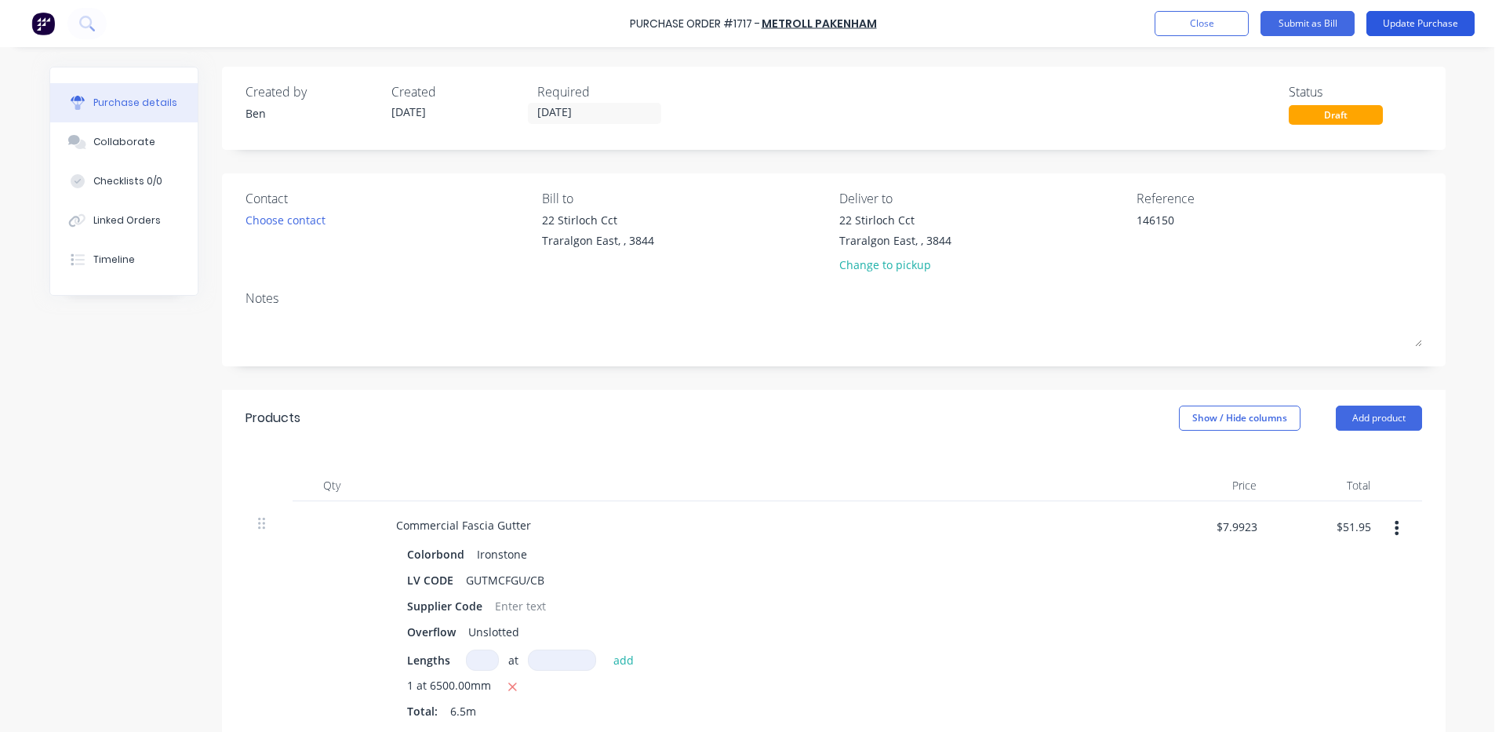
click at [1415, 20] on button "Update Purchase" at bounding box center [1421, 23] width 108 height 25
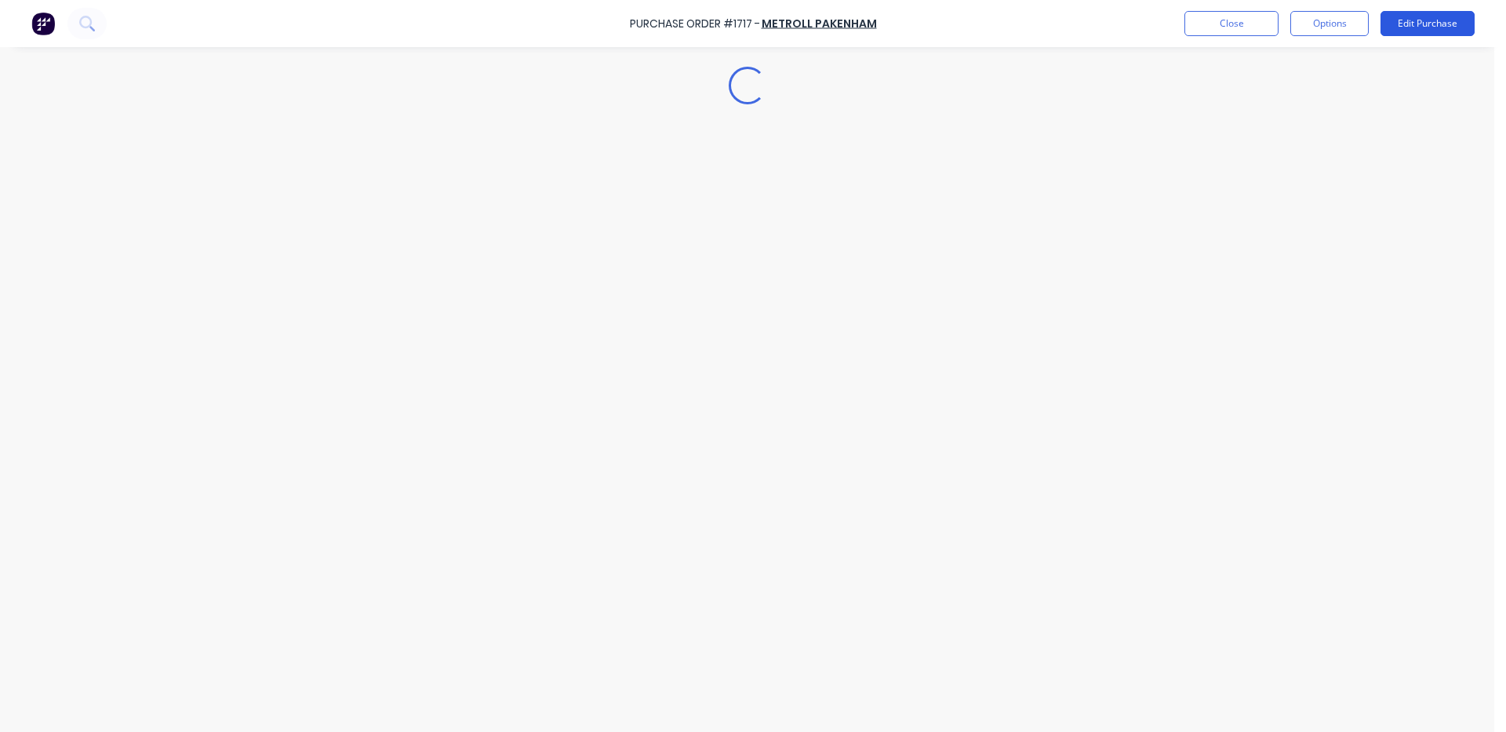
type textarea "x"
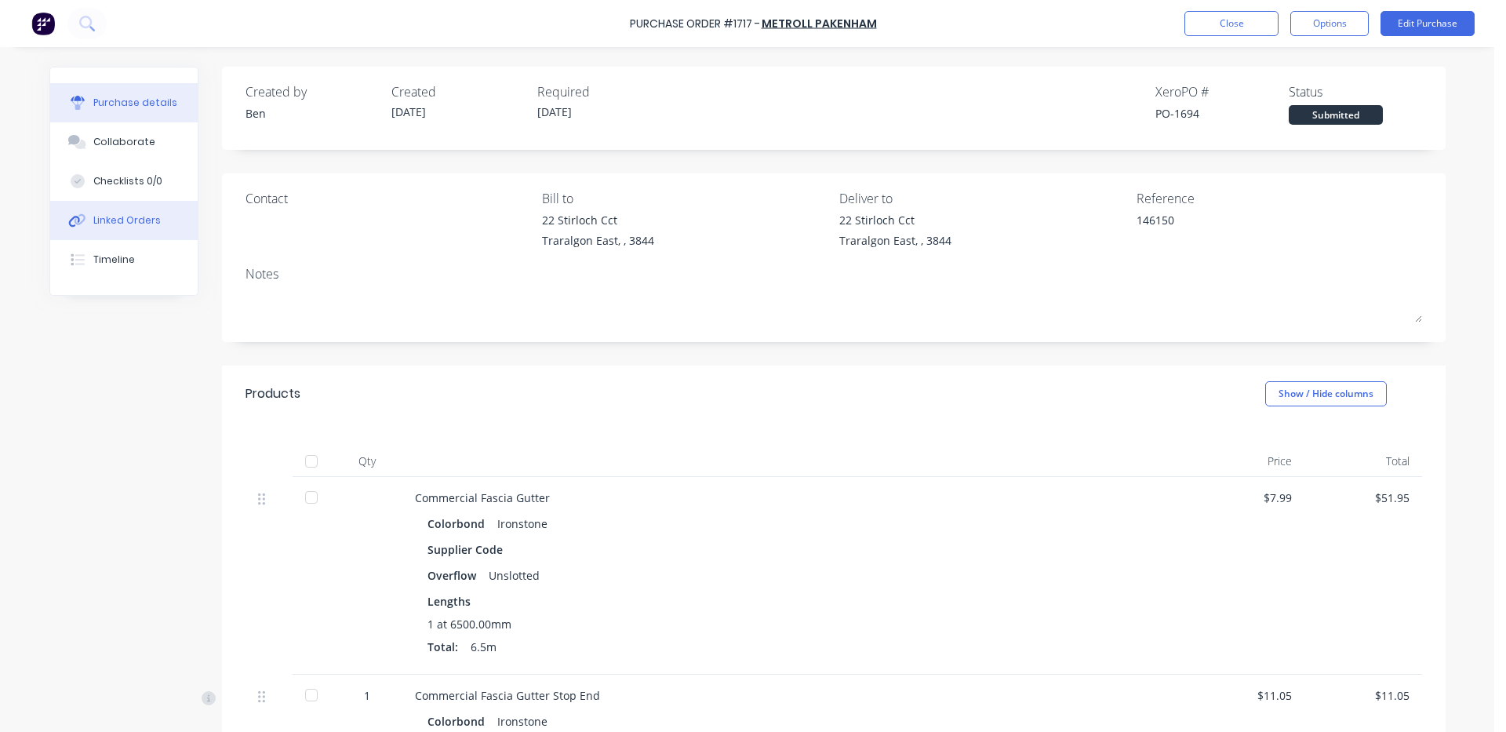
click at [151, 216] on button "Linked Orders" at bounding box center [124, 220] width 148 height 39
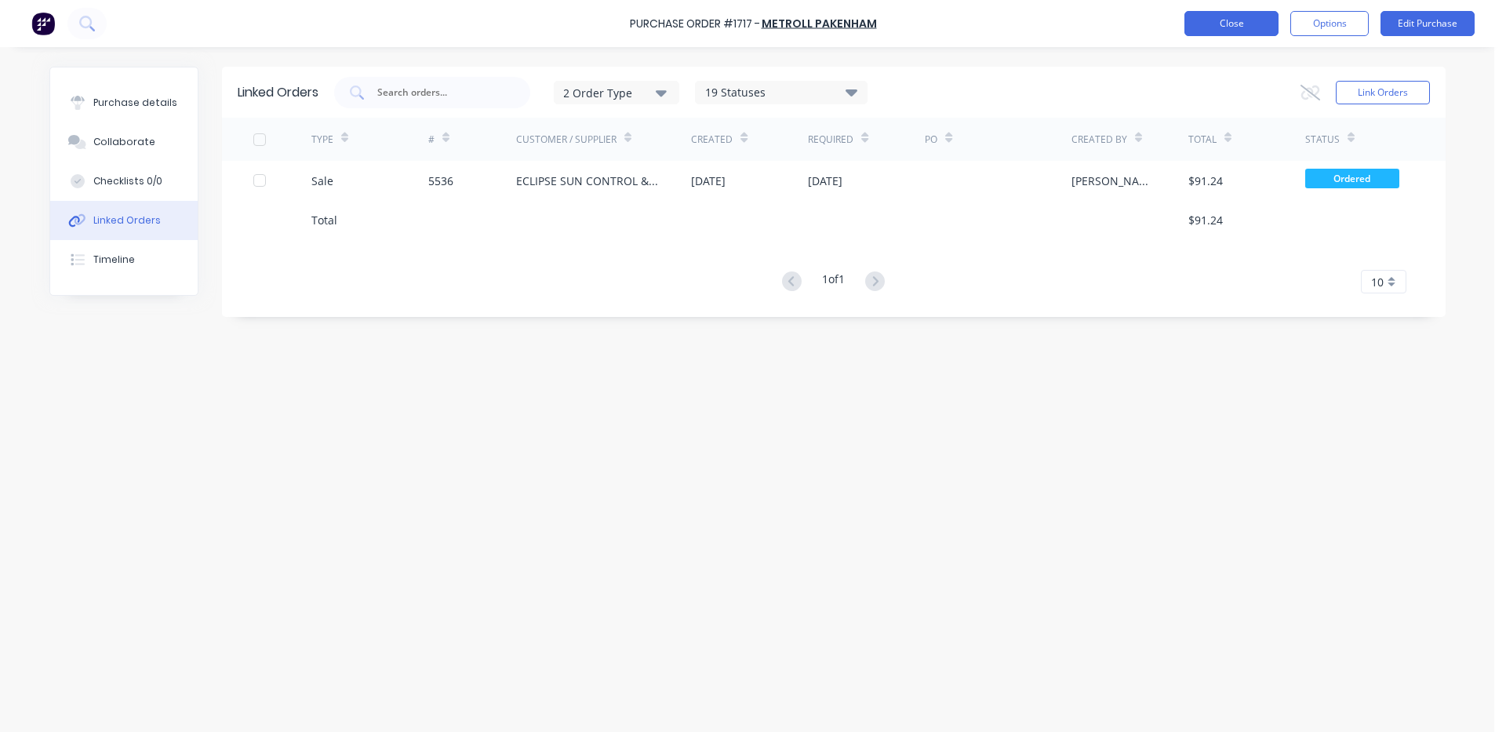
click at [1228, 17] on button "Close" at bounding box center [1232, 23] width 94 height 25
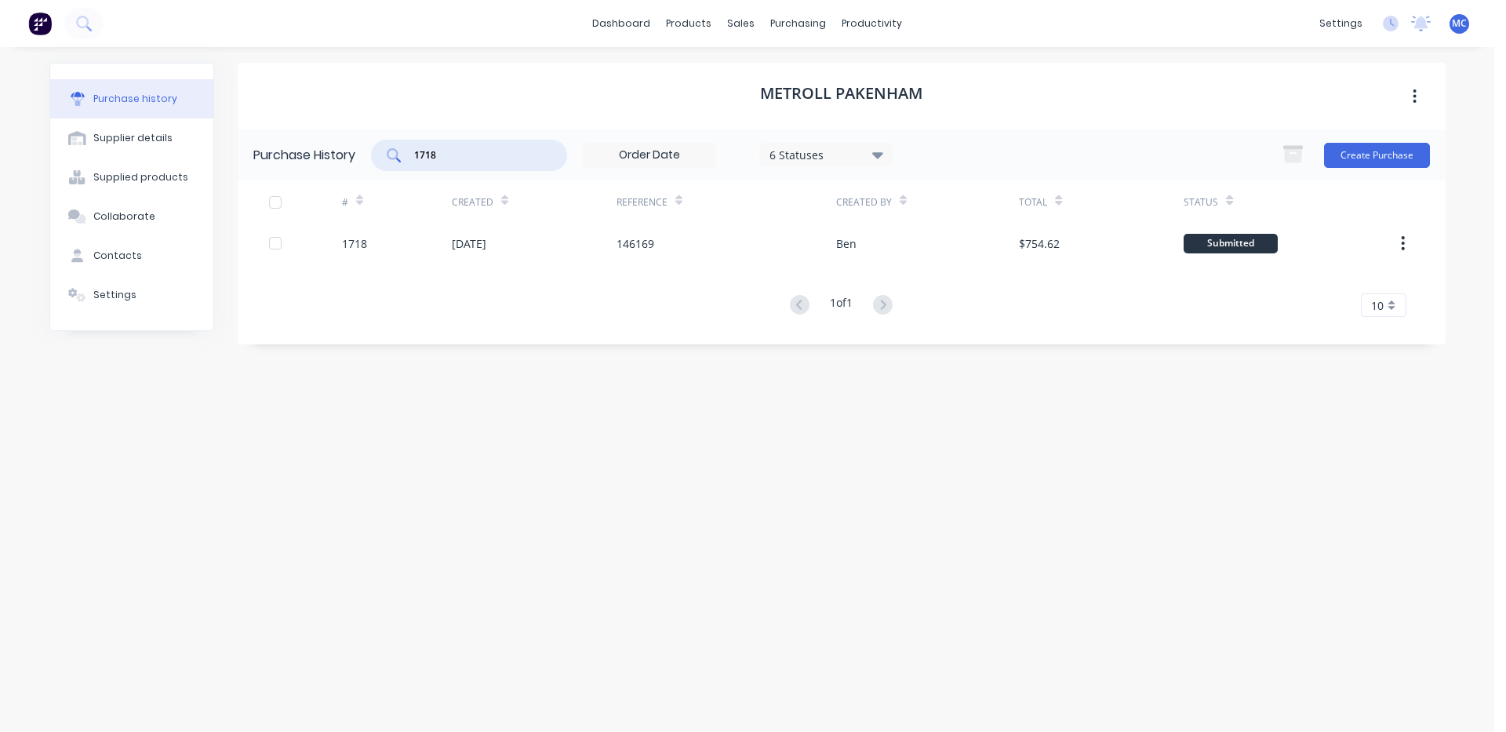
drag, startPoint x: 350, startPoint y: 155, endPoint x: 242, endPoint y: 160, distance: 108.4
click at [242, 160] on div "Purchase History 1718 6 Statuses 6 Statuses Create Purchase" at bounding box center [842, 154] width 1208 height 51
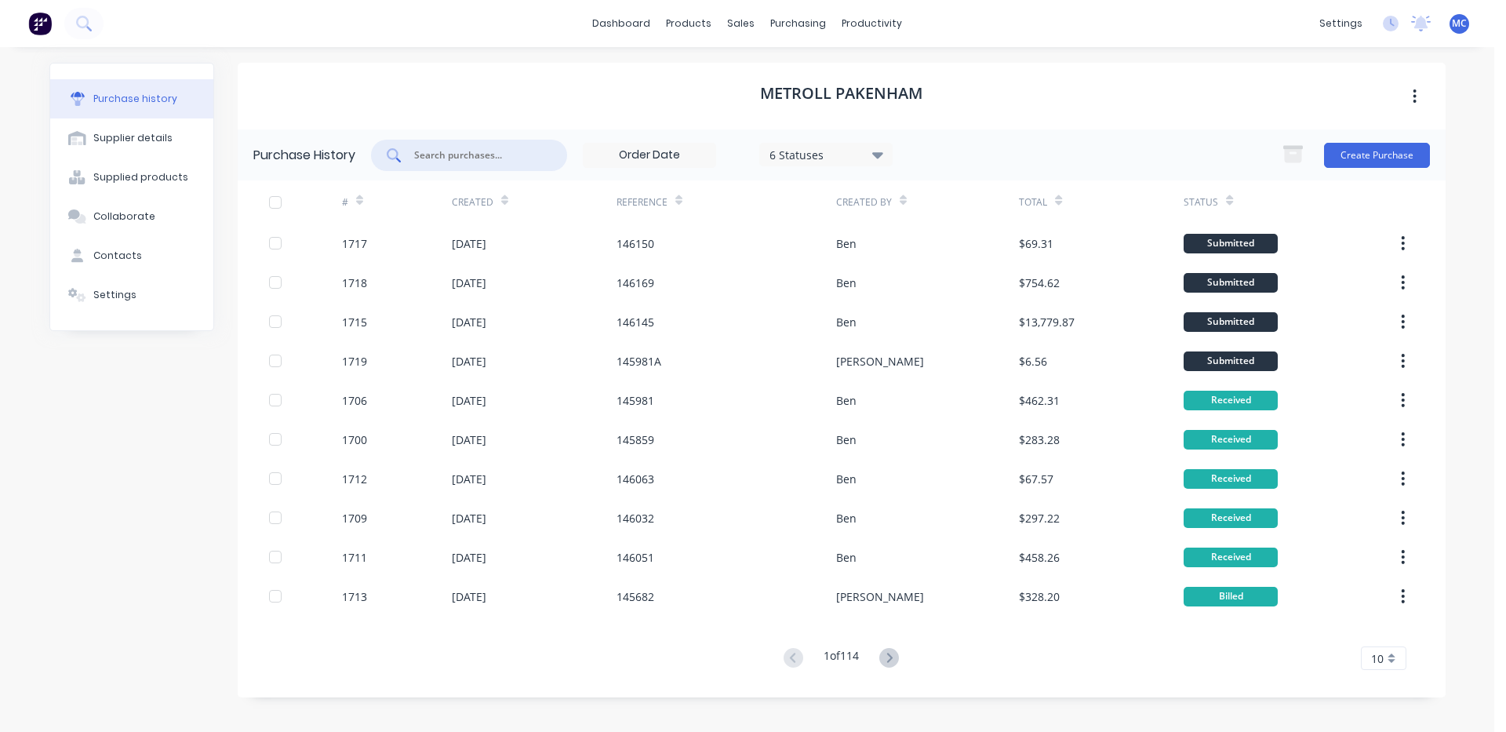
click at [508, 165] on div at bounding box center [469, 155] width 196 height 31
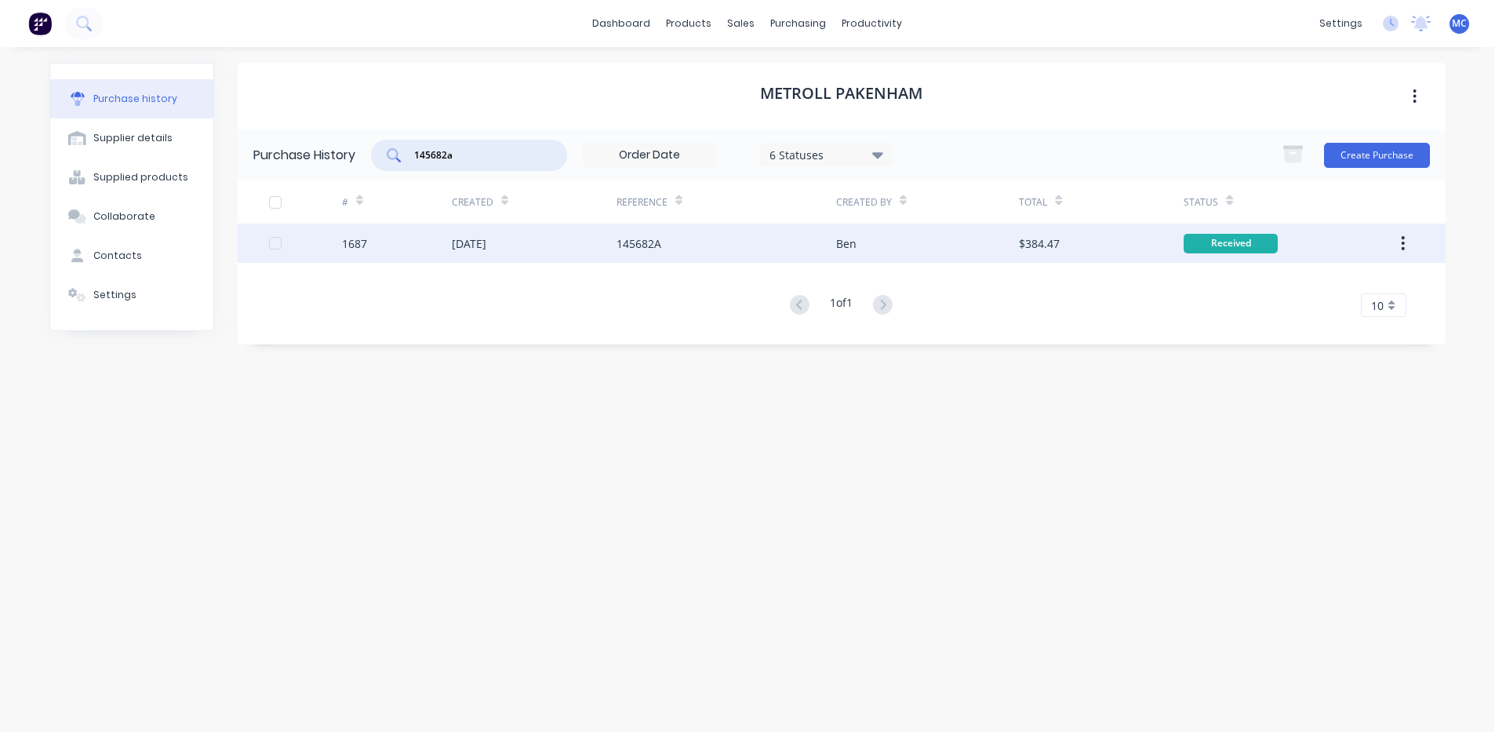
type input "145682a"
click at [608, 243] on div "[DATE]" at bounding box center [534, 243] width 165 height 39
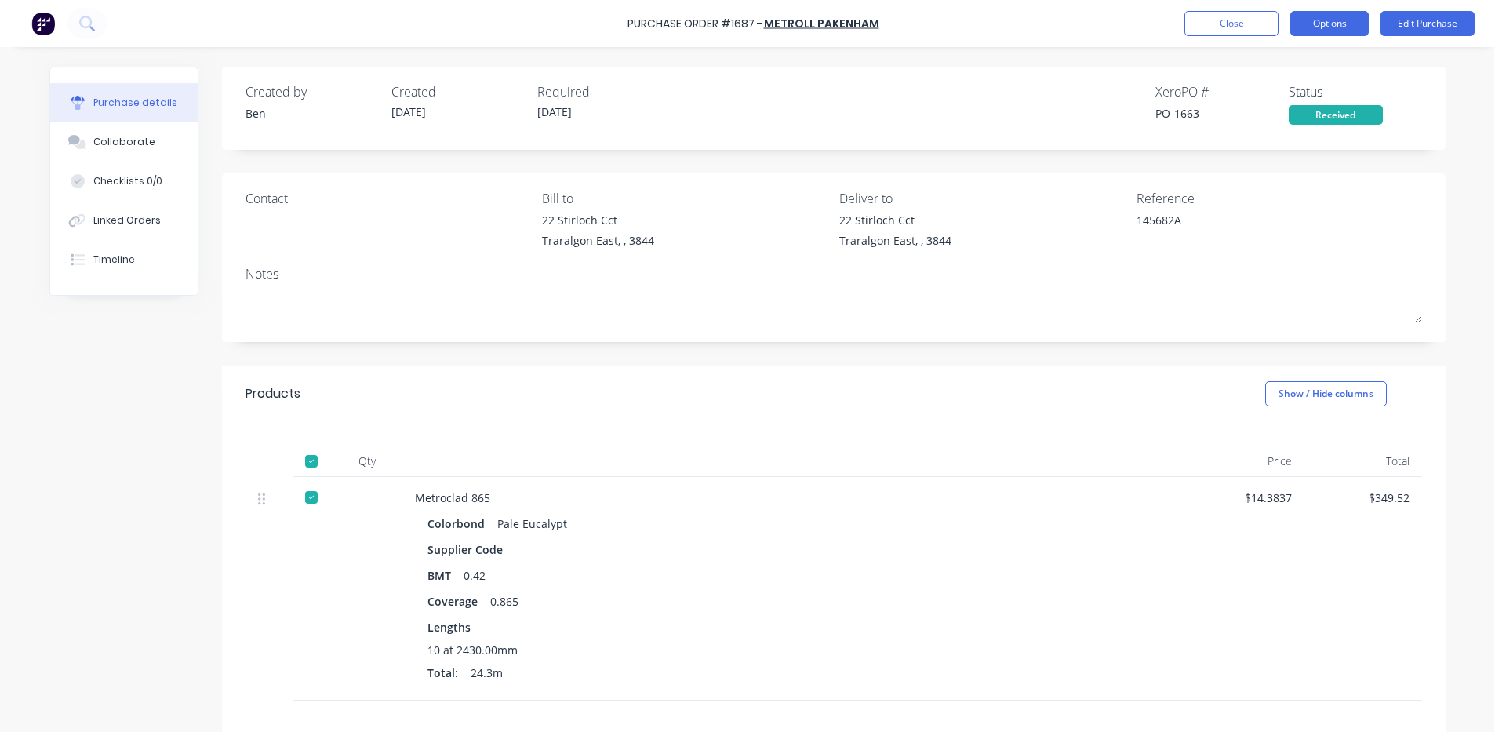
click at [1324, 24] on button "Options" at bounding box center [1330, 23] width 78 height 25
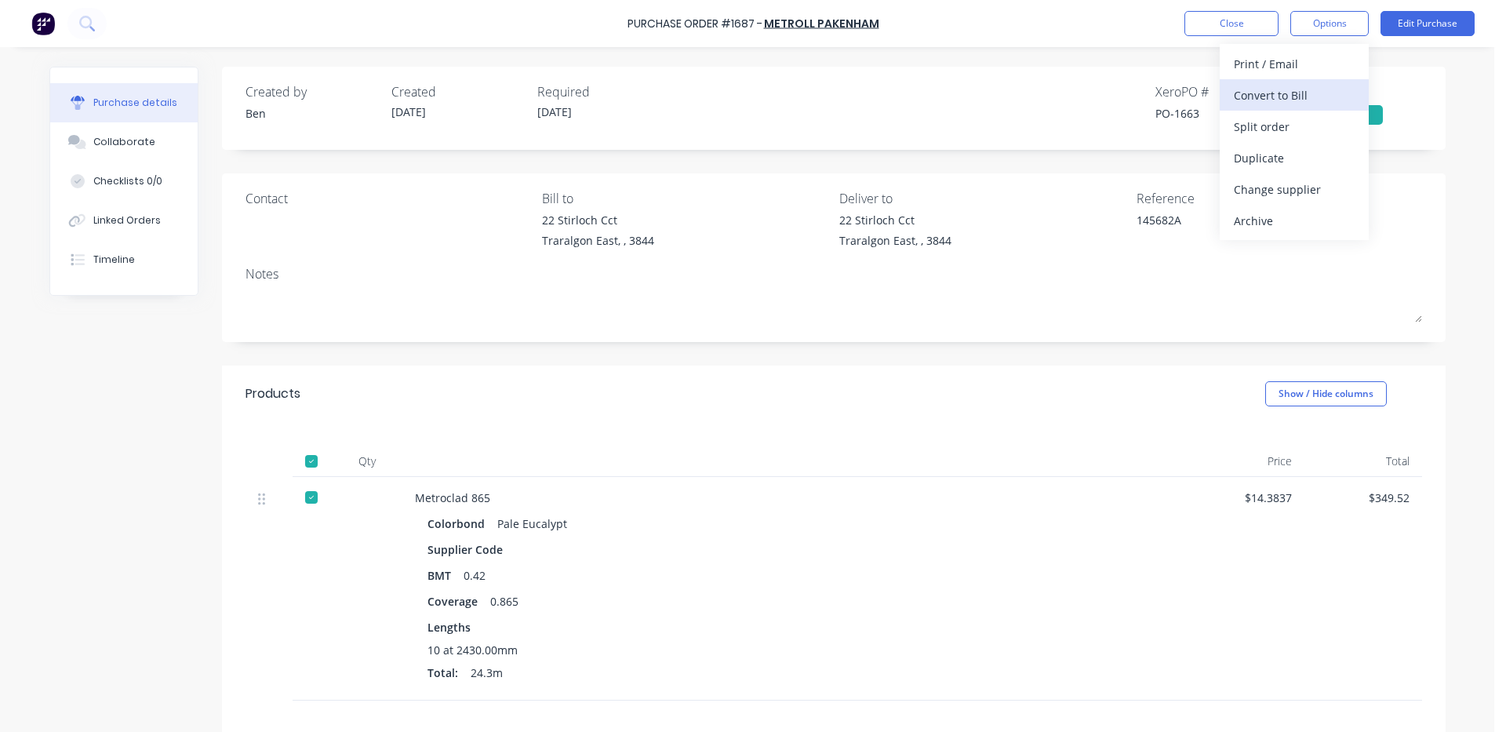
click at [1275, 98] on div "Convert to Bill" at bounding box center [1294, 95] width 121 height 23
type textarea "x"
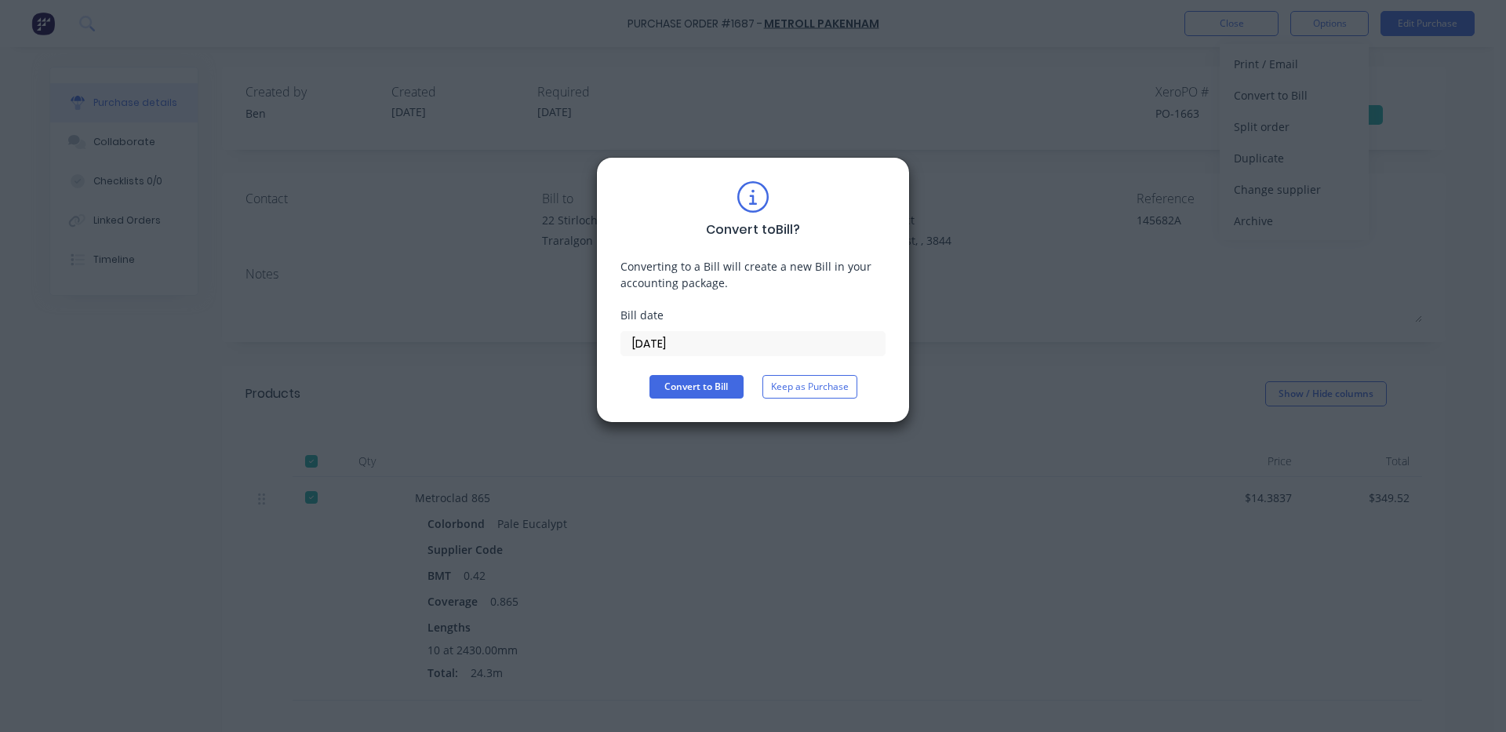
click at [758, 351] on input "[DATE]" at bounding box center [753, 344] width 264 height 24
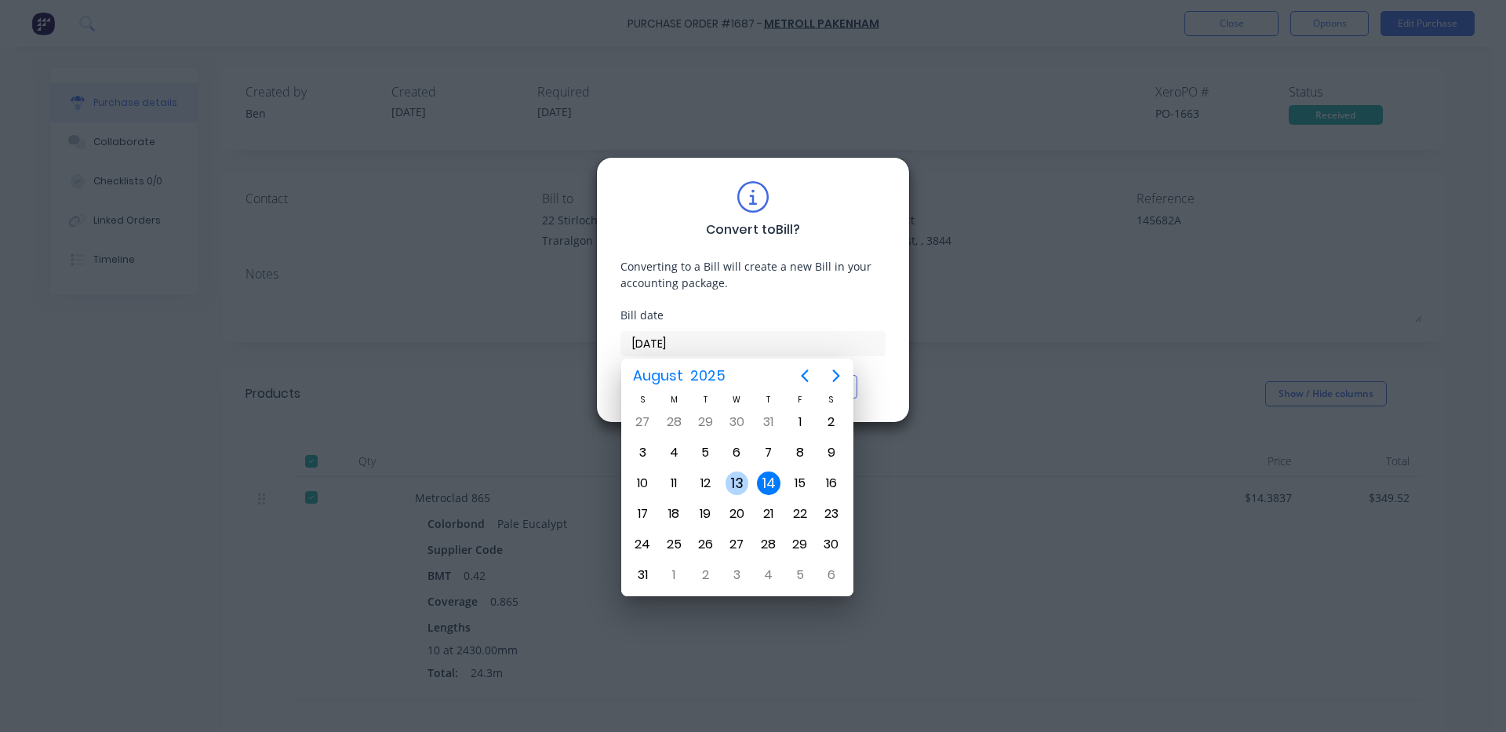
click at [736, 476] on div "13" at bounding box center [738, 484] width 24 height 24
type input "[DATE]"
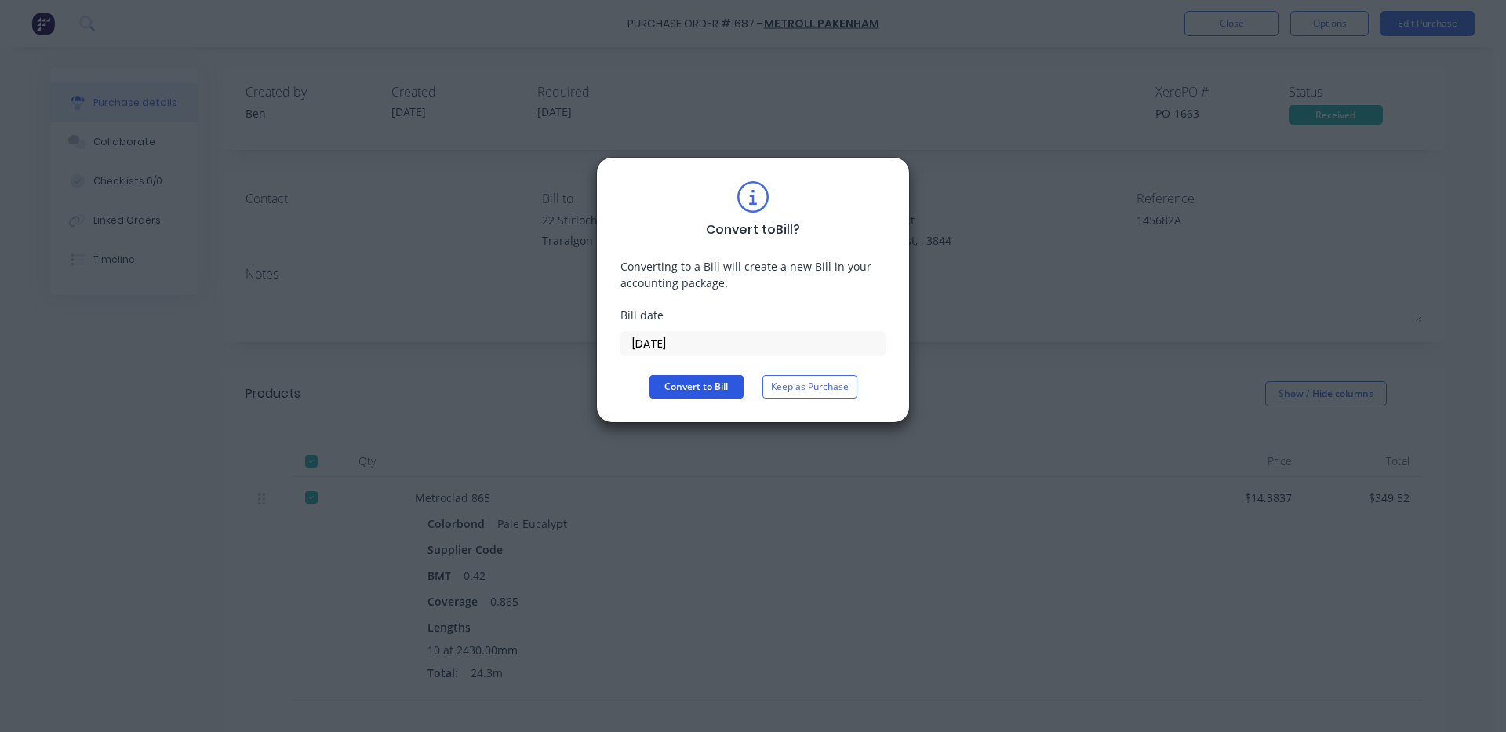
click at [699, 379] on button "Convert to Bill" at bounding box center [697, 387] width 94 height 24
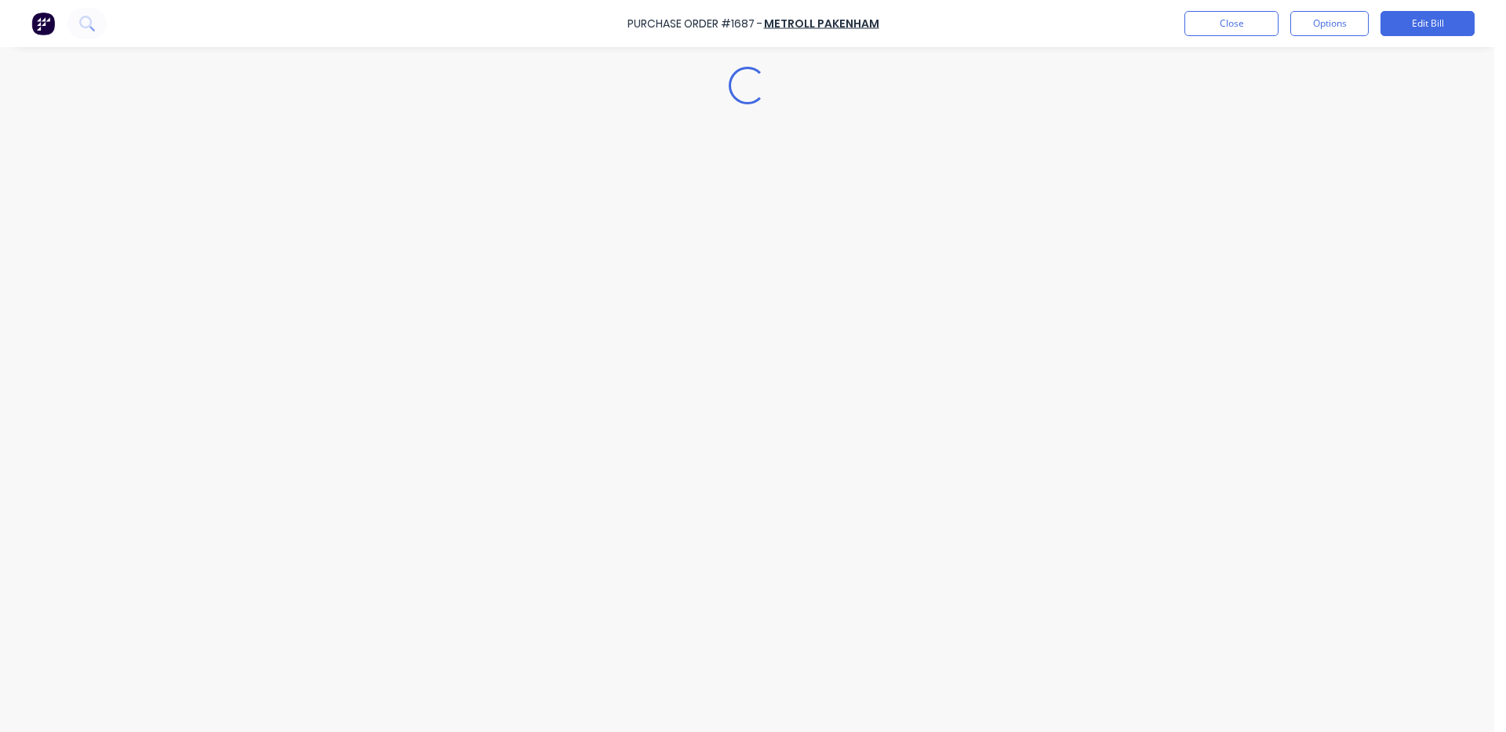
type textarea "x"
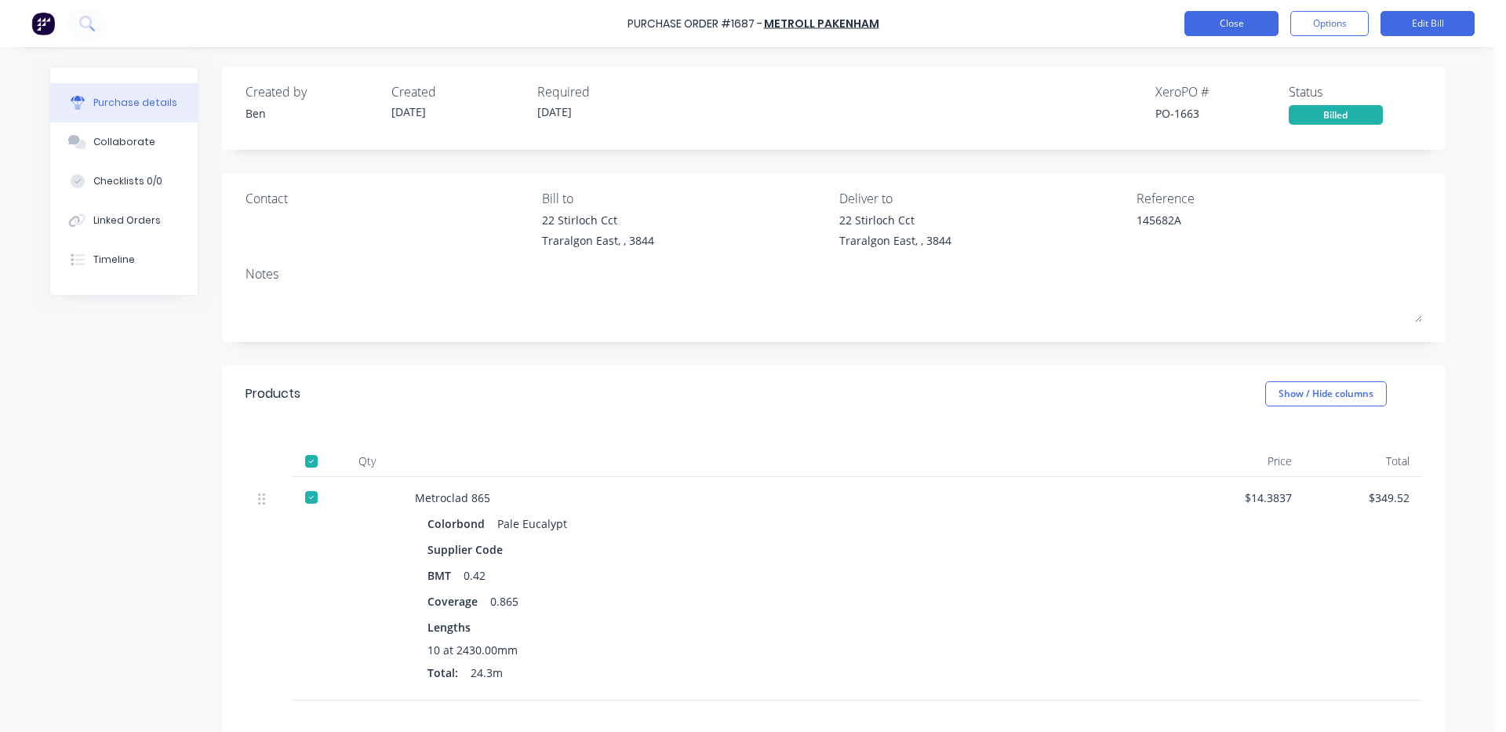
click at [1252, 23] on button "Close" at bounding box center [1232, 23] width 94 height 25
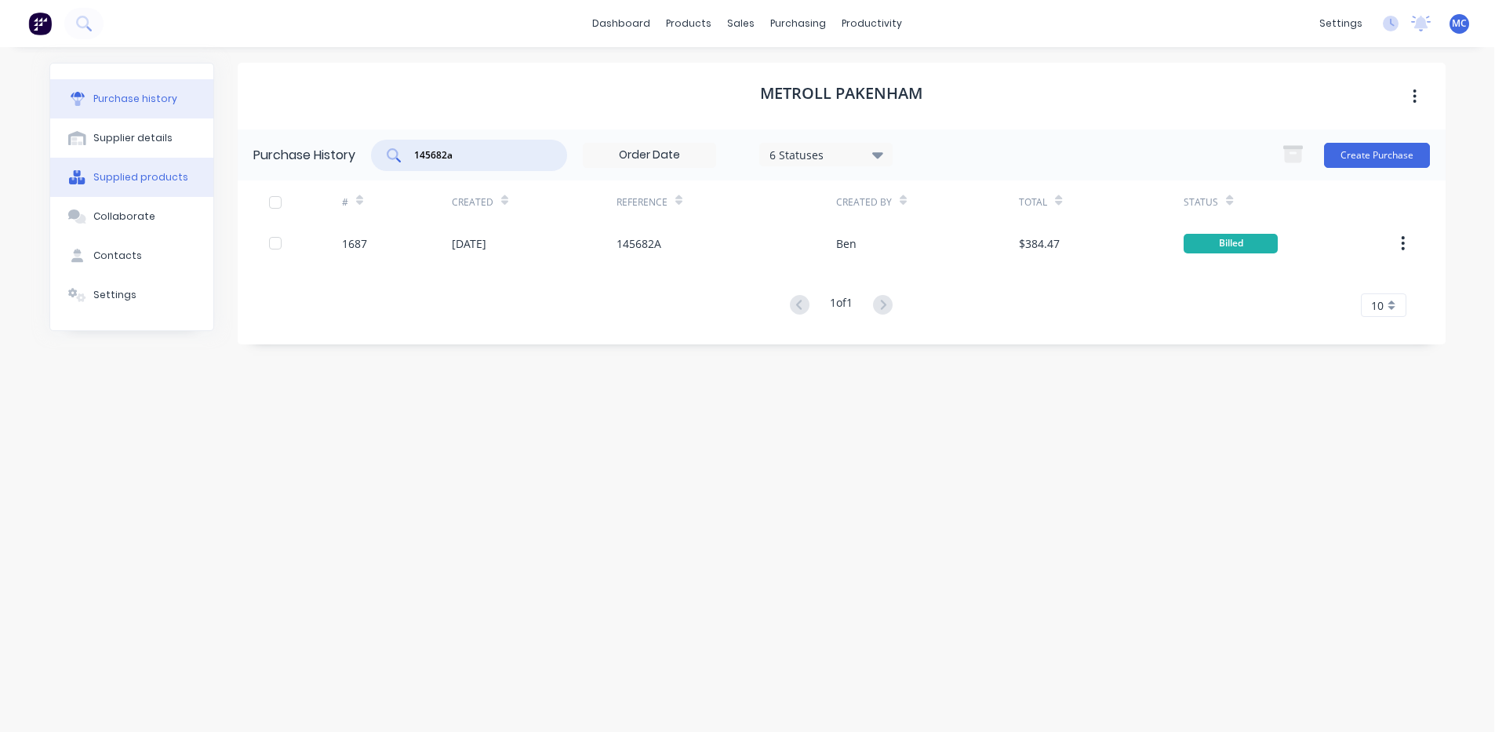
drag, startPoint x: 489, startPoint y: 161, endPoint x: 109, endPoint y: 170, distance: 379.9
click at [116, 167] on div "Purchase history Supplier details Supplied products Collaborate Contacts Settin…" at bounding box center [747, 382] width 1397 height 638
type input "145712b"
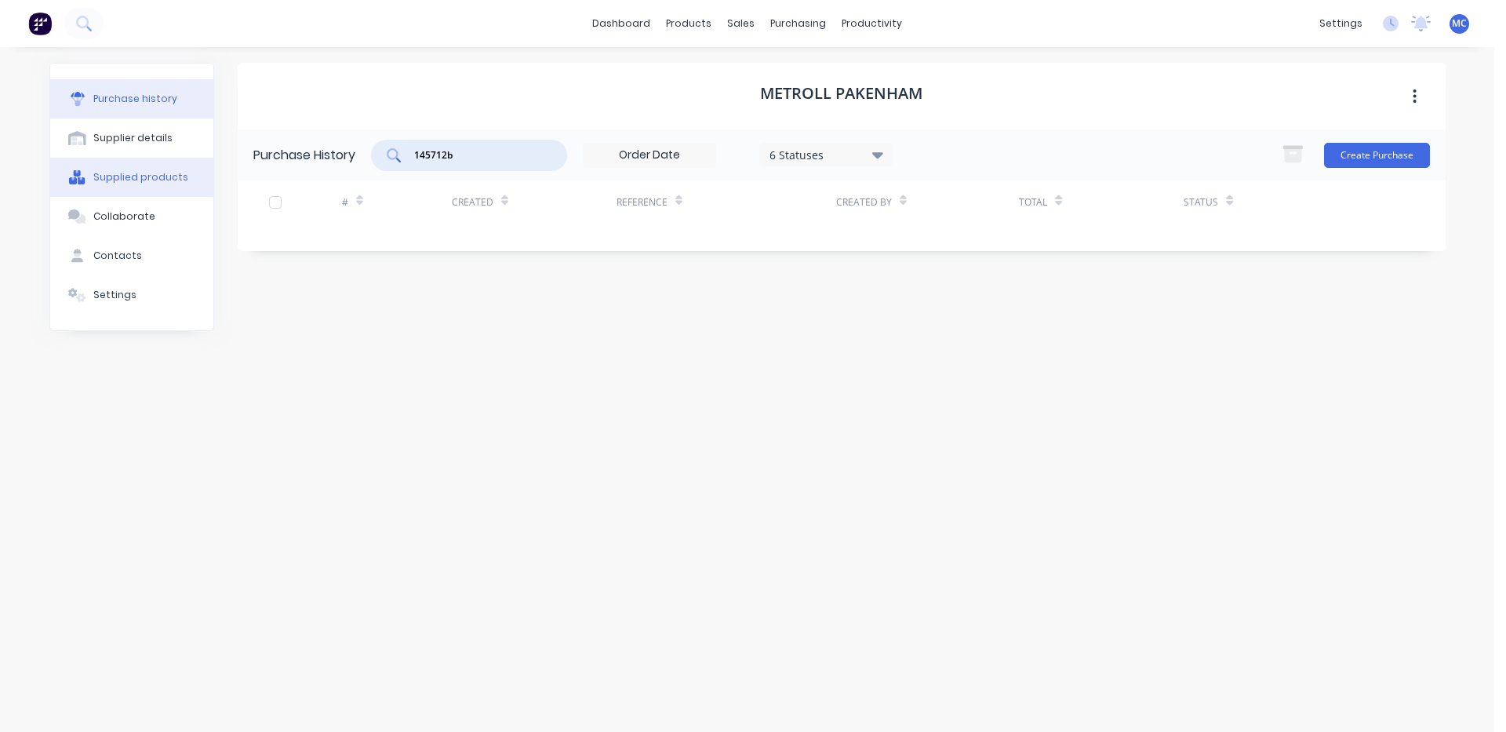
drag, startPoint x: 472, startPoint y: 157, endPoint x: 167, endPoint y: 162, distance: 305.2
click at [170, 156] on div "Purchase history Supplier details Supplied products Collaborate Contacts Settin…" at bounding box center [747, 382] width 1397 height 638
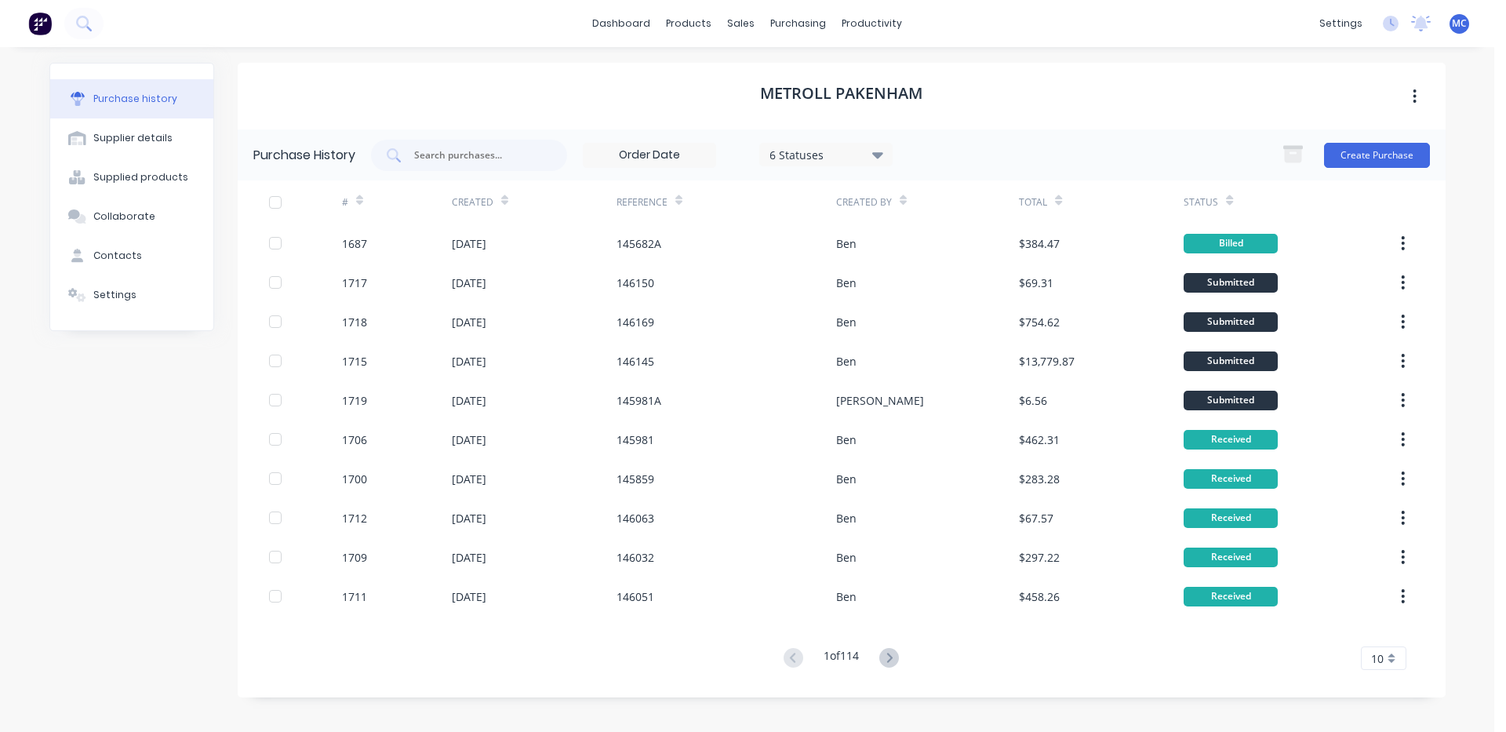
click at [555, 92] on div "METROLL PAKENHAM" at bounding box center [842, 96] width 1208 height 67
click at [451, 159] on input "text" at bounding box center [478, 156] width 130 height 16
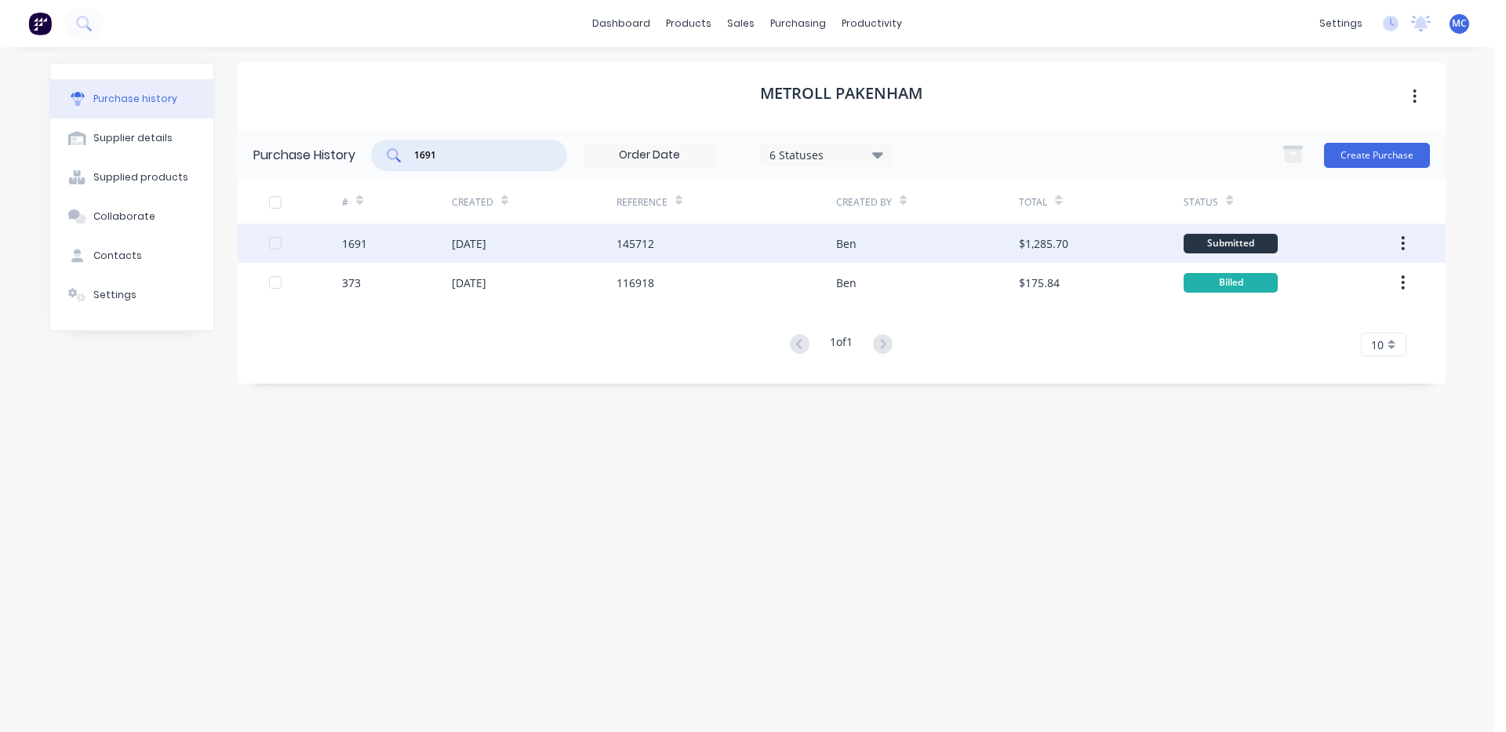
type input "1691"
click at [642, 237] on div "145712" at bounding box center [636, 243] width 38 height 16
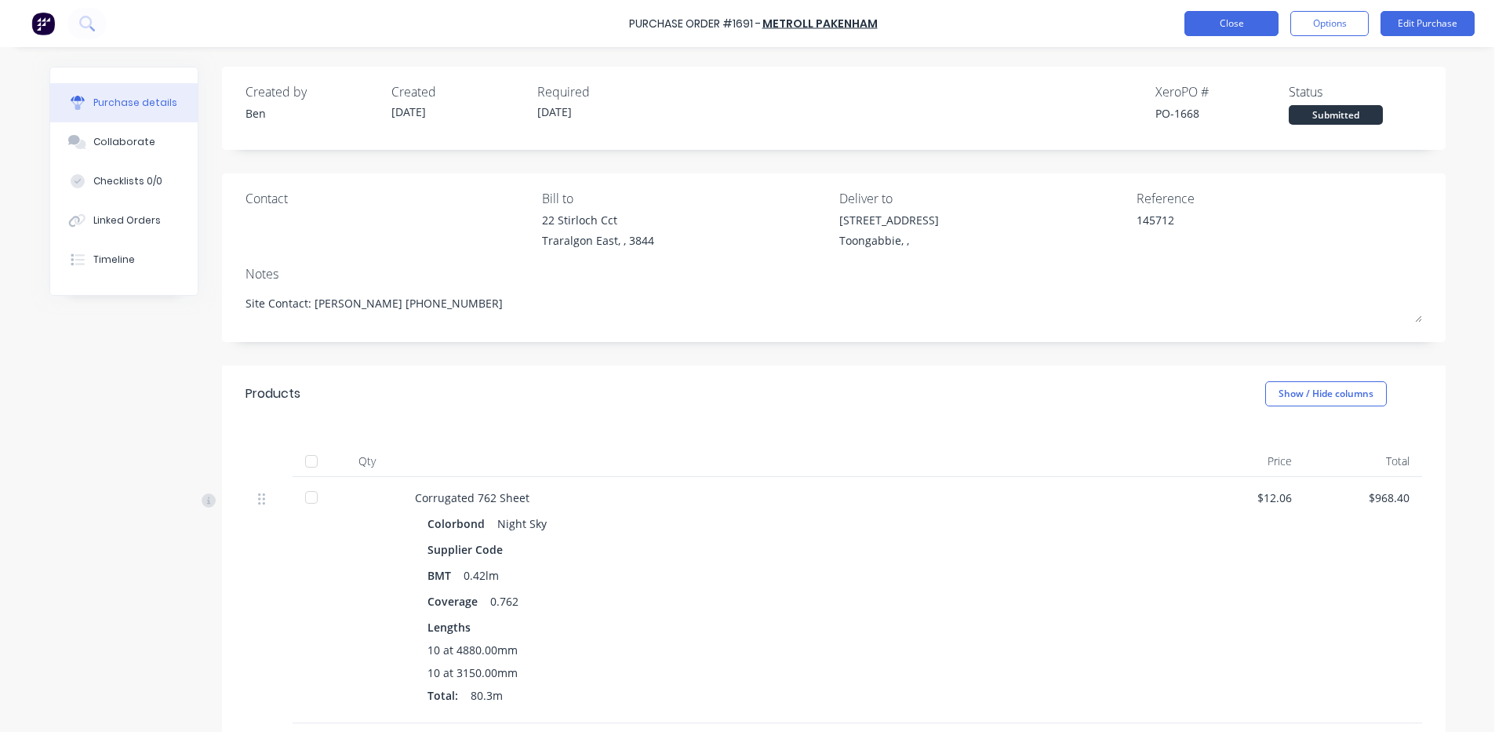
click at [1207, 25] on button "Close" at bounding box center [1232, 23] width 94 height 25
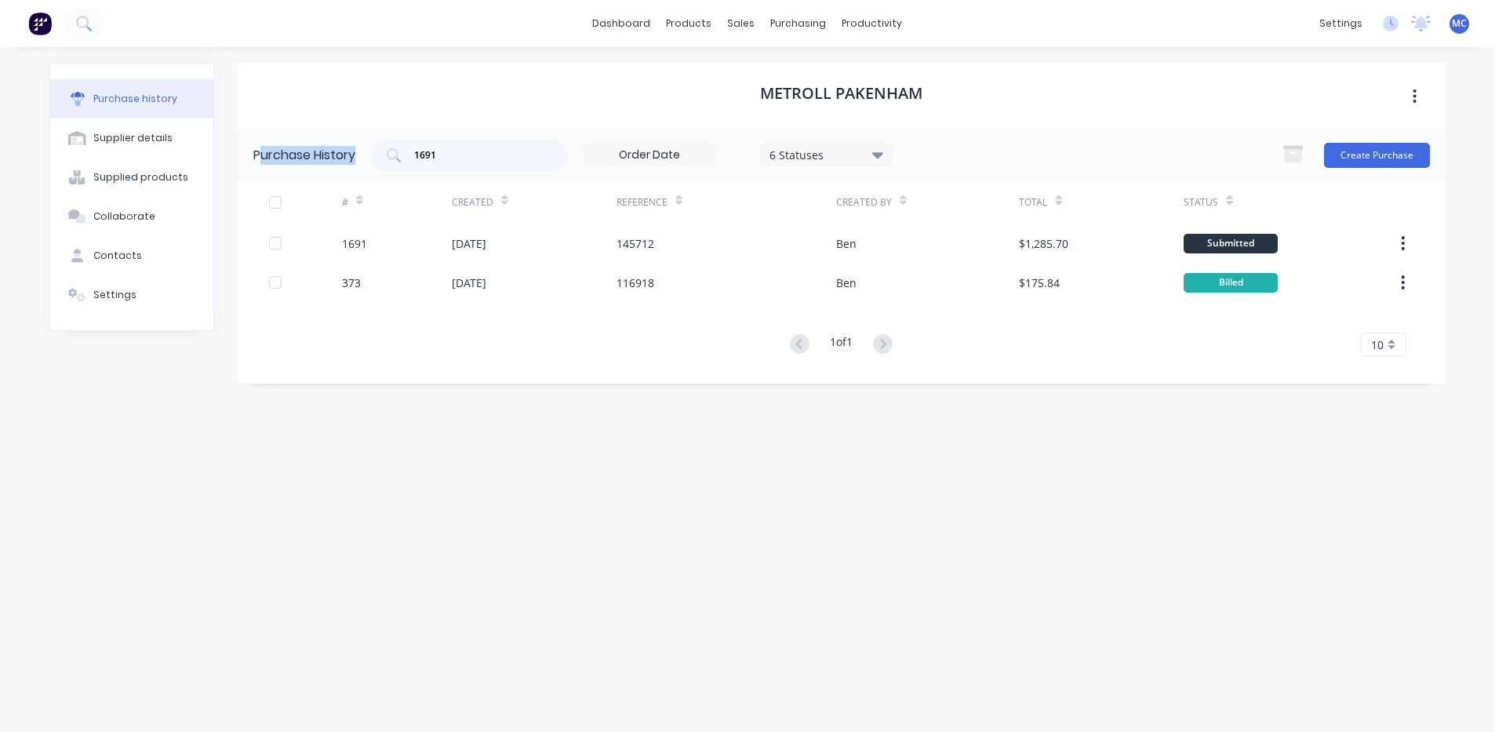
drag, startPoint x: 475, startPoint y: 165, endPoint x: 260, endPoint y: 164, distance: 215.0
click at [260, 164] on div "Purchase History 1691 6 Statuses 6 Statuses Create Purchase" at bounding box center [842, 154] width 1208 height 51
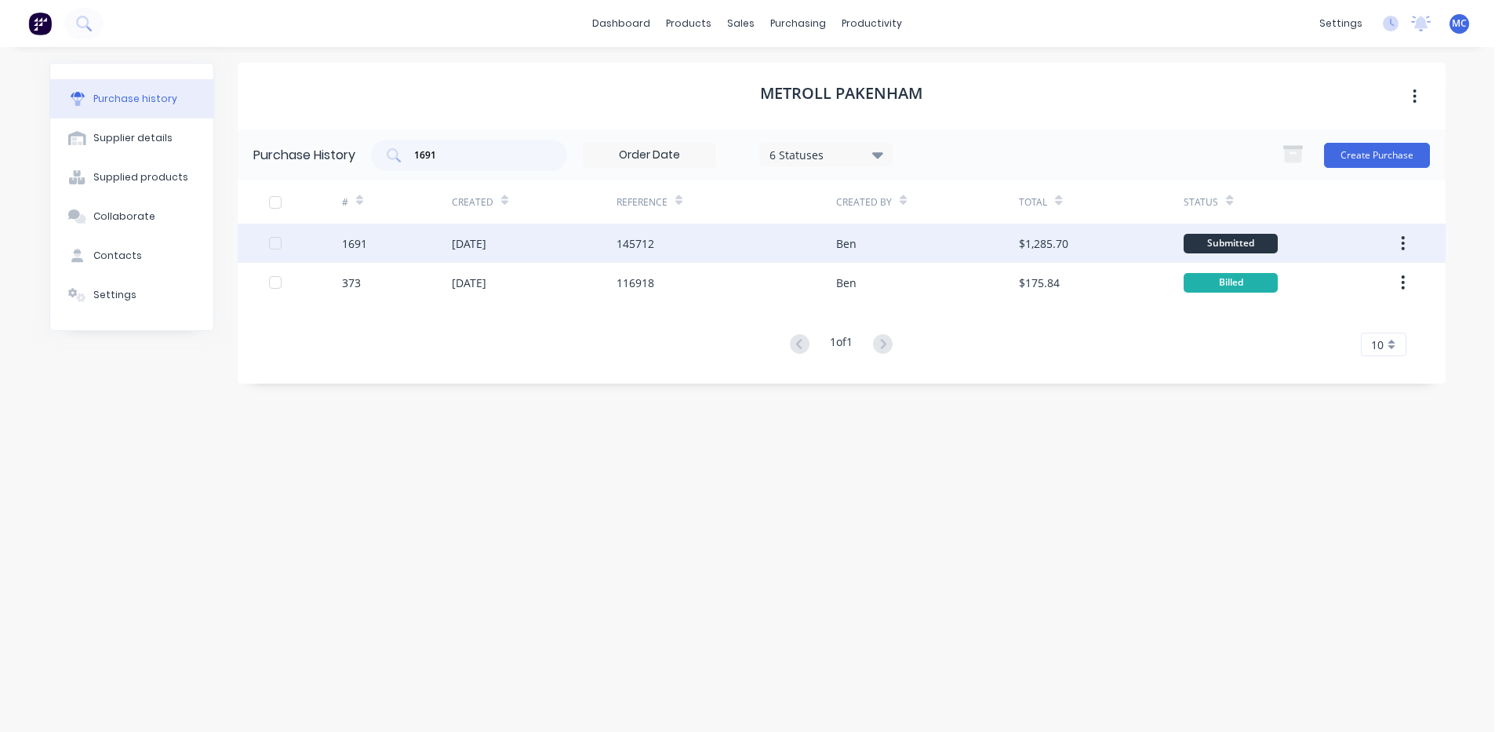
click at [486, 246] on div "[DATE]" at bounding box center [469, 243] width 35 height 16
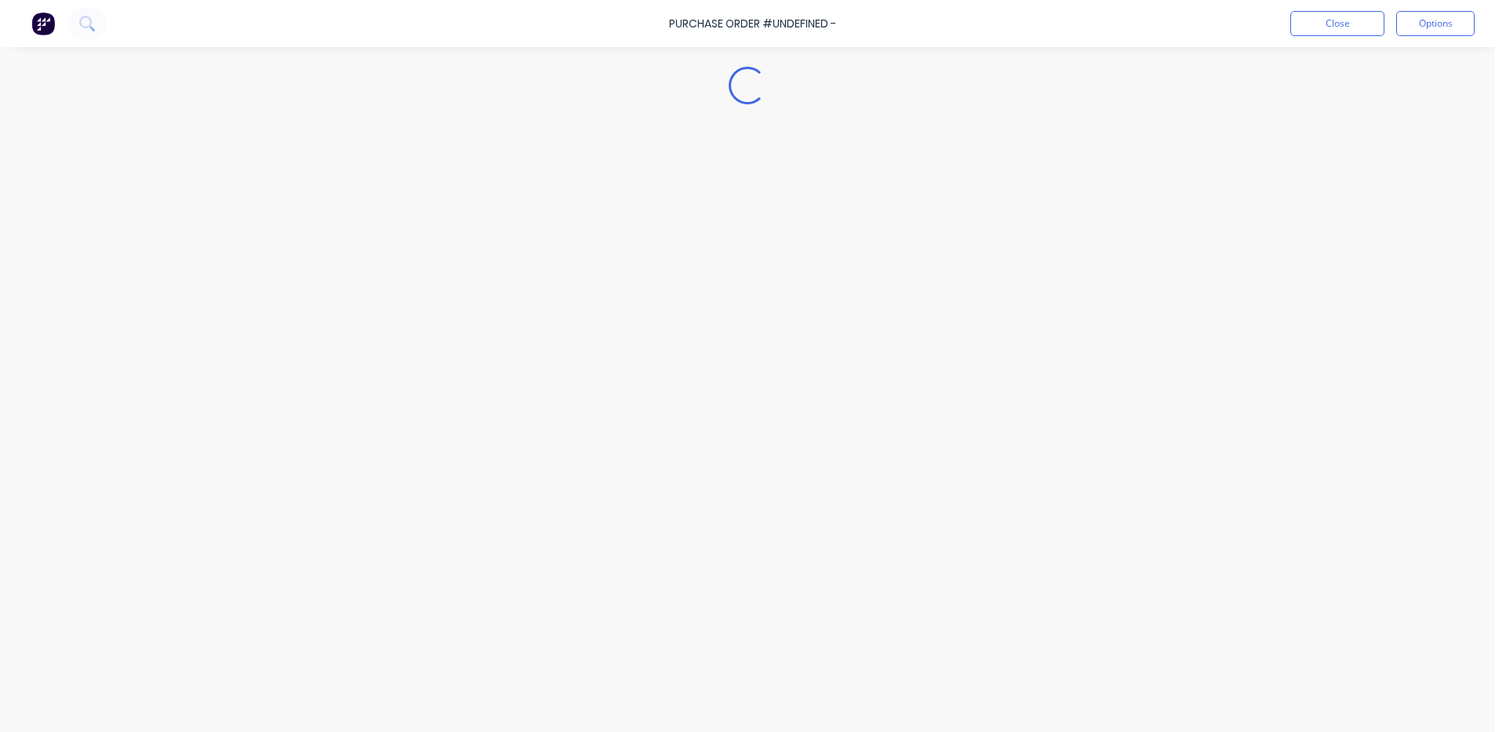
type textarea "x"
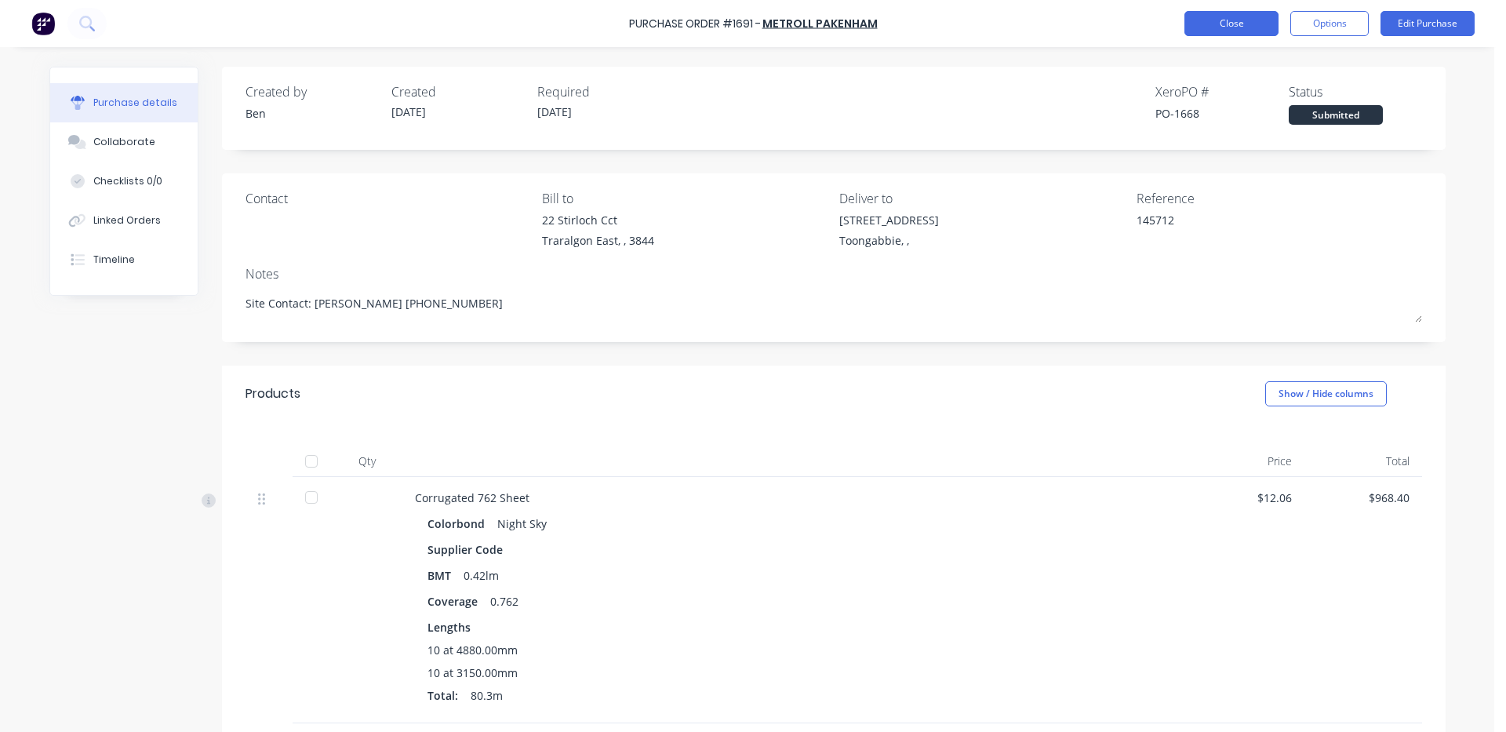
click at [1212, 21] on button "Close" at bounding box center [1232, 23] width 94 height 25
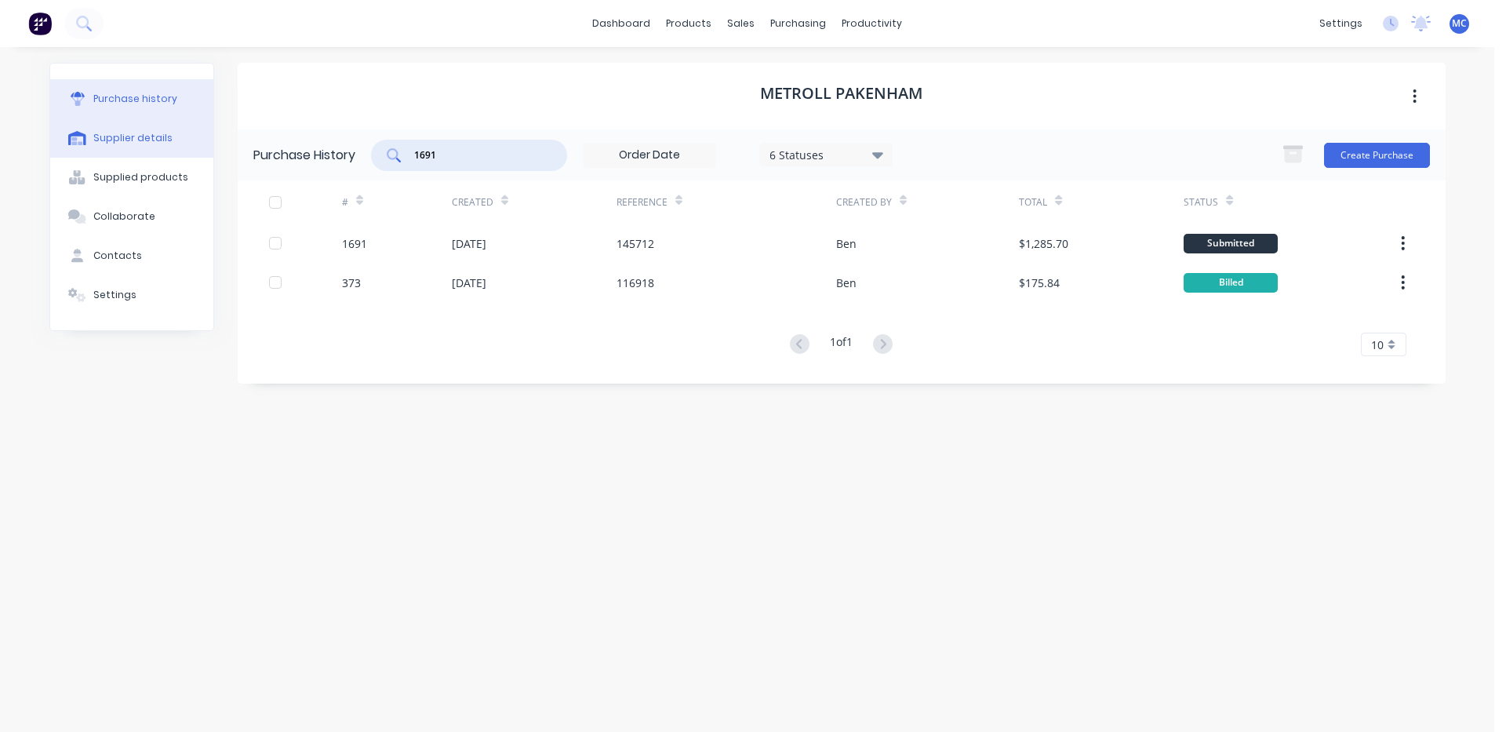
drag, startPoint x: 466, startPoint y: 150, endPoint x: 169, endPoint y: 151, distance: 297.4
click at [169, 151] on div "Purchase history Supplier details Supplied products Collaborate Contacts Settin…" at bounding box center [747, 382] width 1397 height 638
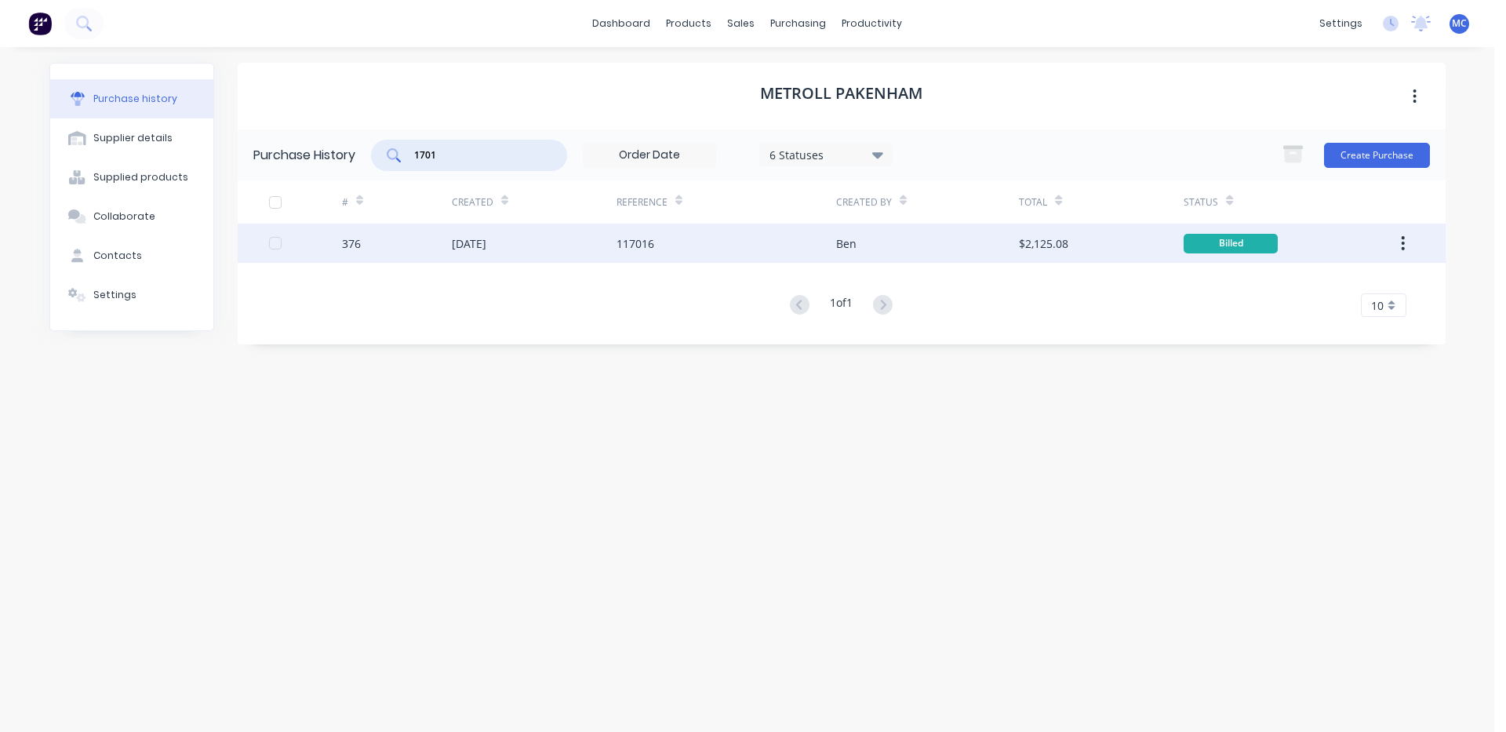
type input "1701"
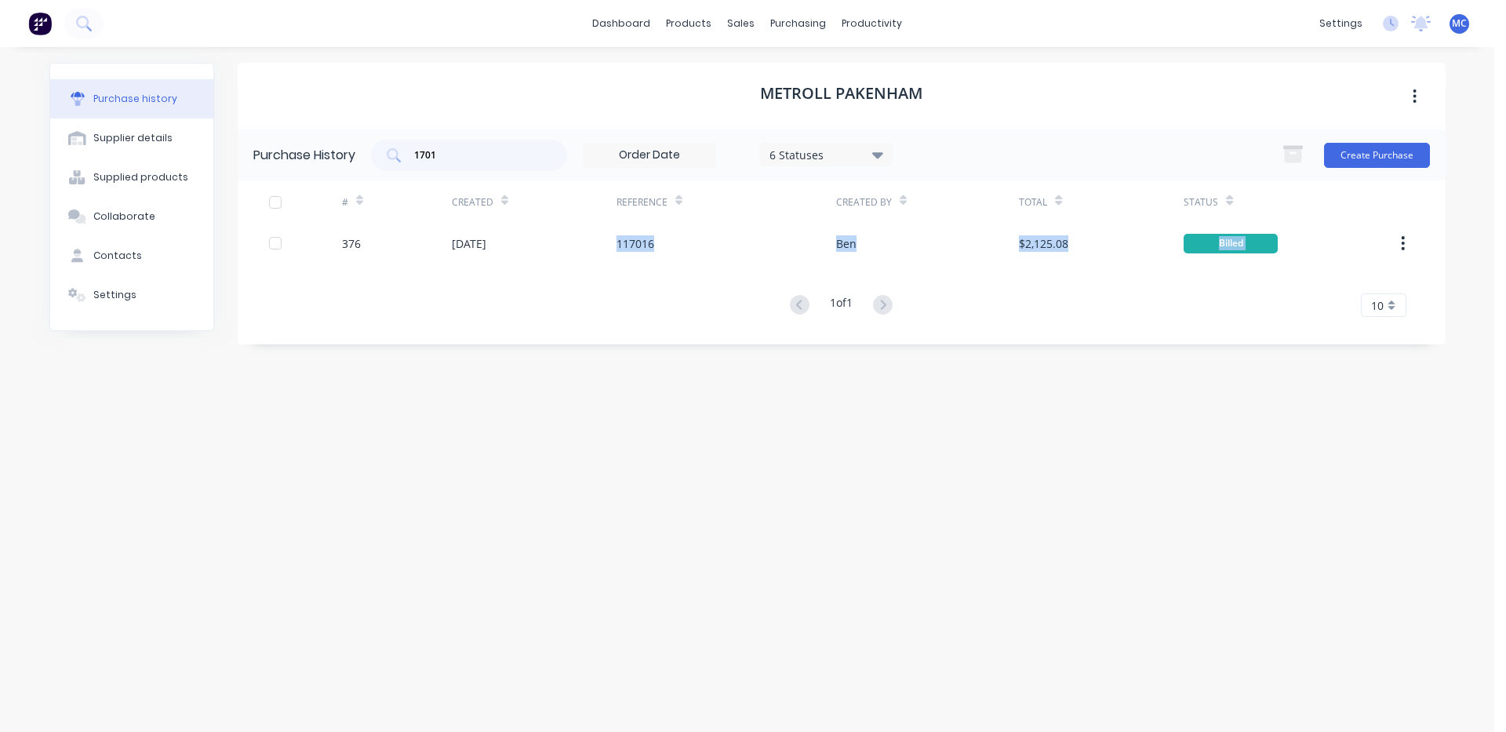
drag, startPoint x: 489, startPoint y: 237, endPoint x: 775, endPoint y: 526, distance: 406.7
click at [775, 526] on div "METROLL PAKENHAM Purchase History 1701 6 Statuses 6 Statuses Create Purchase # …" at bounding box center [842, 382] width 1208 height 638
click at [829, 75] on div "Purchase Orders" at bounding box center [848, 75] width 83 height 14
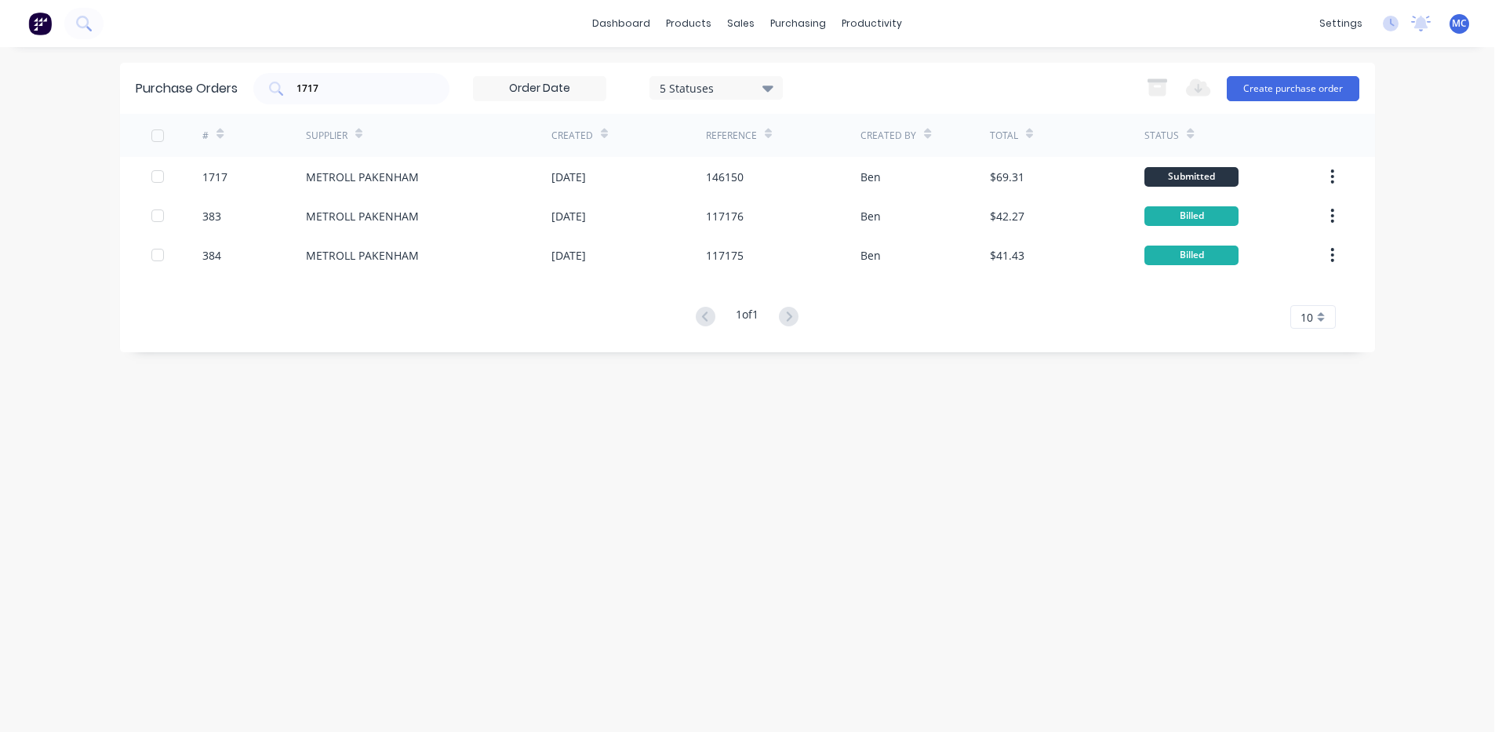
drag, startPoint x: 273, startPoint y: 91, endPoint x: 191, endPoint y: 91, distance: 81.6
click at [191, 91] on div "Purchase Orders 1717 5 Statuses 5 Statuses Export to Excel (XLSX) Create purcha…" at bounding box center [747, 88] width 1255 height 51
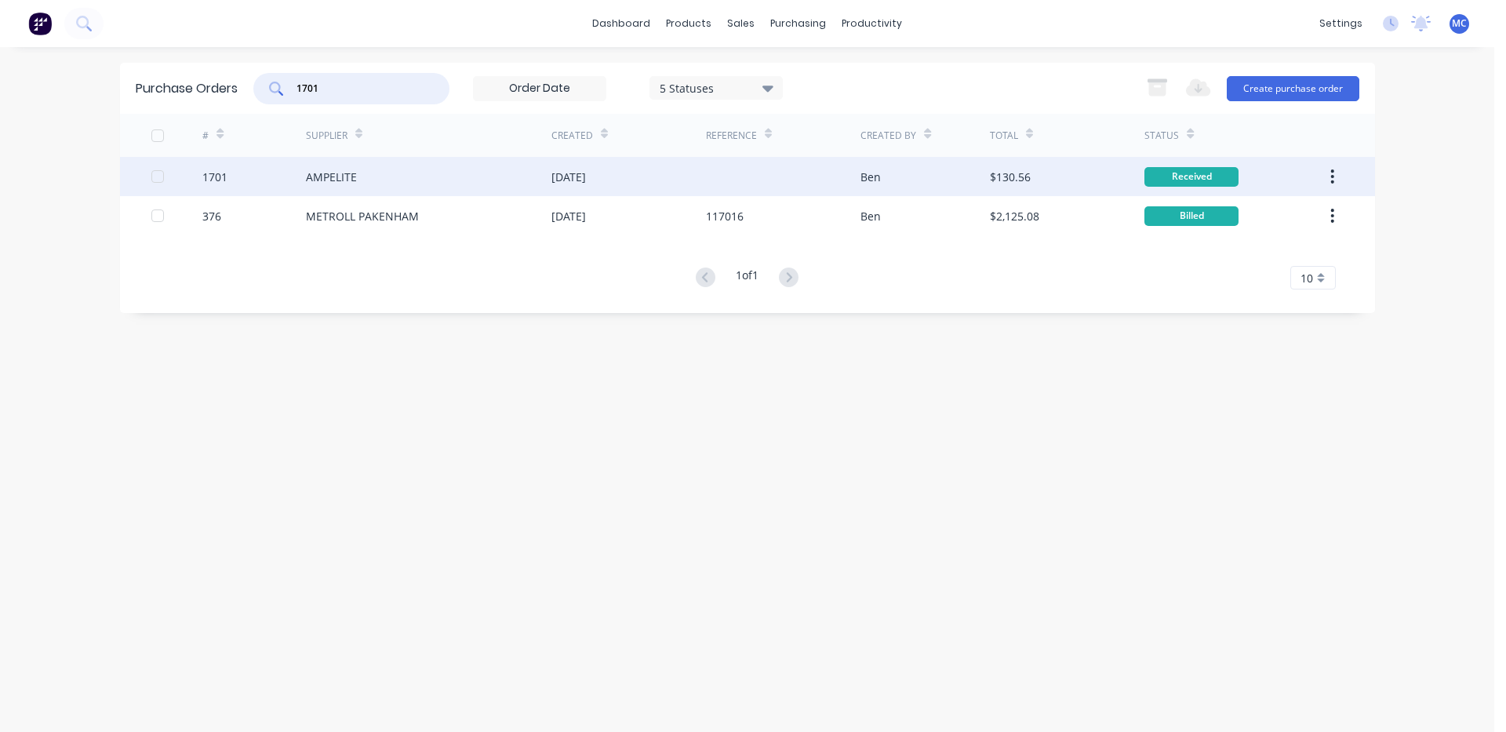
type input "1701"
click at [358, 171] on div "AMPELITE" at bounding box center [429, 176] width 246 height 39
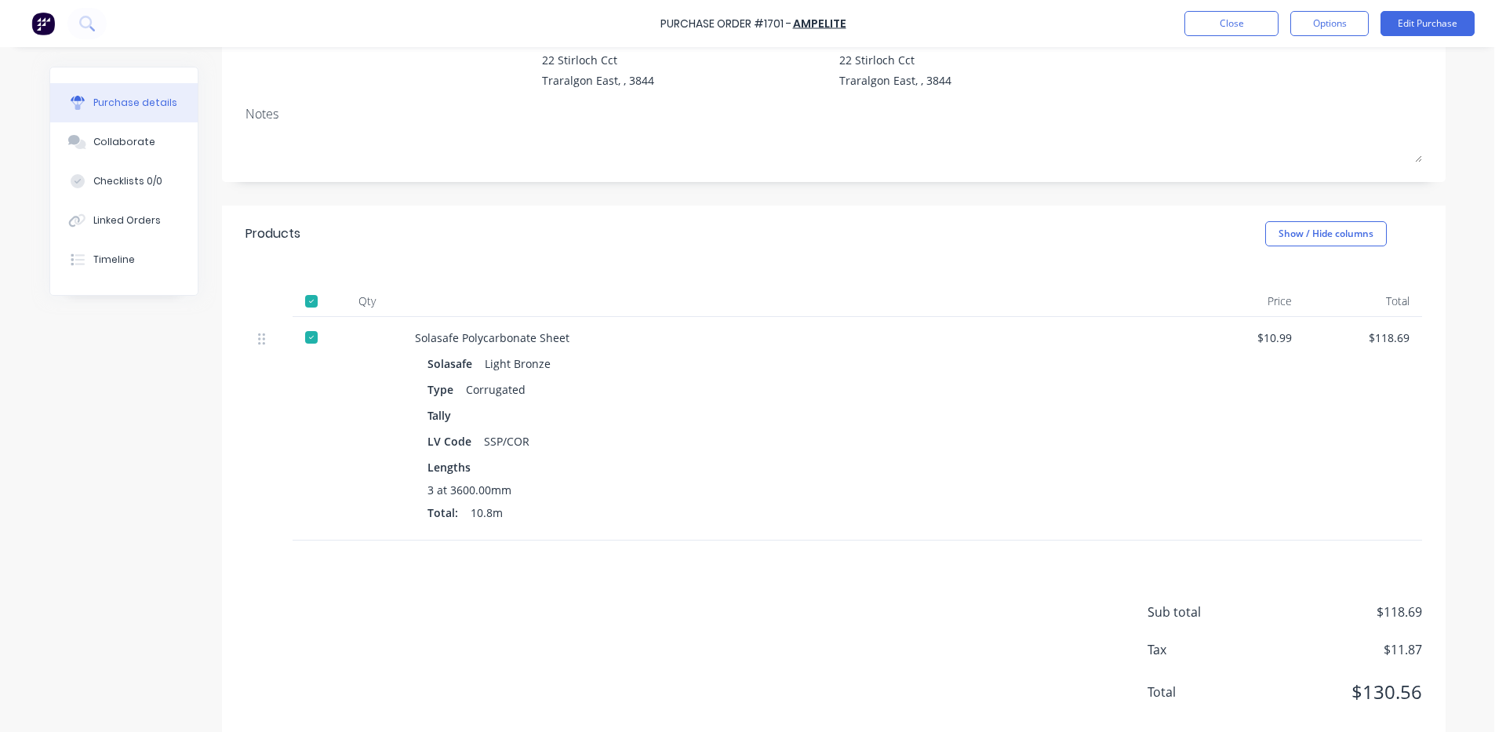
scroll to position [192, 0]
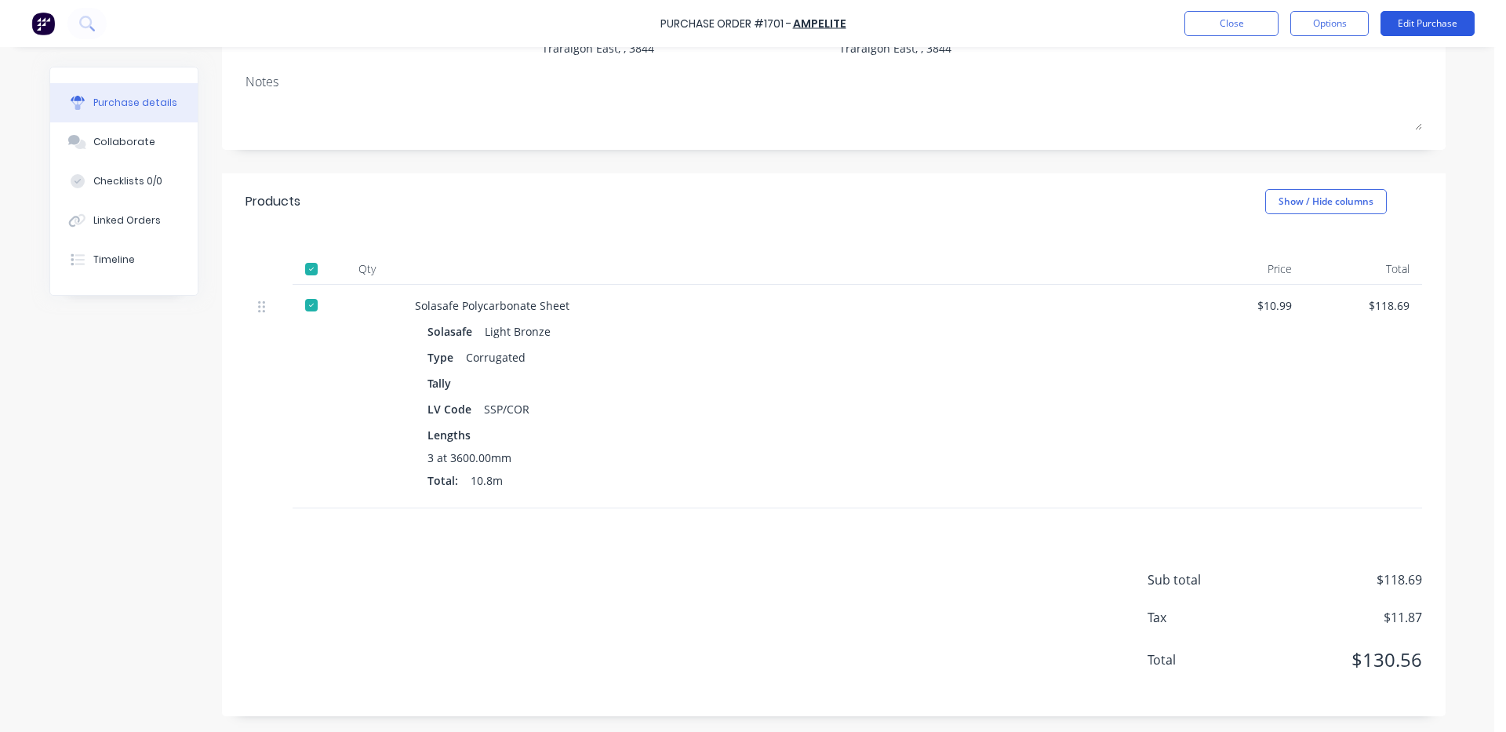
click at [1446, 24] on button "Edit Purchase" at bounding box center [1428, 23] width 94 height 25
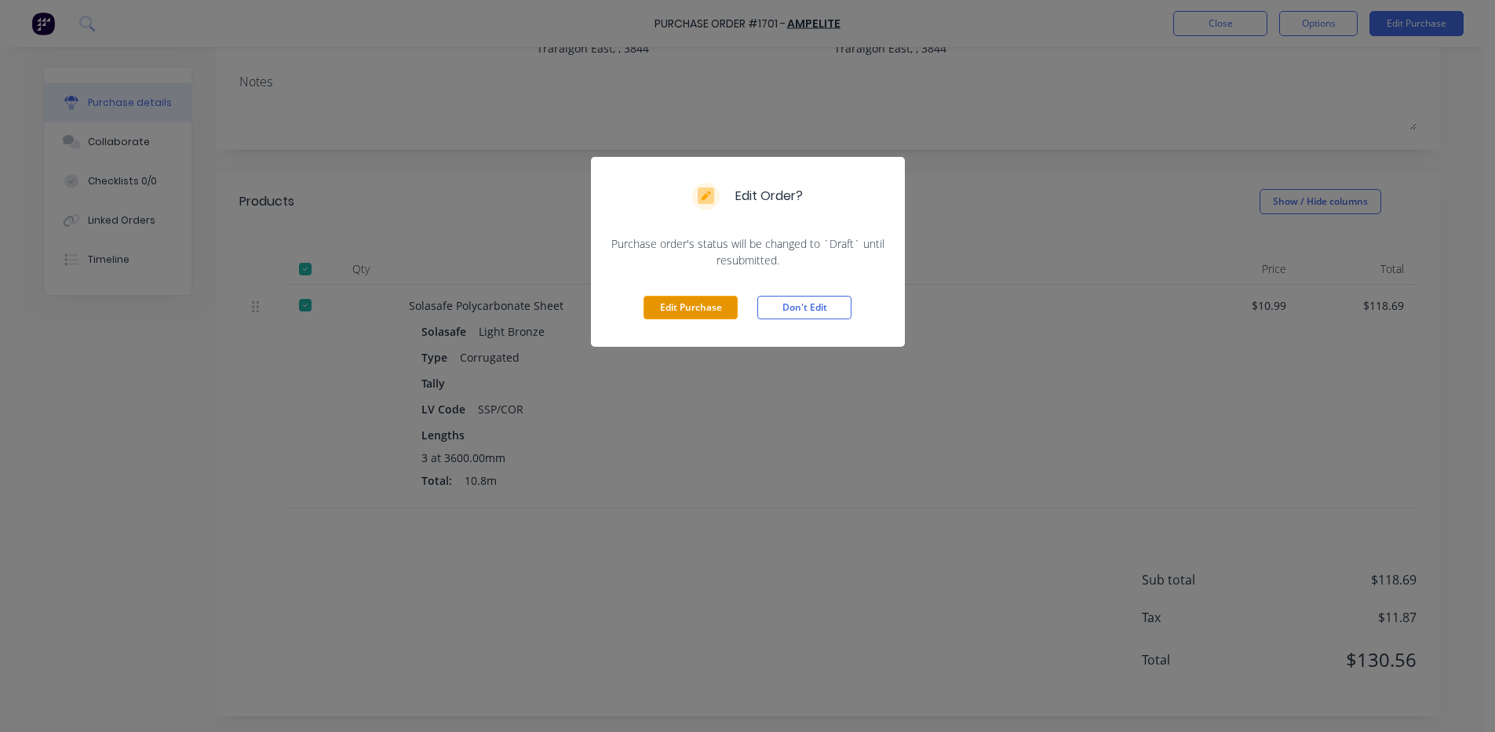
click at [719, 306] on button "Edit Purchase" at bounding box center [690, 308] width 94 height 24
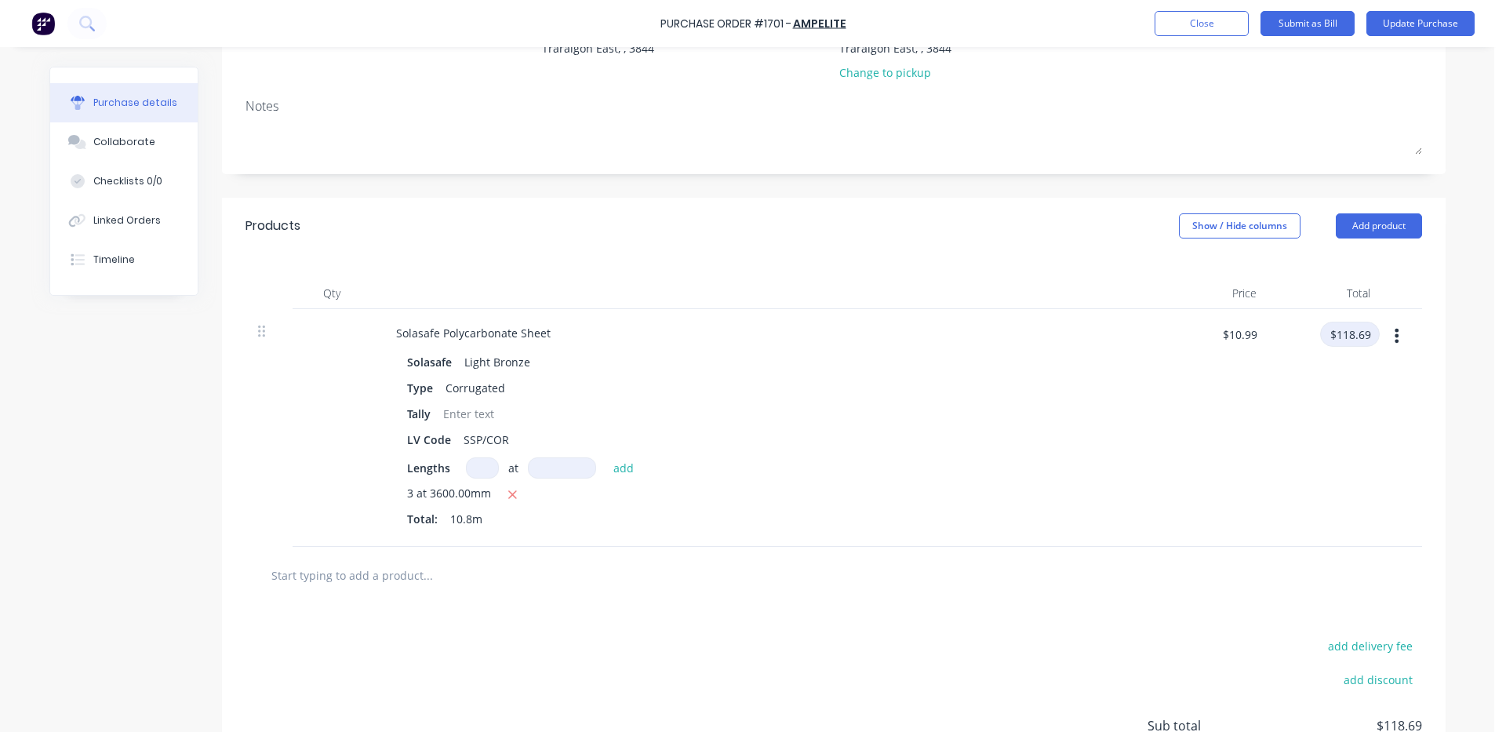
click at [1362, 330] on input "$118.69" at bounding box center [1350, 334] width 60 height 25
type input "118.68"
type input "$10.9889"
type input "$118.68"
click at [1201, 446] on div "$10.9889 $10.99" at bounding box center [1213, 428] width 114 height 238
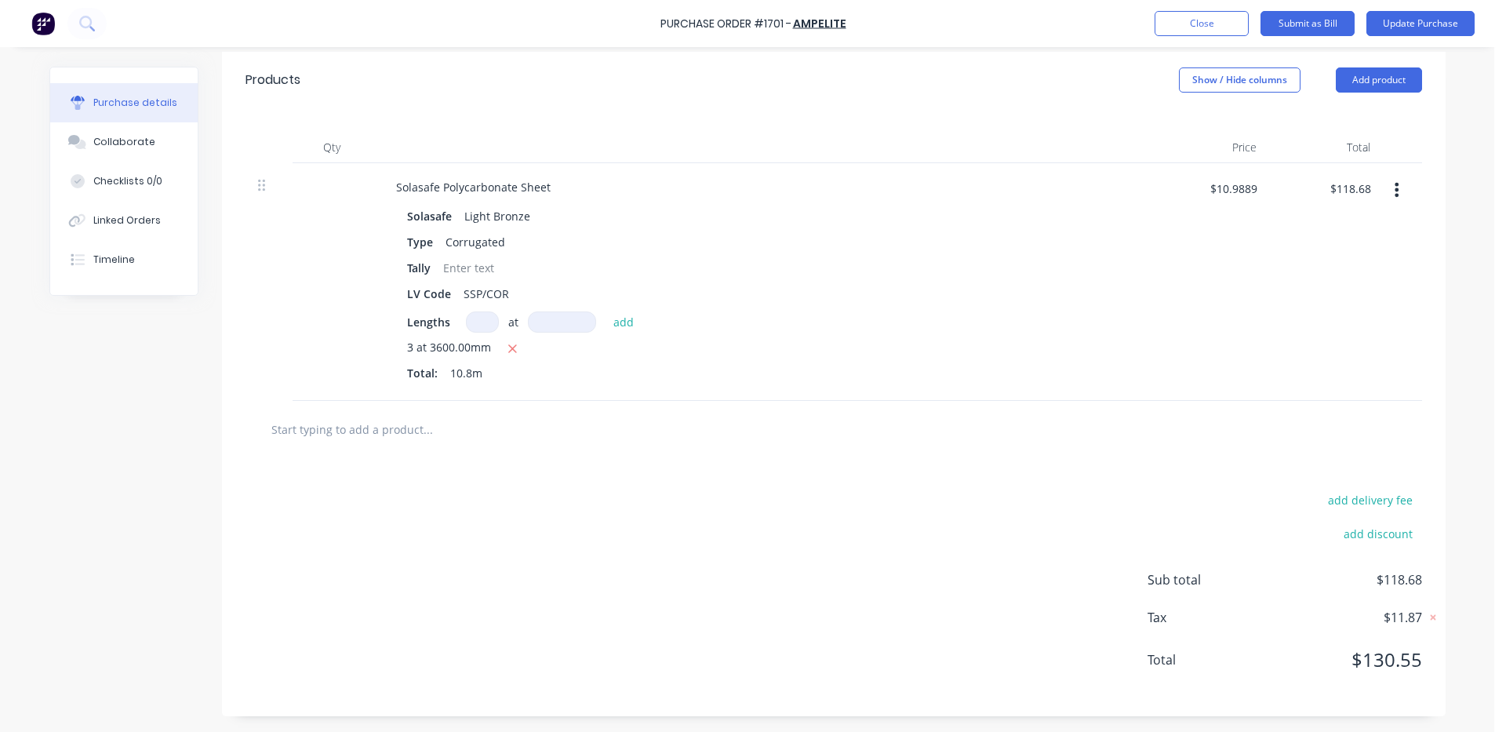
scroll to position [0, 0]
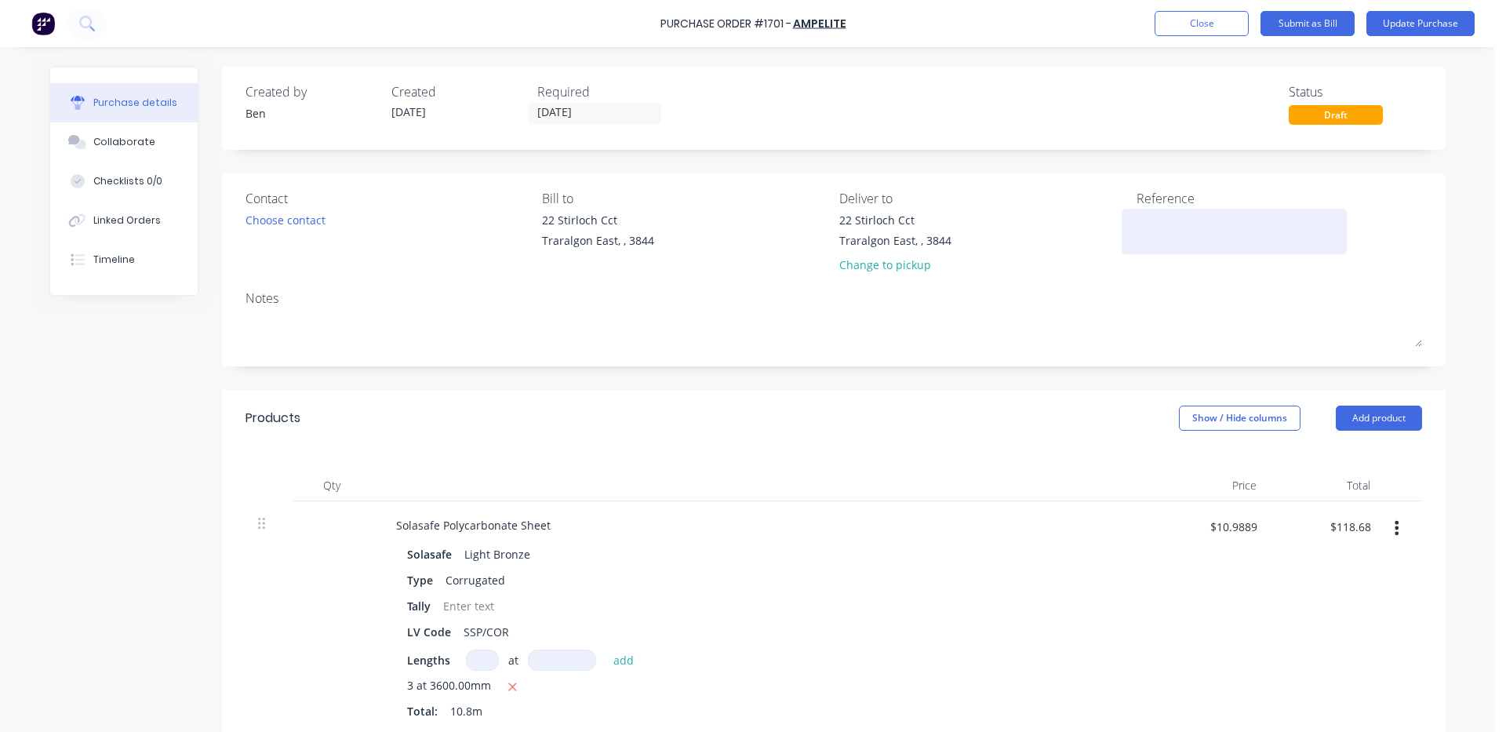
click at [1168, 231] on textarea at bounding box center [1235, 229] width 196 height 35
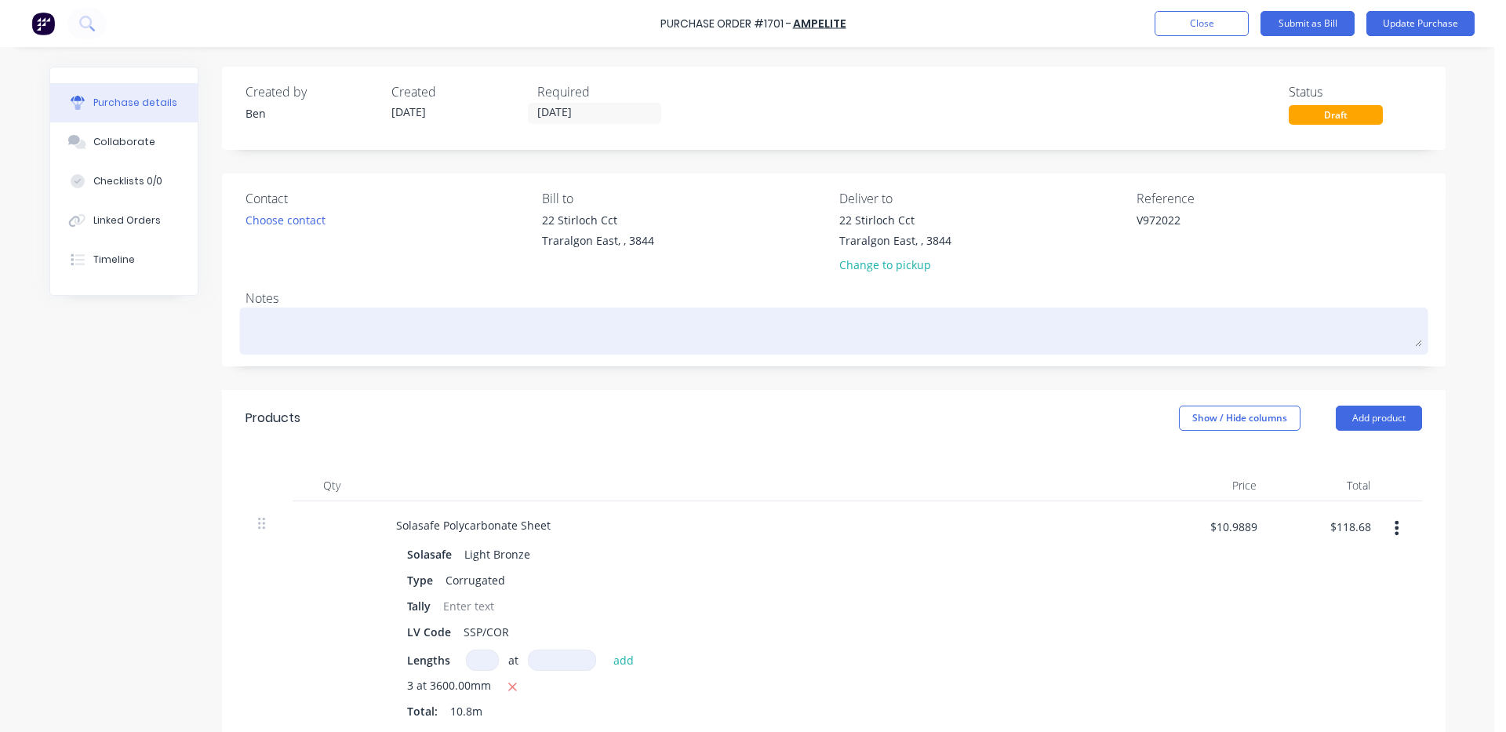
type textarea "V972022"
type textarea "x"
type textarea "V972022"
click at [1209, 347] on div at bounding box center [834, 330] width 1177 height 39
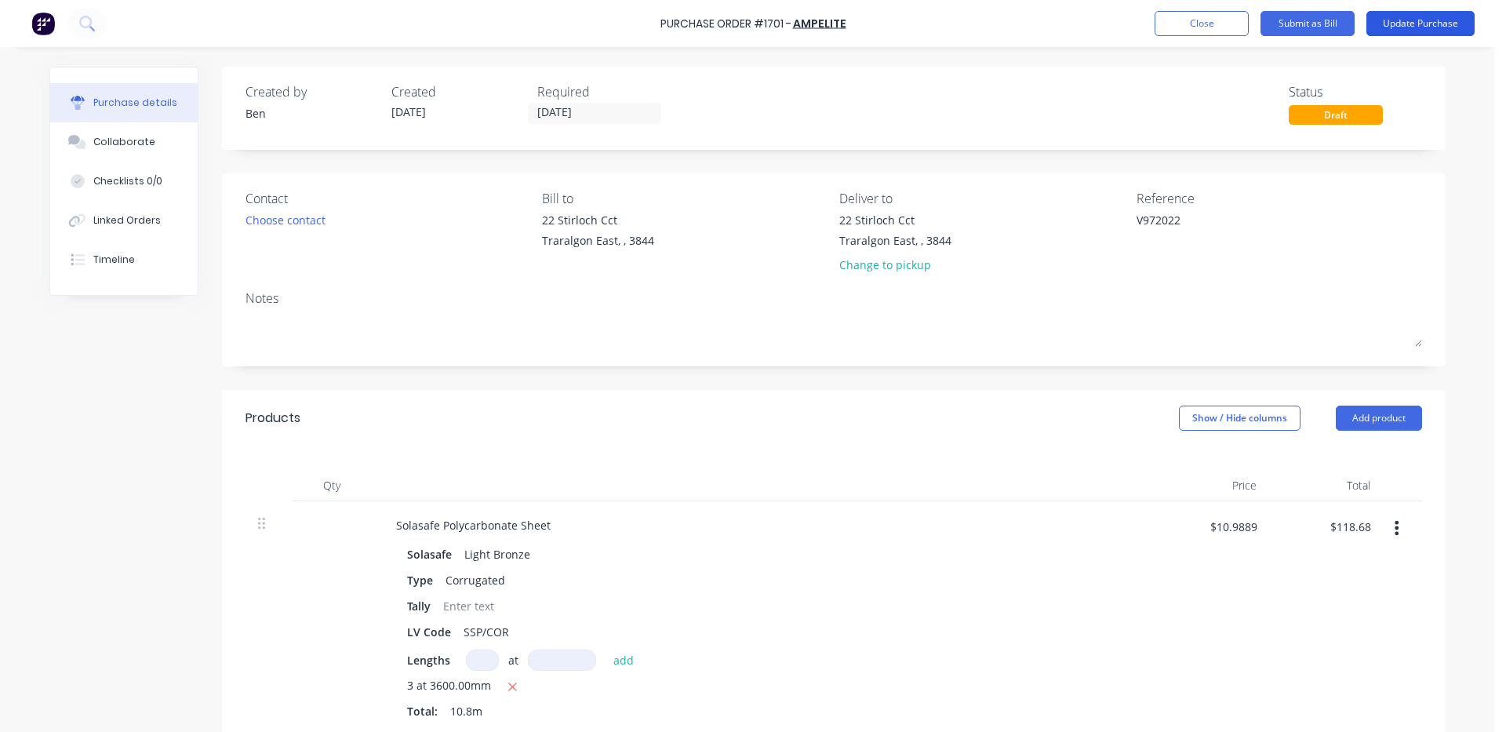
click at [1450, 20] on button "Update Purchase" at bounding box center [1421, 23] width 108 height 25
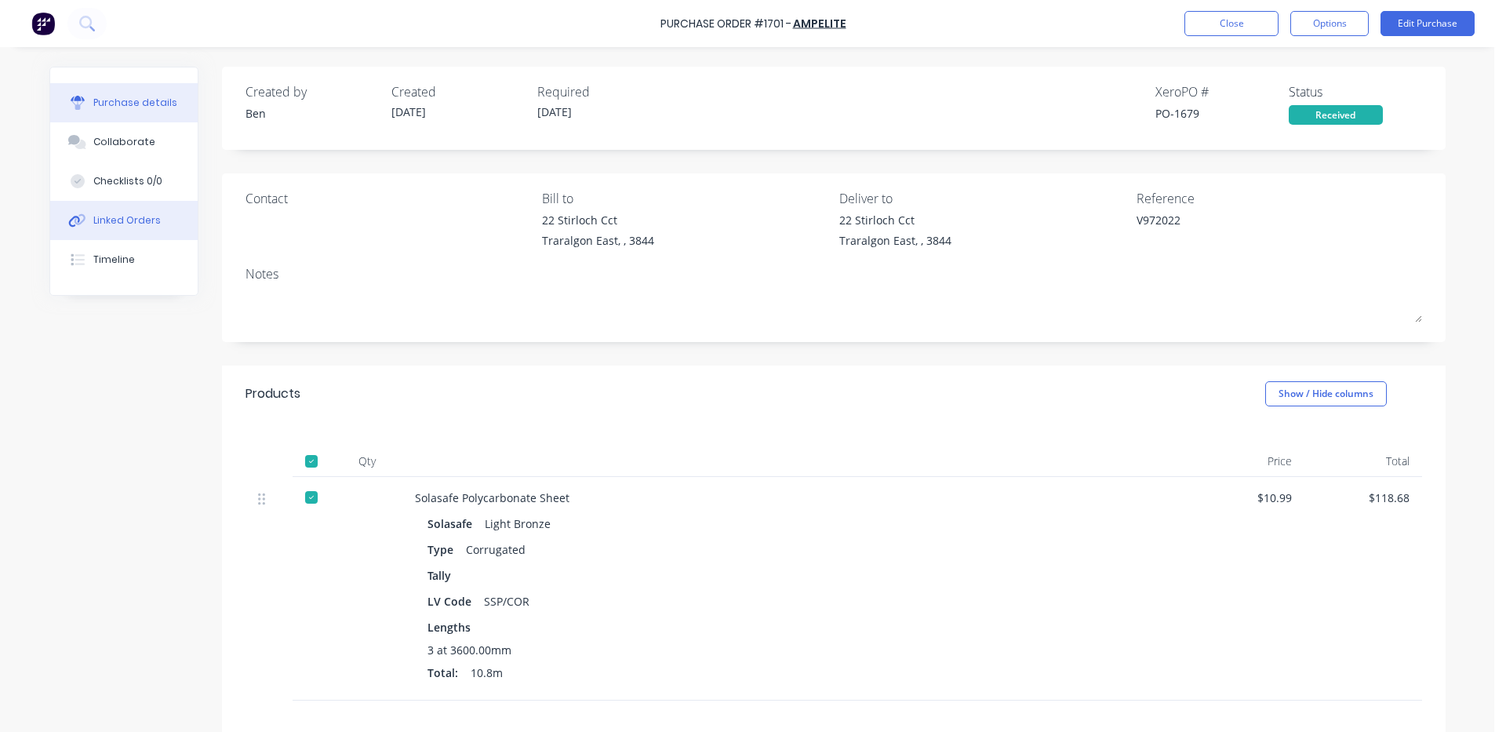
click at [123, 217] on div "Linked Orders" at bounding box center [126, 220] width 67 height 14
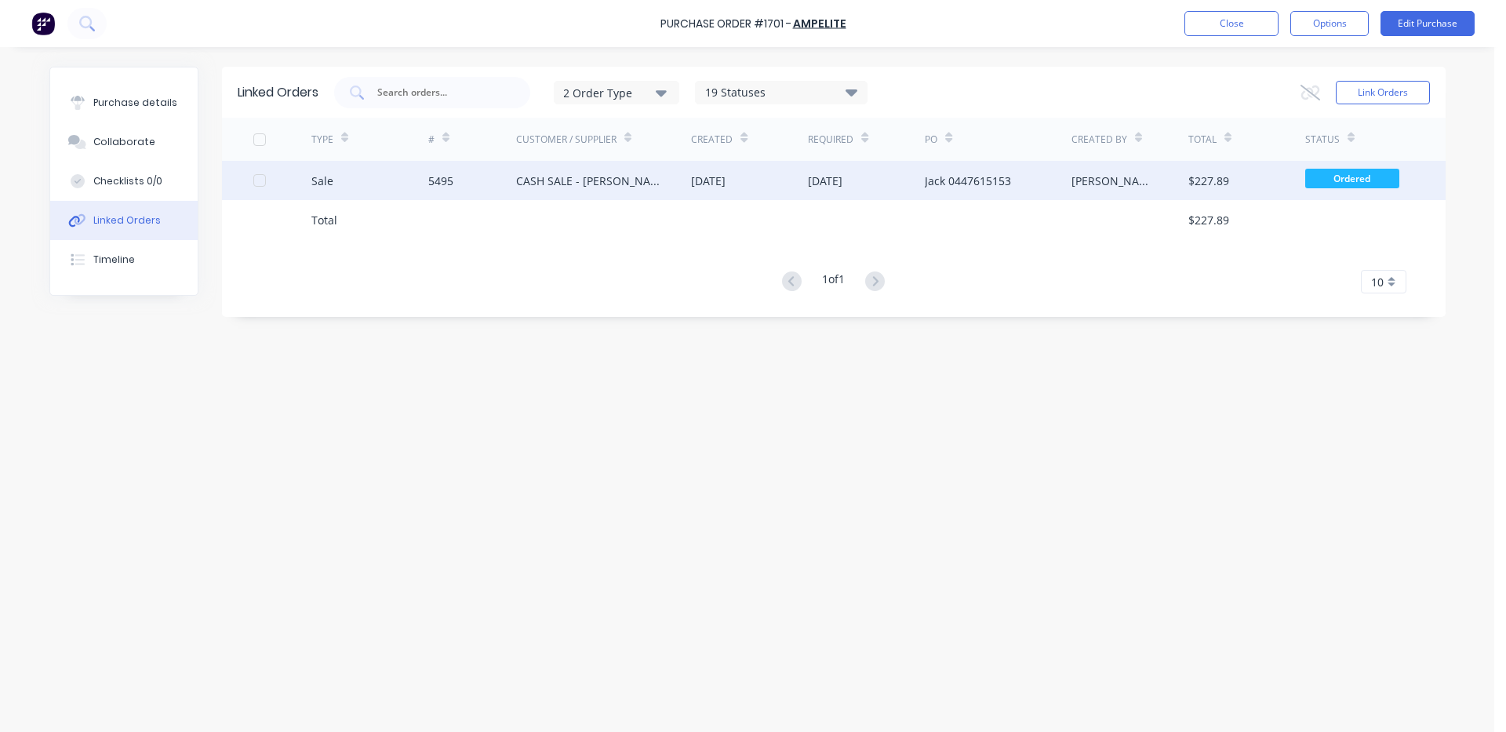
click at [577, 186] on div "CASH SALE - [PERSON_NAME]'S ACCOUNT" at bounding box center [588, 181] width 144 height 16
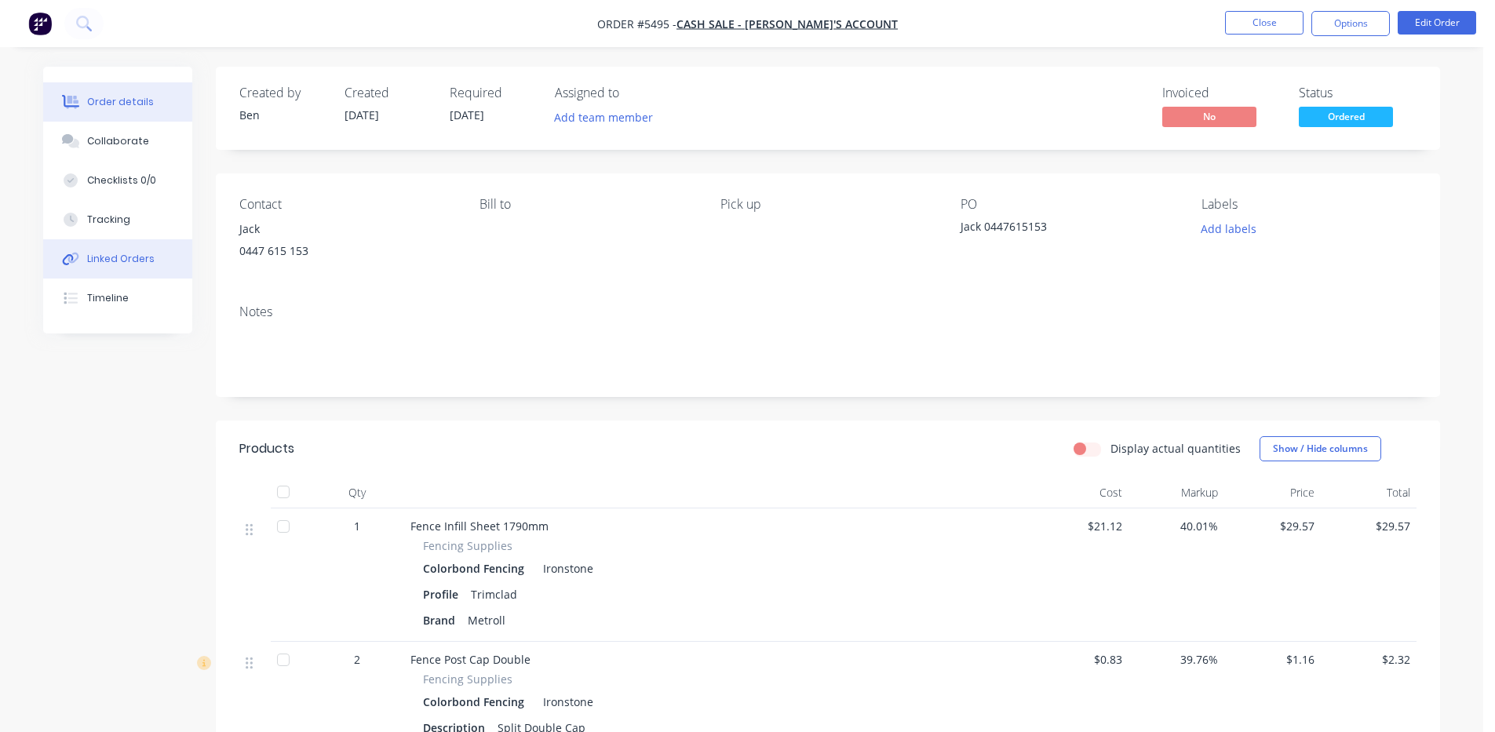
click at [134, 256] on div "Linked Orders" at bounding box center [120, 259] width 67 height 14
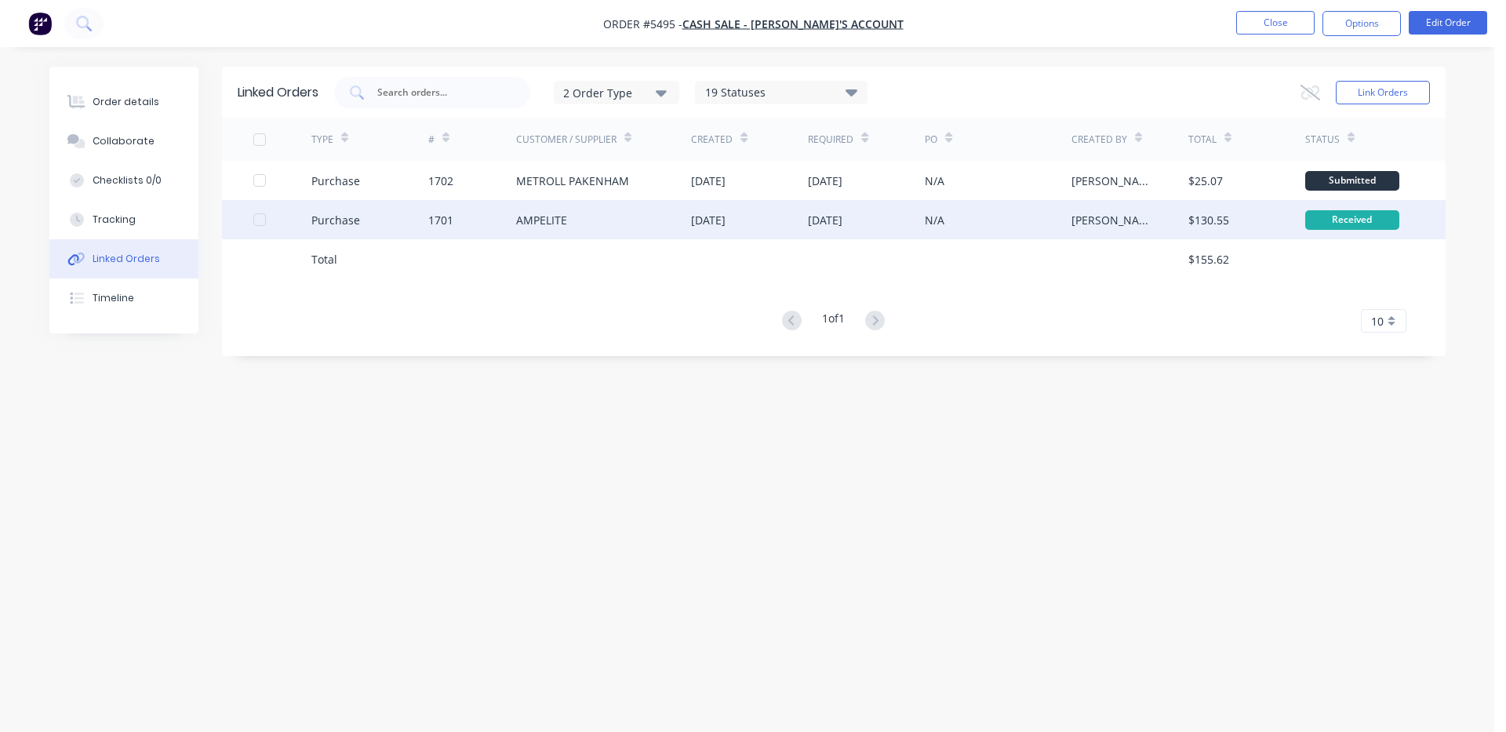
click at [1028, 224] on div "N/A" at bounding box center [998, 219] width 146 height 39
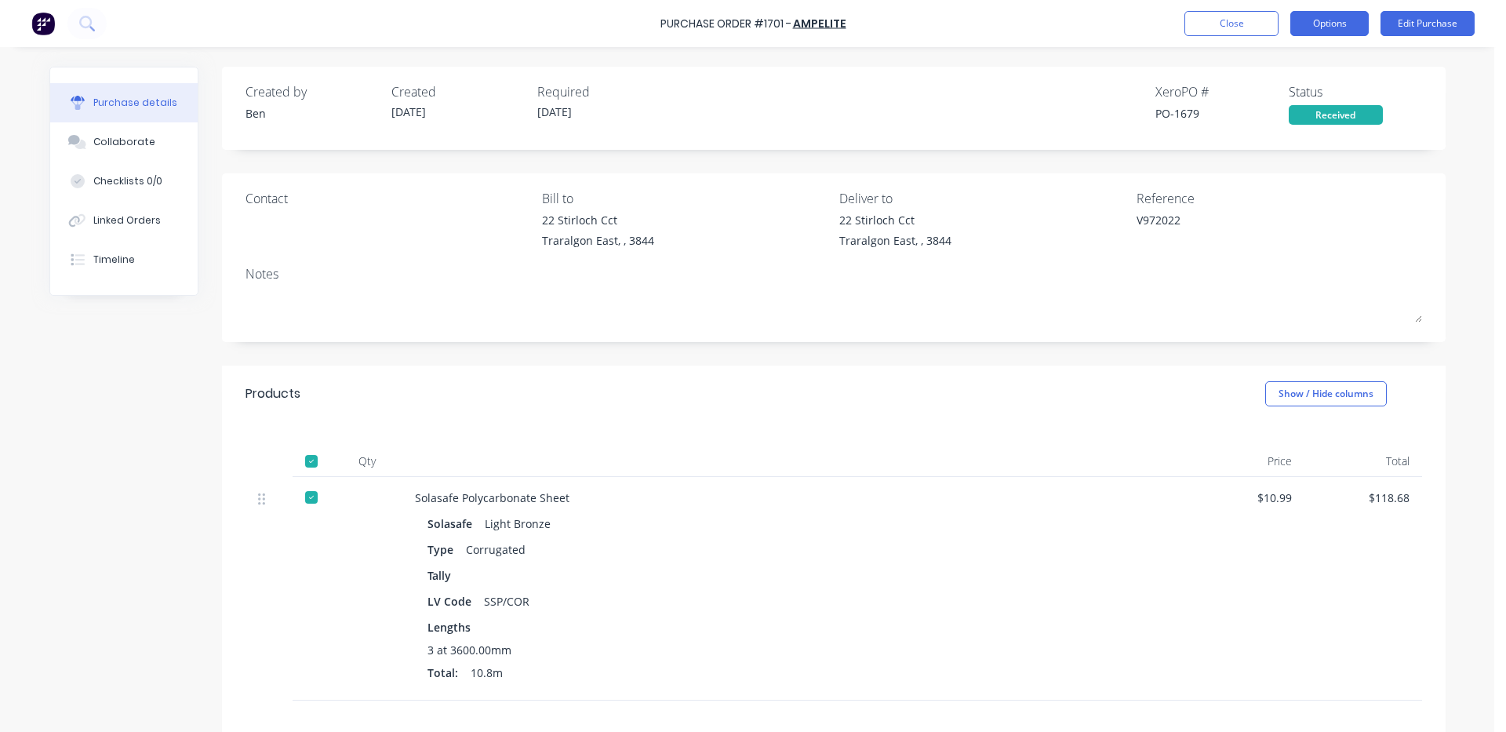
click at [1330, 21] on button "Options" at bounding box center [1330, 23] width 78 height 25
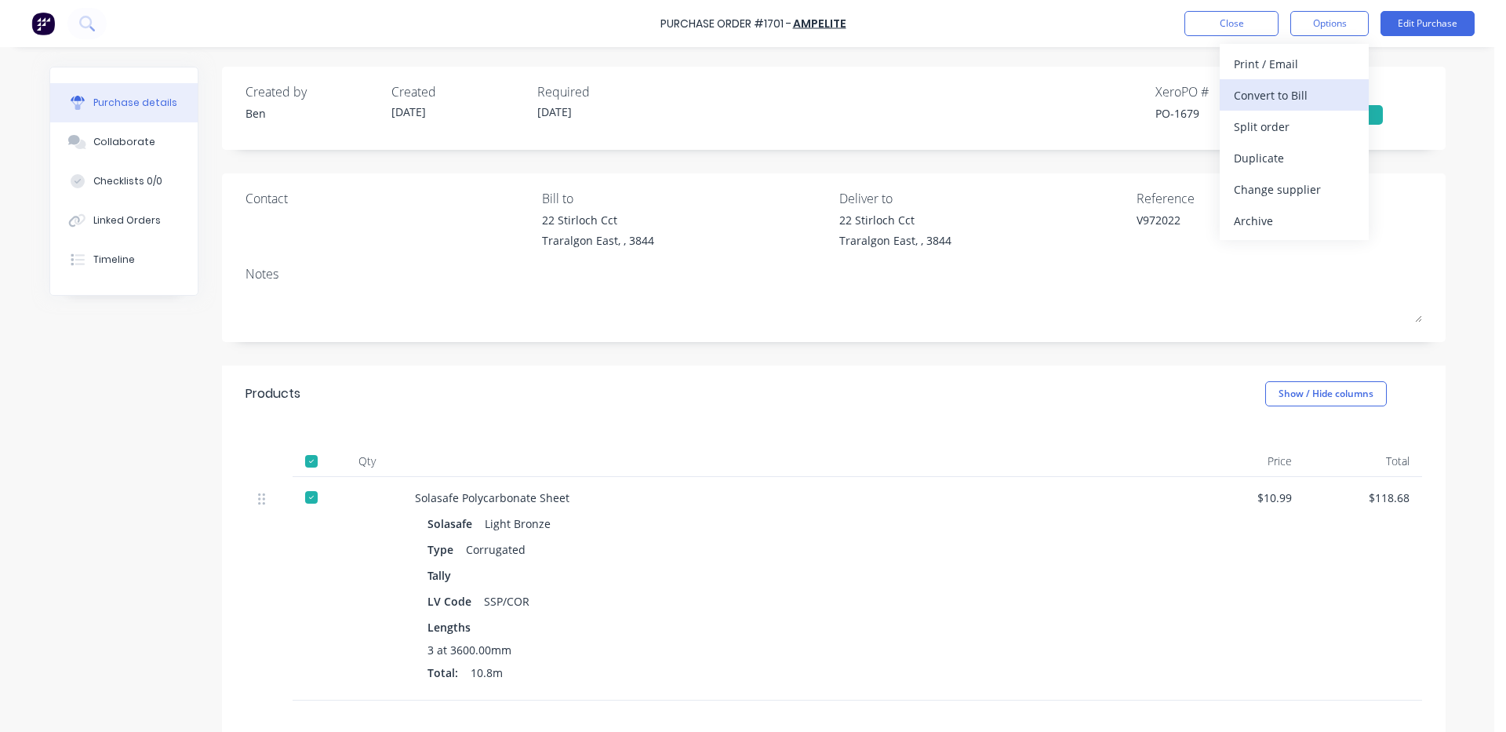
click at [1261, 94] on div "Convert to Bill" at bounding box center [1294, 95] width 121 height 23
type textarea "x"
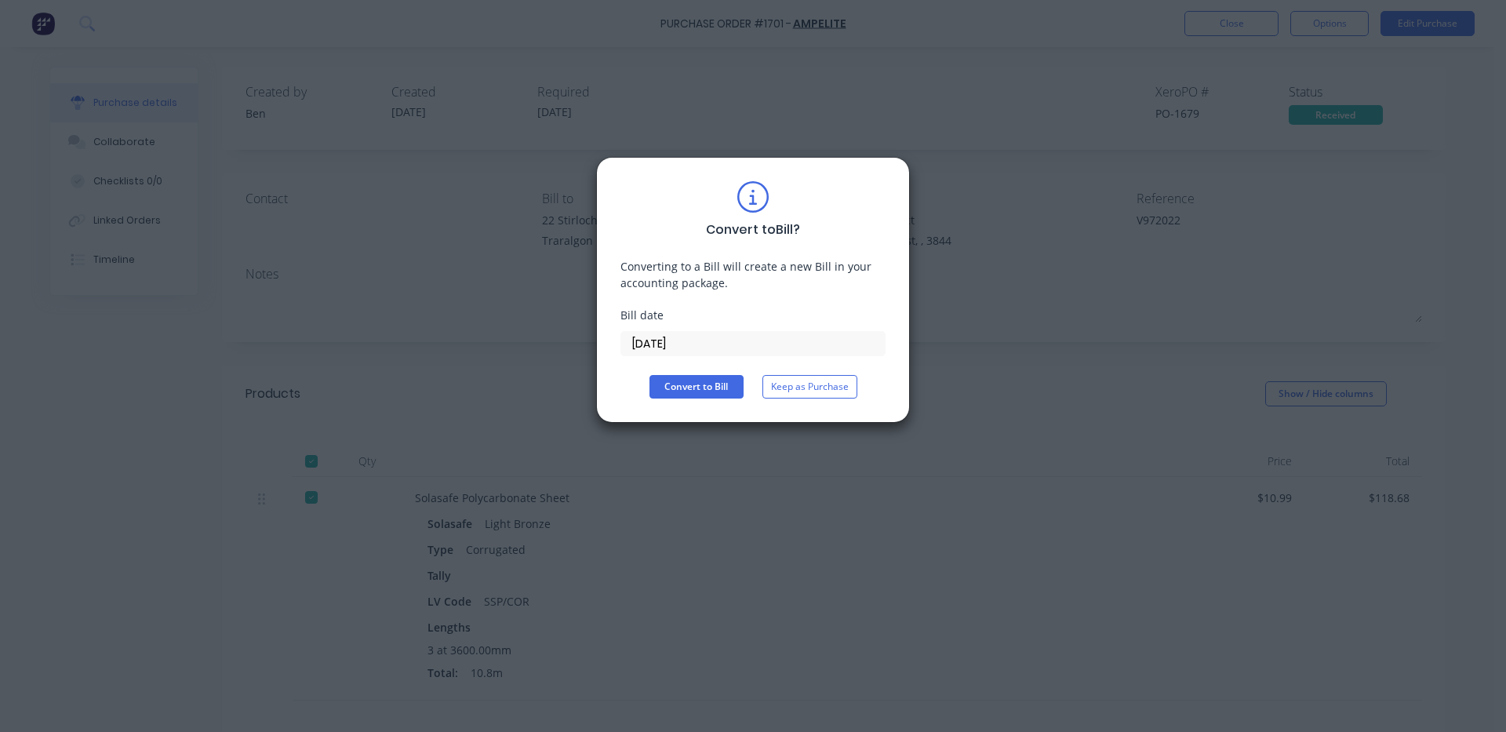
click at [795, 342] on input "[DATE]" at bounding box center [753, 344] width 264 height 24
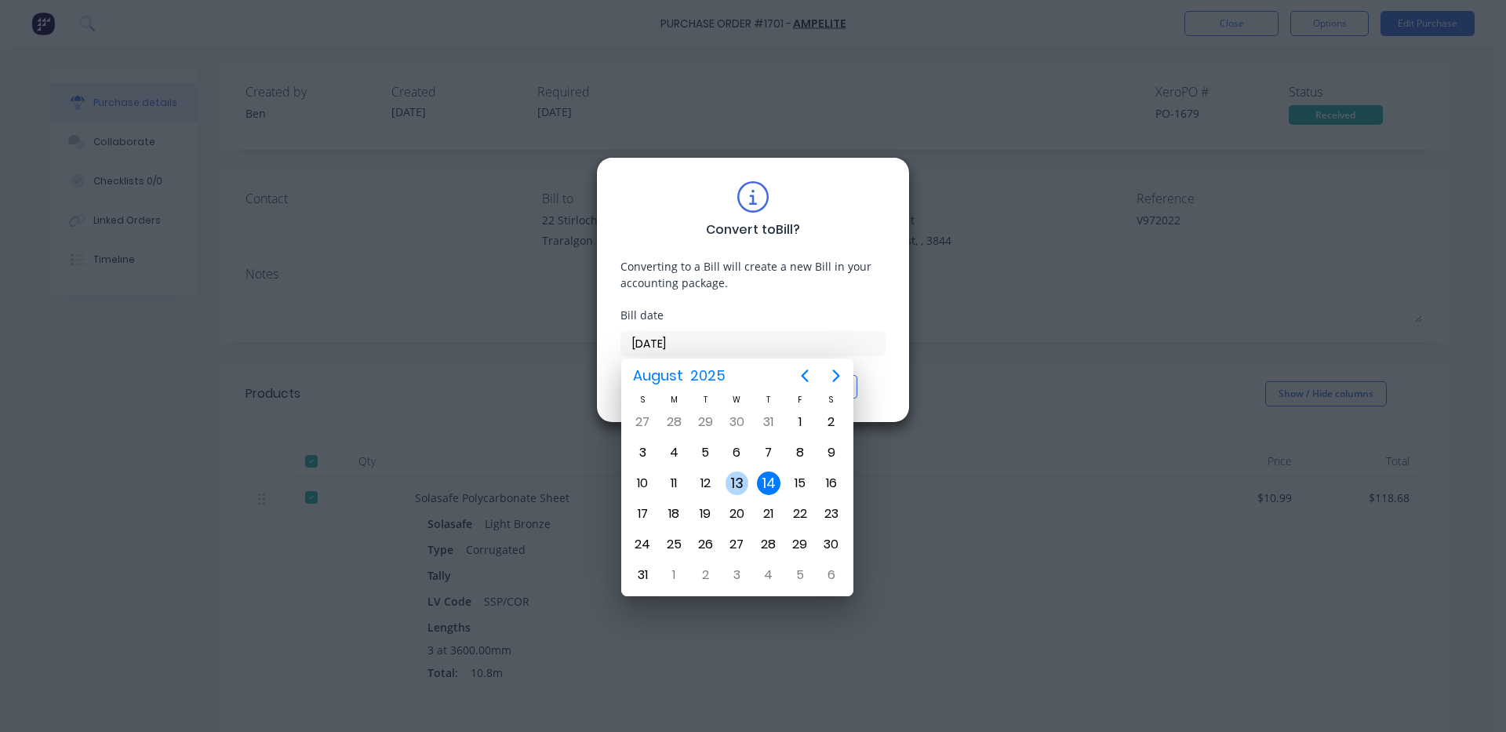
click at [735, 479] on div "13" at bounding box center [738, 484] width 24 height 24
type input "[DATE]"
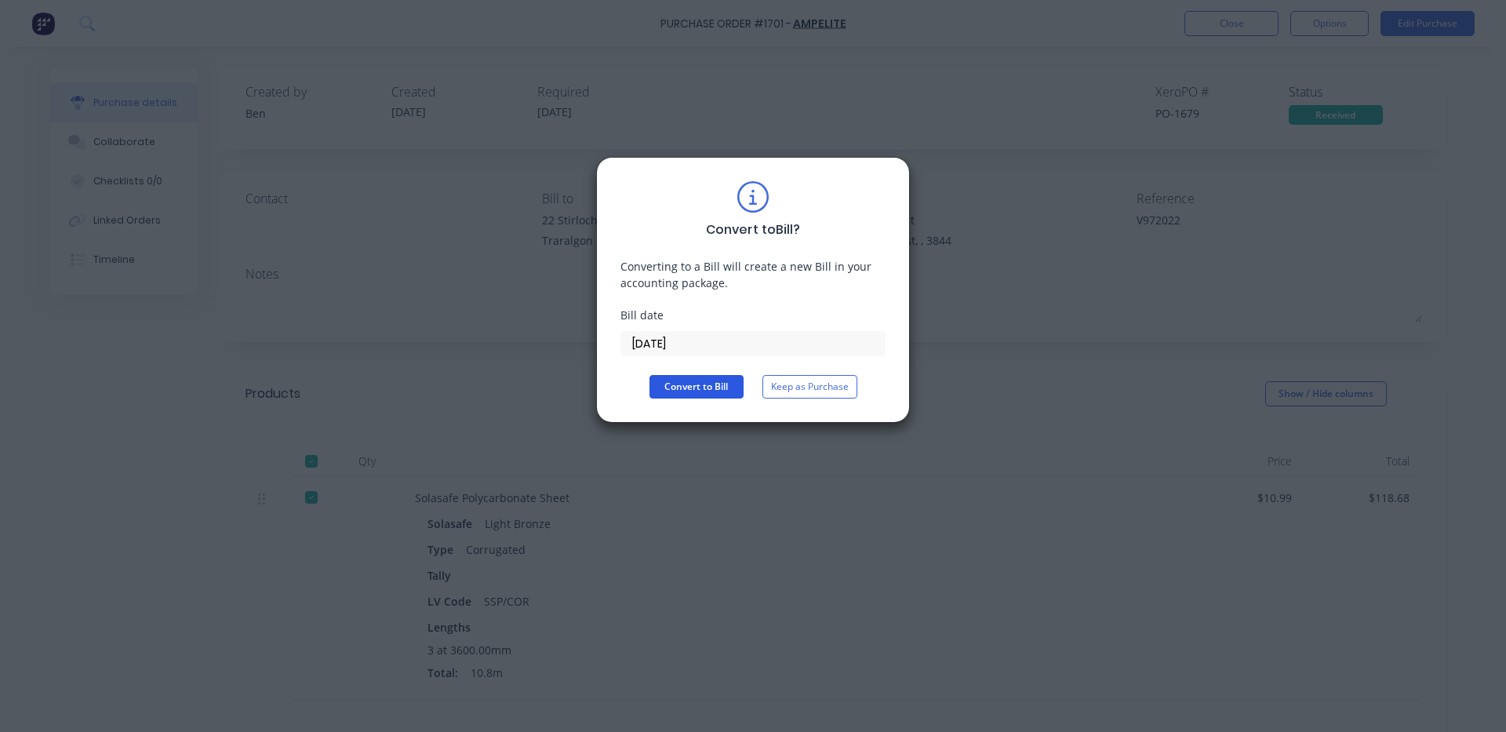
click at [703, 382] on button "Convert to Bill" at bounding box center [697, 387] width 94 height 24
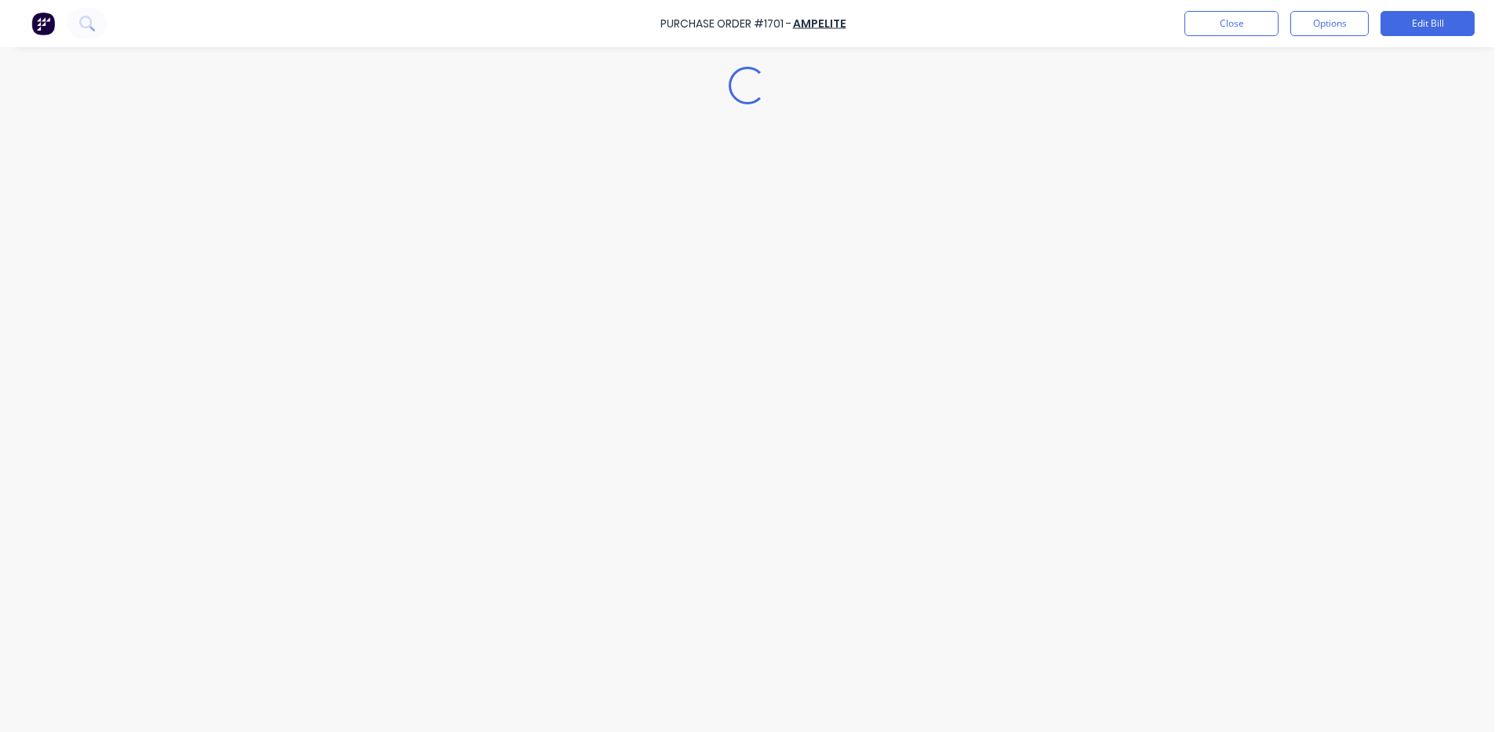
type textarea "x"
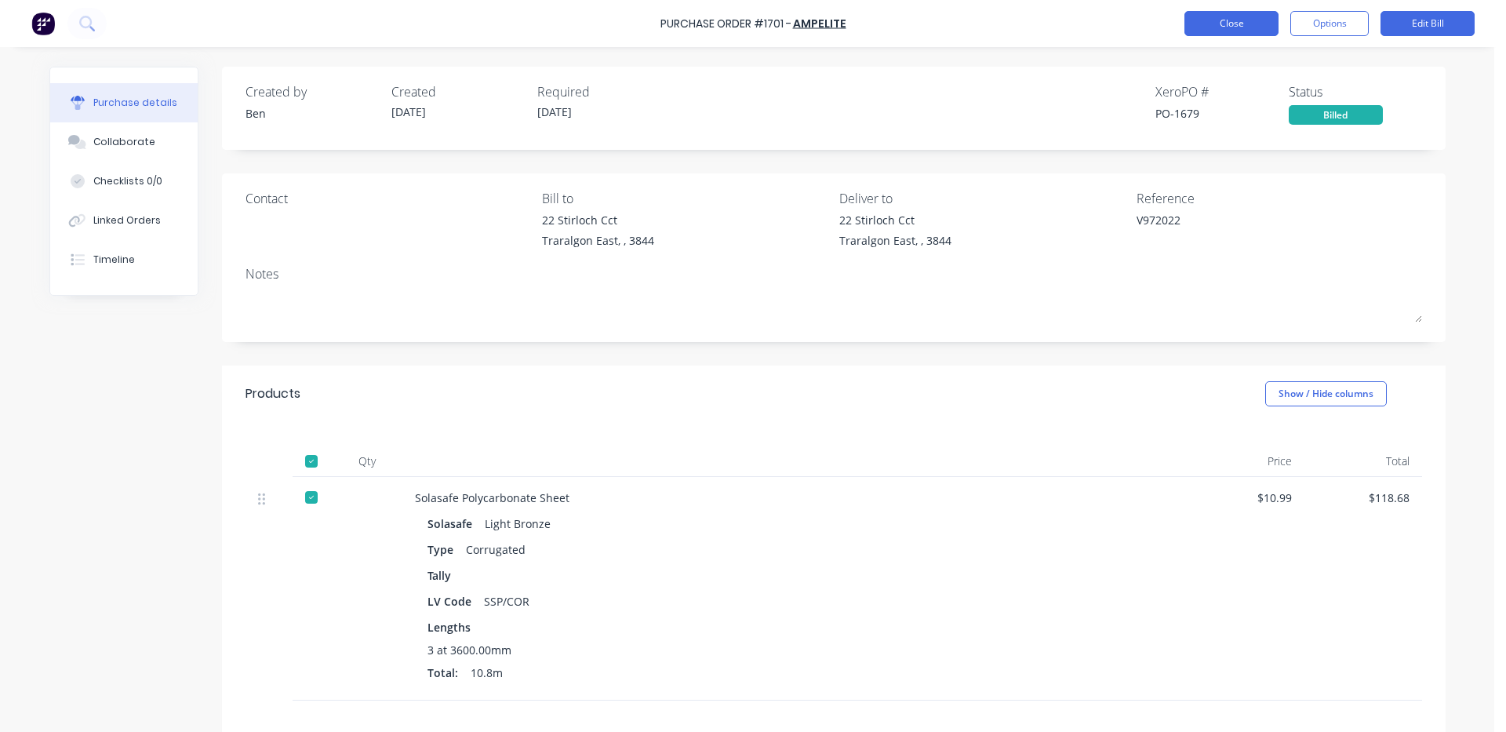
click at [1250, 23] on button "Close" at bounding box center [1232, 23] width 94 height 25
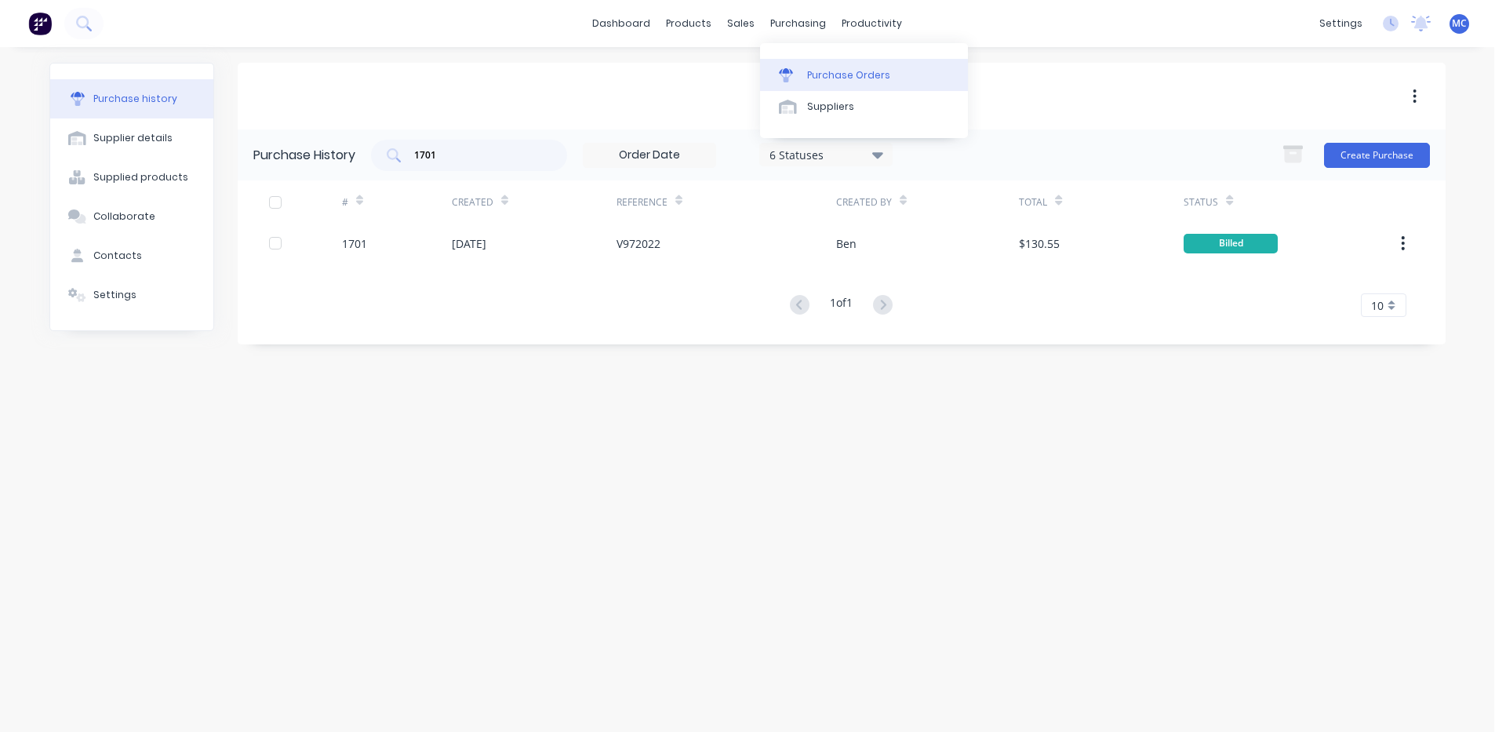
click at [829, 68] on div "Purchase Orders" at bounding box center [848, 75] width 83 height 14
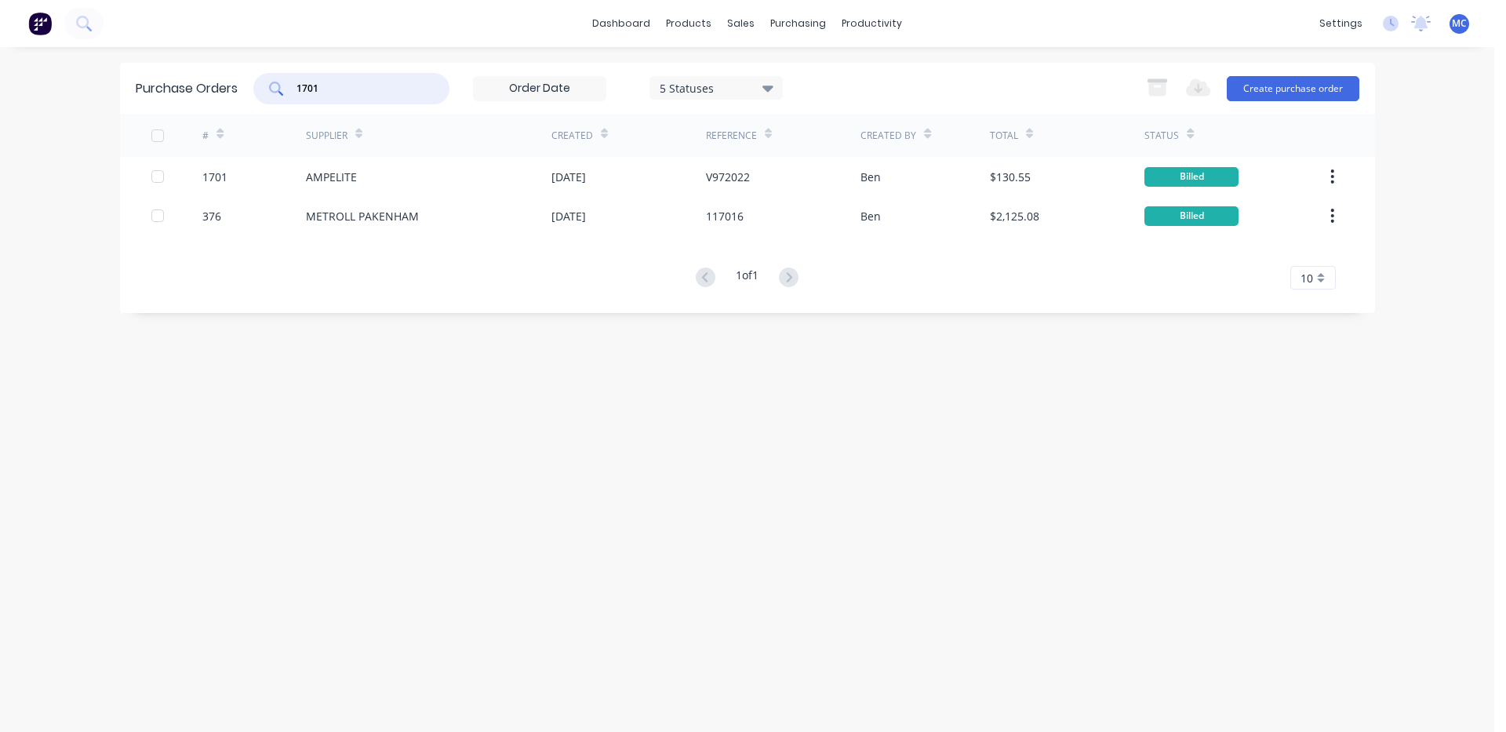
drag, startPoint x: 329, startPoint y: 90, endPoint x: 67, endPoint y: 90, distance: 262.1
click at [67, 90] on div "dashboard products sales purchasing productivity dashboard products Product Cat…" at bounding box center [747, 366] width 1495 height 732
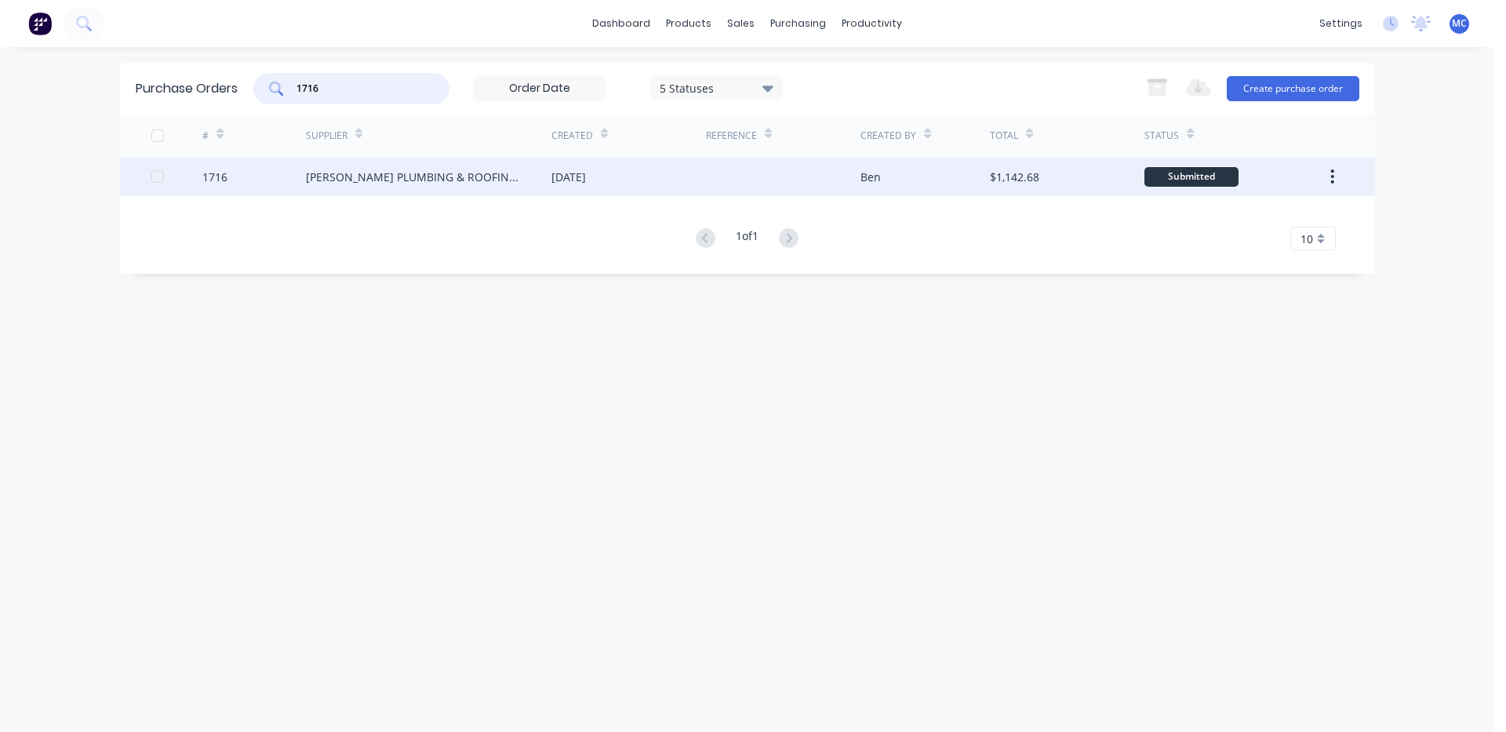
type input "1716"
click at [537, 185] on div "[PERSON_NAME] PLUMBING & ROOFING PRO" at bounding box center [429, 176] width 246 height 39
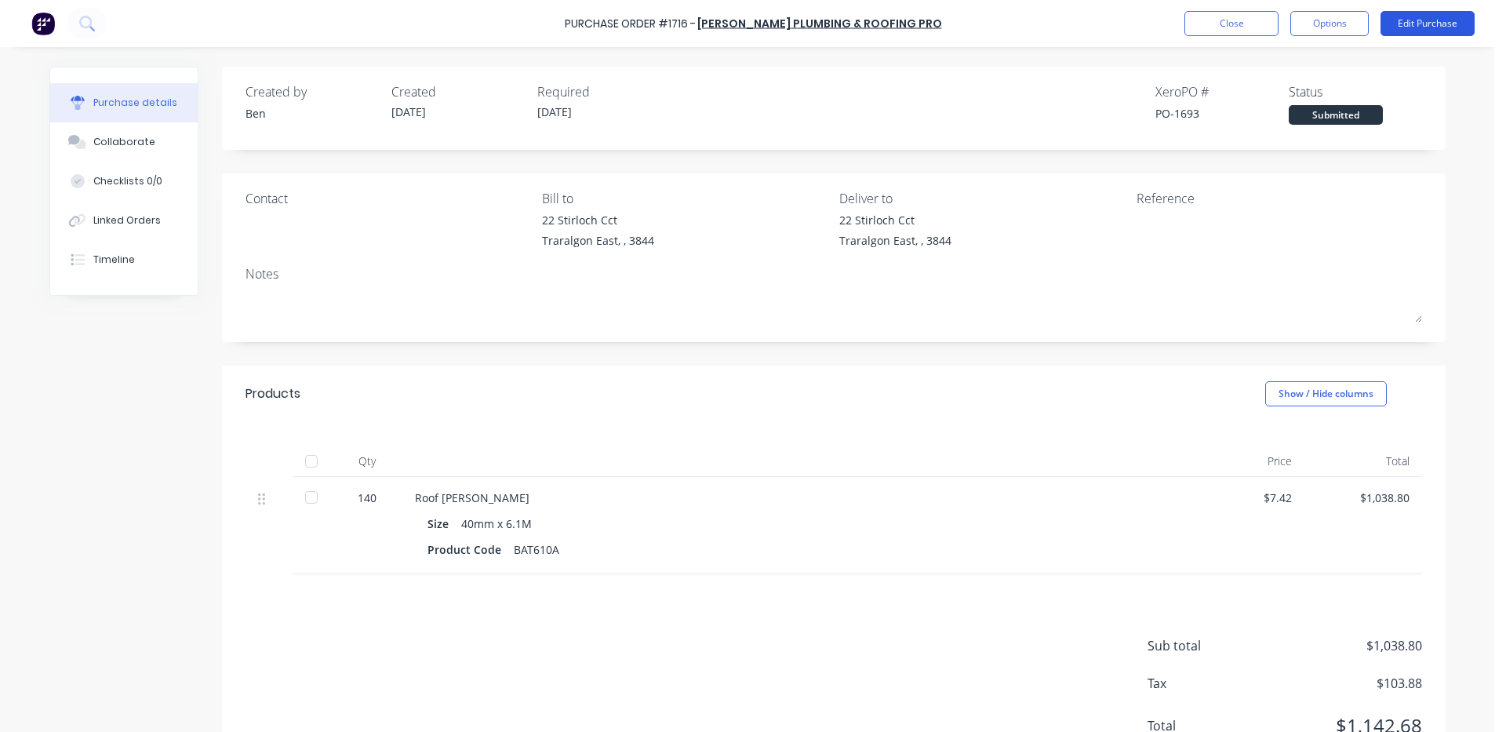
click at [1451, 16] on button "Edit Purchase" at bounding box center [1428, 23] width 94 height 25
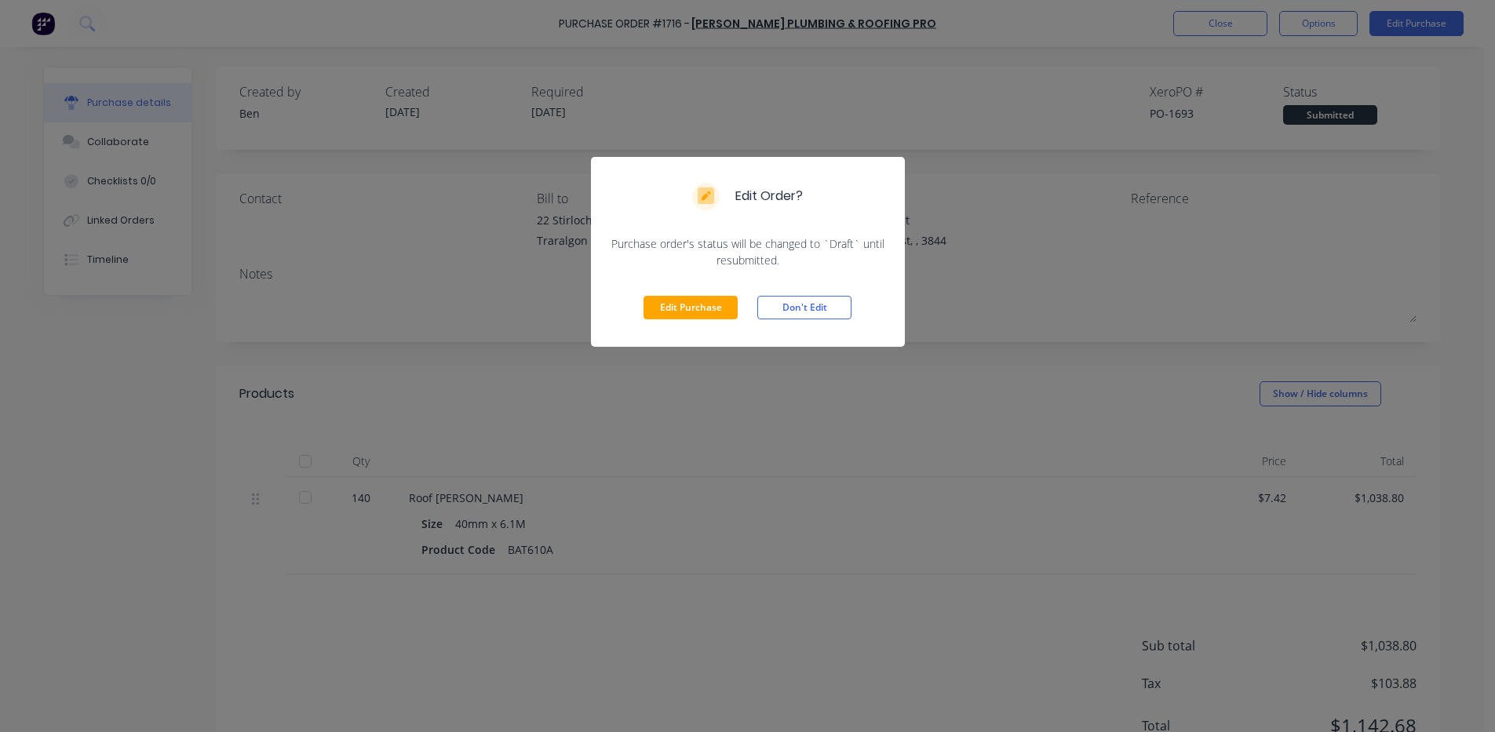
click at [708, 307] on button "Edit Purchase" at bounding box center [690, 308] width 94 height 24
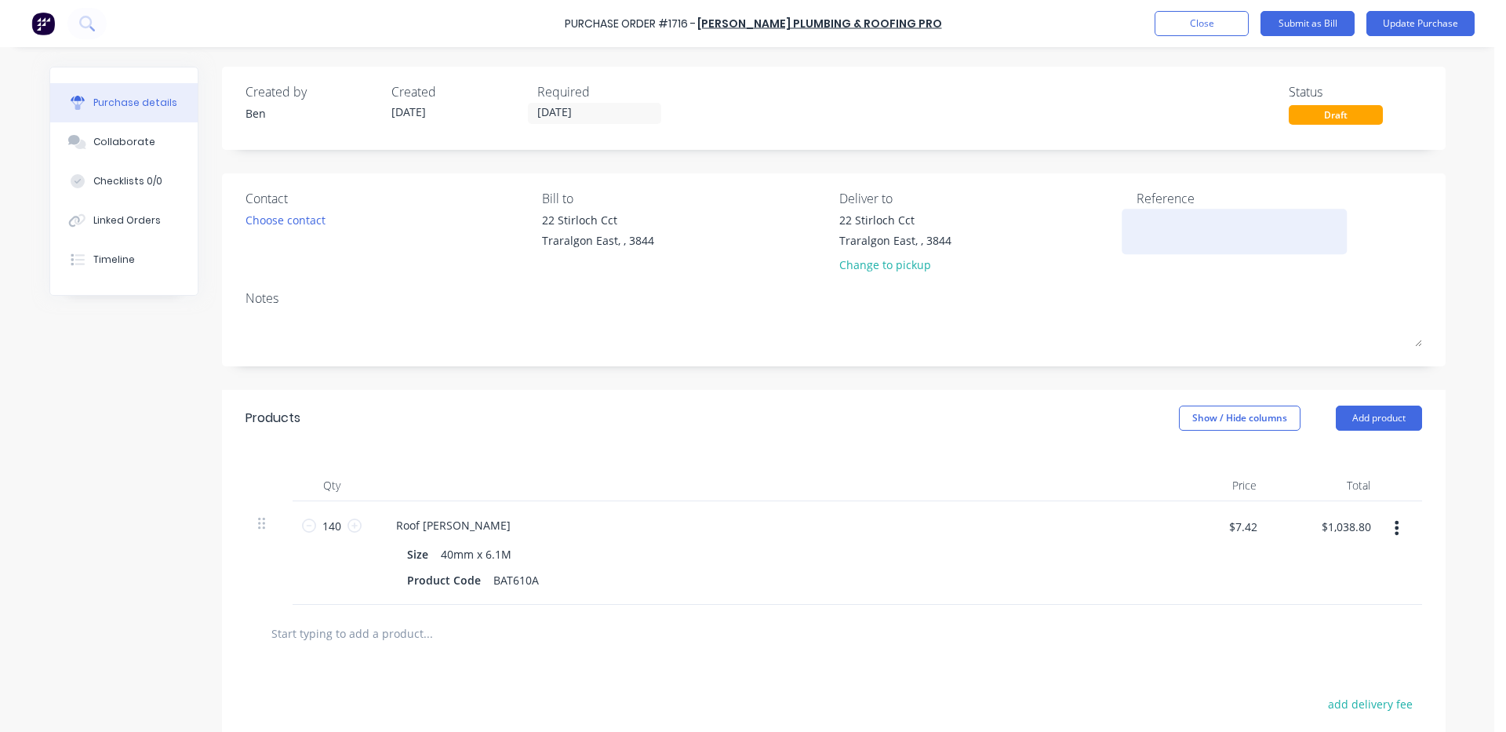
click at [1187, 220] on textarea at bounding box center [1235, 229] width 196 height 35
type textarea "x"
type textarea "1"
type textarea "x"
type textarea "11"
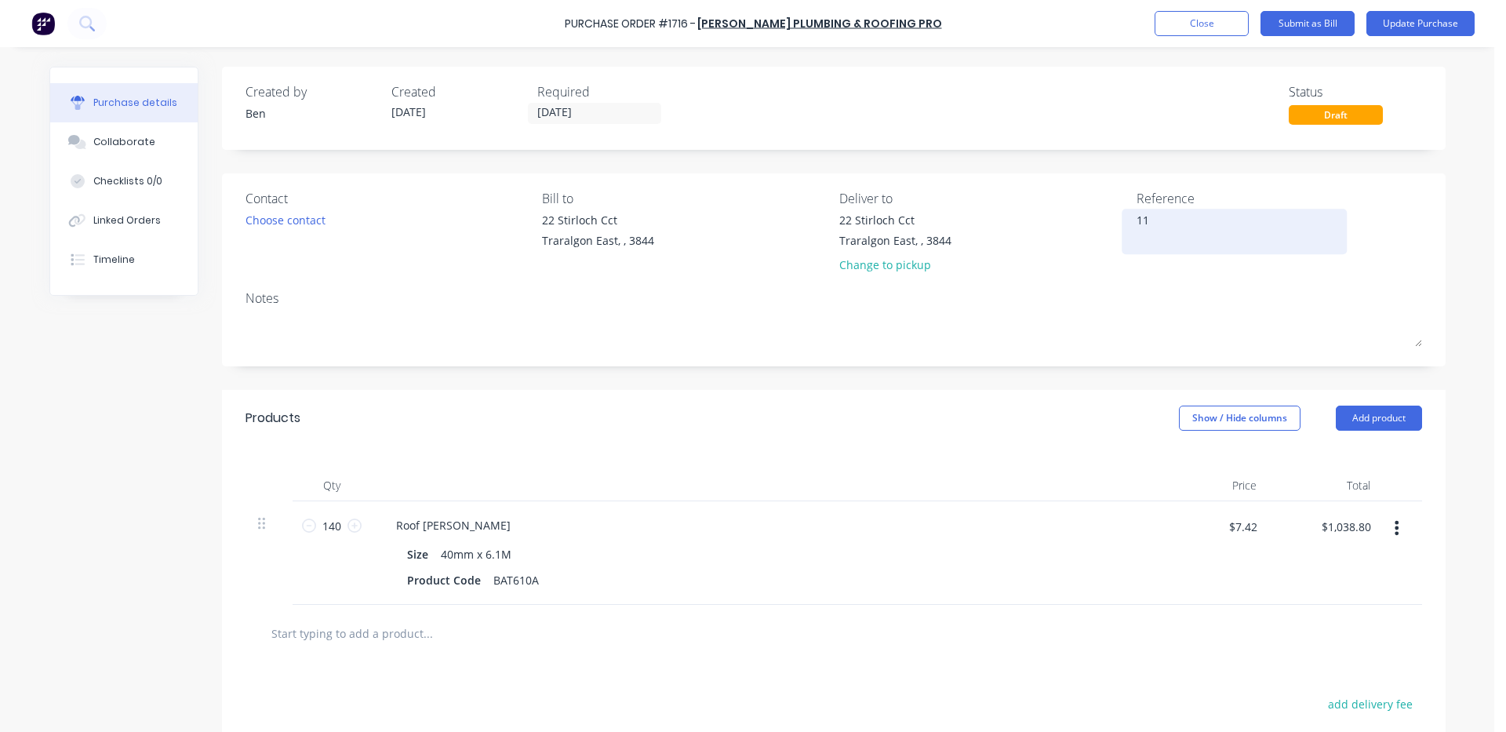
type textarea "x"
type textarea "113"
type textarea "x"
type textarea "1134"
type textarea "x"
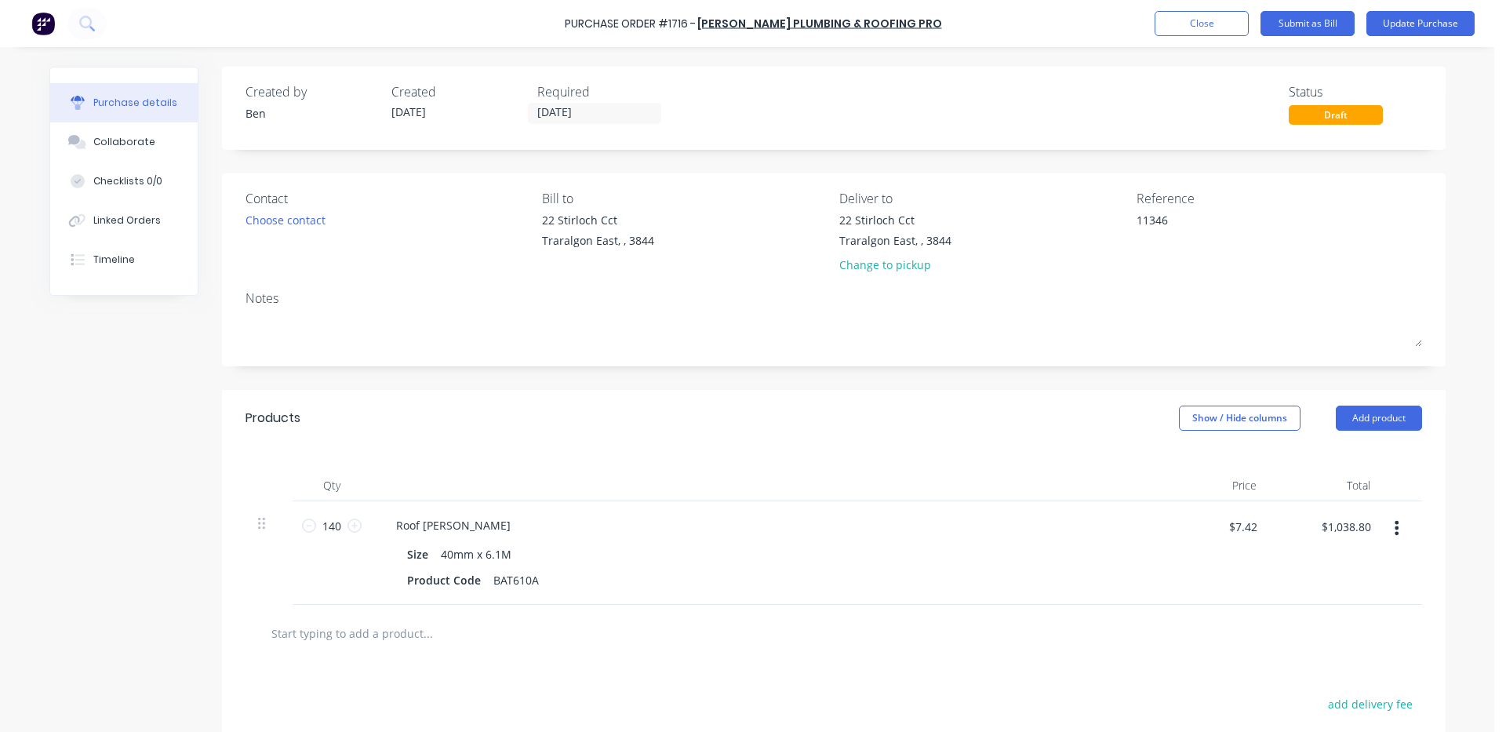
type textarea "11346"
type textarea "x"
type textarea "11346"
click at [980, 361] on div "Contact Choose contact [PERSON_NAME] to [STREET_ADDRESS][GEOGRAPHIC_DATA] Deliv…" at bounding box center [834, 269] width 1224 height 193
click at [1443, 31] on button "Update Purchase" at bounding box center [1421, 23] width 108 height 25
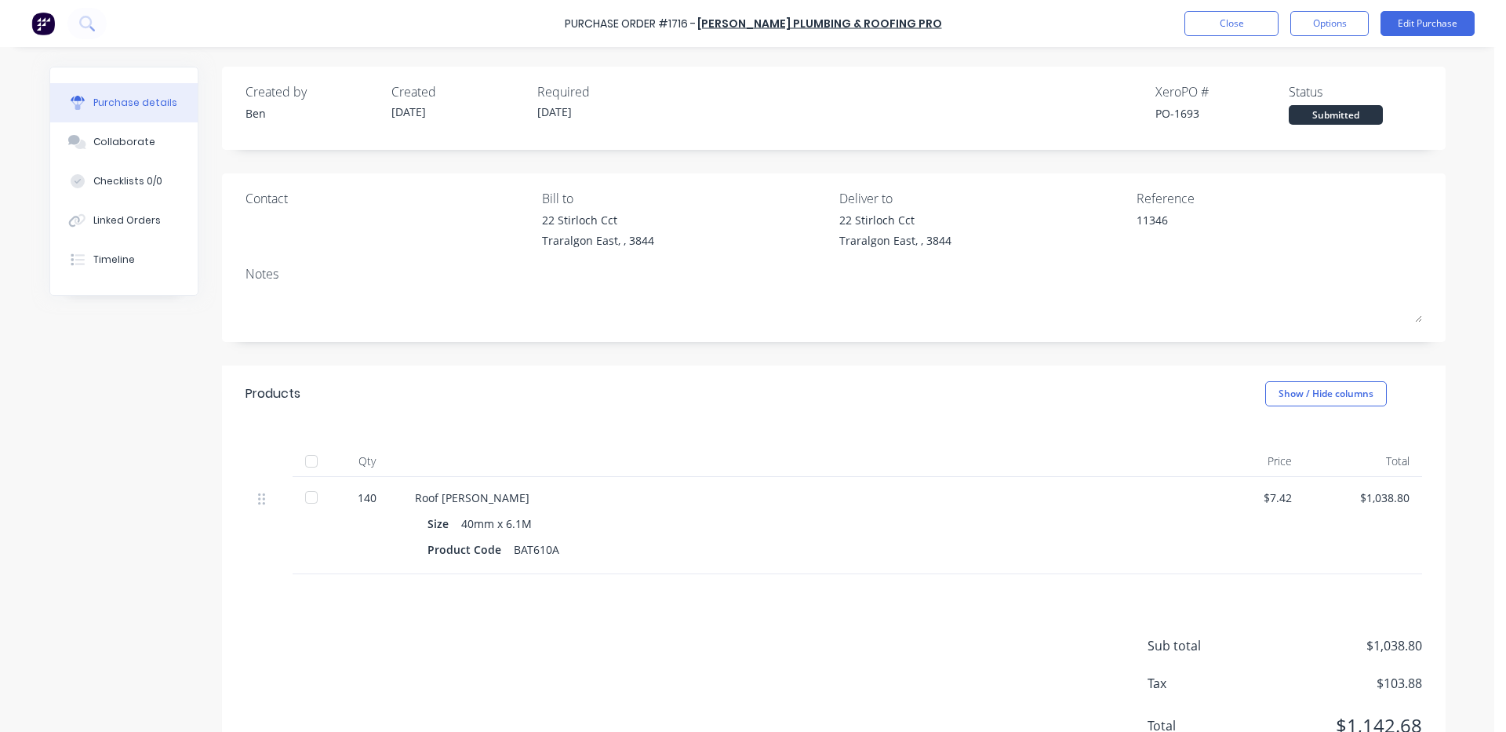
click at [303, 456] on div at bounding box center [311, 461] width 31 height 31
click at [1323, 22] on button "Options" at bounding box center [1330, 23] width 78 height 25
click at [1291, 93] on div "Convert to Bill" at bounding box center [1294, 95] width 121 height 23
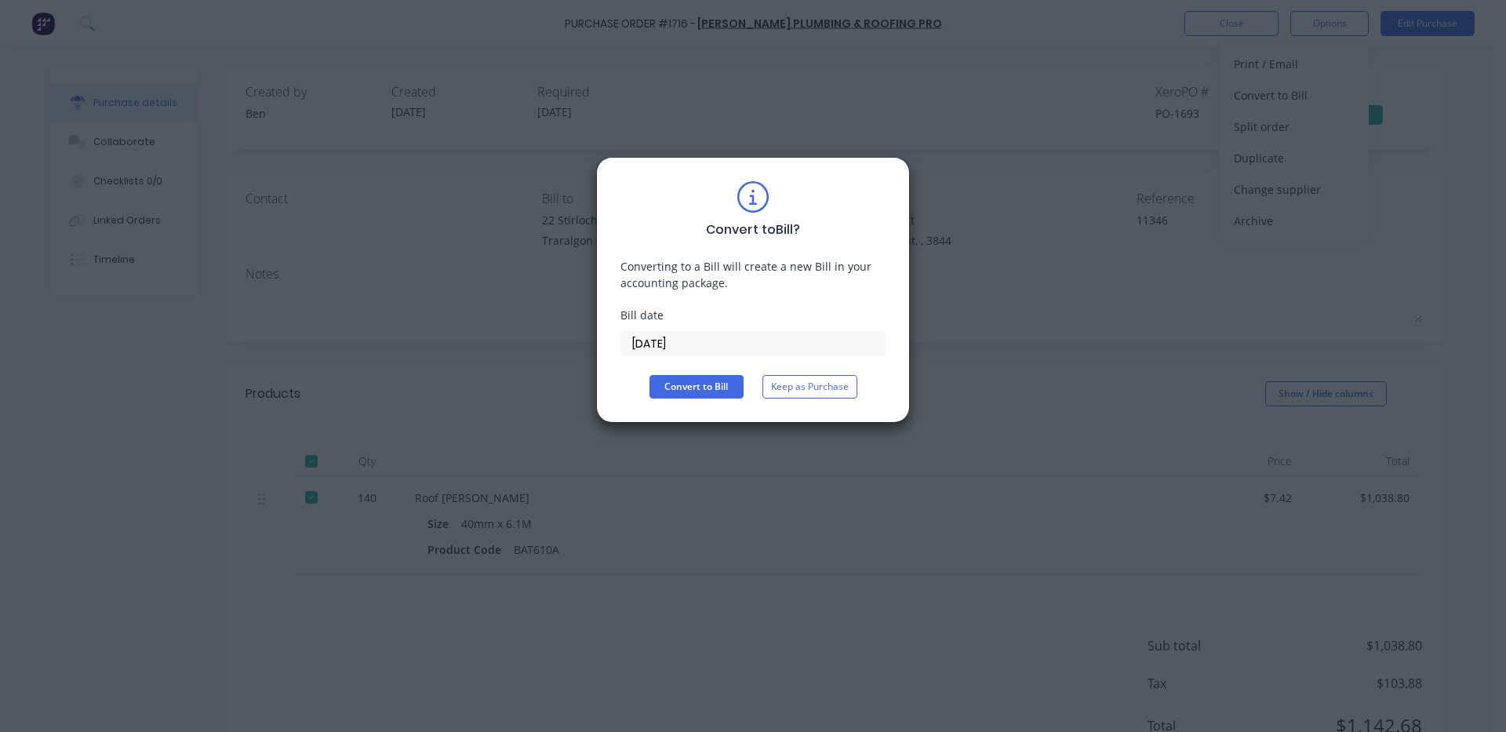
click at [701, 344] on input "[DATE]" at bounding box center [753, 344] width 264 height 24
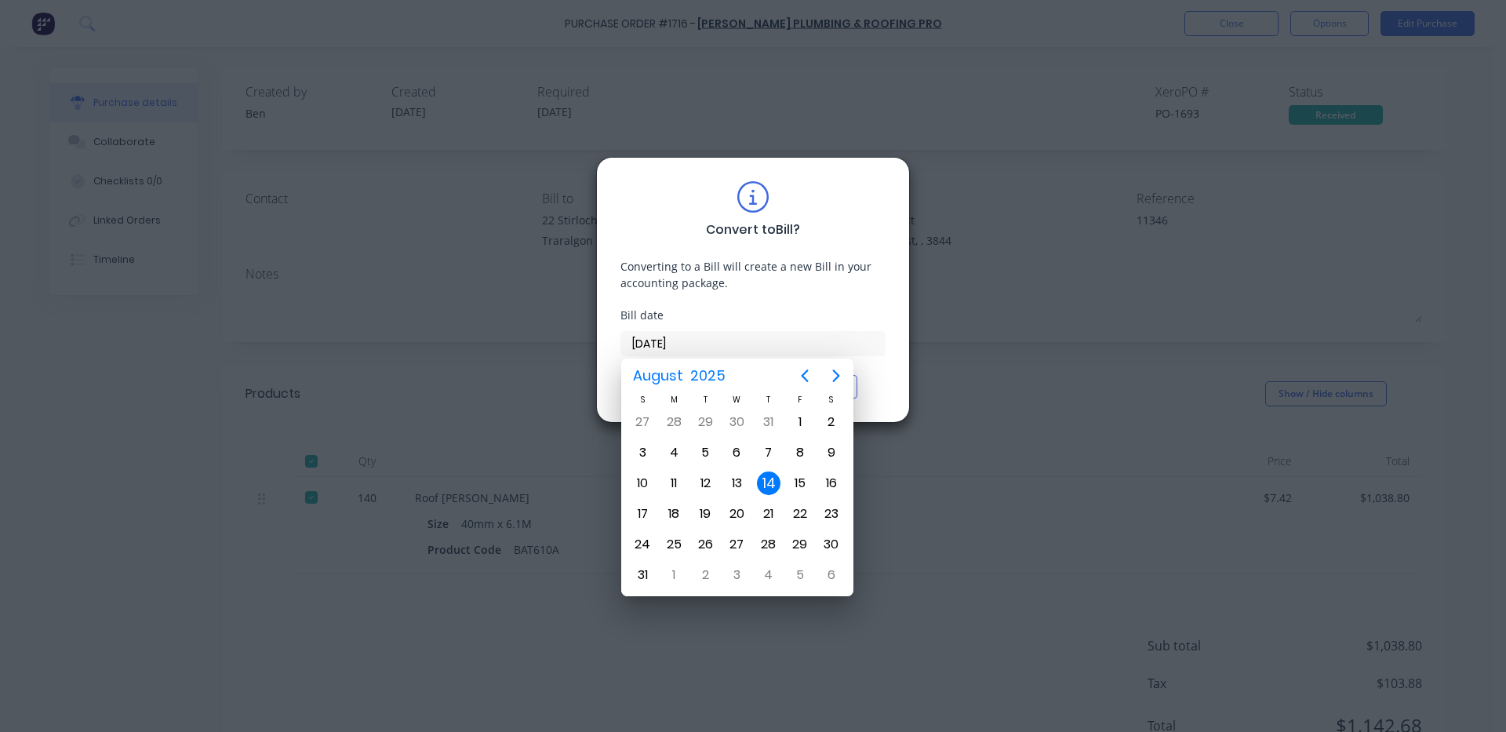
click at [767, 486] on div "14" at bounding box center [769, 484] width 24 height 24
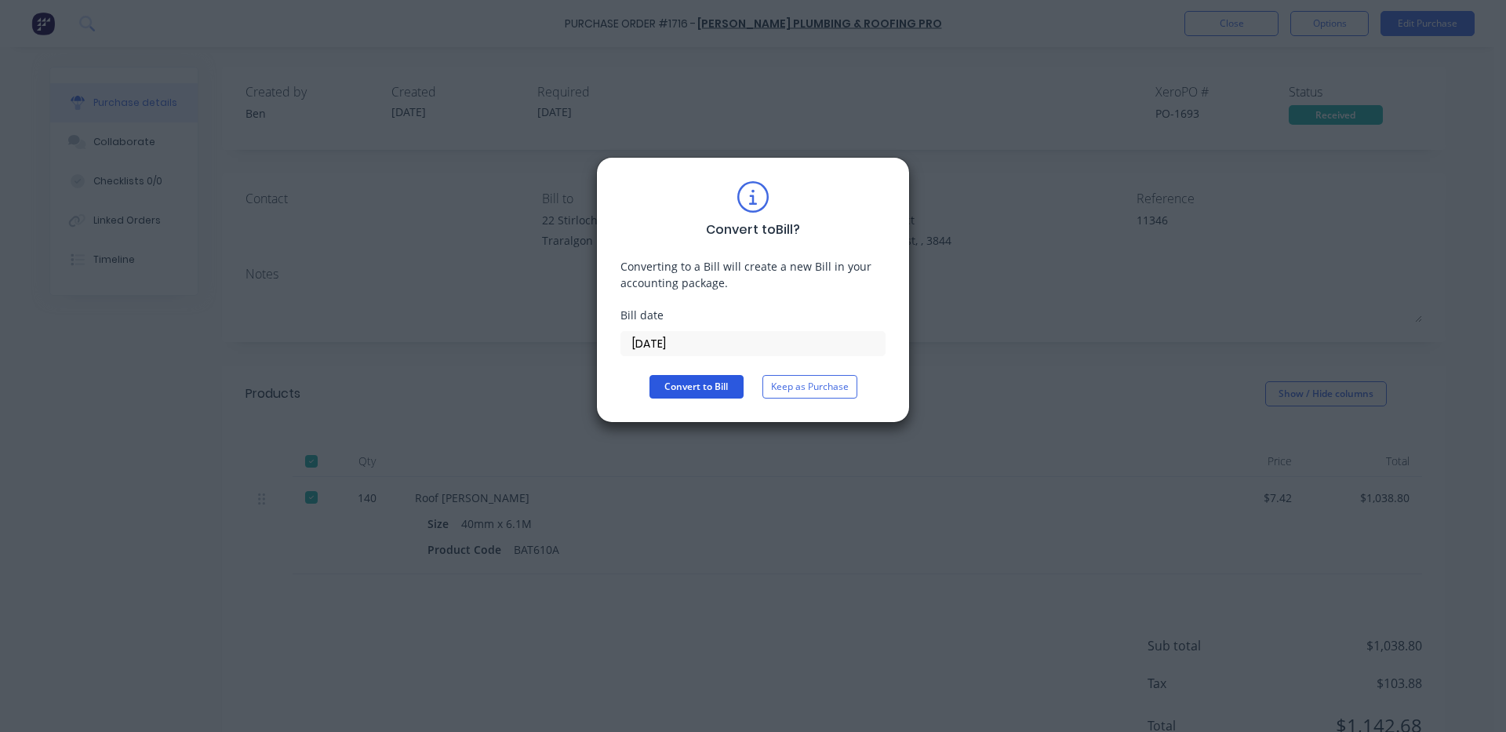
click at [715, 393] on button "Convert to Bill" at bounding box center [697, 387] width 94 height 24
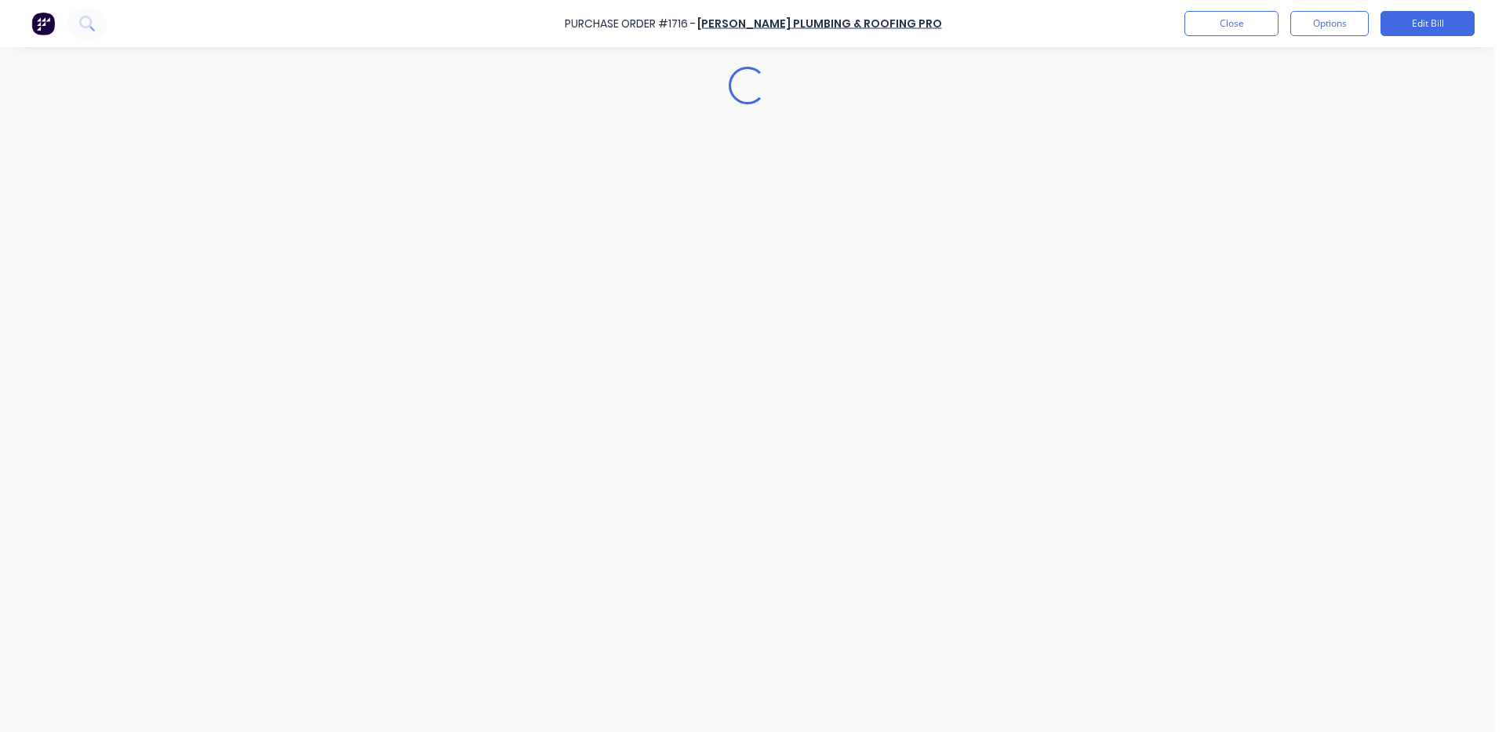
type textarea "x"
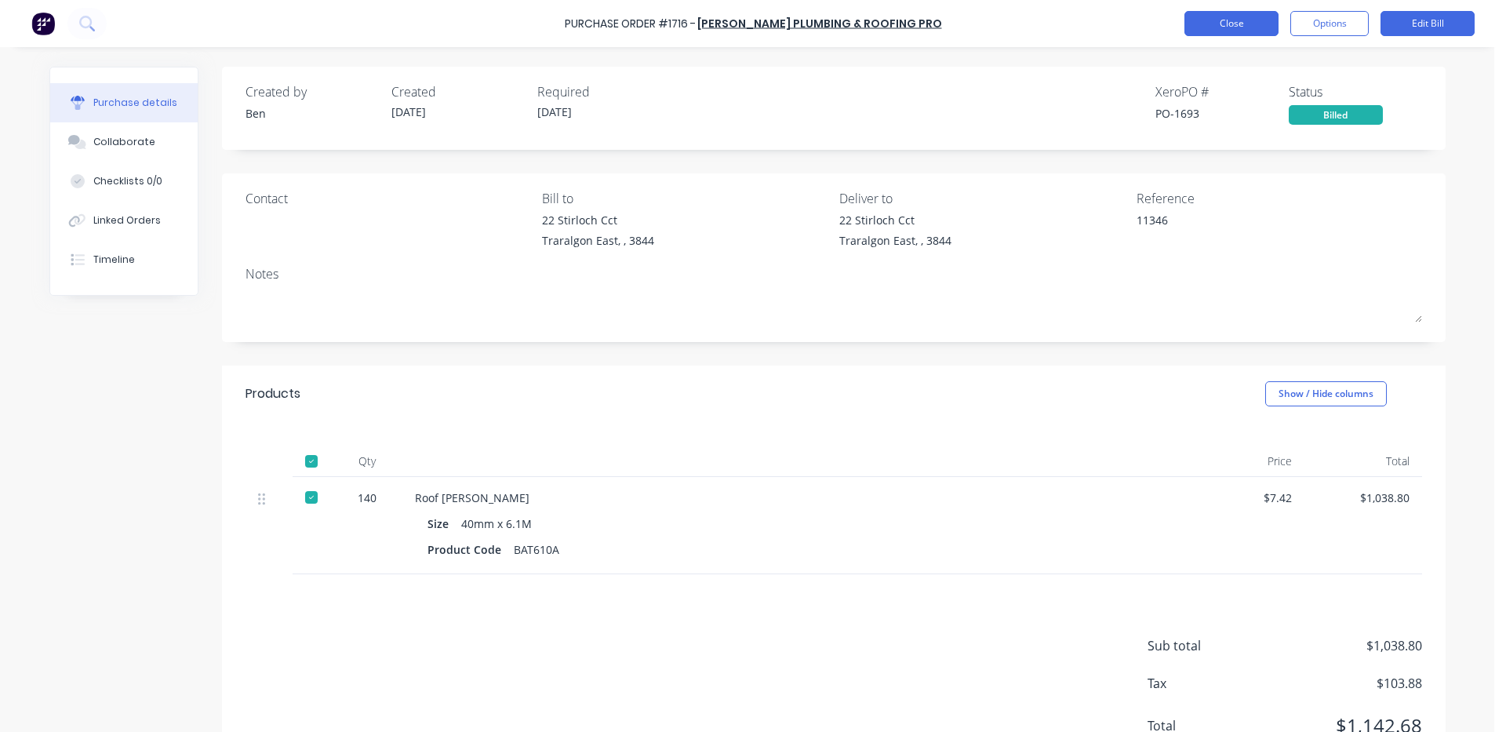
click at [1258, 26] on button "Close" at bounding box center [1232, 23] width 94 height 25
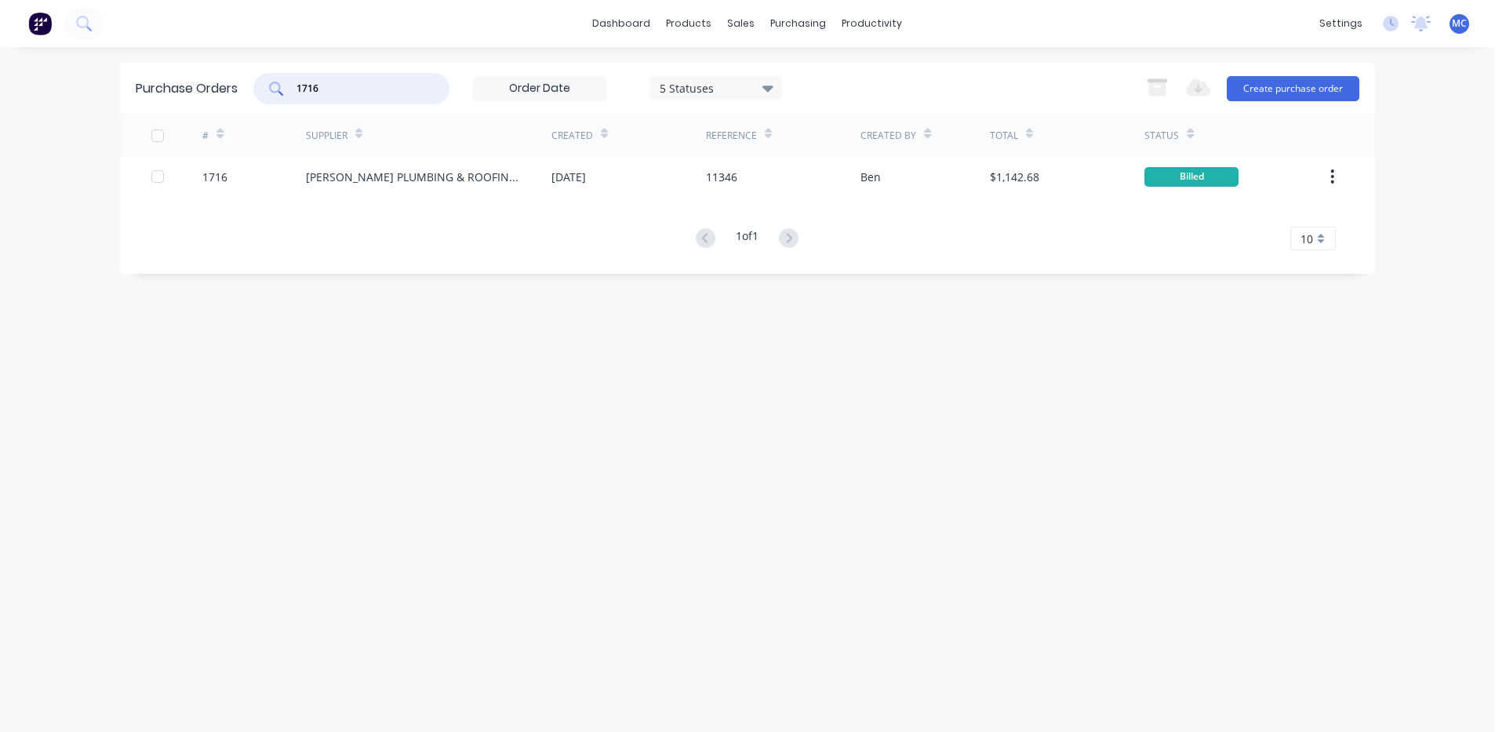
drag, startPoint x: 340, startPoint y: 93, endPoint x: 264, endPoint y: 82, distance: 76.1
click at [264, 82] on div "1716" at bounding box center [351, 88] width 196 height 31
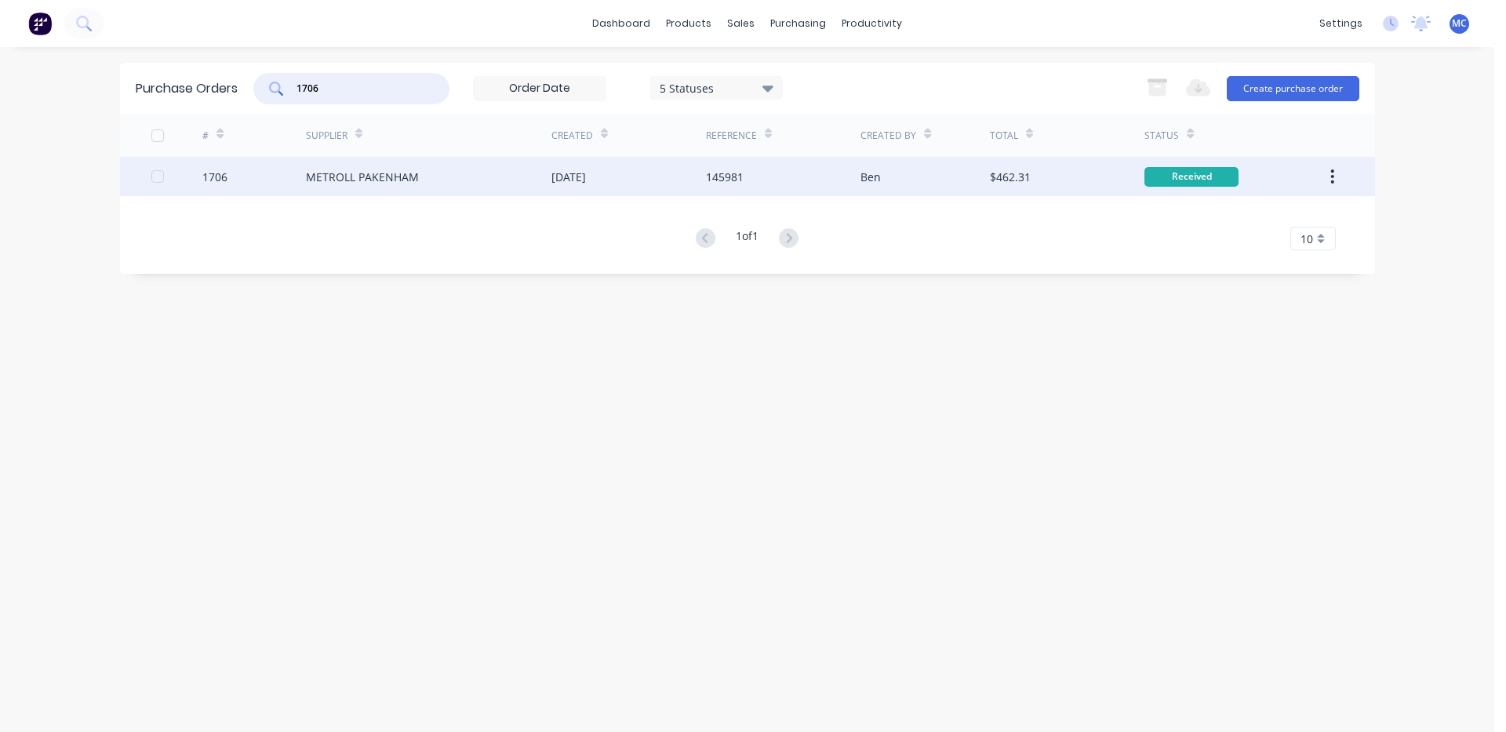
type input "1706"
click at [373, 172] on div "METROLL PAKENHAM" at bounding box center [362, 177] width 113 height 16
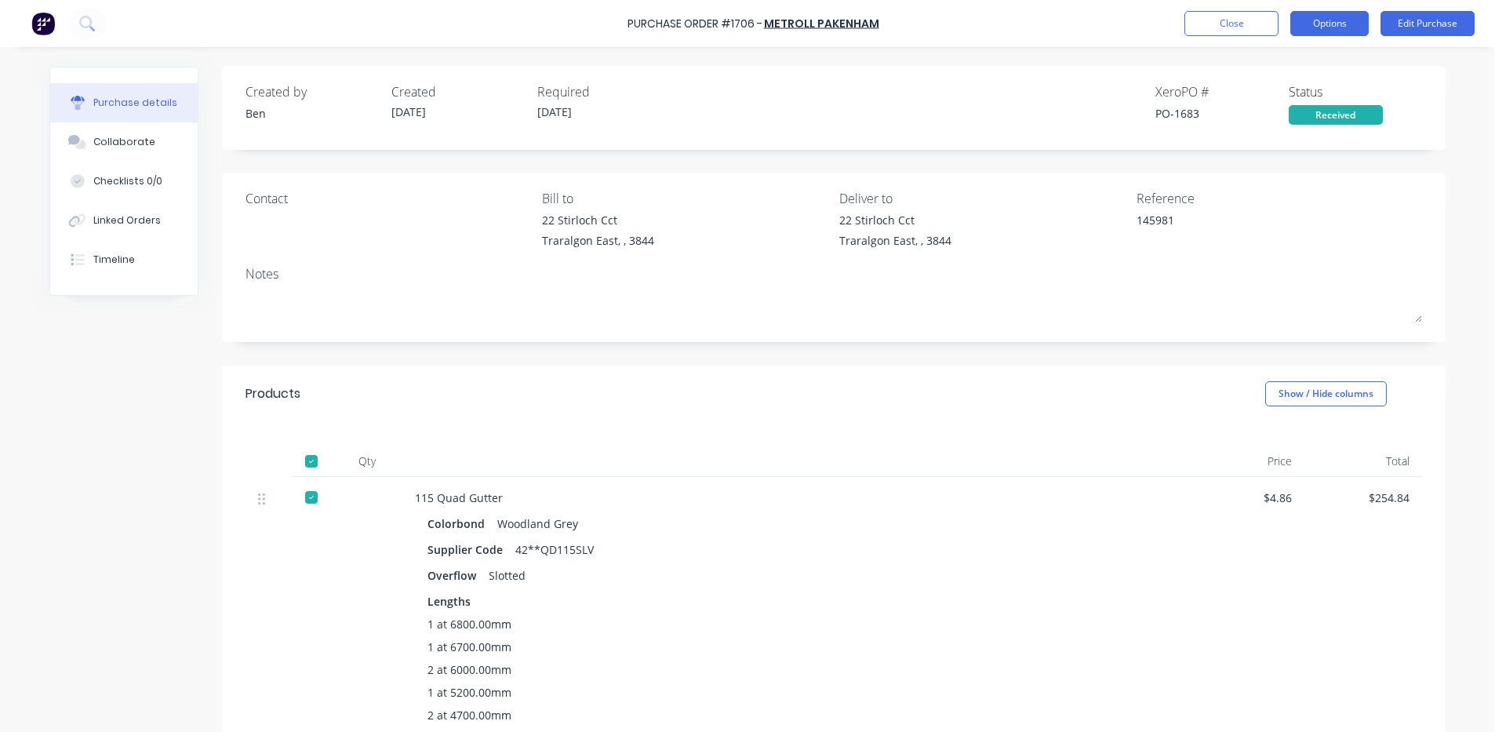
click at [1334, 16] on button "Options" at bounding box center [1330, 23] width 78 height 25
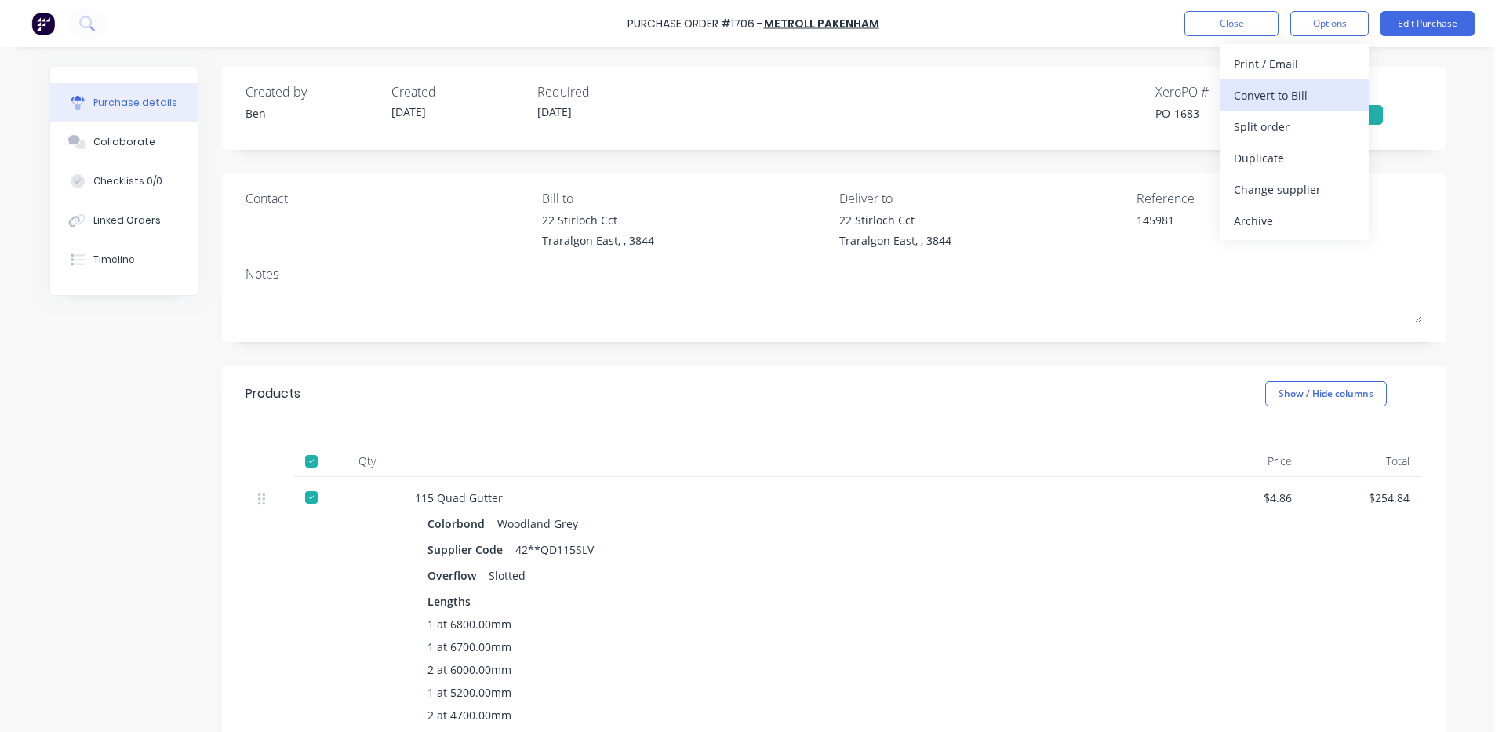
click at [1283, 94] on div "Convert to Bill" at bounding box center [1294, 95] width 121 height 23
type textarea "x"
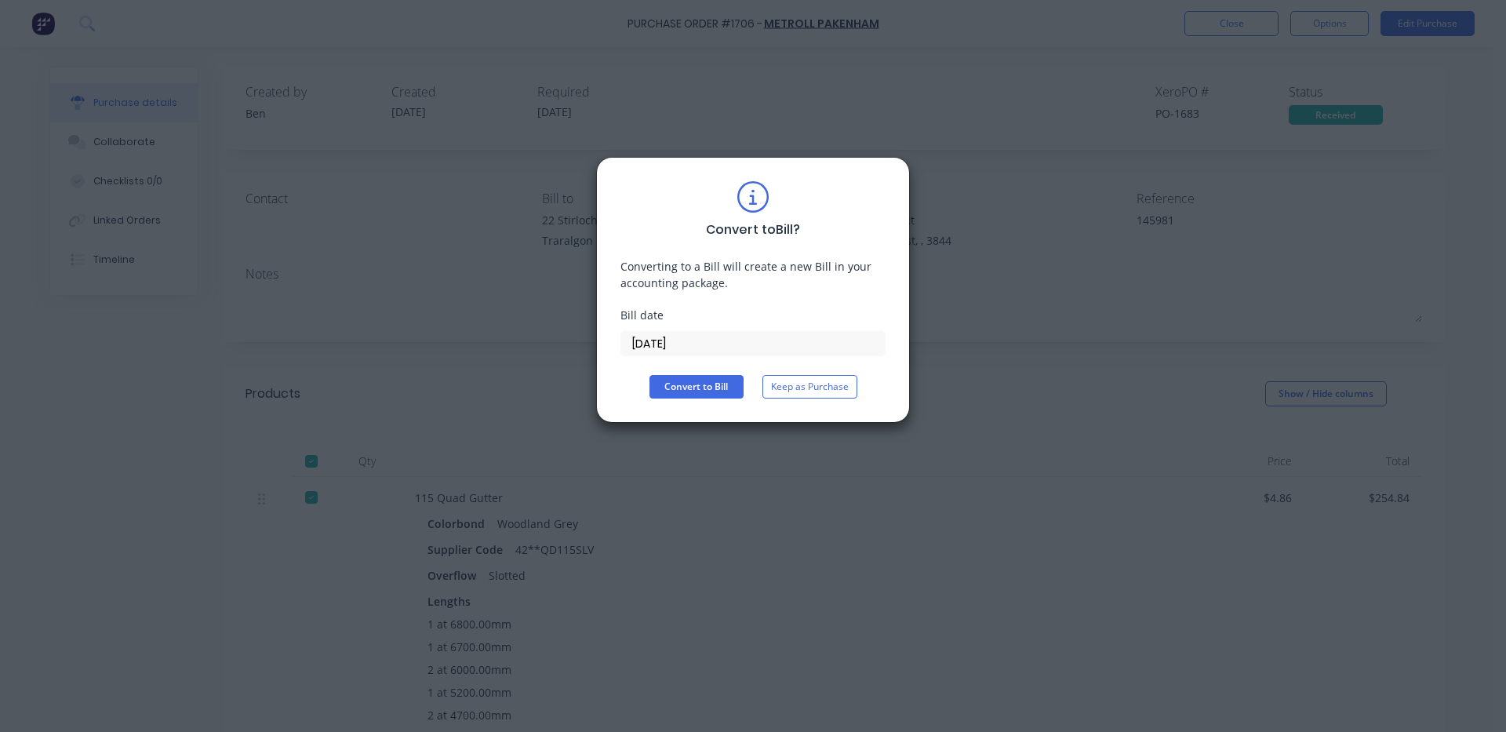
click at [788, 347] on input "[DATE]" at bounding box center [753, 344] width 264 height 24
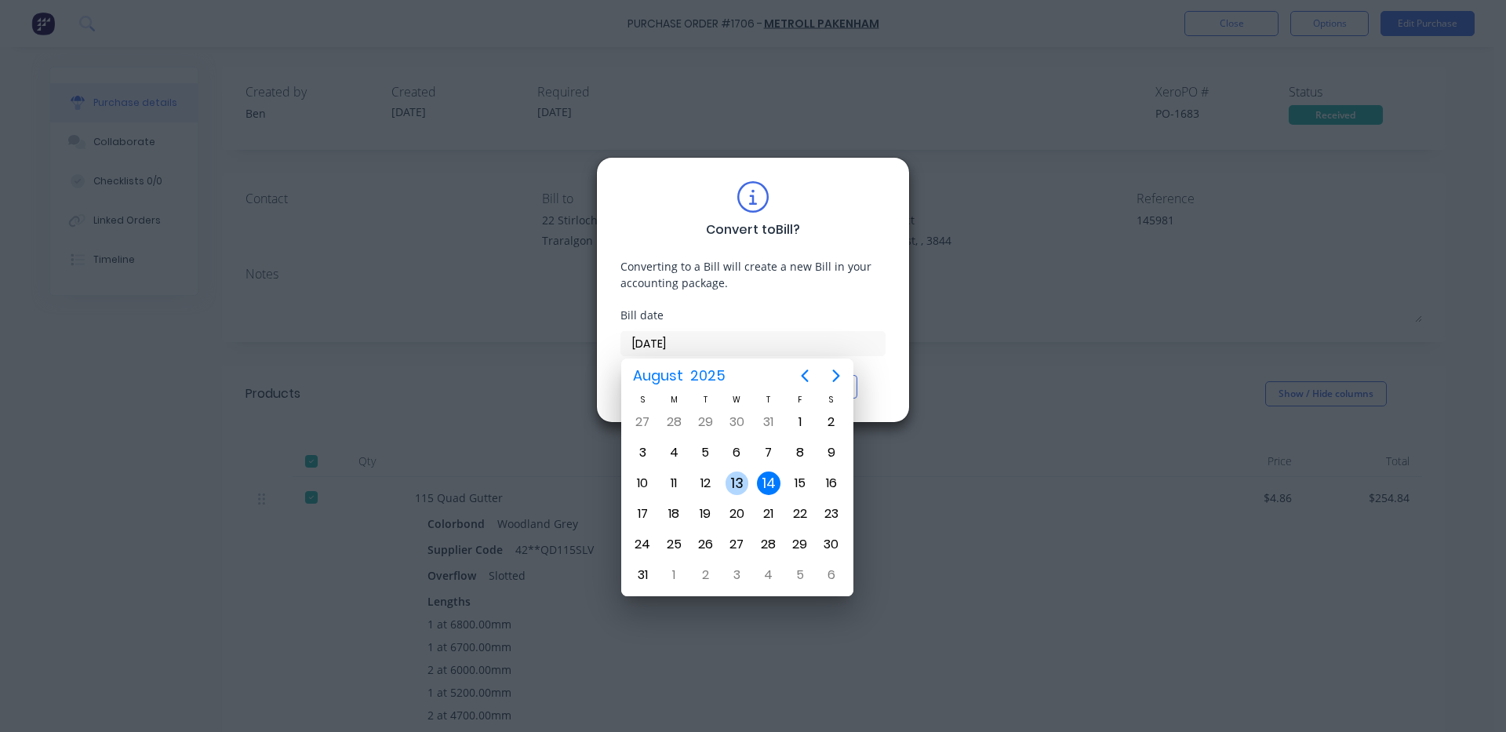
drag, startPoint x: 738, startPoint y: 480, endPoint x: 715, endPoint y: 434, distance: 51.6
click at [740, 479] on div "13" at bounding box center [738, 484] width 24 height 24
type input "[DATE]"
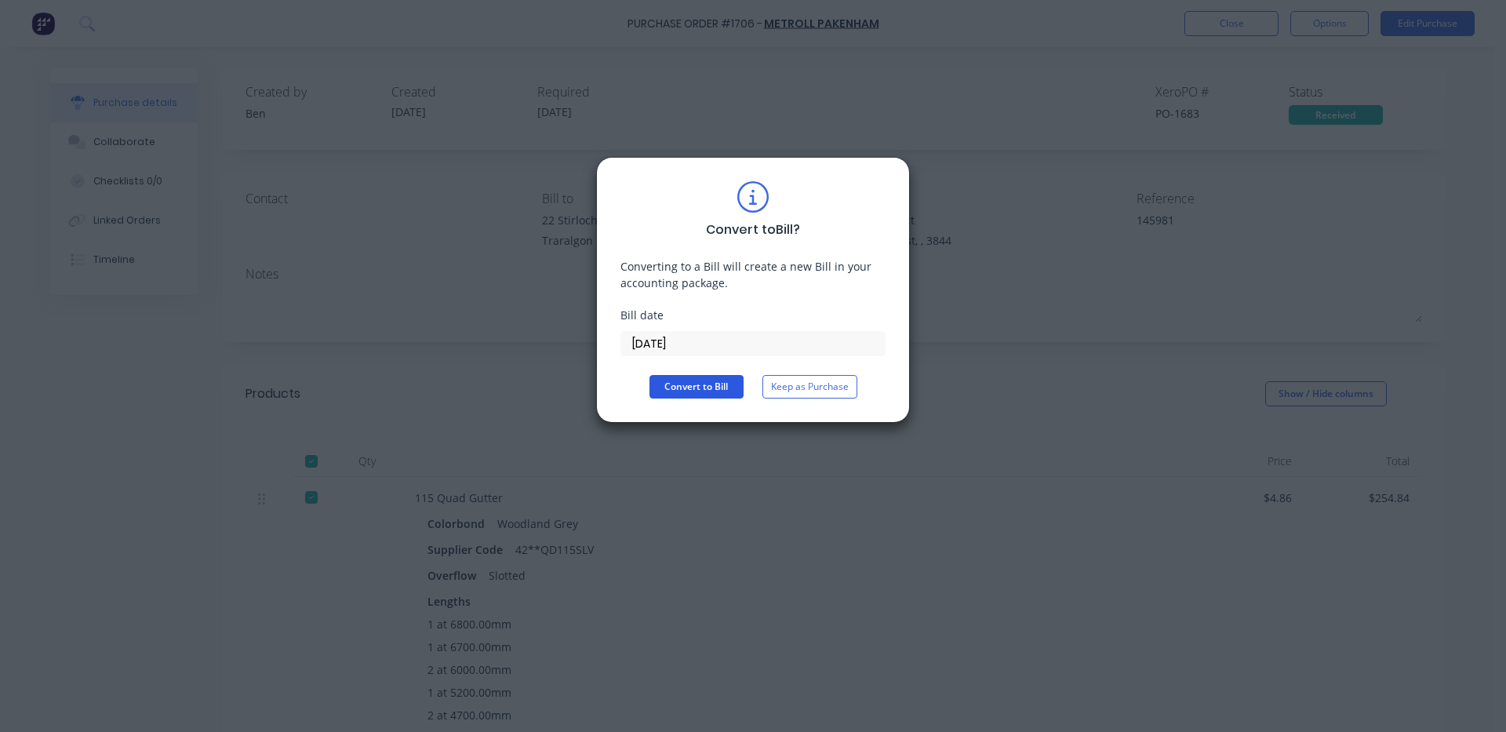
click at [705, 381] on button "Convert to Bill" at bounding box center [697, 387] width 94 height 24
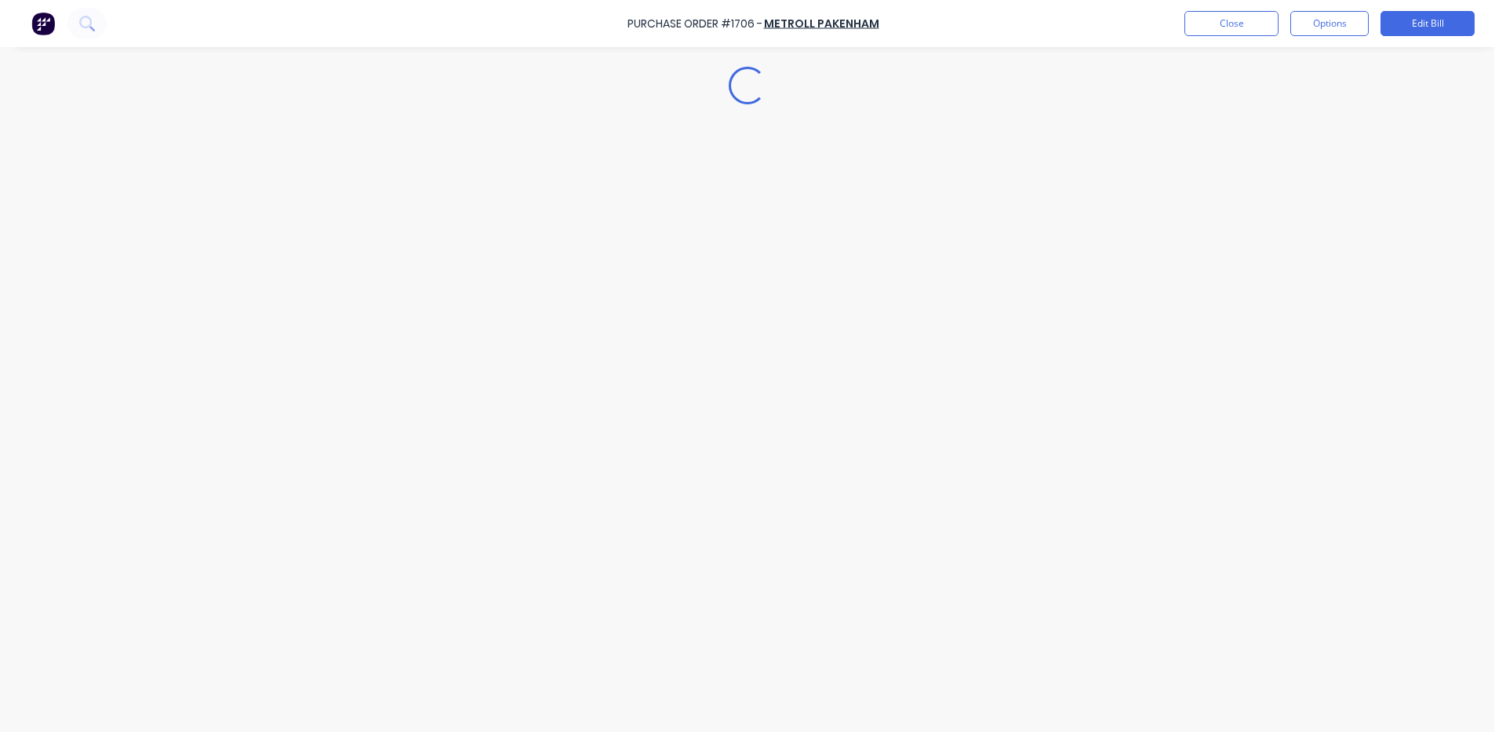
type textarea "x"
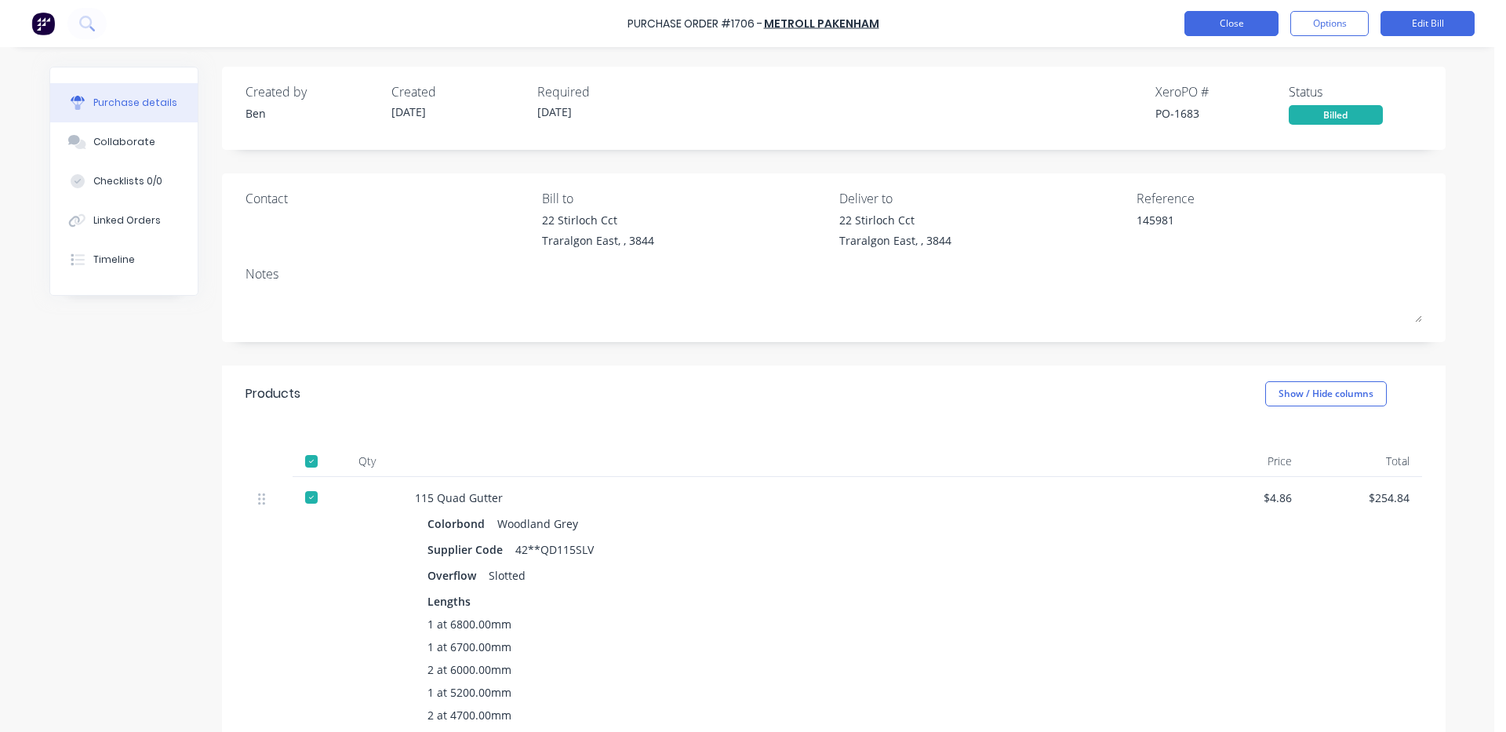
click at [1215, 16] on button "Close" at bounding box center [1232, 23] width 94 height 25
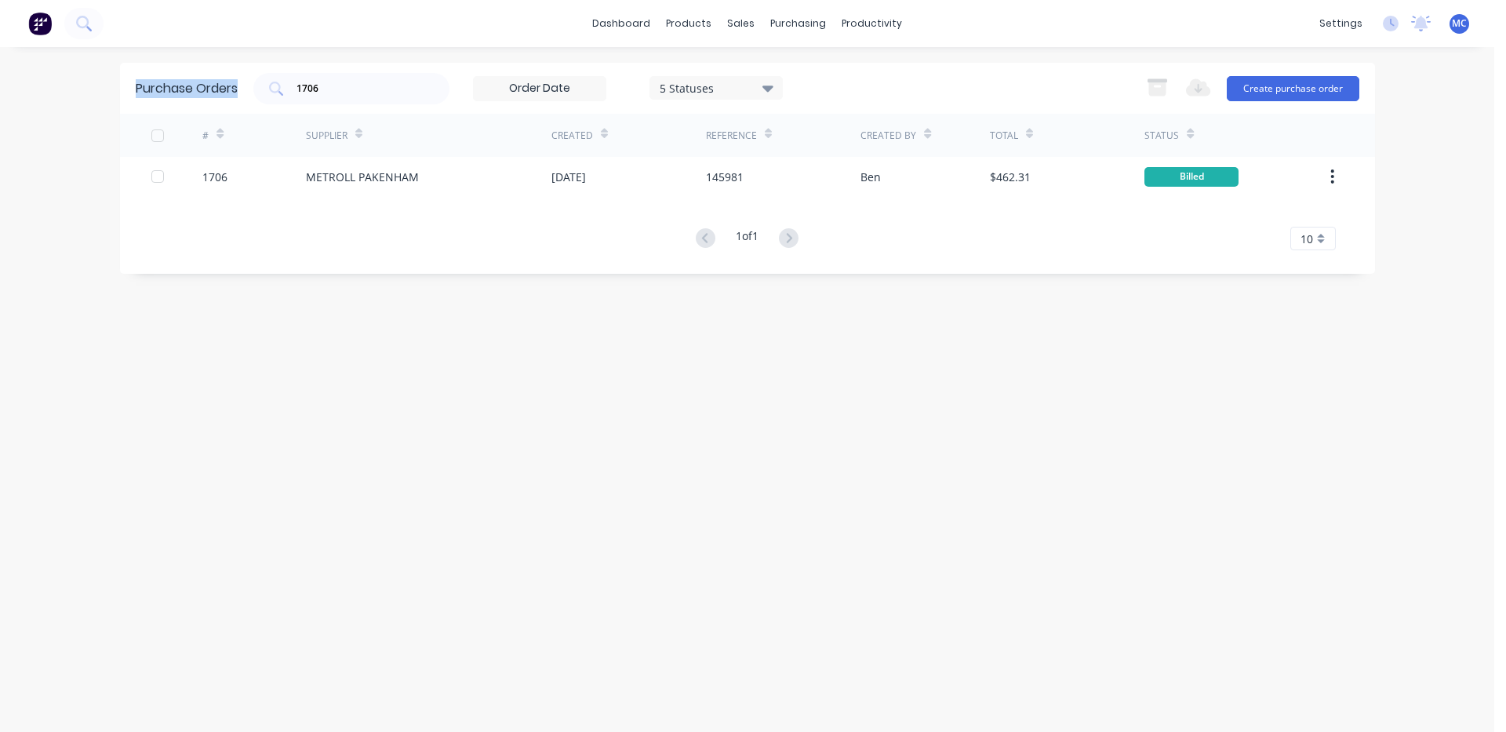
drag, startPoint x: 362, startPoint y: 97, endPoint x: 0, endPoint y: 80, distance: 362.9
click at [0, 80] on div "dashboard products sales purchasing productivity dashboard products Product Cat…" at bounding box center [747, 366] width 1495 height 732
click at [406, 93] on input "1706" at bounding box center [360, 89] width 130 height 16
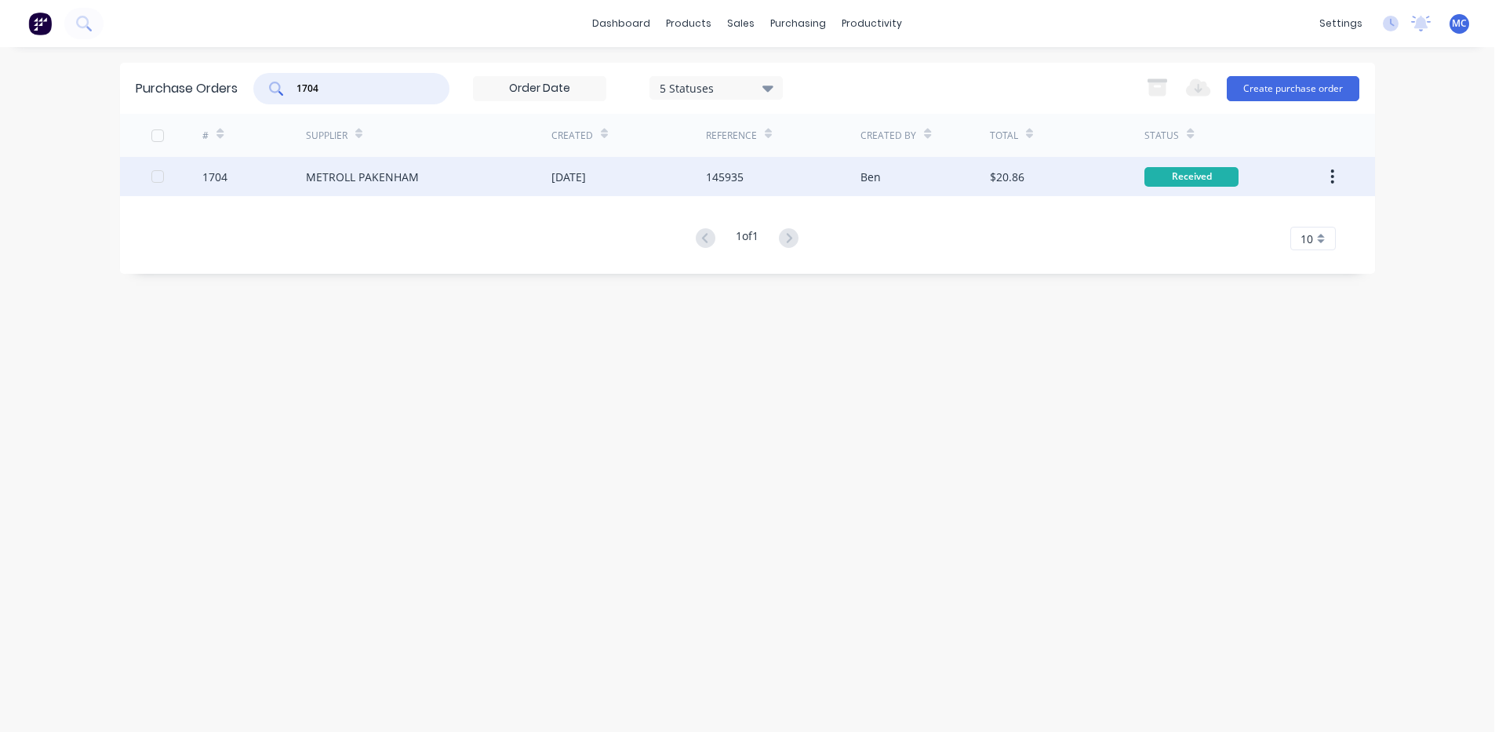
type input "1704"
click at [501, 183] on div "METROLL PAKENHAM" at bounding box center [429, 176] width 246 height 39
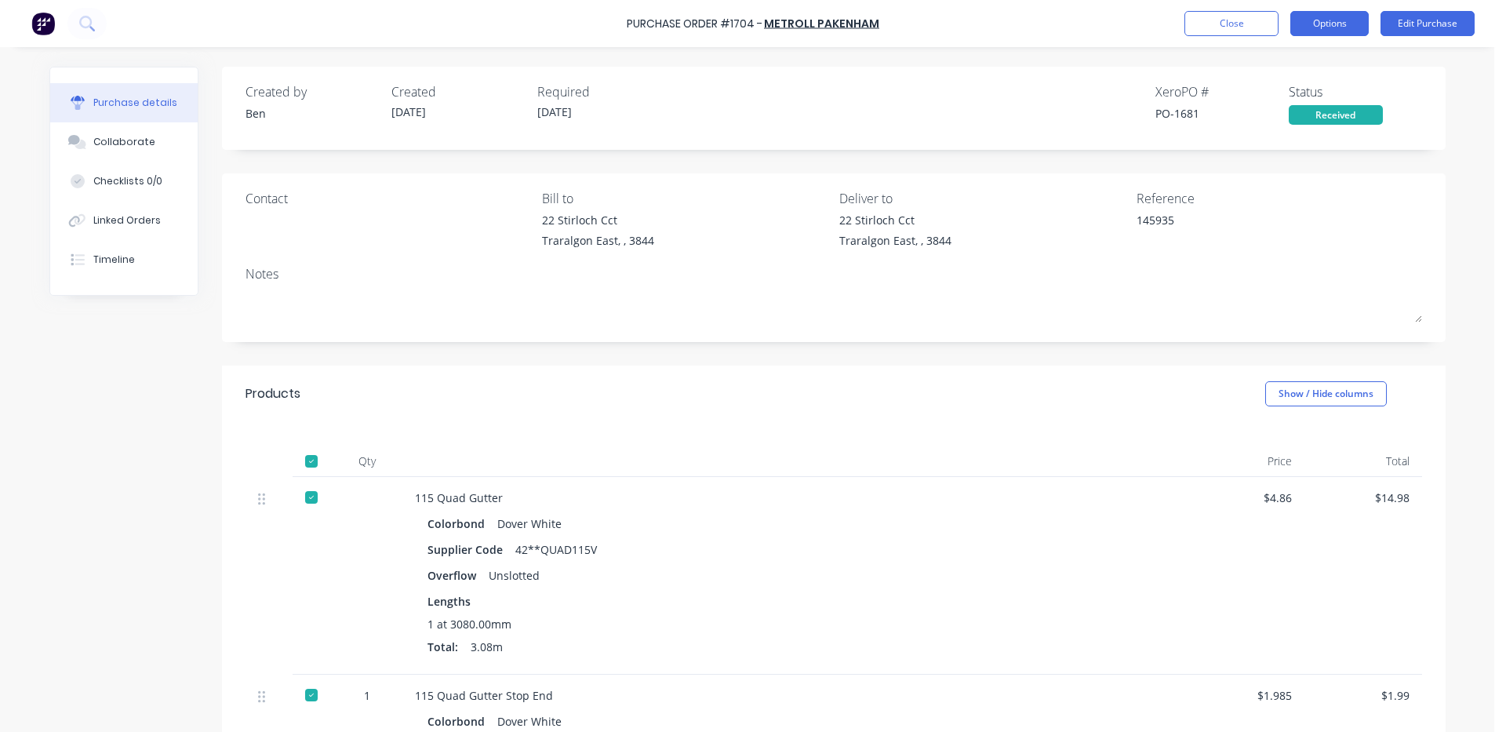
click at [1307, 25] on button "Options" at bounding box center [1330, 23] width 78 height 25
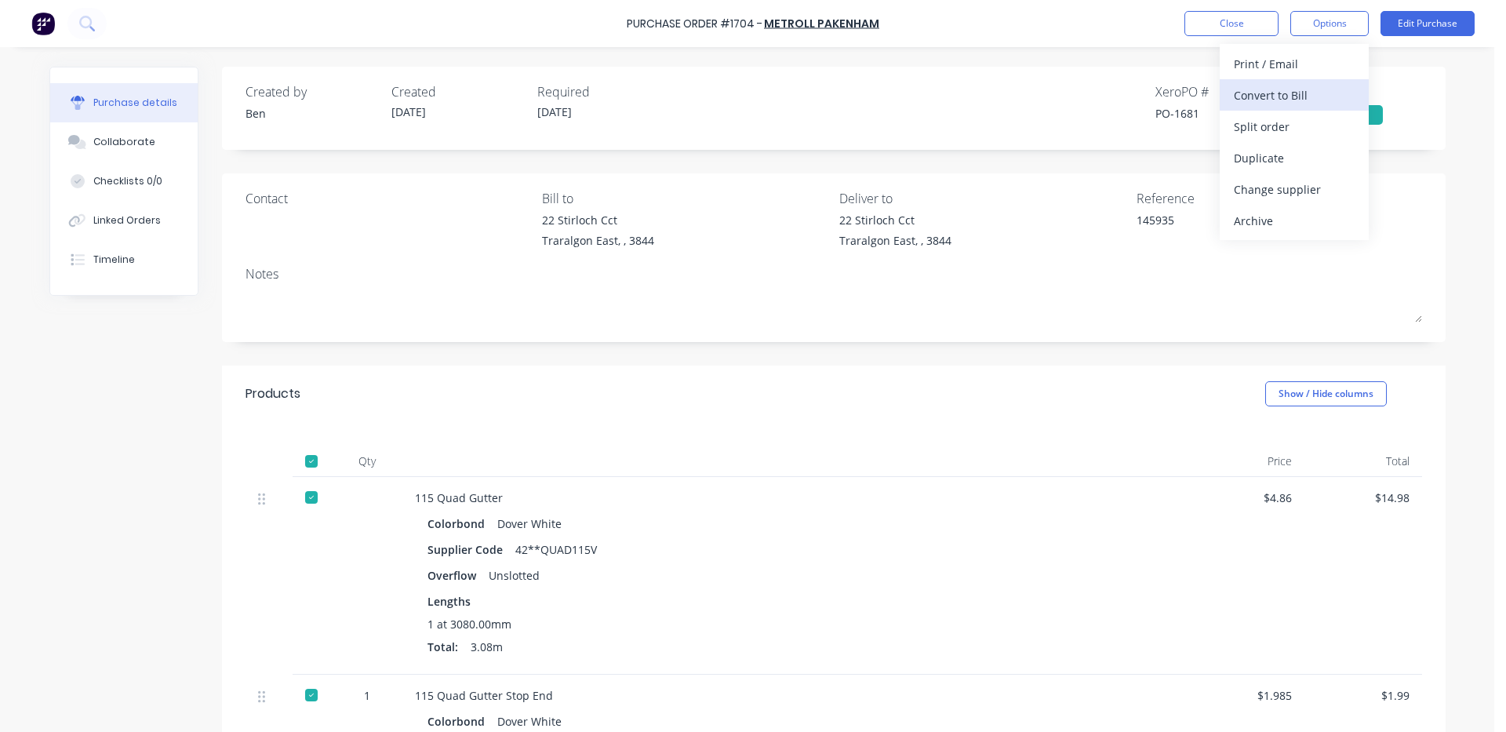
click at [1305, 88] on div "Convert to Bill" at bounding box center [1294, 95] width 121 height 23
type textarea "x"
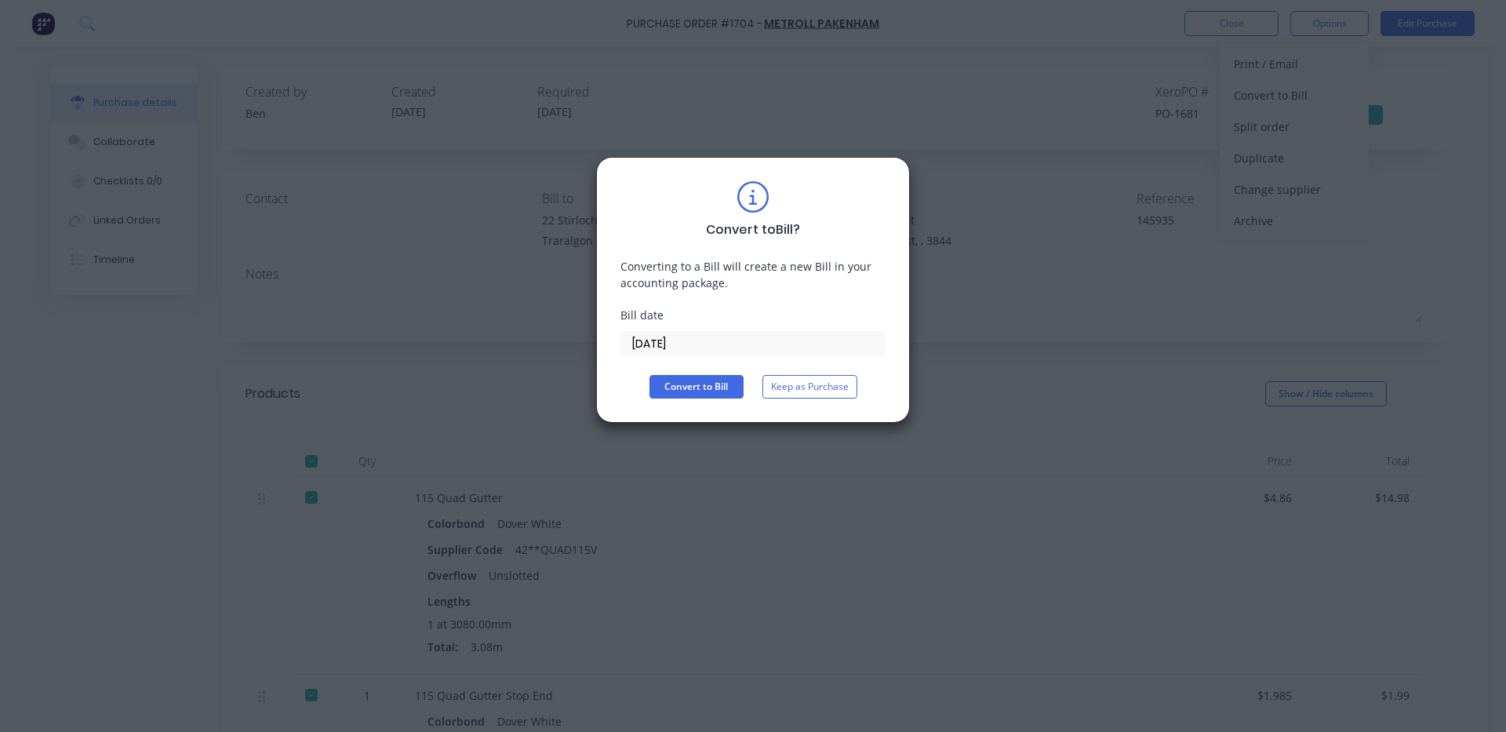
click at [750, 349] on input "[DATE]" at bounding box center [753, 344] width 264 height 24
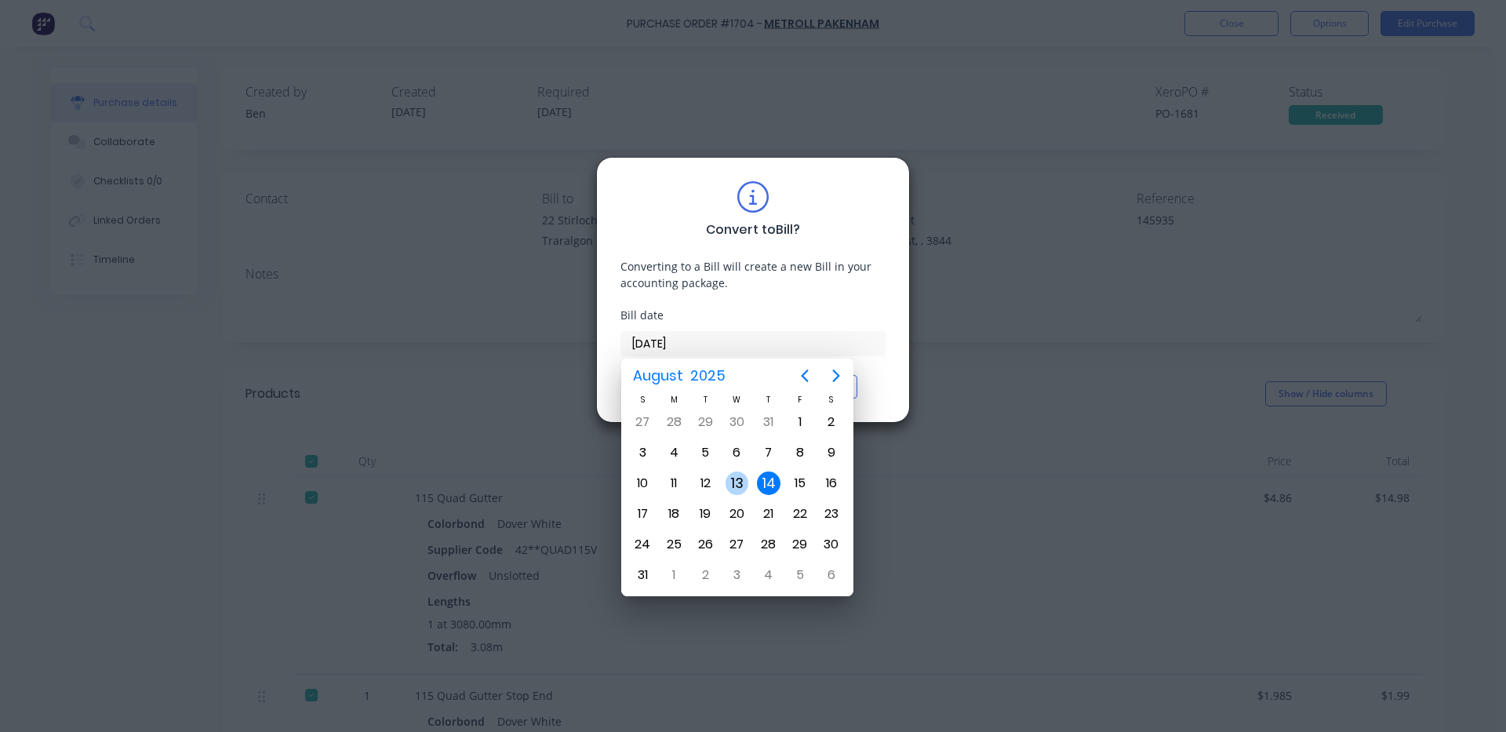
click at [739, 484] on div "13" at bounding box center [738, 484] width 24 height 24
type input "[DATE]"
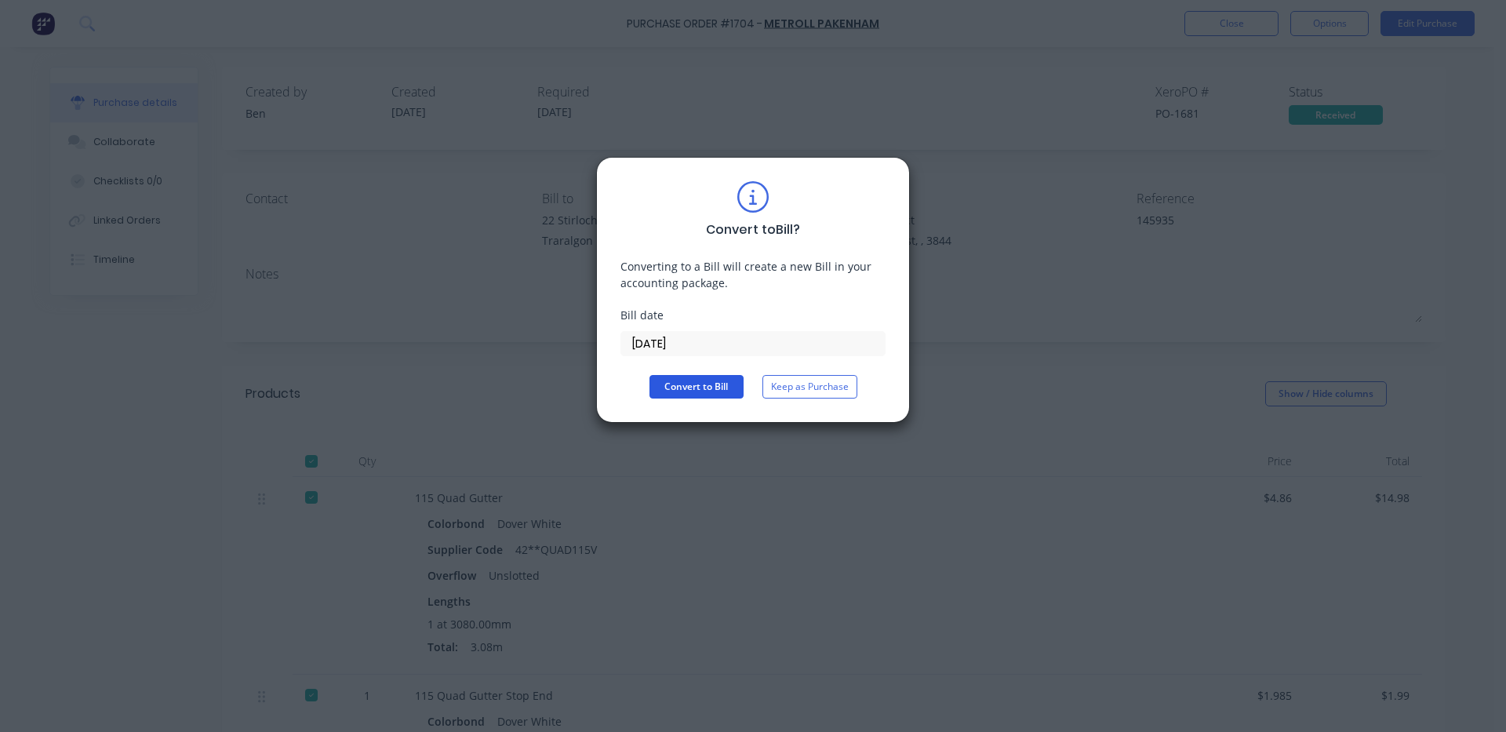
click at [716, 388] on button "Convert to Bill" at bounding box center [697, 387] width 94 height 24
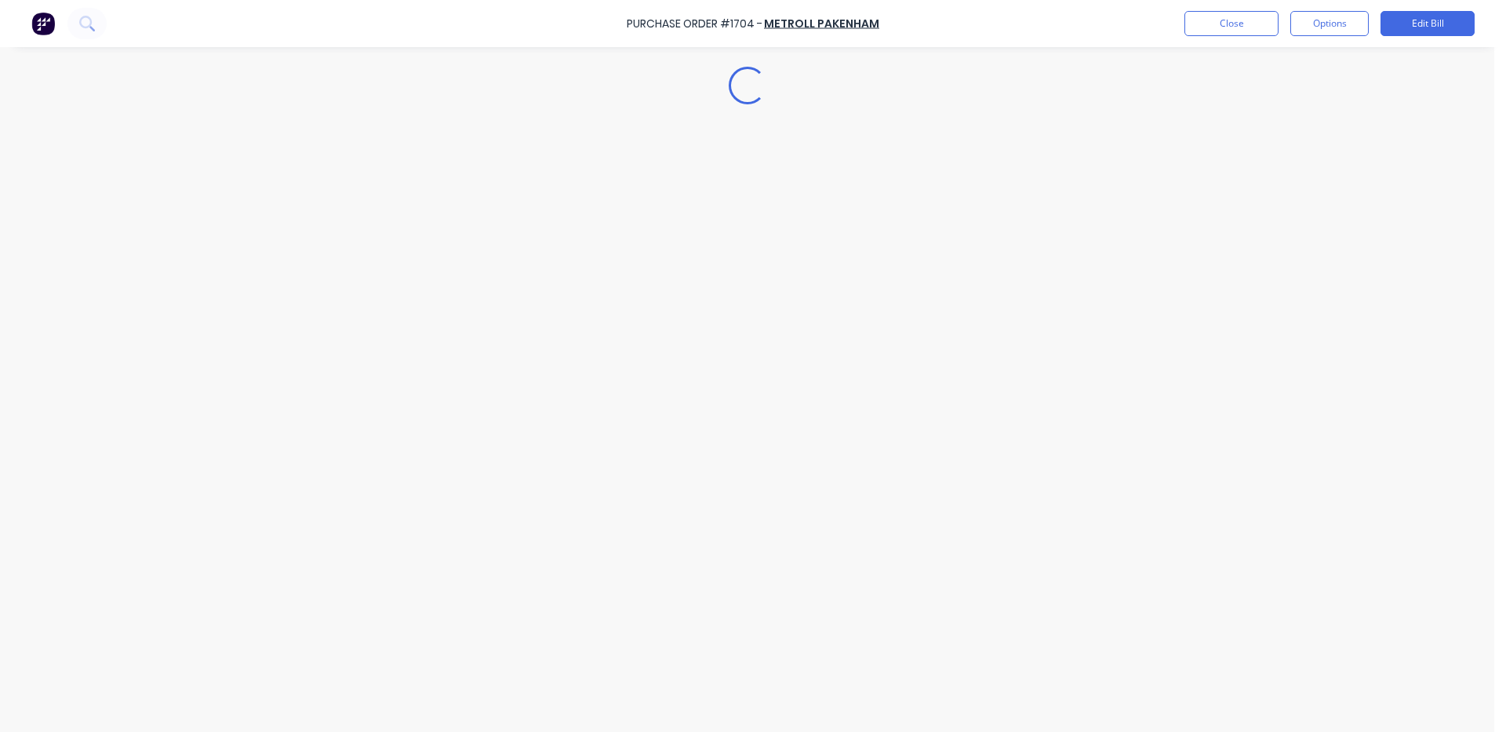
type textarea "x"
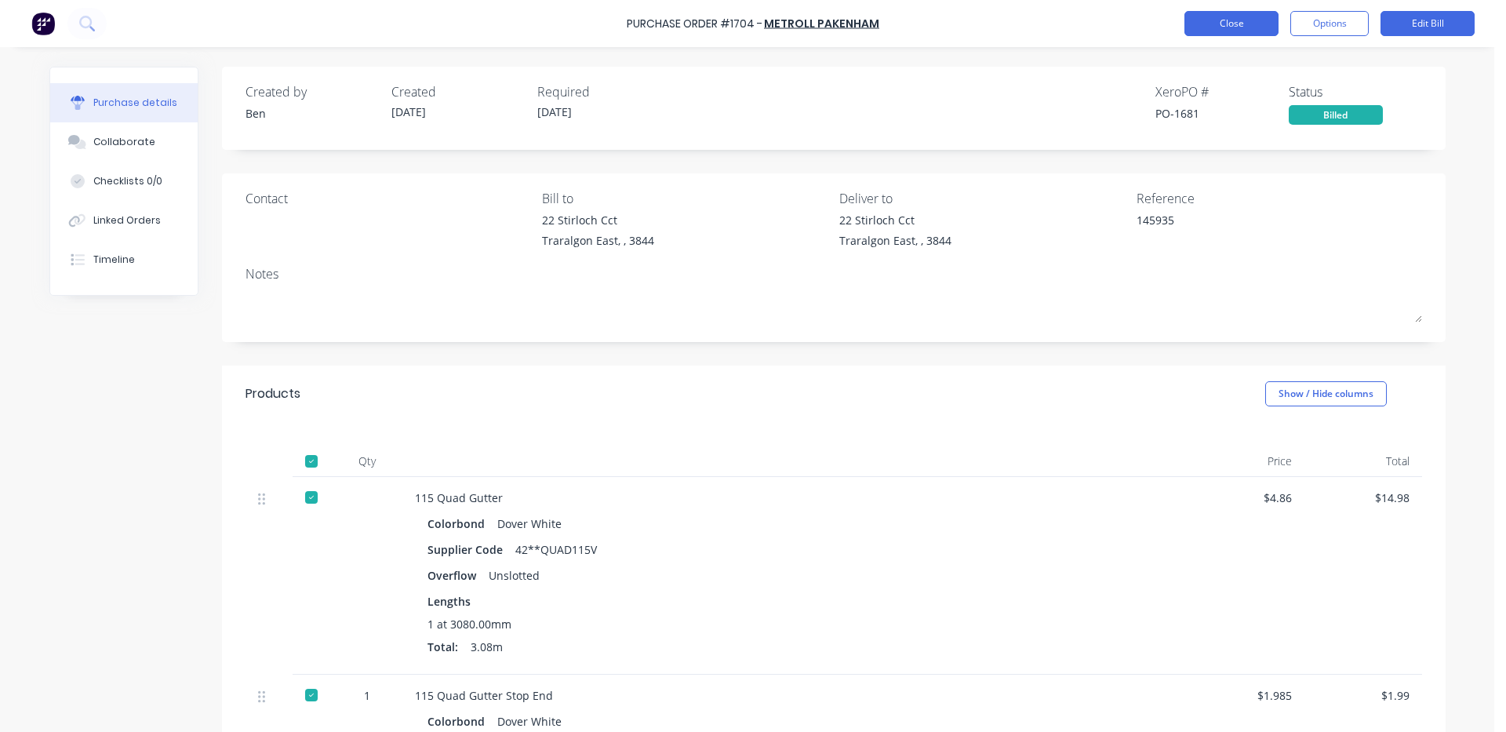
click at [1233, 26] on button "Close" at bounding box center [1232, 23] width 94 height 25
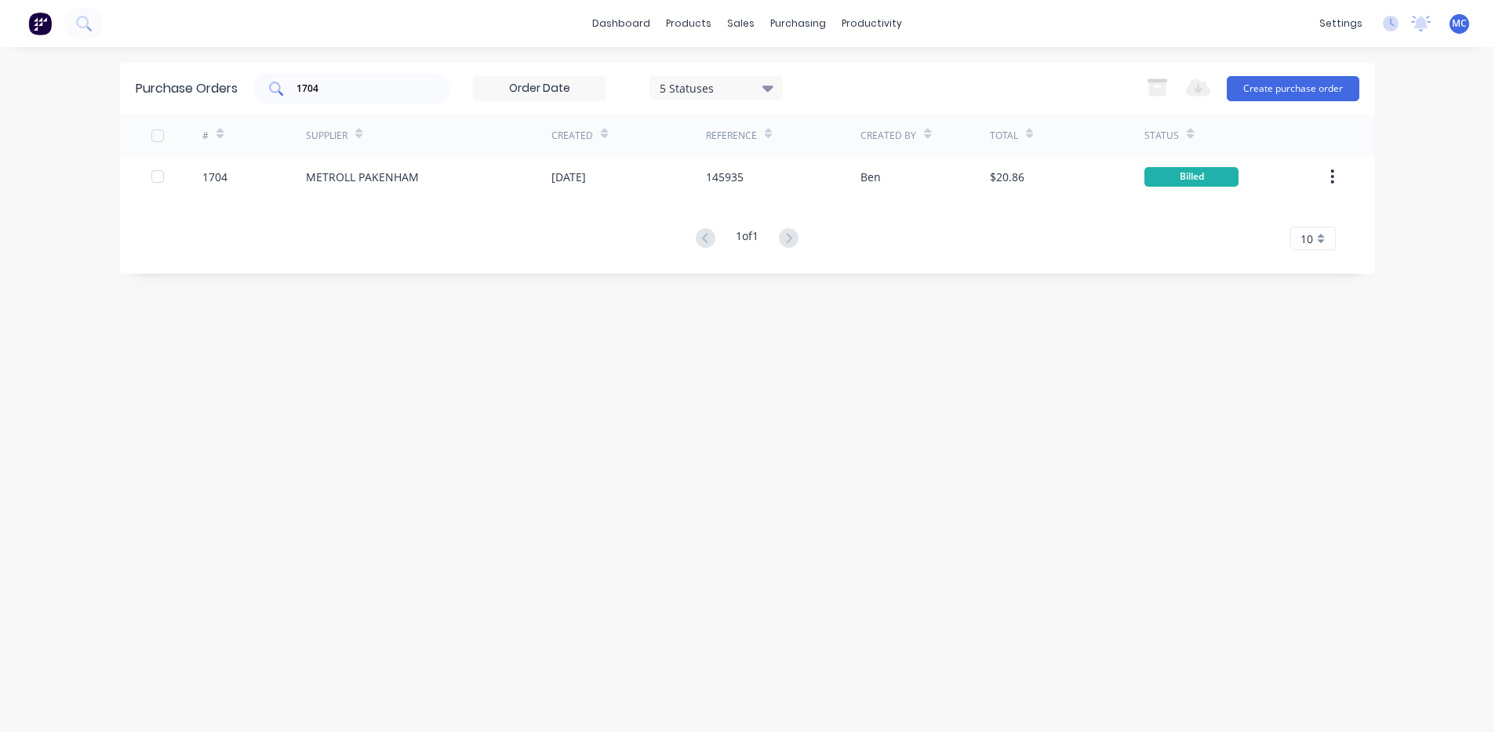
click at [335, 89] on input "1704" at bounding box center [360, 89] width 130 height 16
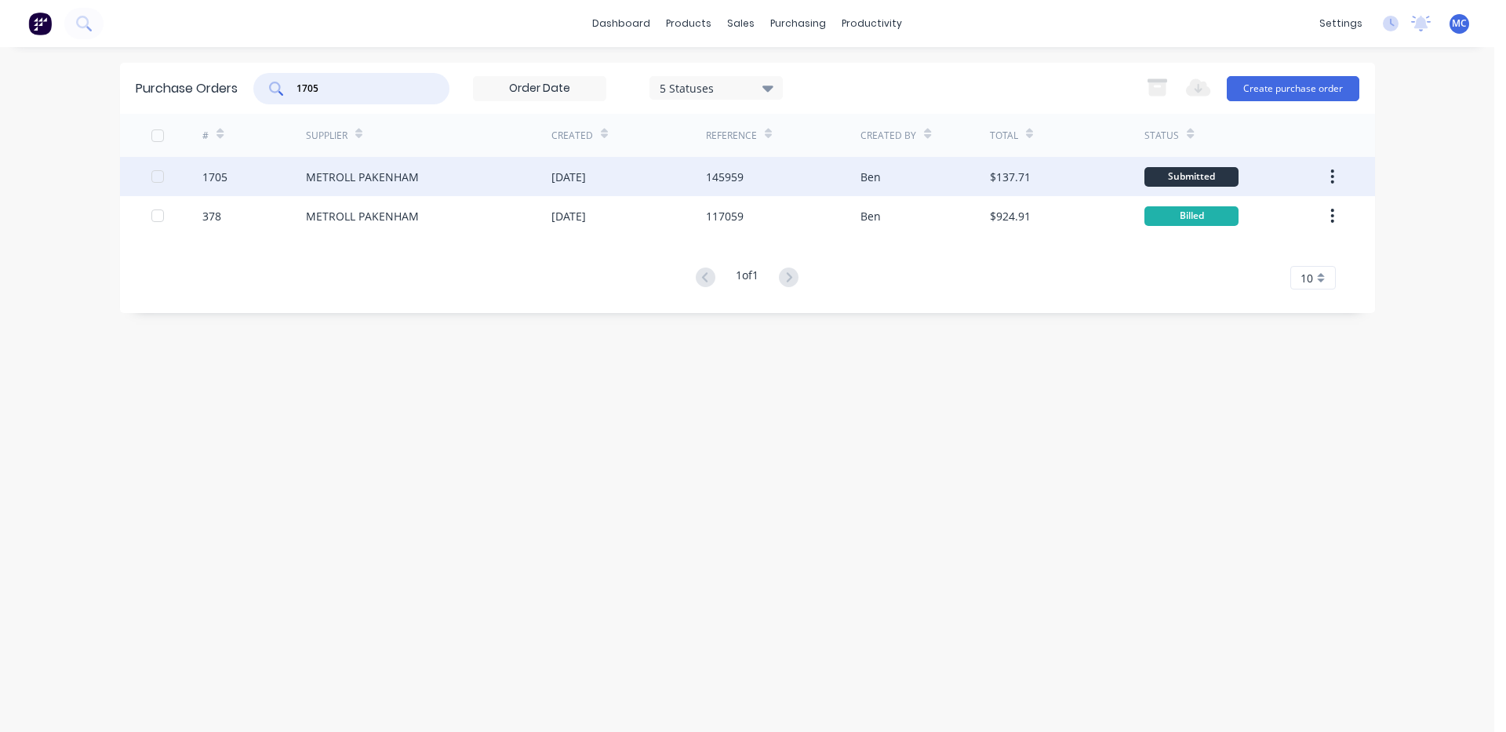
type input "1705"
click at [383, 182] on div "METROLL PAKENHAM" at bounding box center [362, 177] width 113 height 16
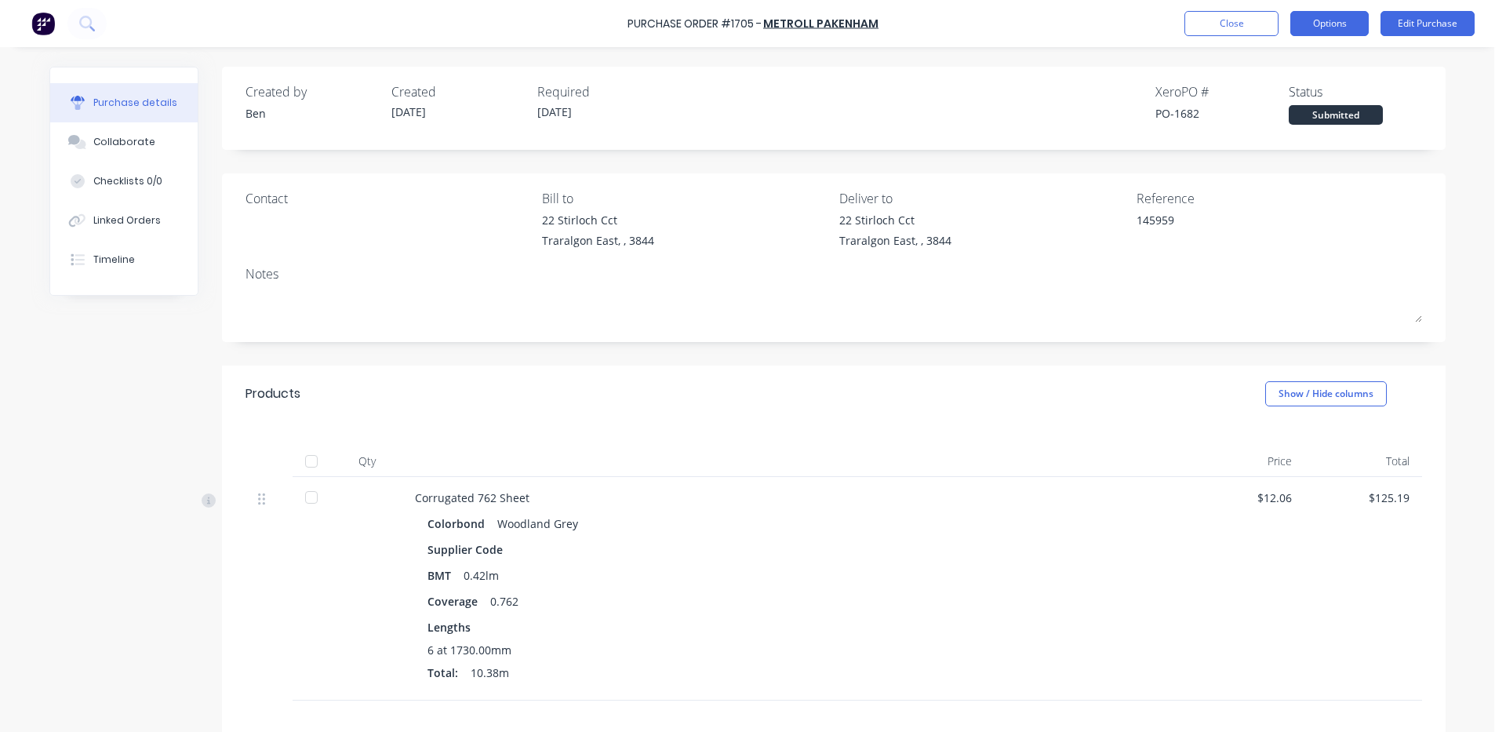
click at [1324, 26] on button "Options" at bounding box center [1330, 23] width 78 height 25
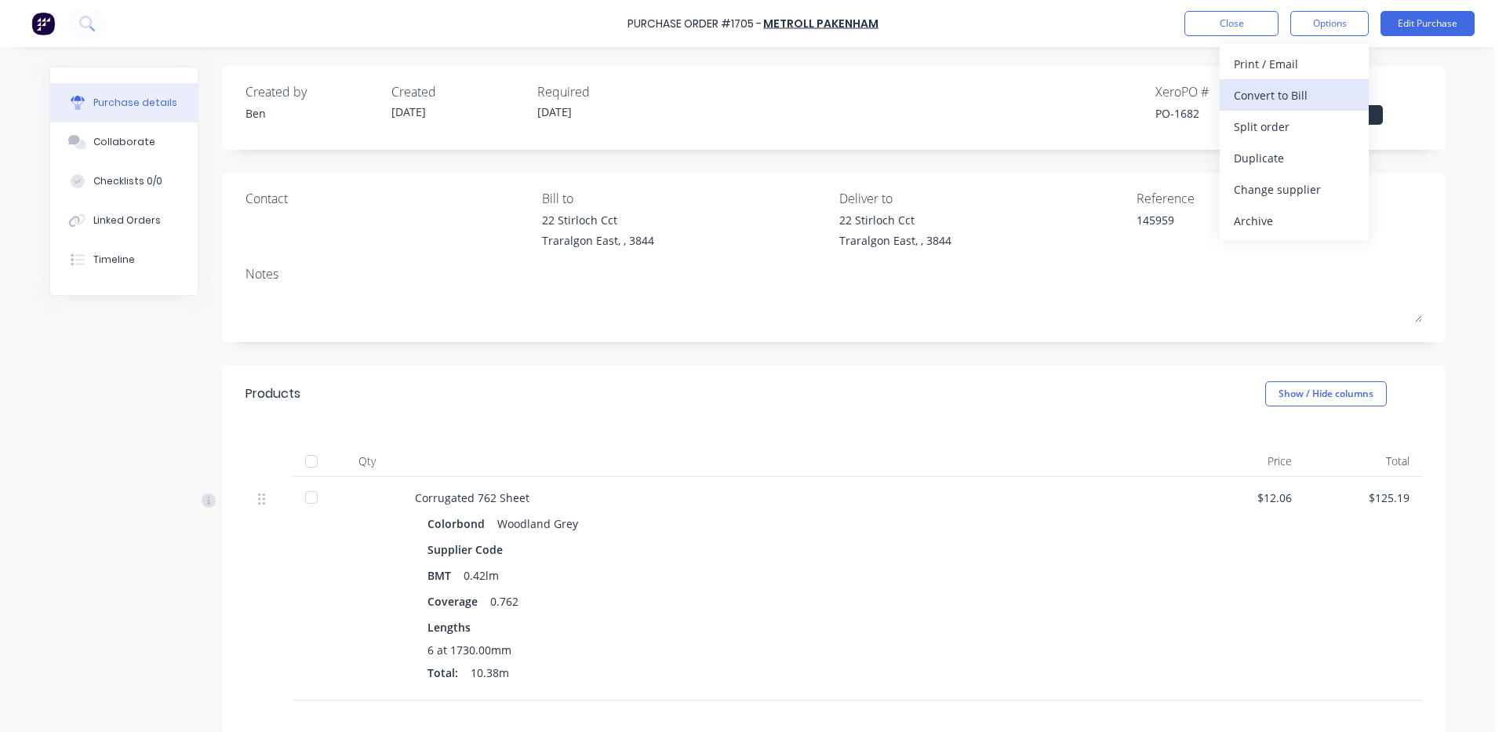
click at [1277, 98] on div "Convert to Bill" at bounding box center [1294, 95] width 121 height 23
type textarea "x"
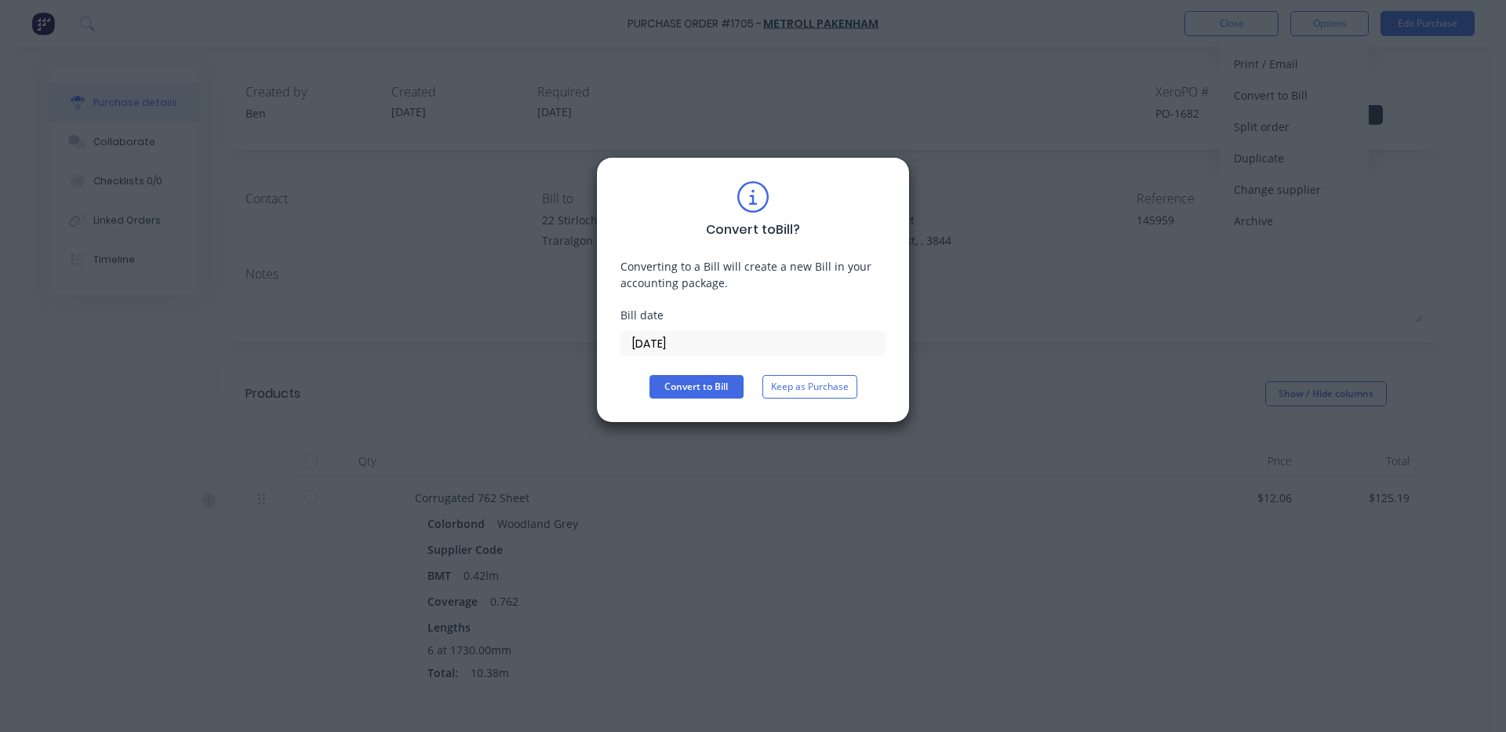
click at [778, 343] on input "[DATE]" at bounding box center [753, 344] width 264 height 24
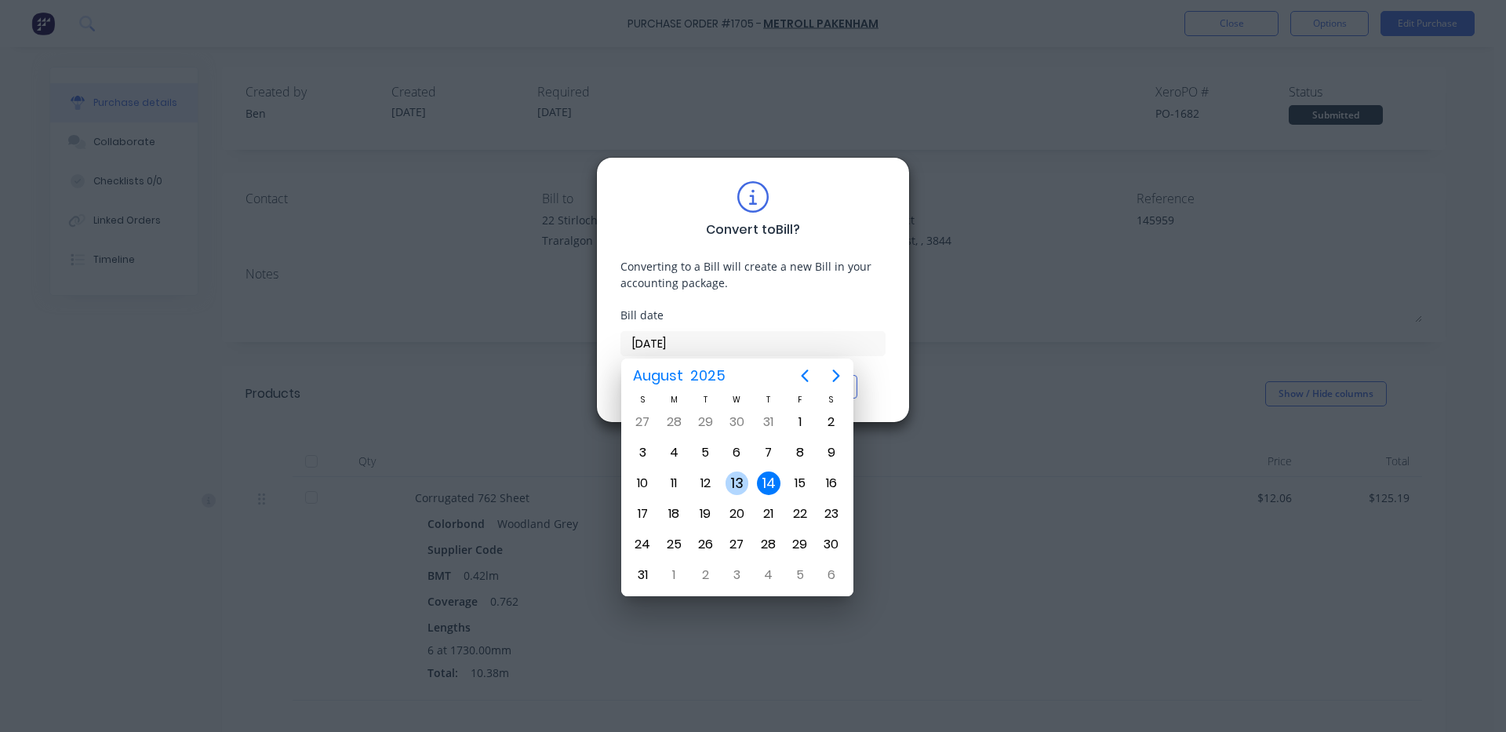
click at [741, 483] on div "13" at bounding box center [738, 484] width 24 height 24
type input "[DATE]"
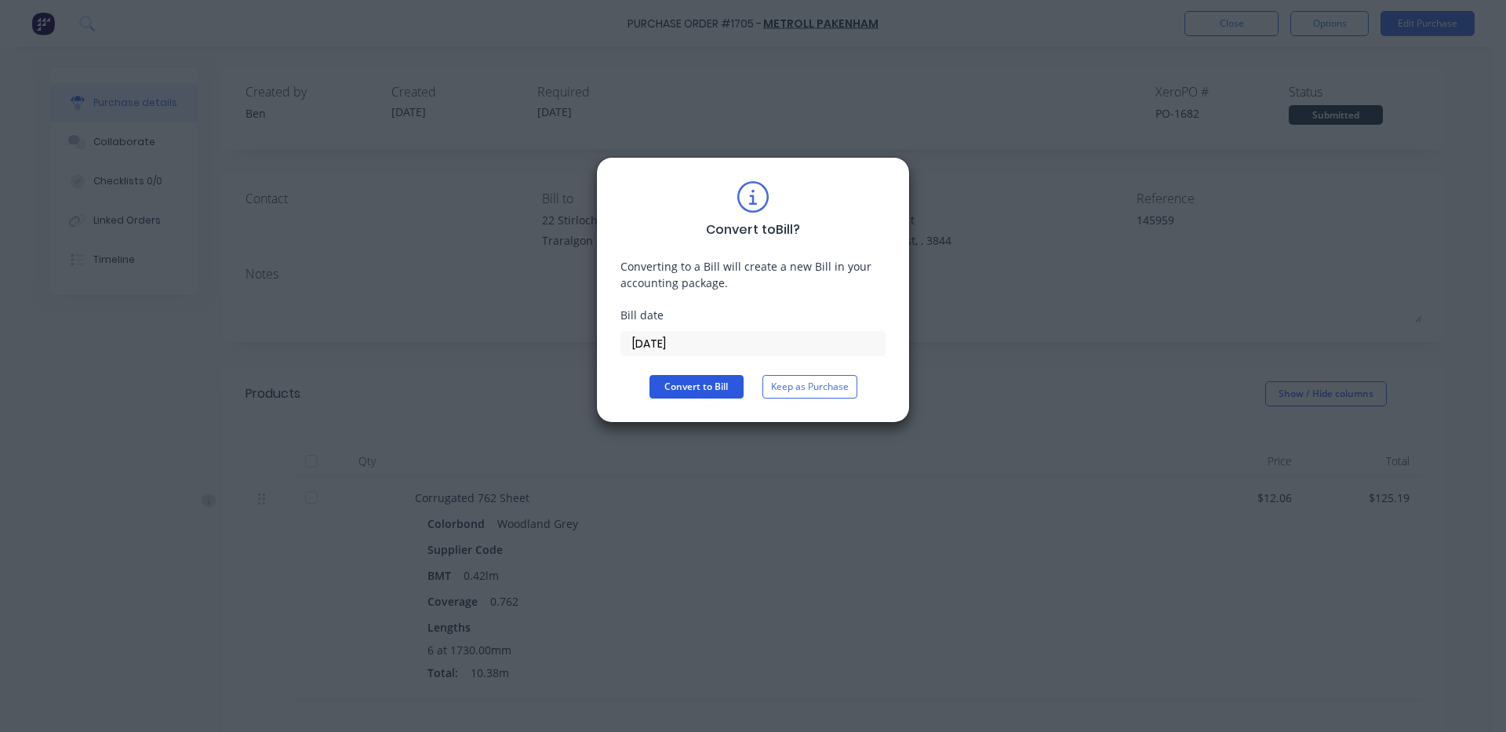
click at [701, 384] on button "Convert to Bill" at bounding box center [697, 387] width 94 height 24
type textarea "x"
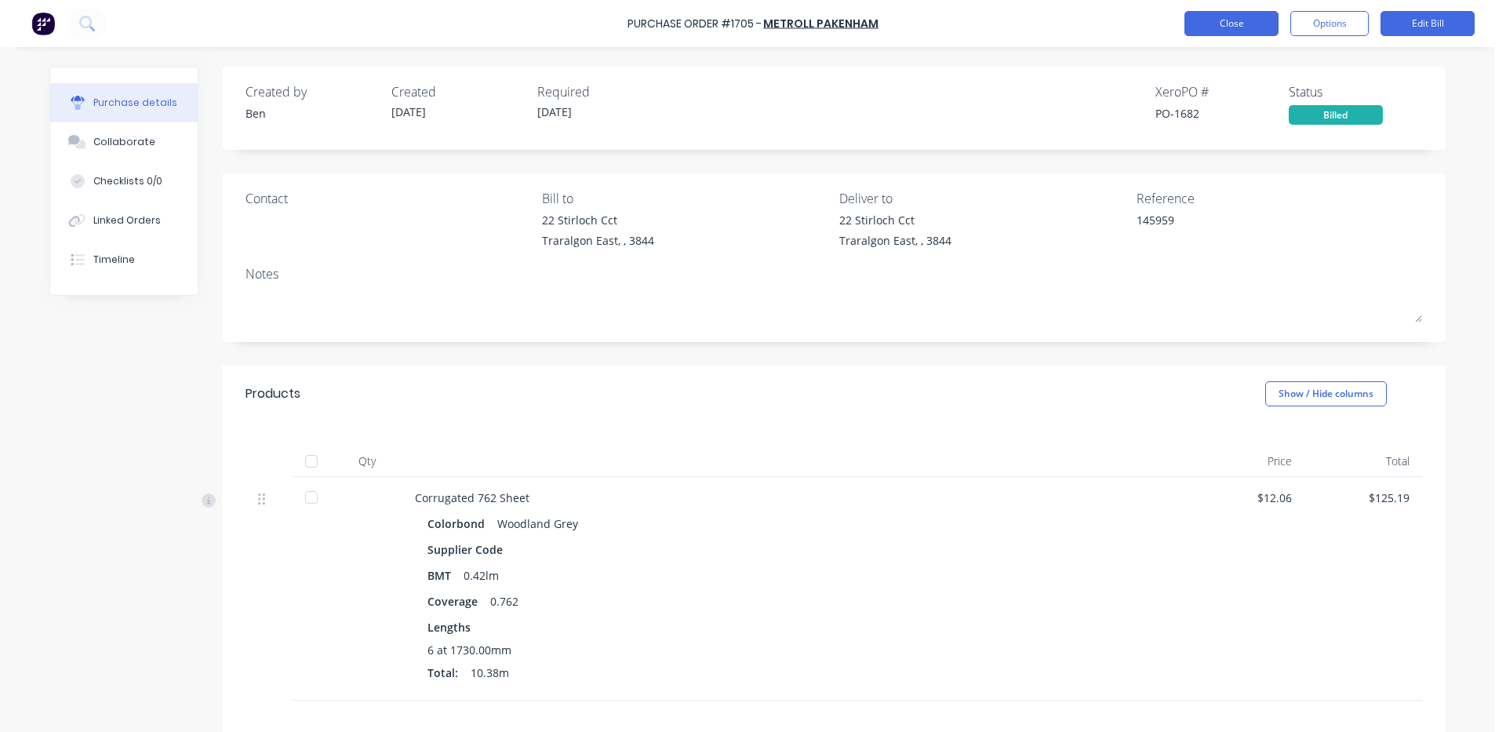
click at [1222, 30] on button "Close" at bounding box center [1232, 23] width 94 height 25
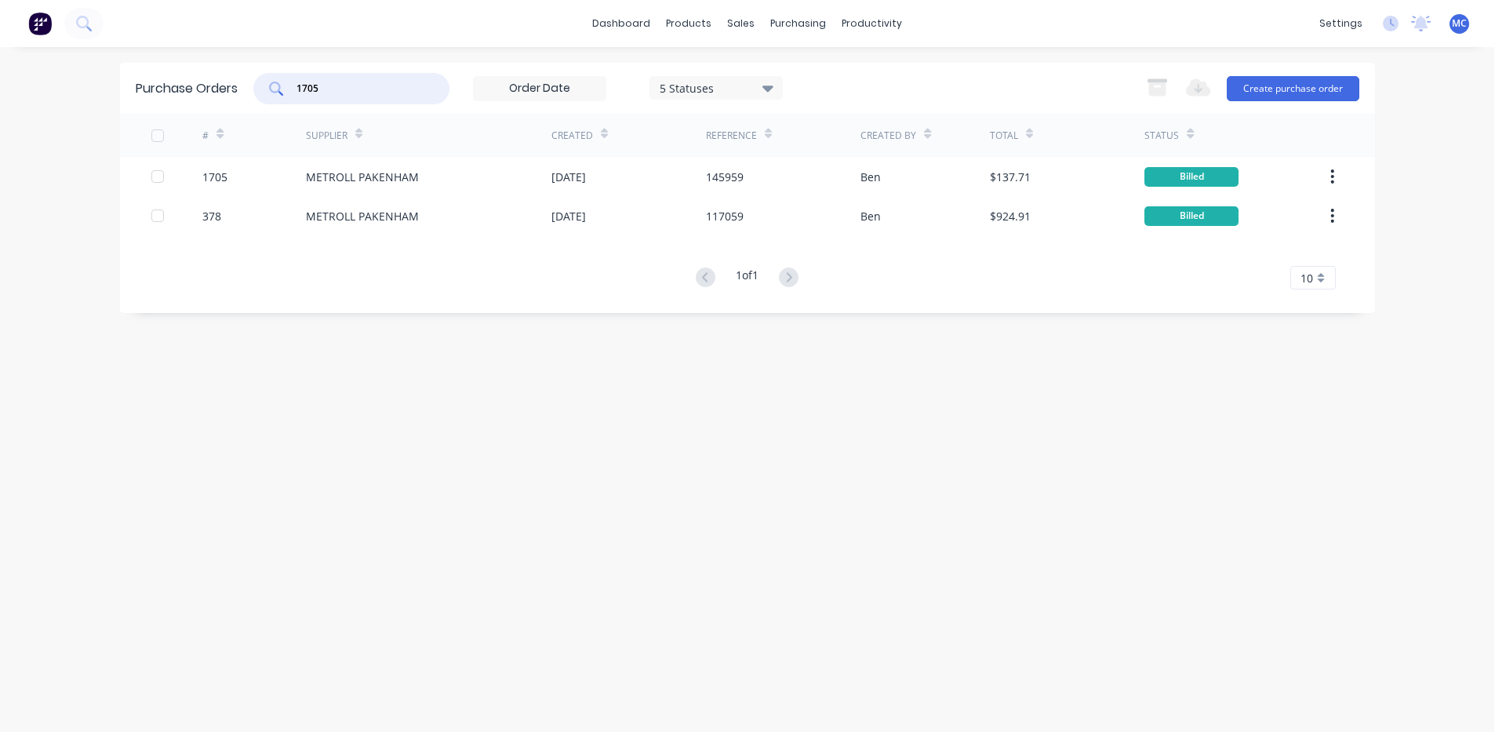
drag, startPoint x: 344, startPoint y: 89, endPoint x: 174, endPoint y: 89, distance: 169.5
click at [174, 89] on div "Purchase Orders 1705 5 Statuses 5 Statuses Export to Excel (XLSX) Create purcha…" at bounding box center [747, 88] width 1255 height 51
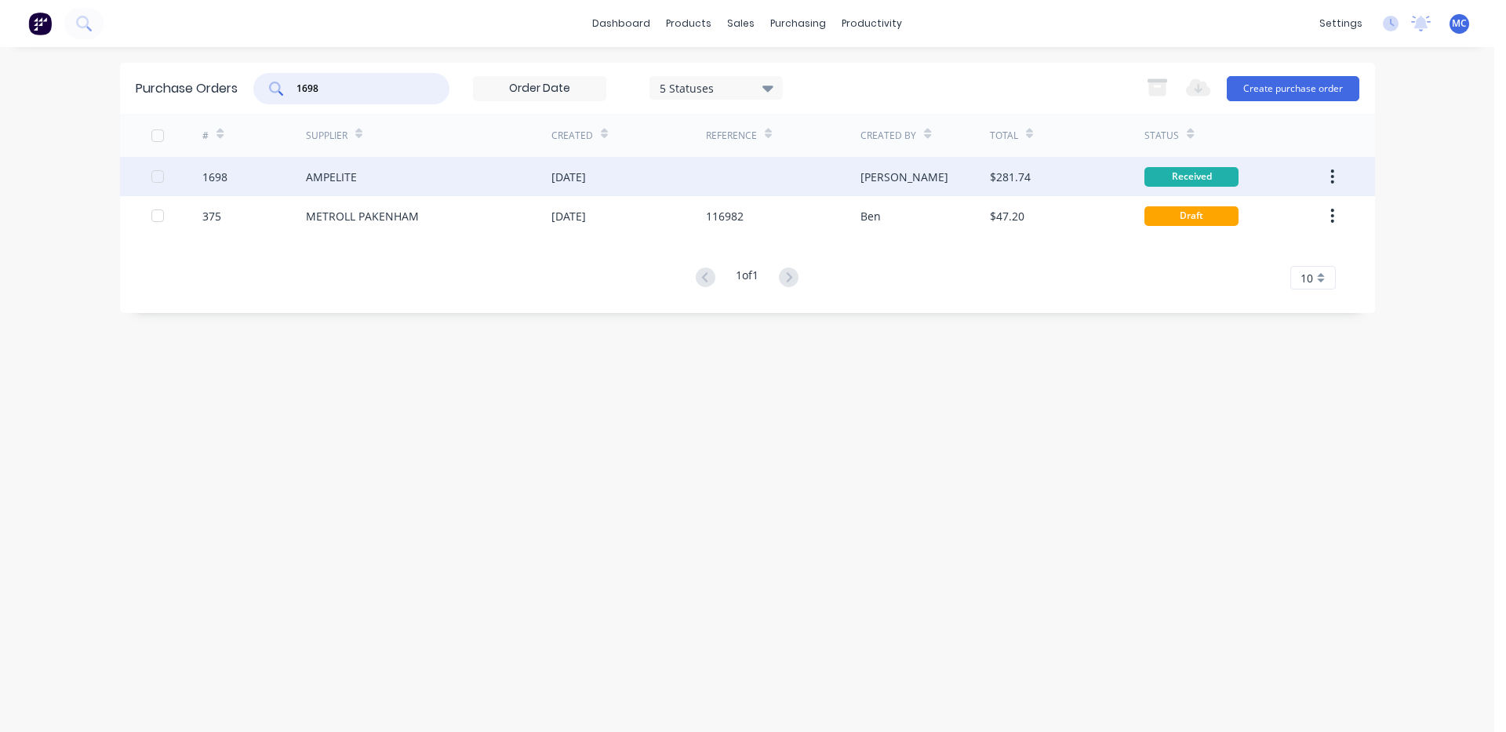
type input "1698"
click at [441, 171] on div "AMPELITE" at bounding box center [429, 176] width 246 height 39
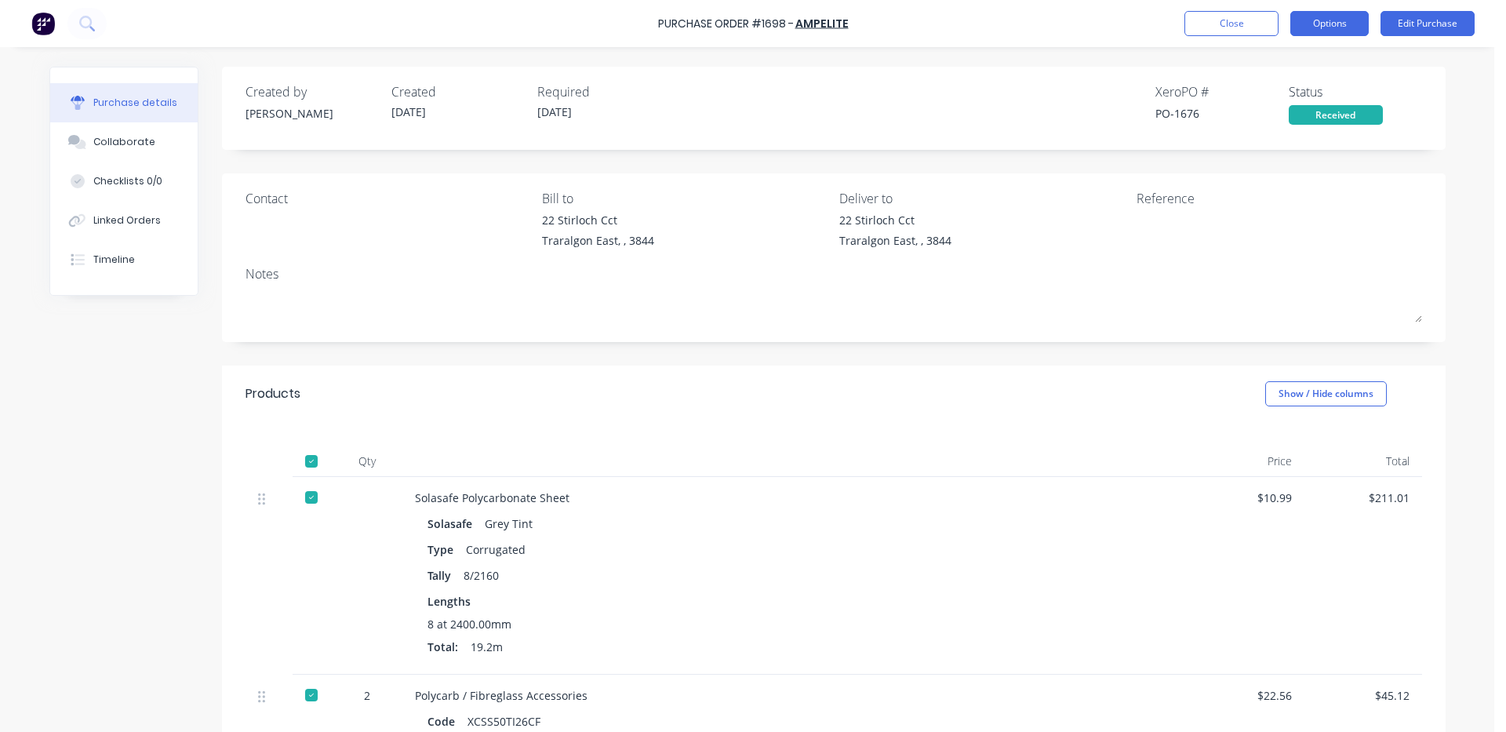
click at [1338, 22] on button "Options" at bounding box center [1330, 23] width 78 height 25
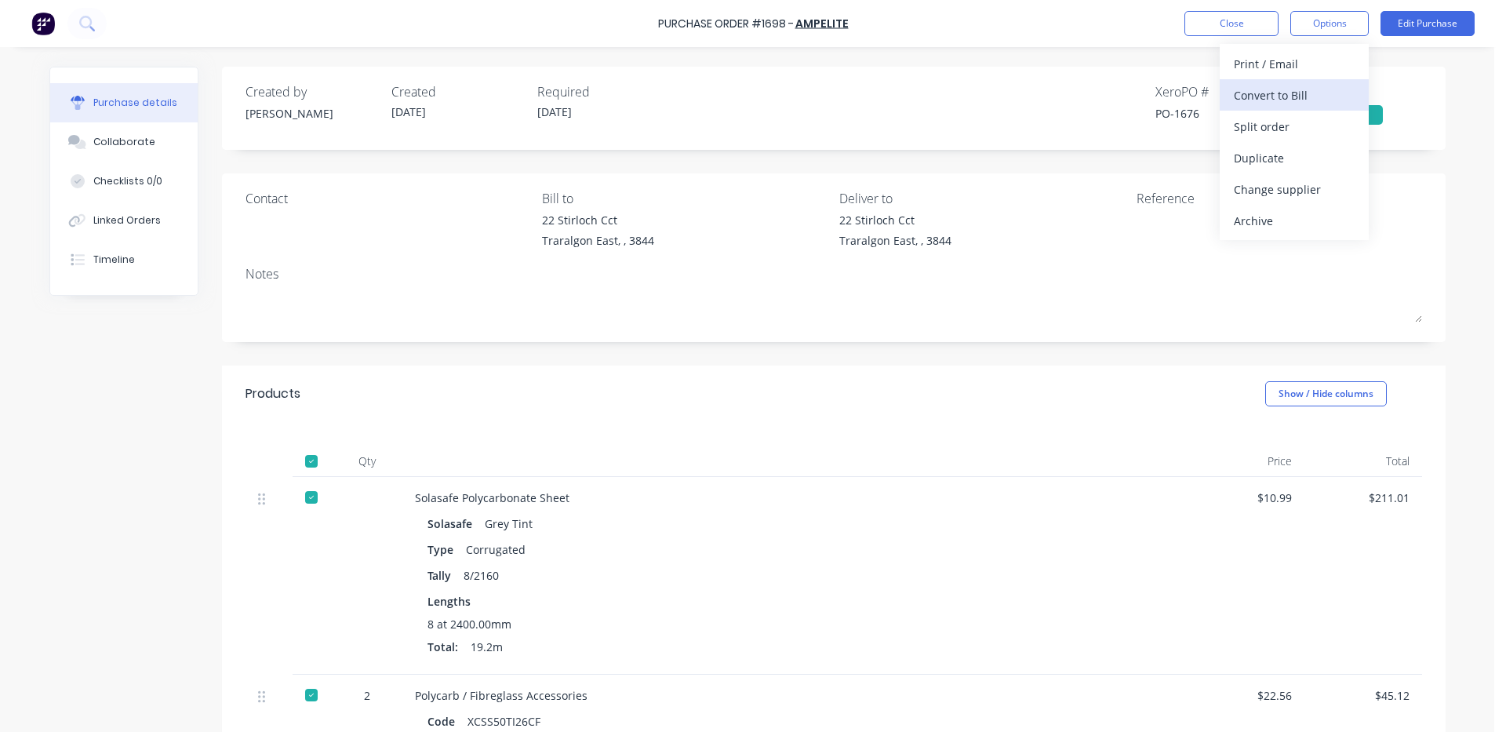
click at [1269, 91] on div "Convert to Bill" at bounding box center [1294, 95] width 121 height 23
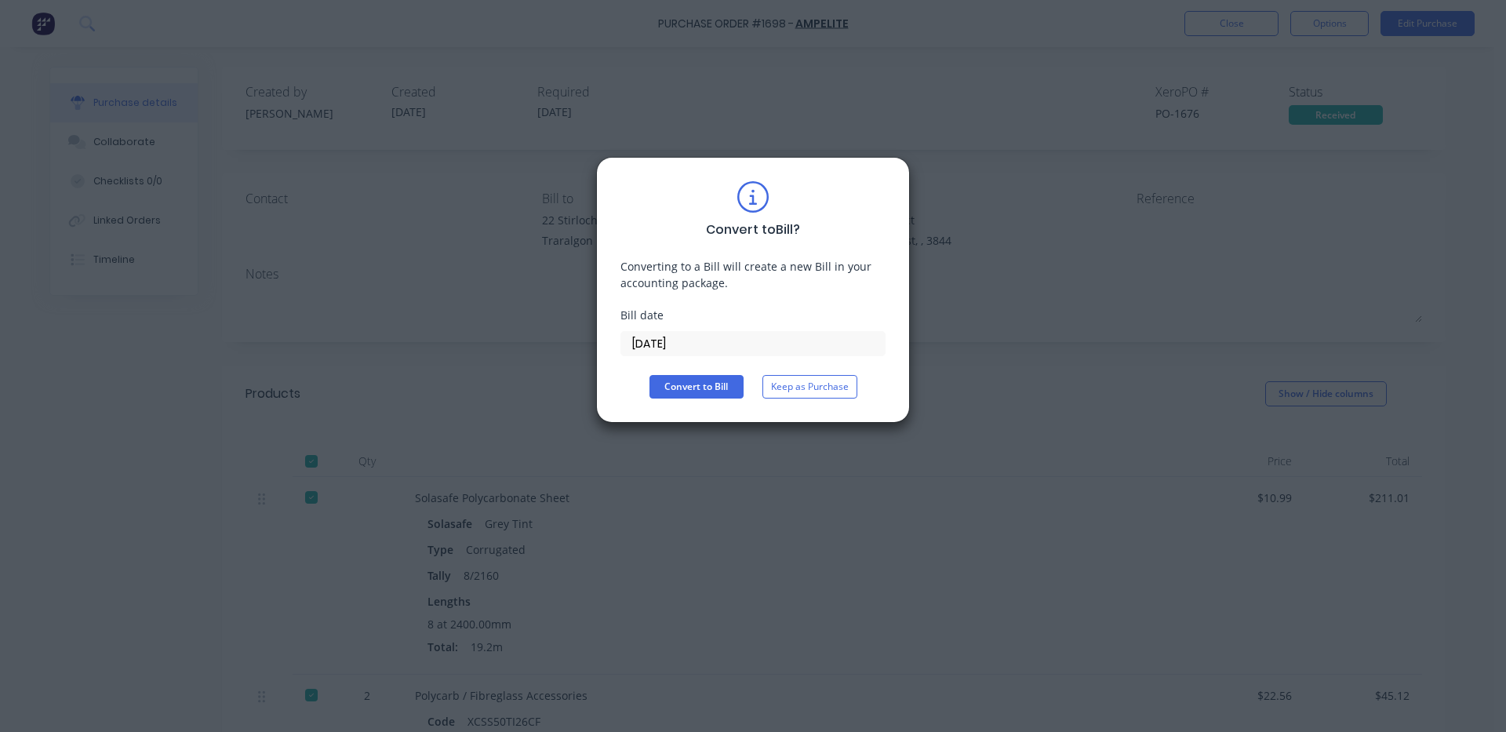
click at [774, 353] on input "[DATE]" at bounding box center [753, 344] width 264 height 24
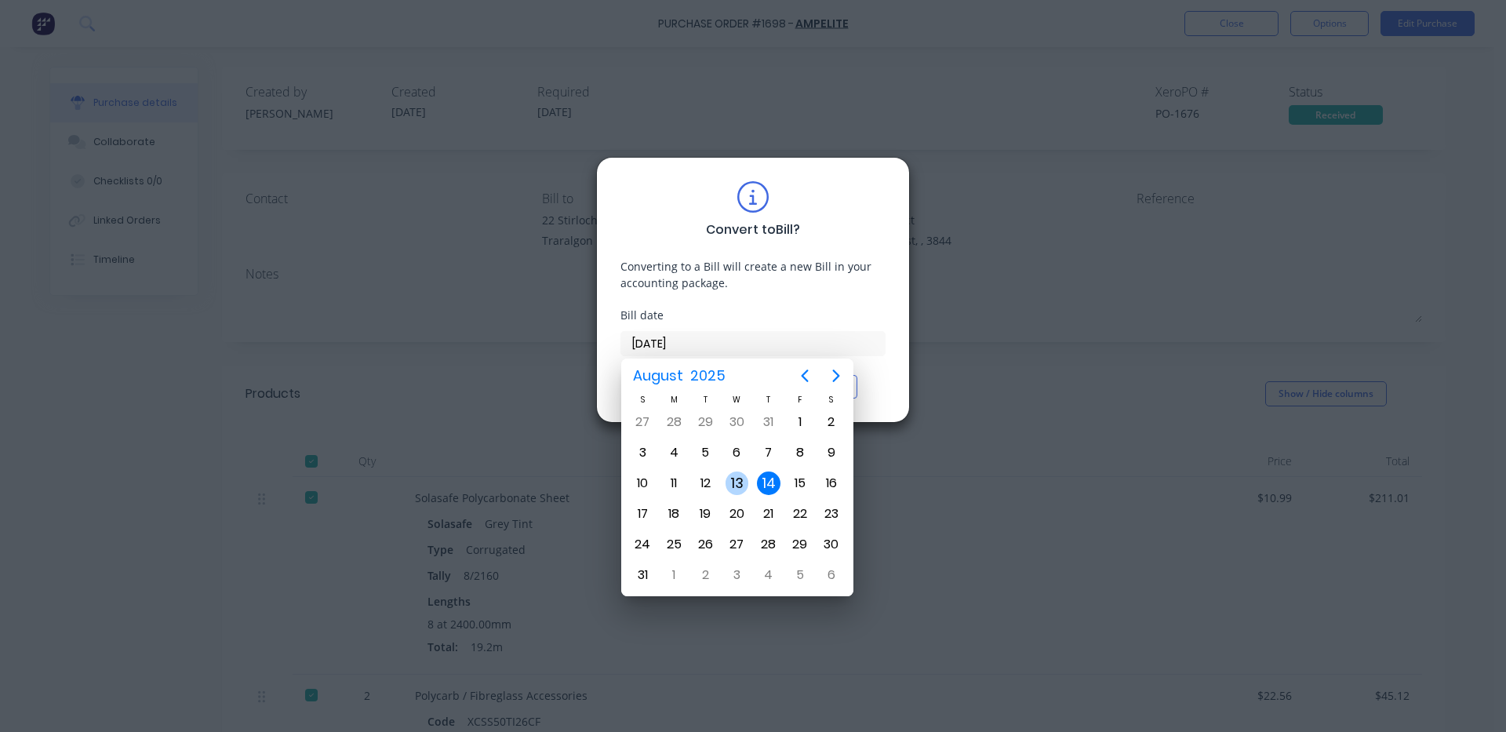
click at [743, 475] on div "13" at bounding box center [738, 484] width 24 height 24
type input "[DATE]"
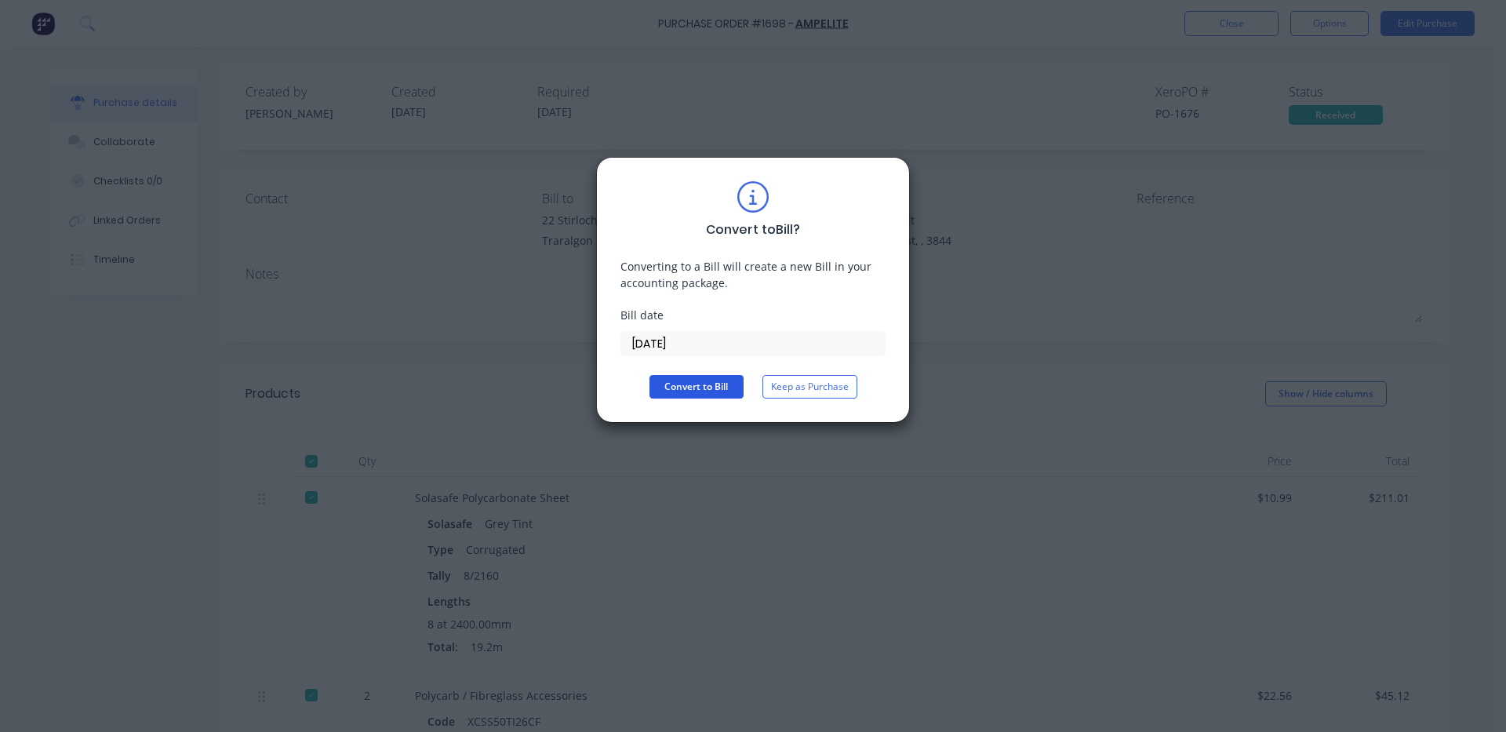
click at [715, 388] on button "Convert to Bill" at bounding box center [697, 387] width 94 height 24
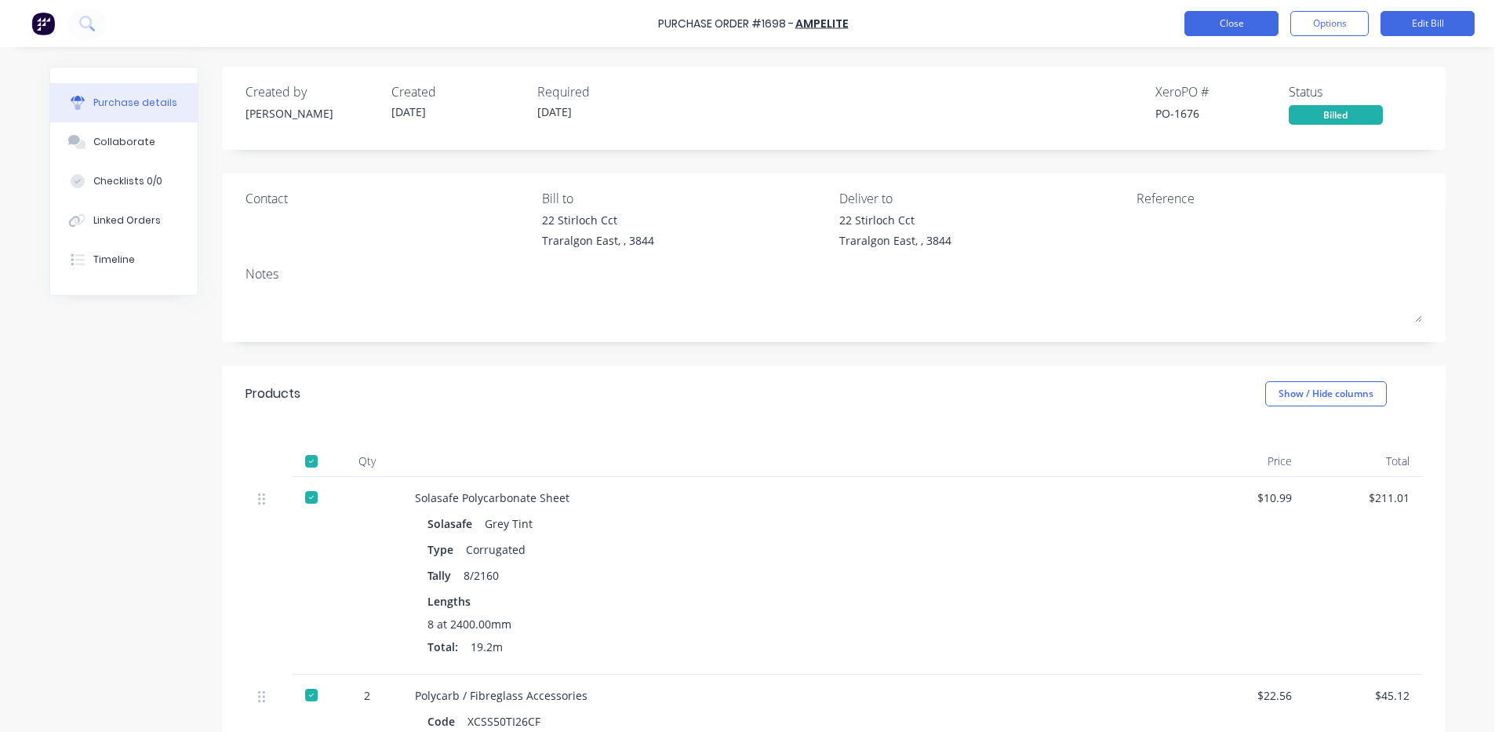
click at [1251, 27] on button "Close" at bounding box center [1232, 23] width 94 height 25
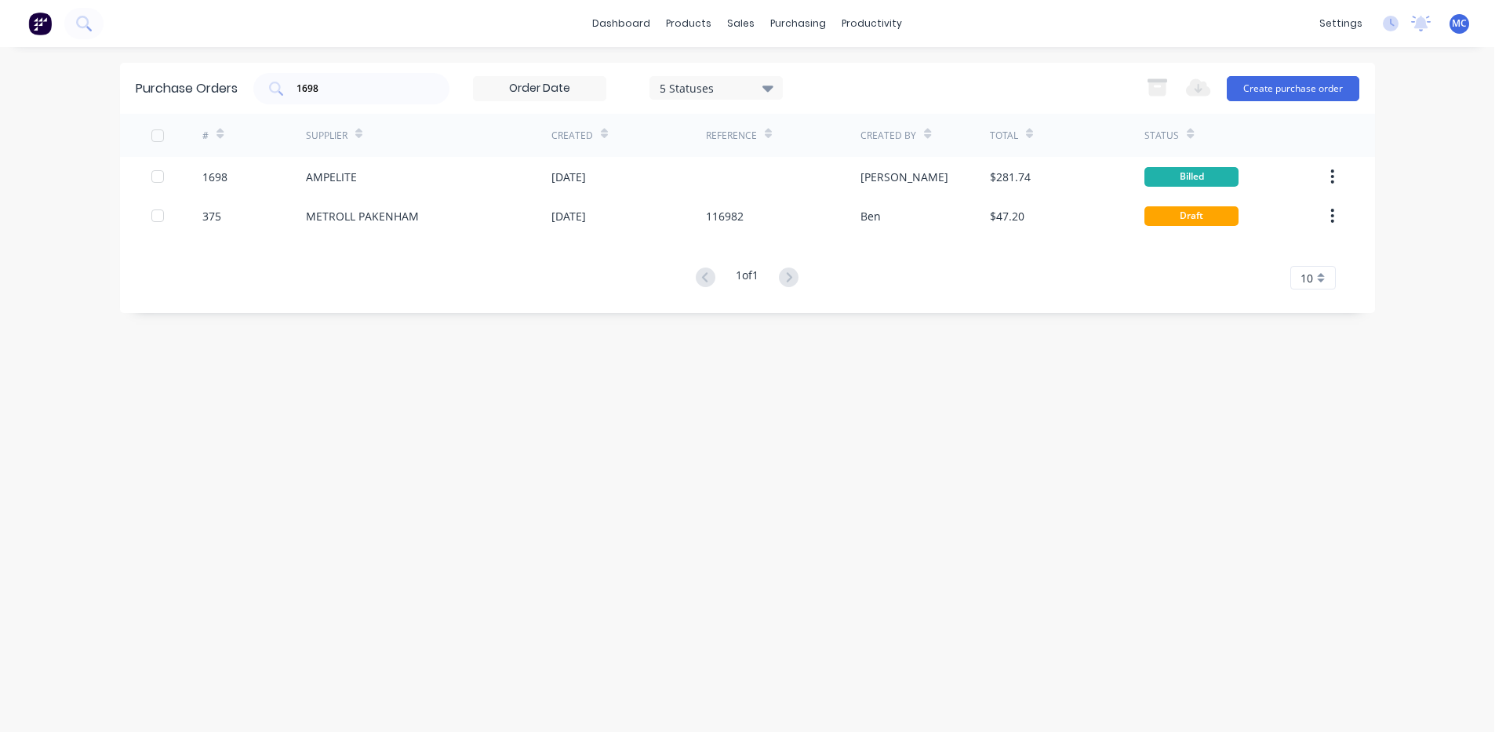
click at [244, 83] on div "Purchase Orders 1698 5 Statuses 5 Statuses Export to Excel (XLSX) Create purcha…" at bounding box center [747, 88] width 1255 height 51
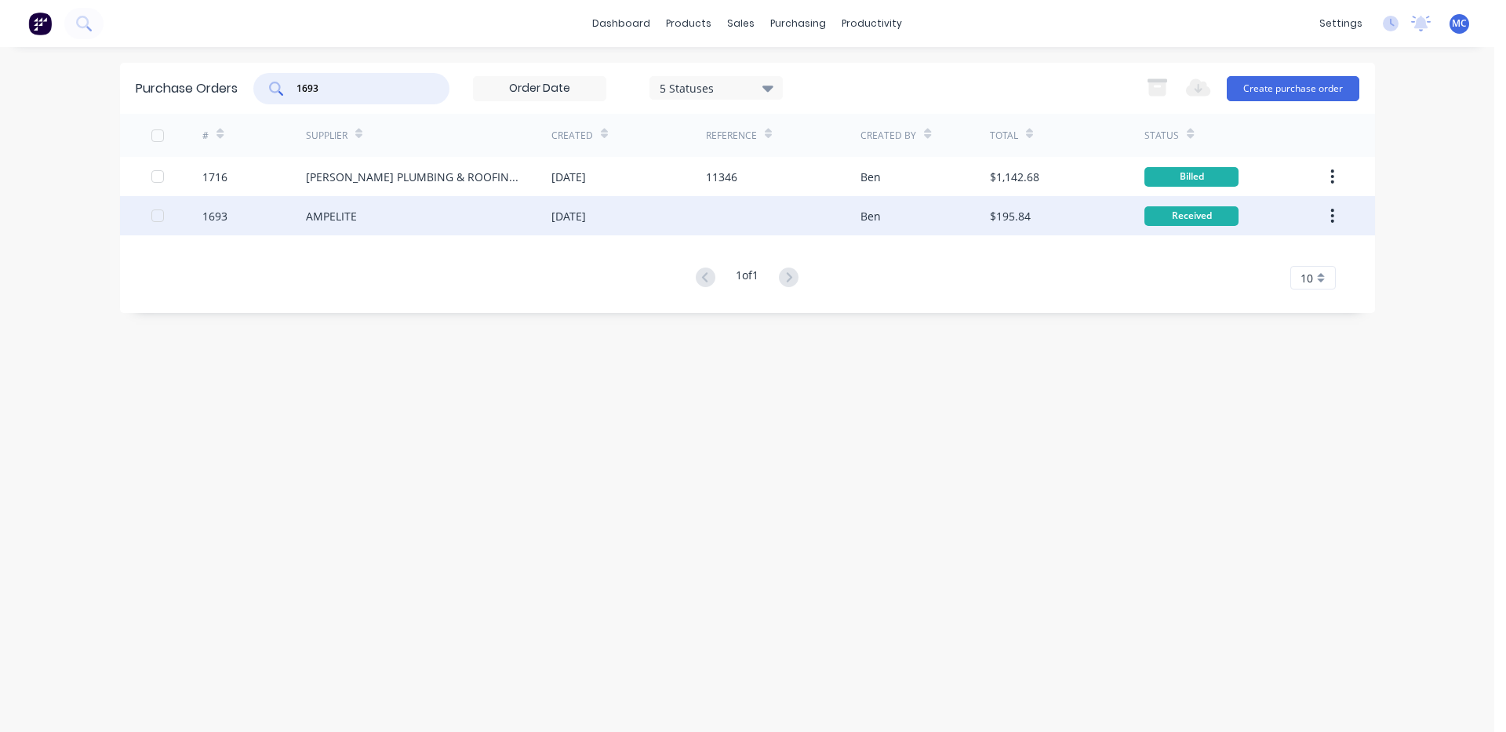
type input "1693"
click at [384, 222] on div "AMPELITE" at bounding box center [429, 215] width 246 height 39
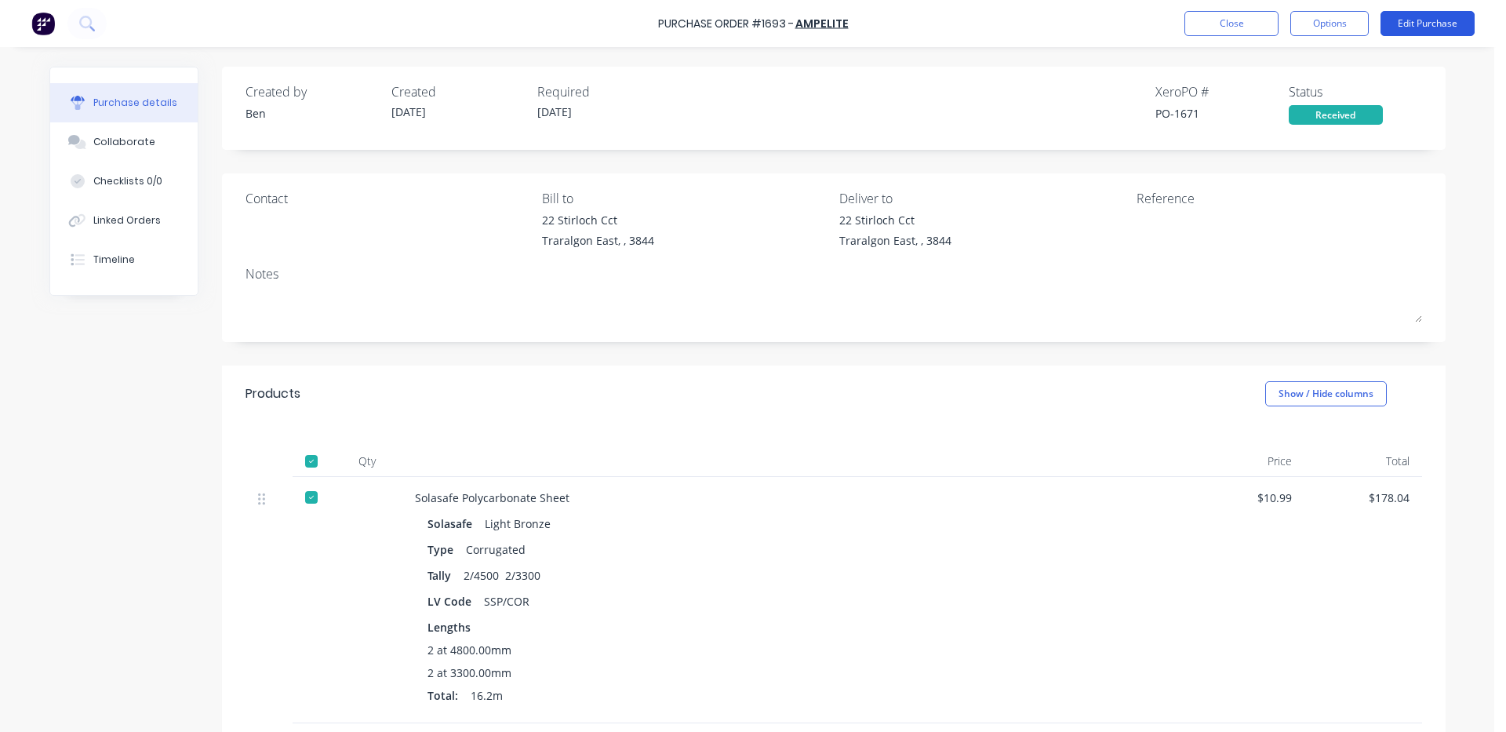
click at [1445, 14] on button "Edit Purchase" at bounding box center [1428, 23] width 94 height 25
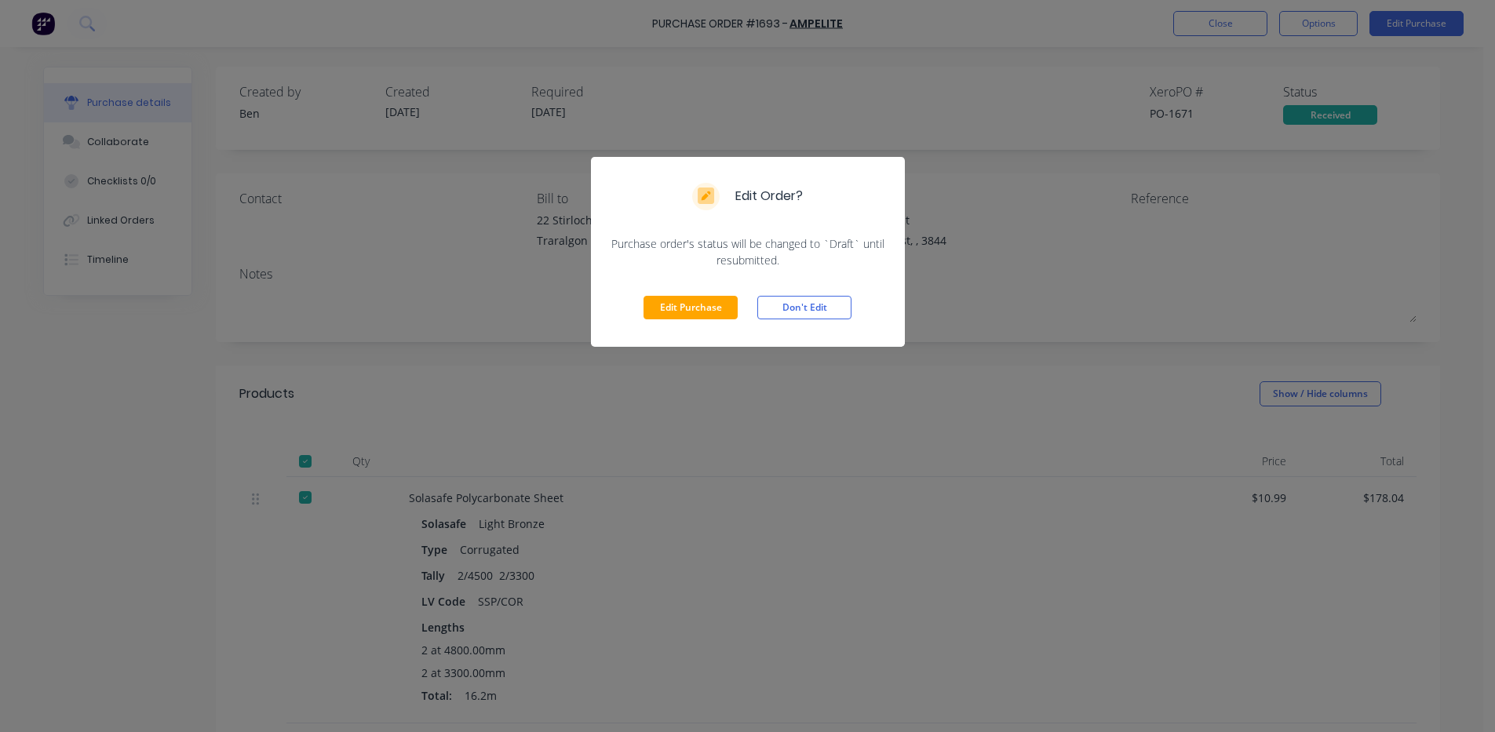
click at [646, 324] on div "Edit Purchase Don't Edit" at bounding box center [748, 307] width 314 height 78
drag, startPoint x: 716, startPoint y: 315, endPoint x: 958, endPoint y: 242, distance: 252.2
click at [716, 314] on button "Edit Purchase" at bounding box center [690, 308] width 94 height 24
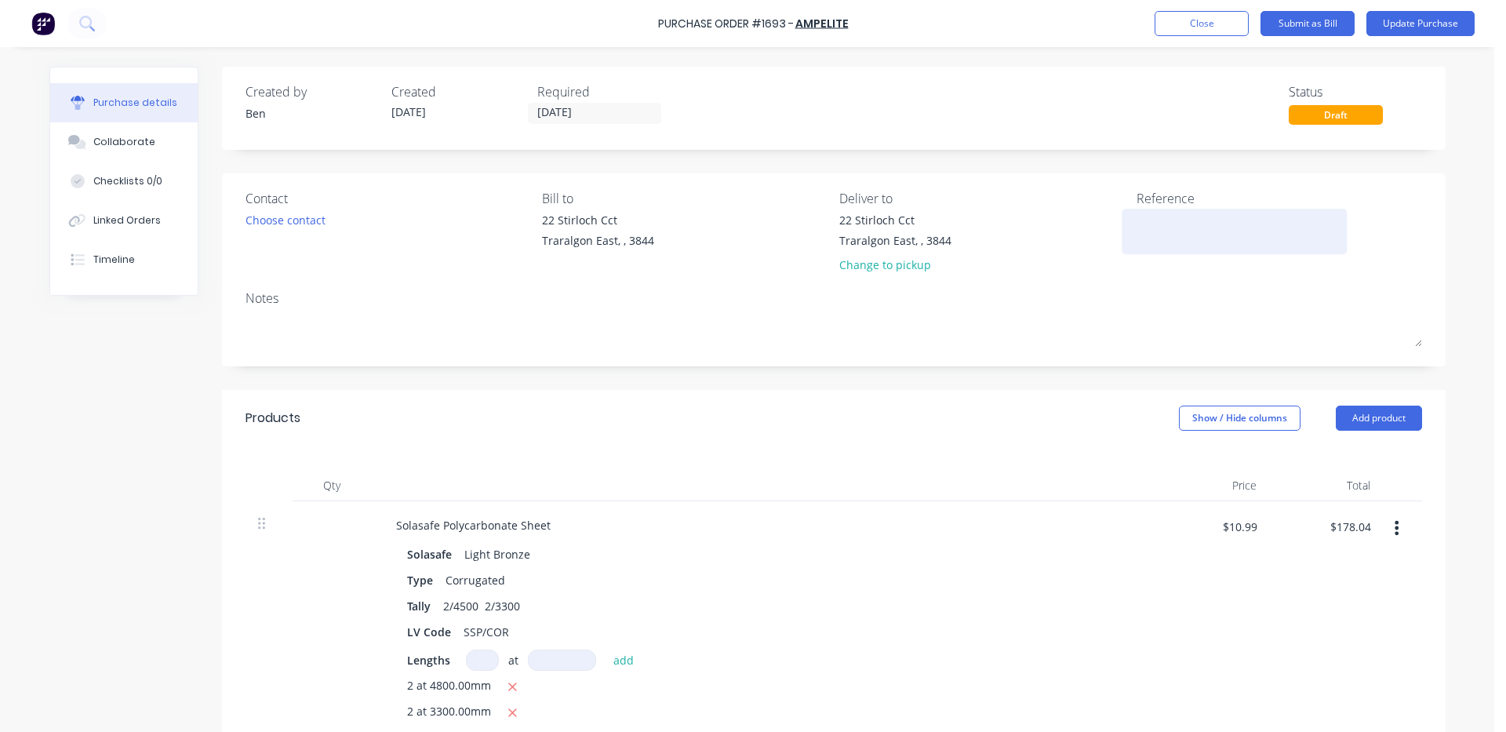
click at [1151, 233] on textarea at bounding box center [1235, 229] width 196 height 35
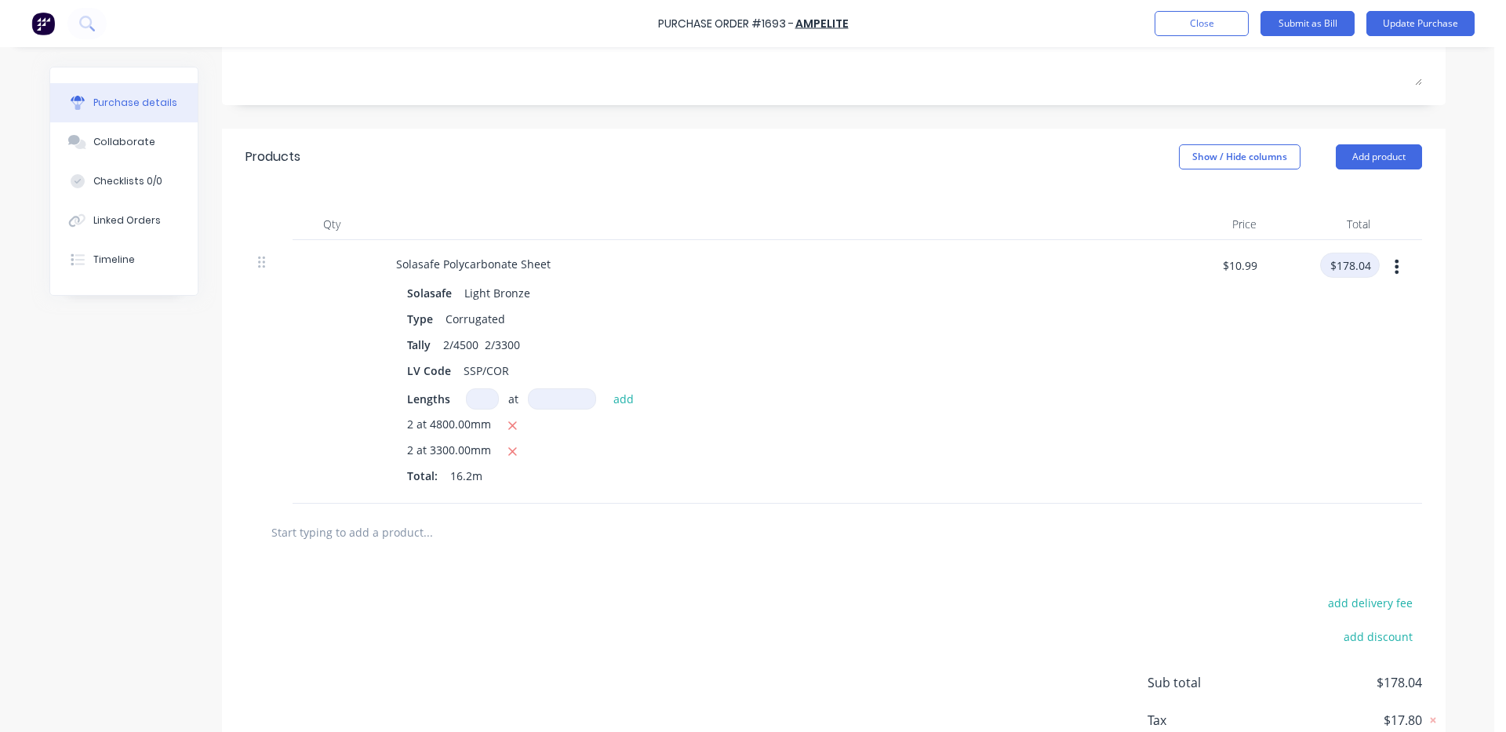
type textarea "V972021"
type textarea "x"
type textarea "V972021"
click at [1349, 266] on input "$178.04" at bounding box center [1350, 265] width 60 height 25
type input "178.02"
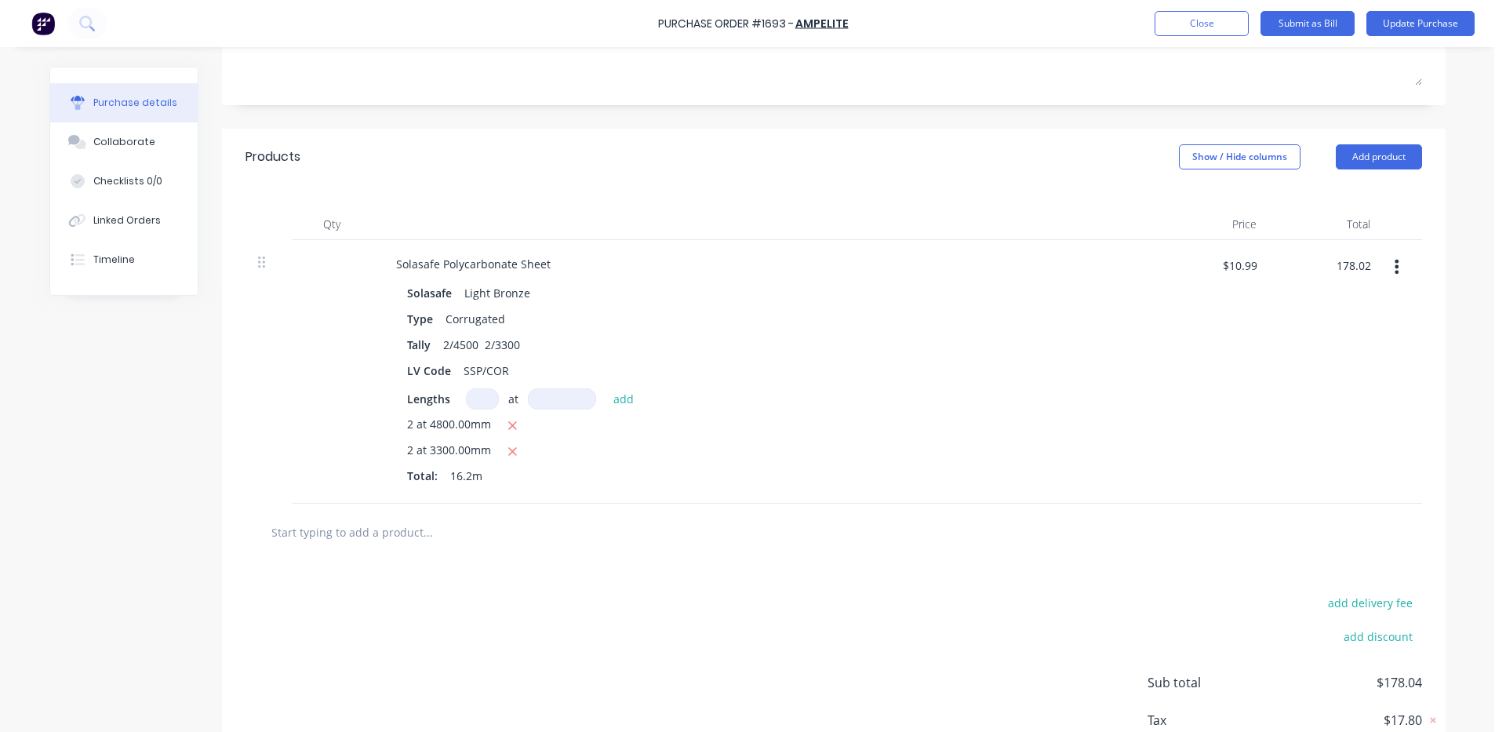
type textarea "x"
type input "$10.9889"
type input "$178.02"
click at [1406, 465] on div at bounding box center [1402, 372] width 39 height 264
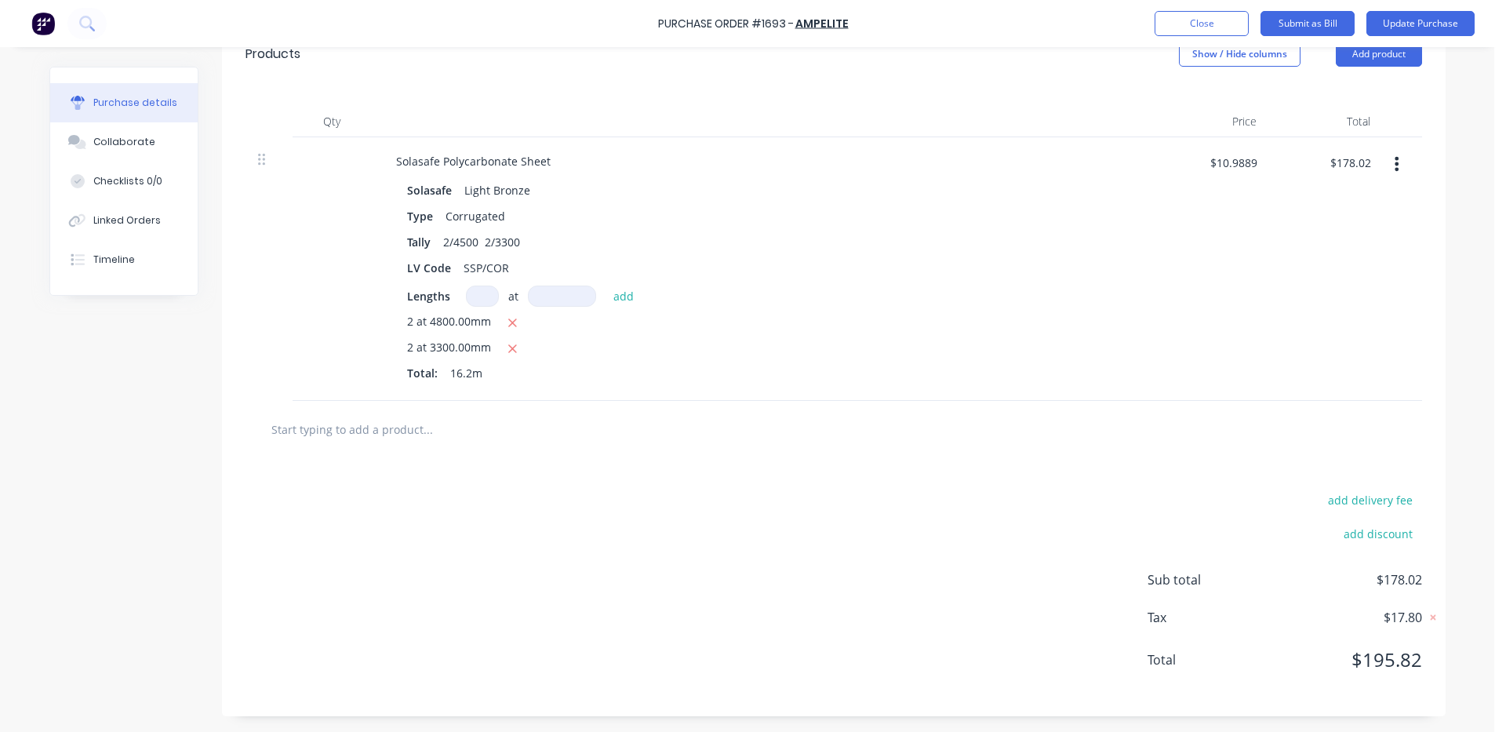
scroll to position [0, 0]
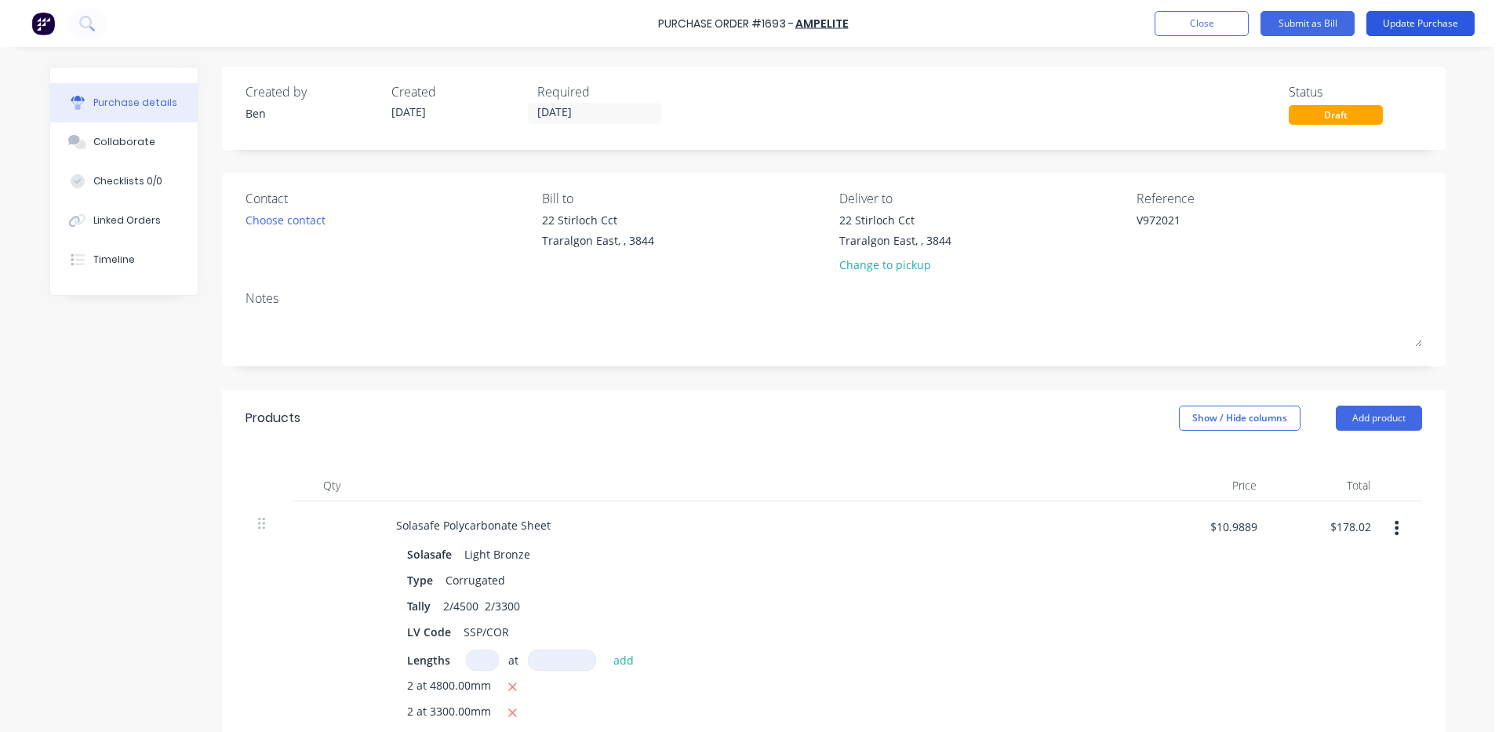
click at [1413, 16] on button "Update Purchase" at bounding box center [1421, 23] width 108 height 25
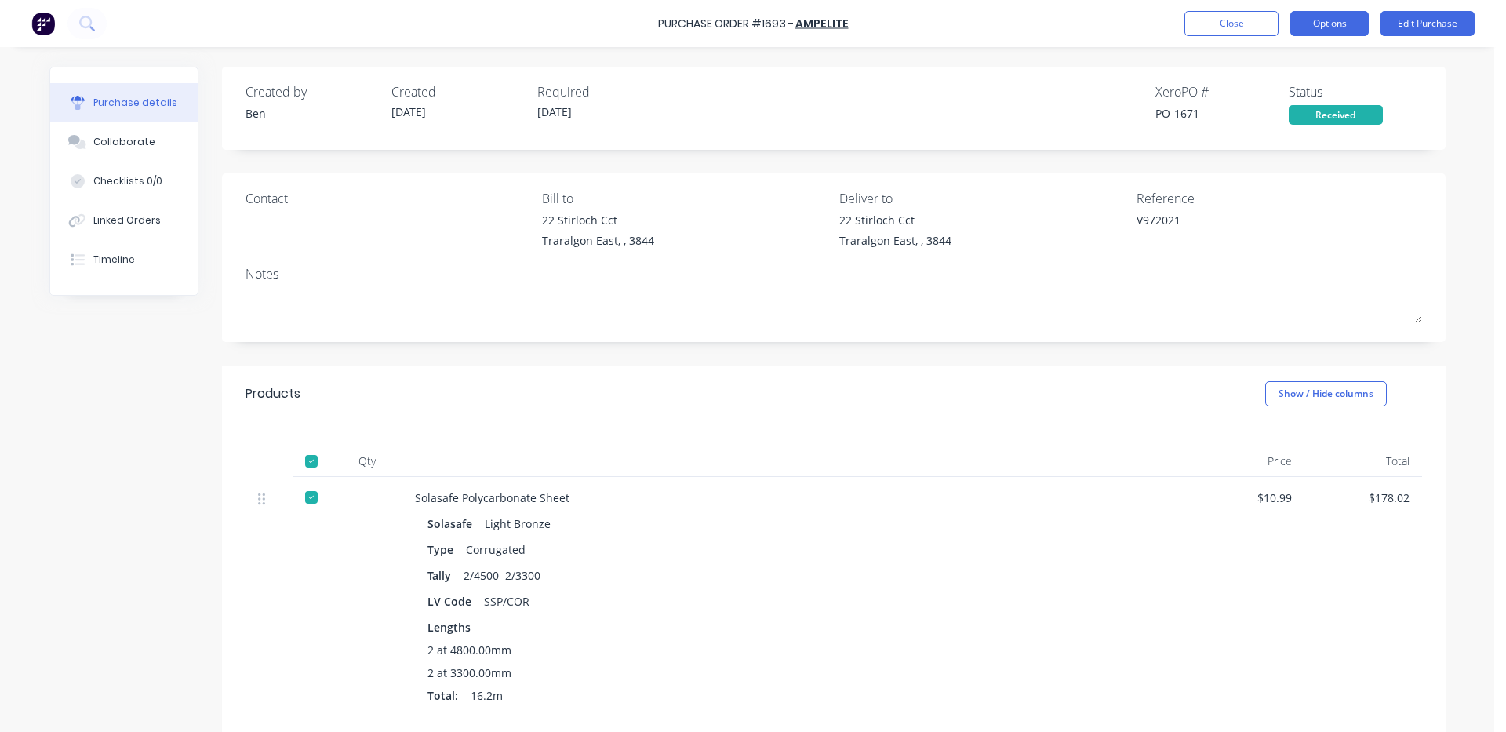
click at [1336, 20] on button "Options" at bounding box center [1330, 23] width 78 height 25
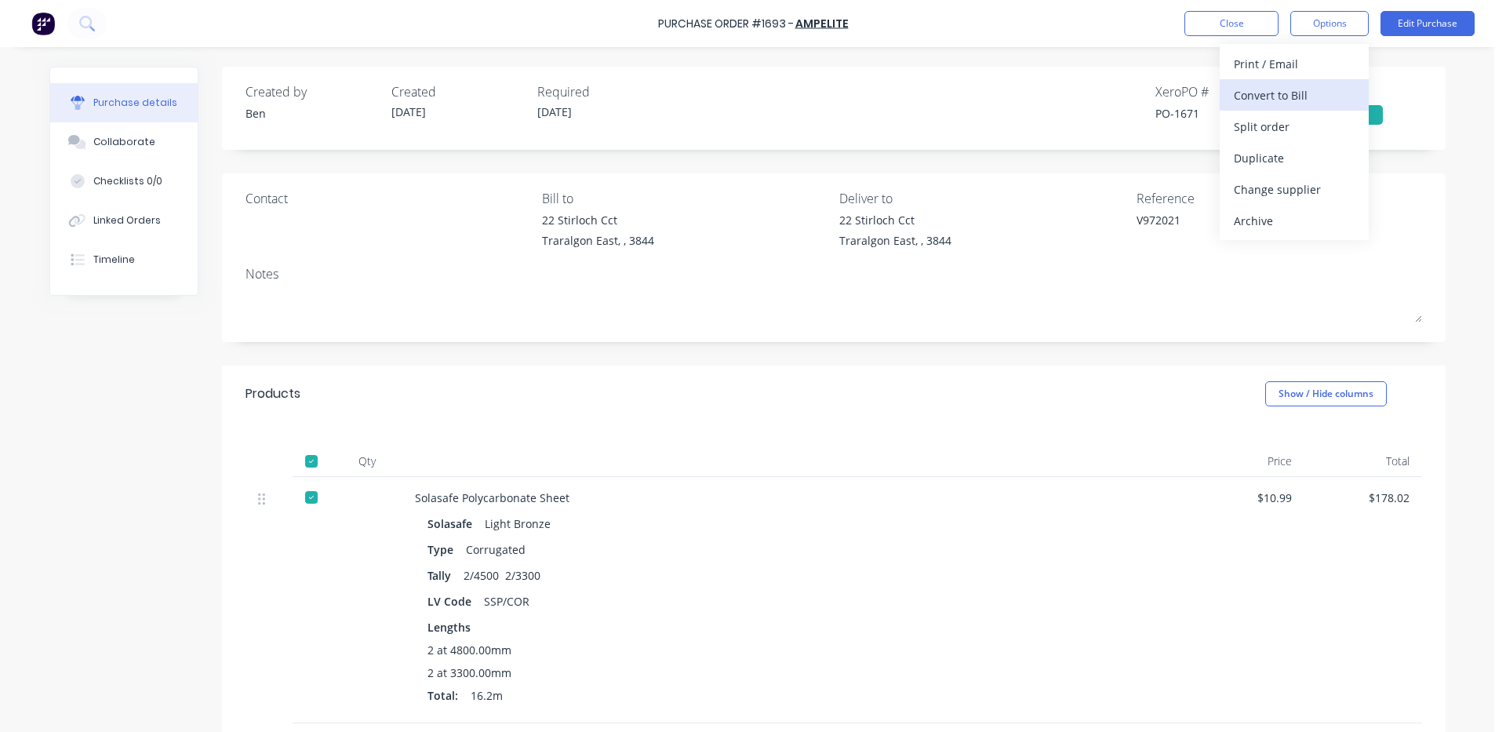
click at [1299, 82] on button "Convert to Bill" at bounding box center [1294, 94] width 149 height 31
type textarea "x"
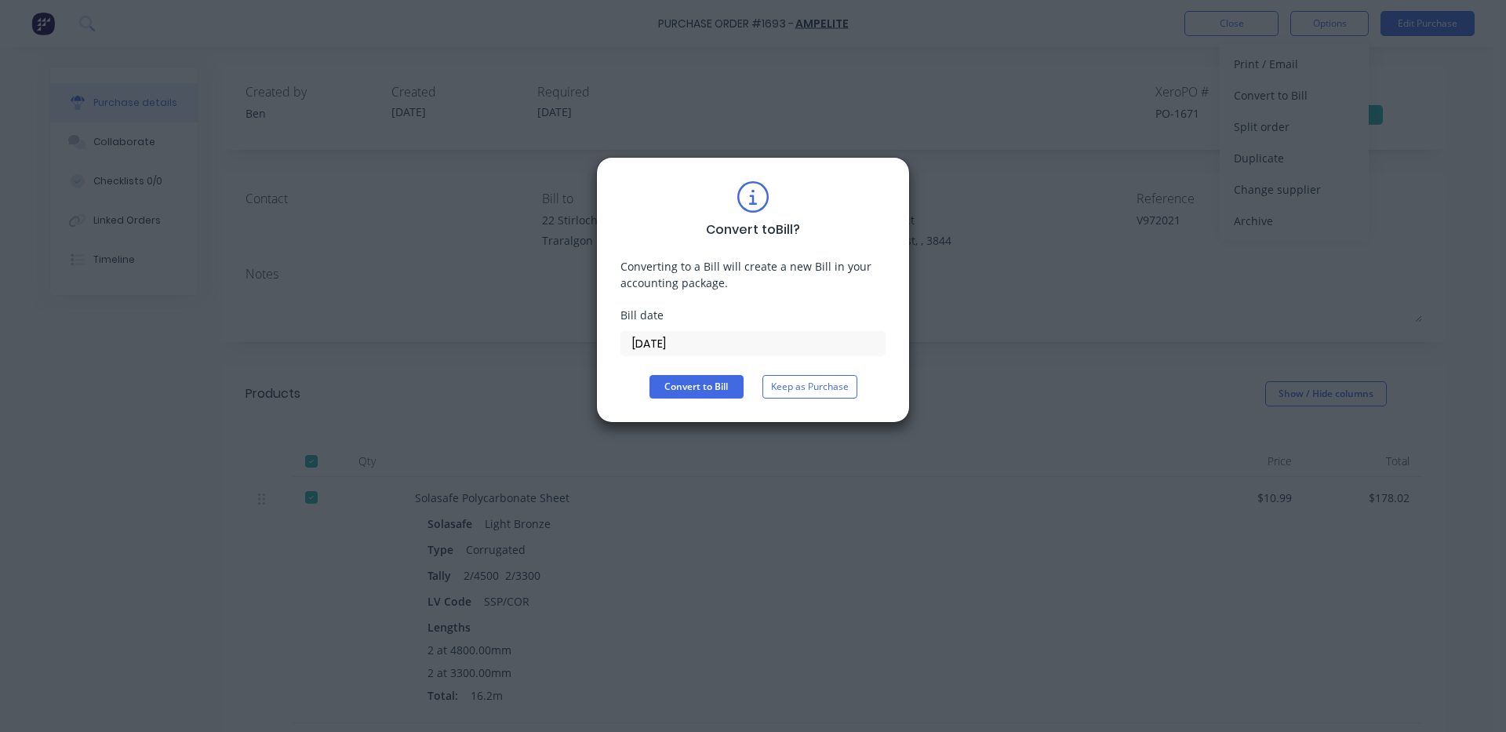
click at [734, 334] on input "[DATE]" at bounding box center [753, 344] width 264 height 24
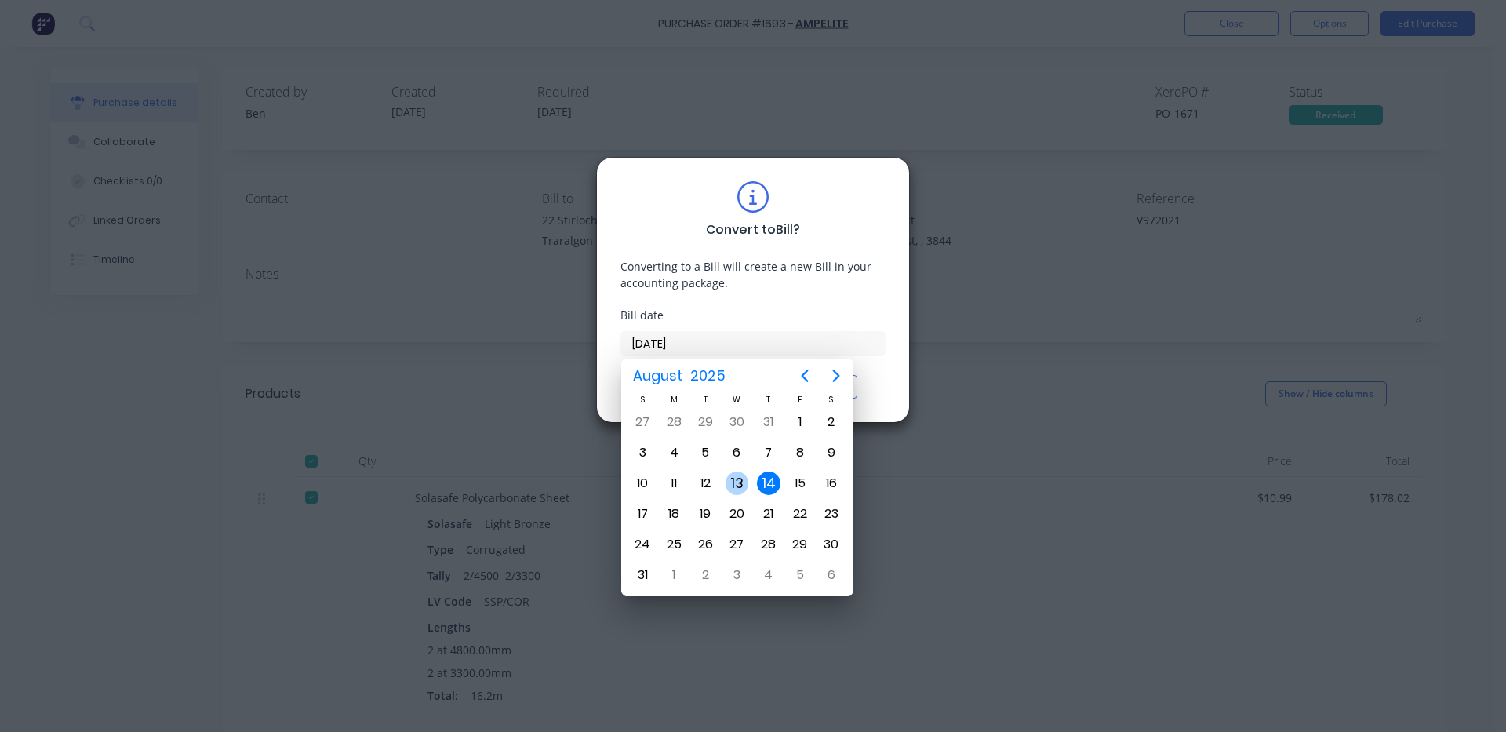
click at [729, 479] on div "13" at bounding box center [738, 484] width 24 height 24
type input "[DATE]"
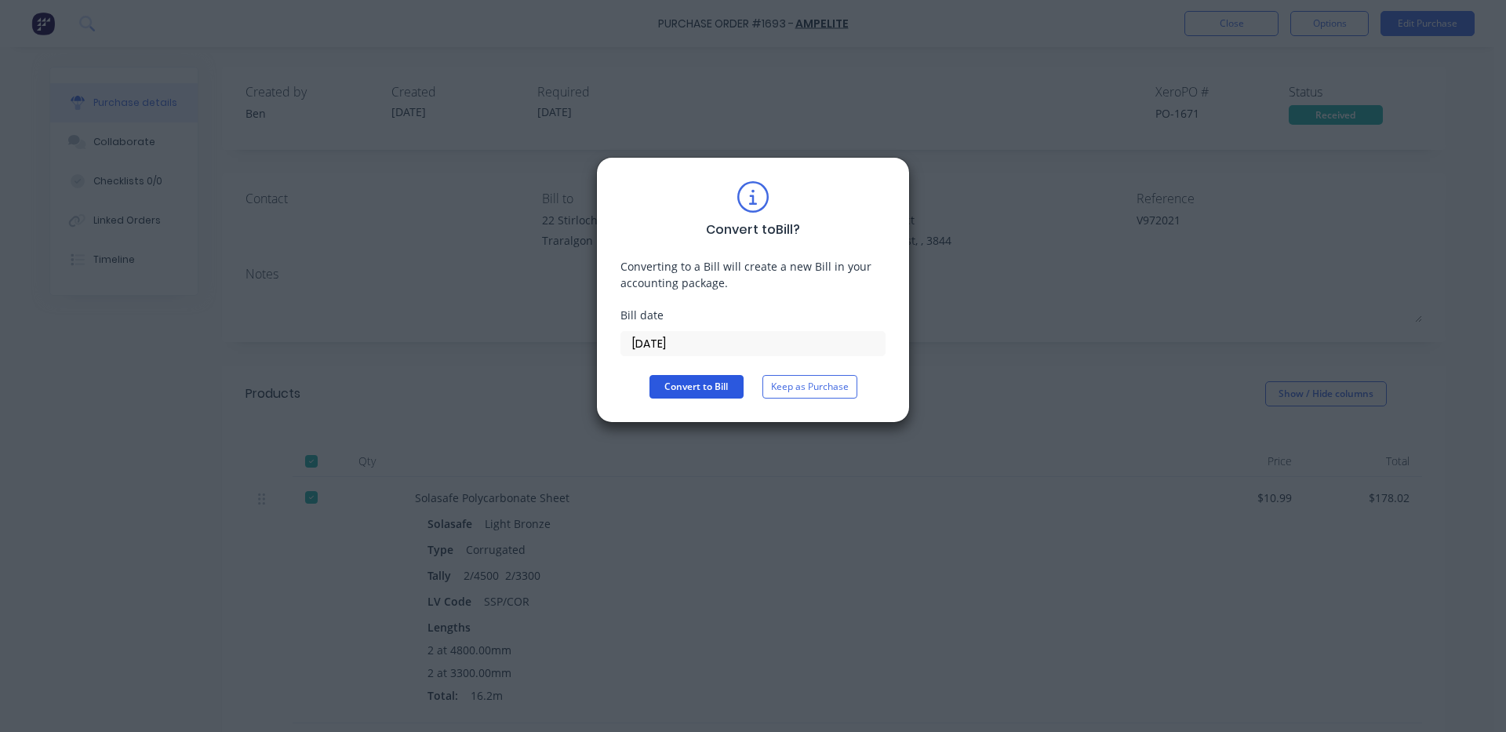
click at [705, 386] on button "Convert to Bill" at bounding box center [697, 387] width 94 height 24
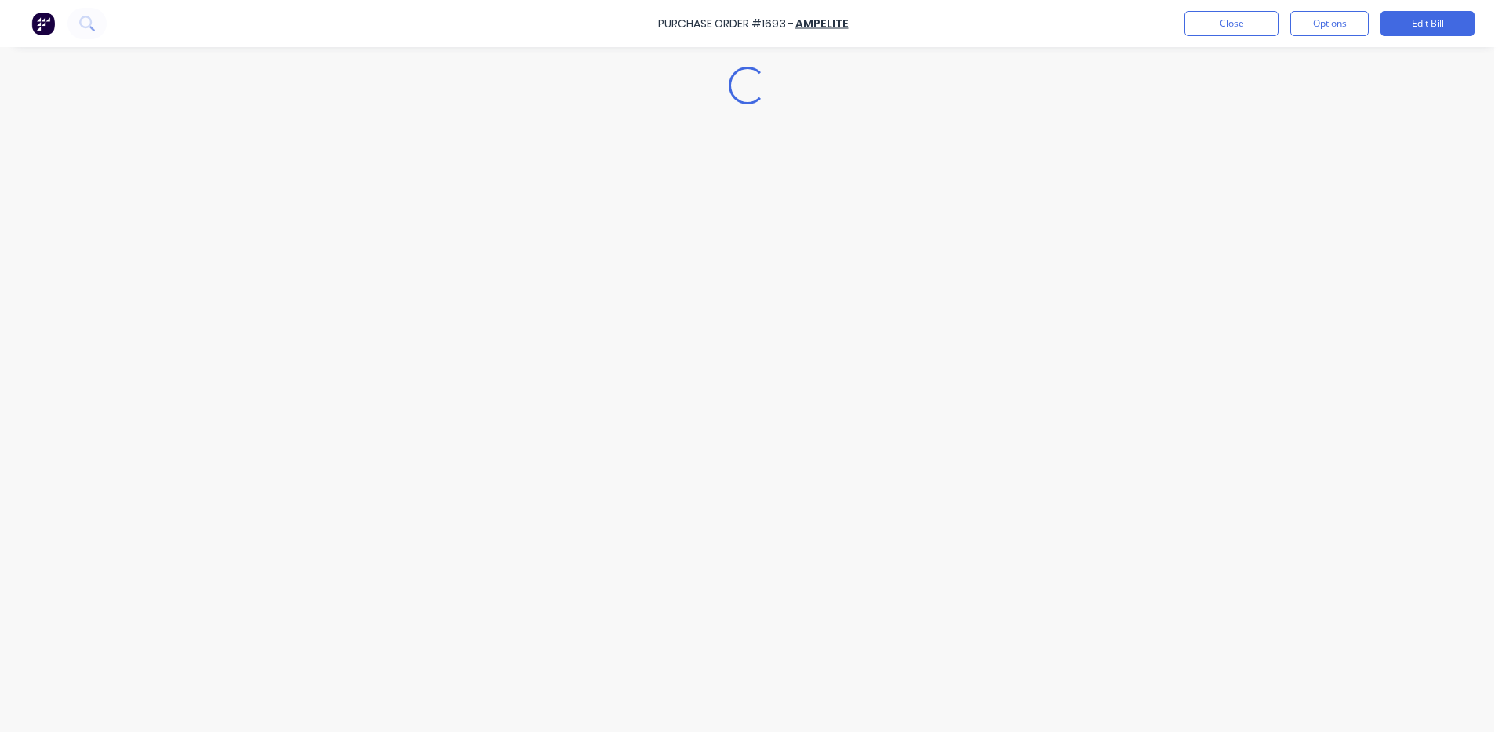
type textarea "x"
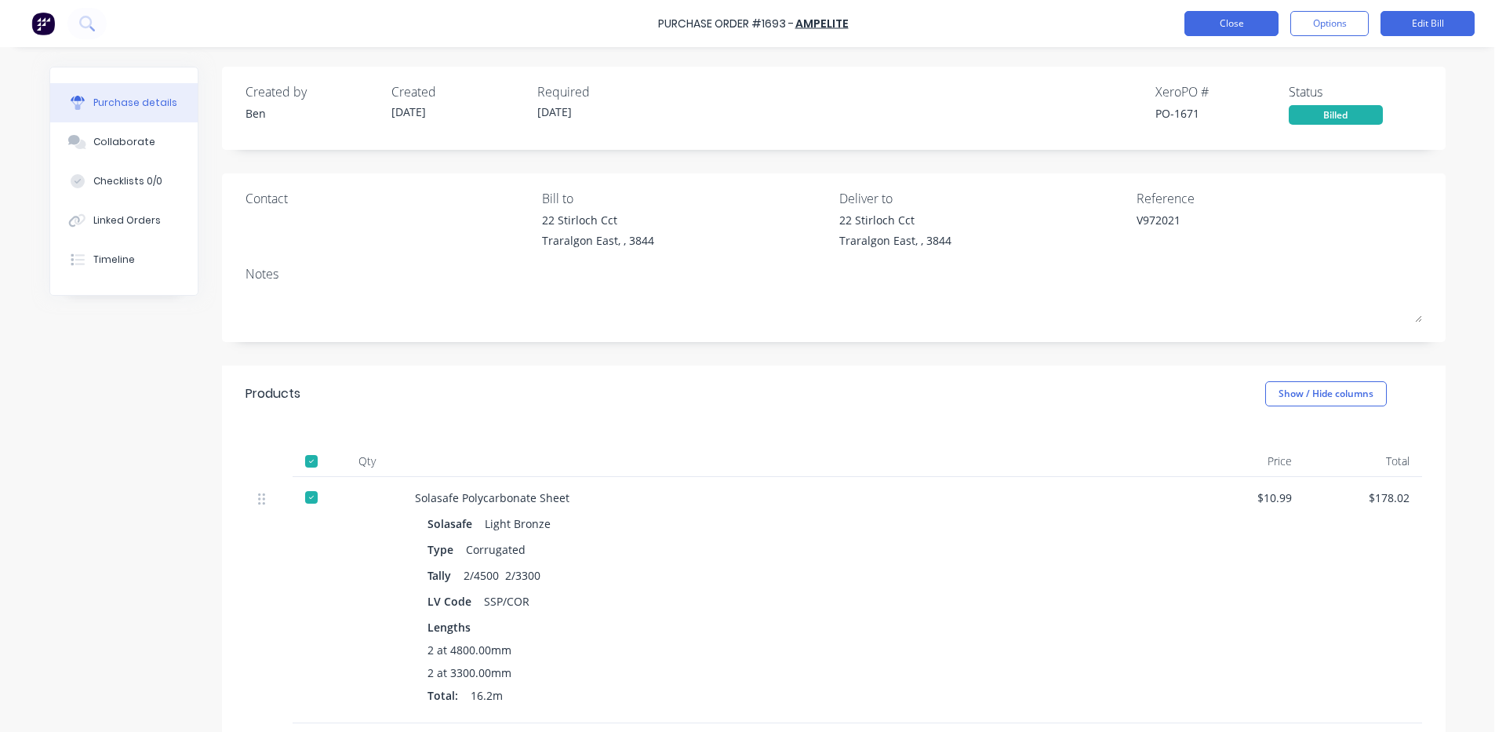
click at [1262, 20] on button "Close" at bounding box center [1232, 23] width 94 height 25
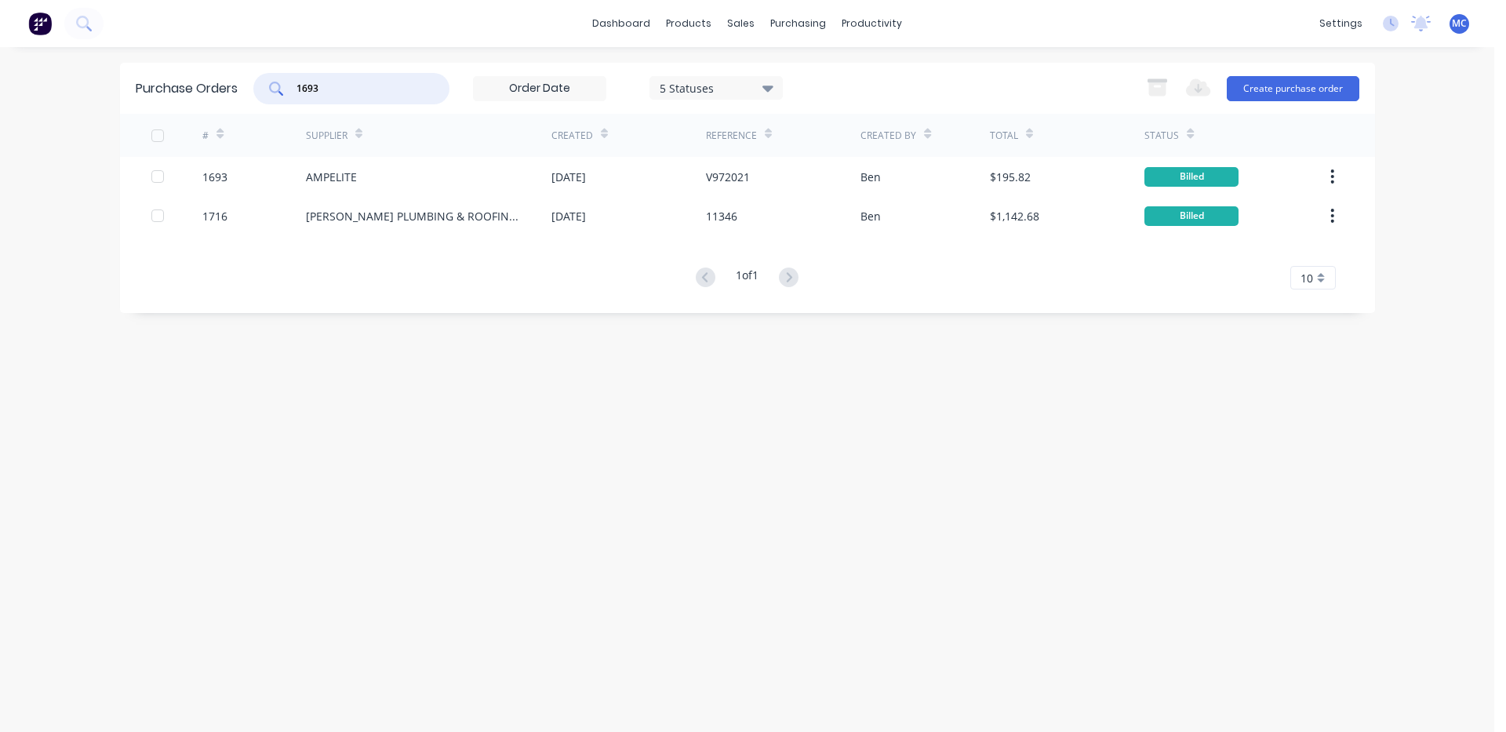
drag, startPoint x: 344, startPoint y: 91, endPoint x: 244, endPoint y: 88, distance: 100.5
click at [244, 88] on div "Purchase Orders 1693 5 Statuses 5 Statuses Export to Excel (XLSX) Create purcha…" at bounding box center [747, 88] width 1255 height 51
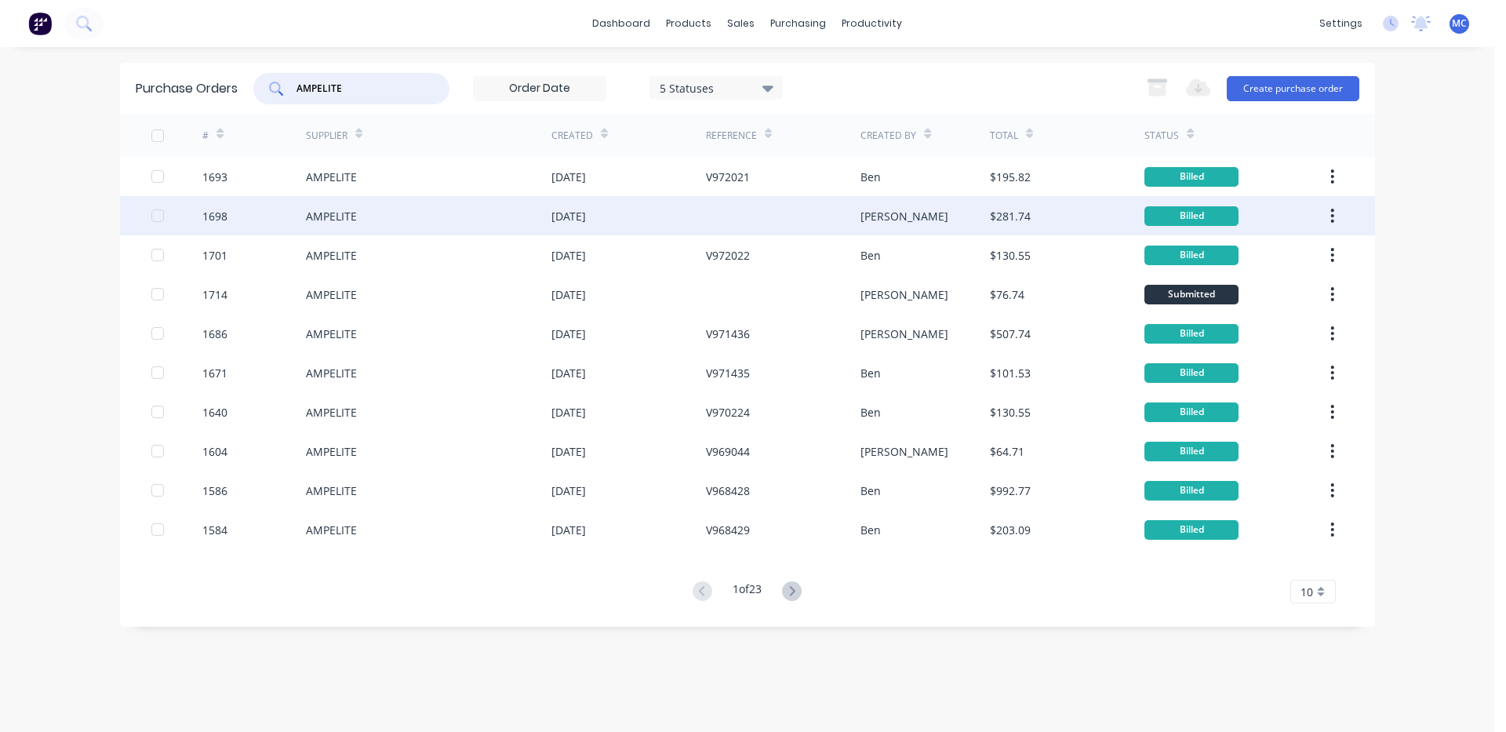
type input "AMPELITE"
click at [669, 208] on div "[DATE]" at bounding box center [629, 215] width 155 height 39
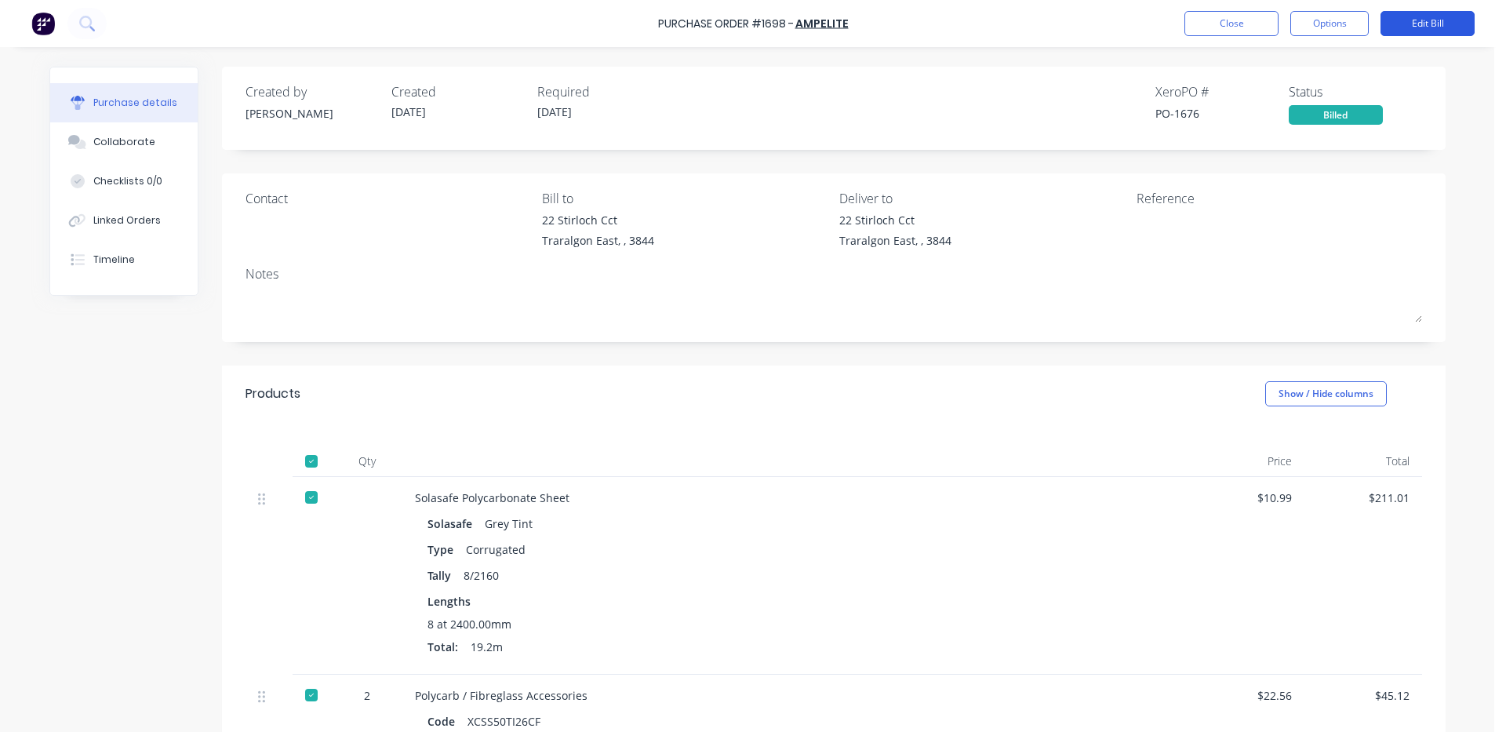
click at [1428, 17] on button "Edit Bill" at bounding box center [1428, 23] width 94 height 25
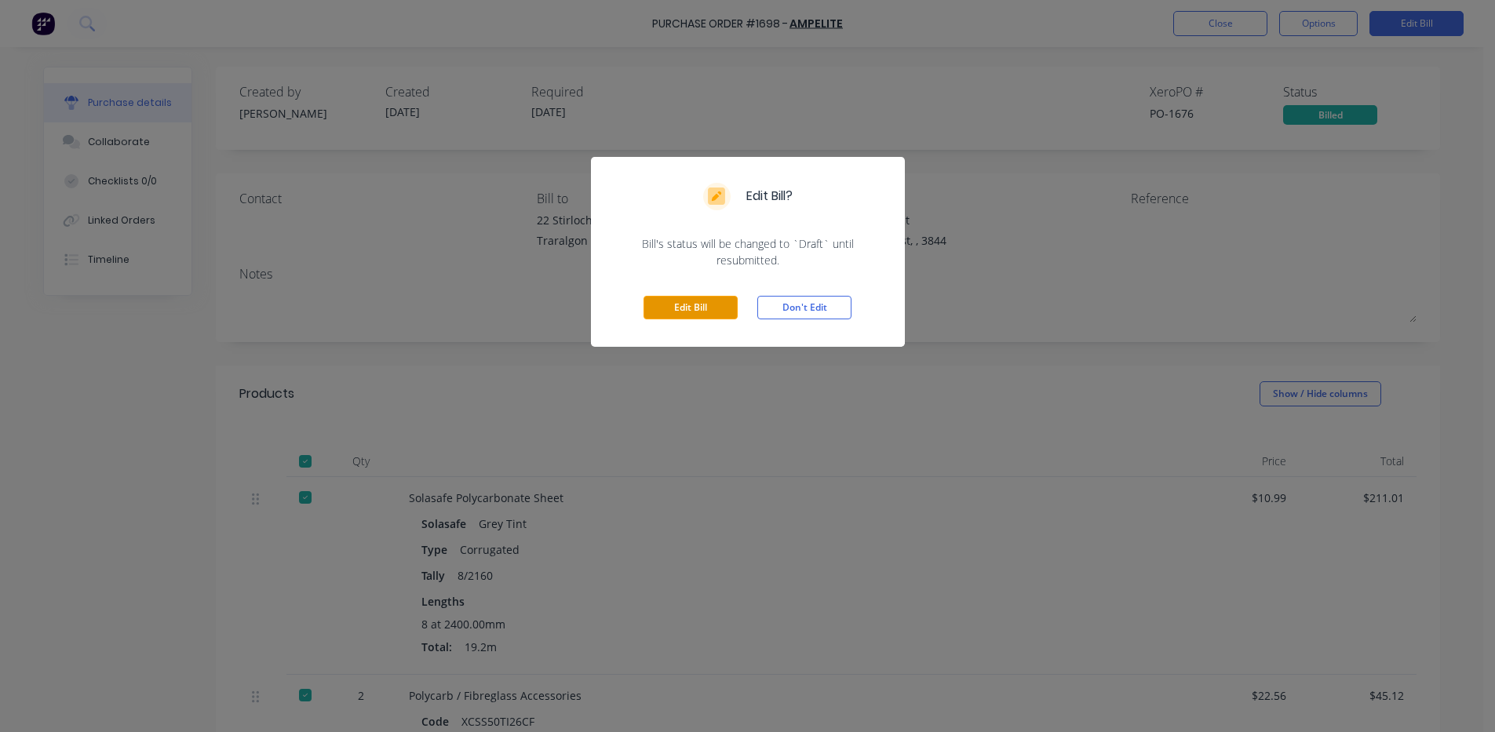
click at [677, 305] on button "Edit Bill" at bounding box center [690, 308] width 94 height 24
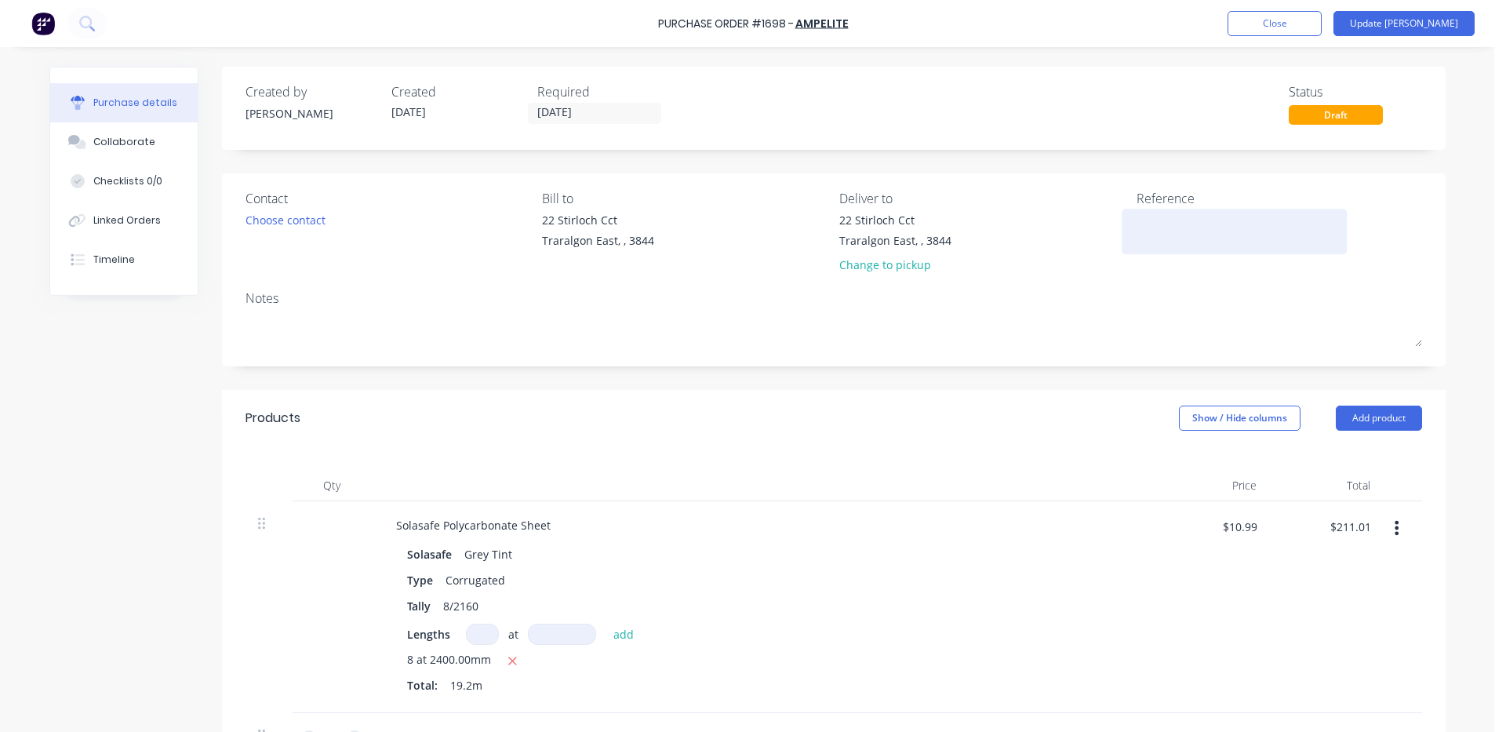
click at [1171, 237] on textarea at bounding box center [1235, 229] width 196 height 35
type textarea "x"
type textarea "V"
type textarea "x"
type textarea "V9"
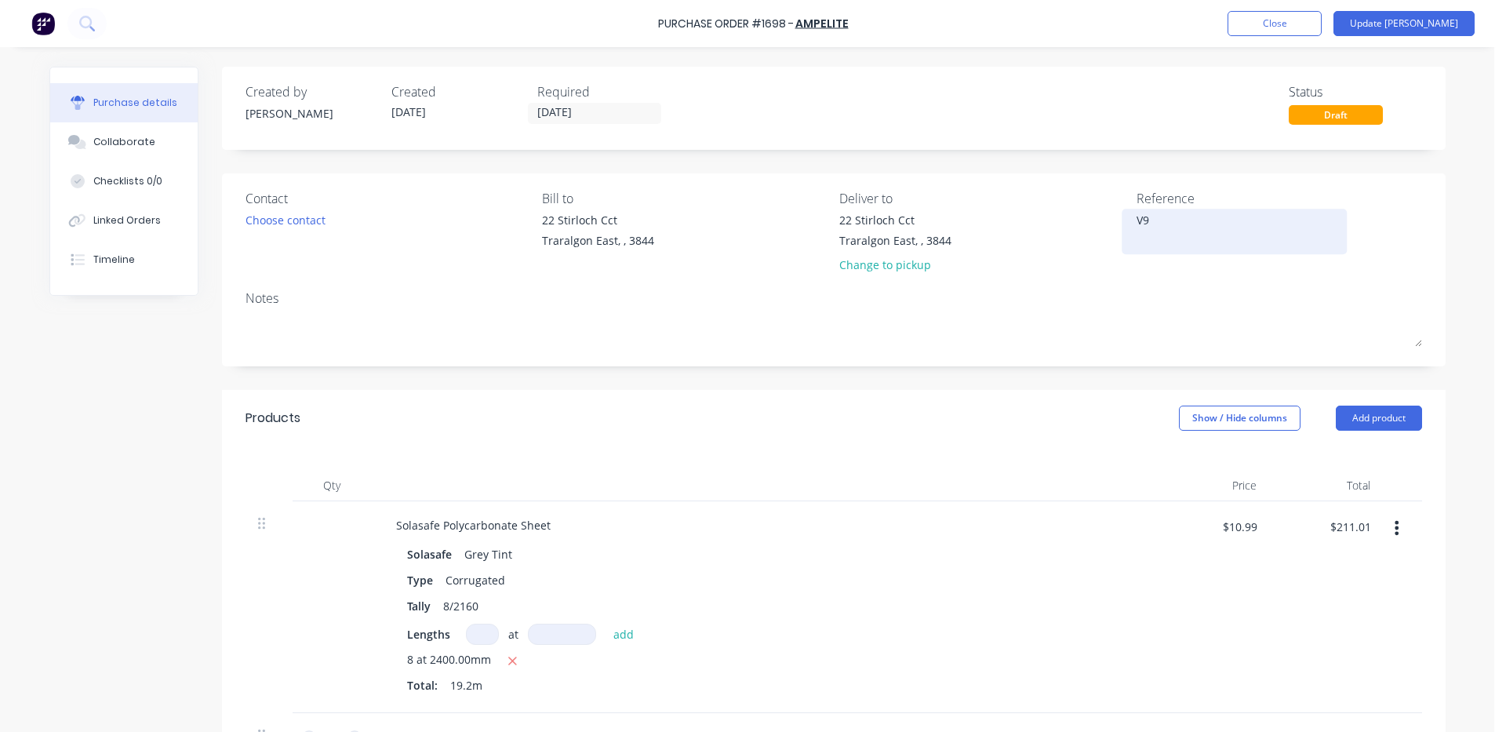
type textarea "x"
type textarea "V97"
type textarea "x"
type textarea "V972"
type textarea "x"
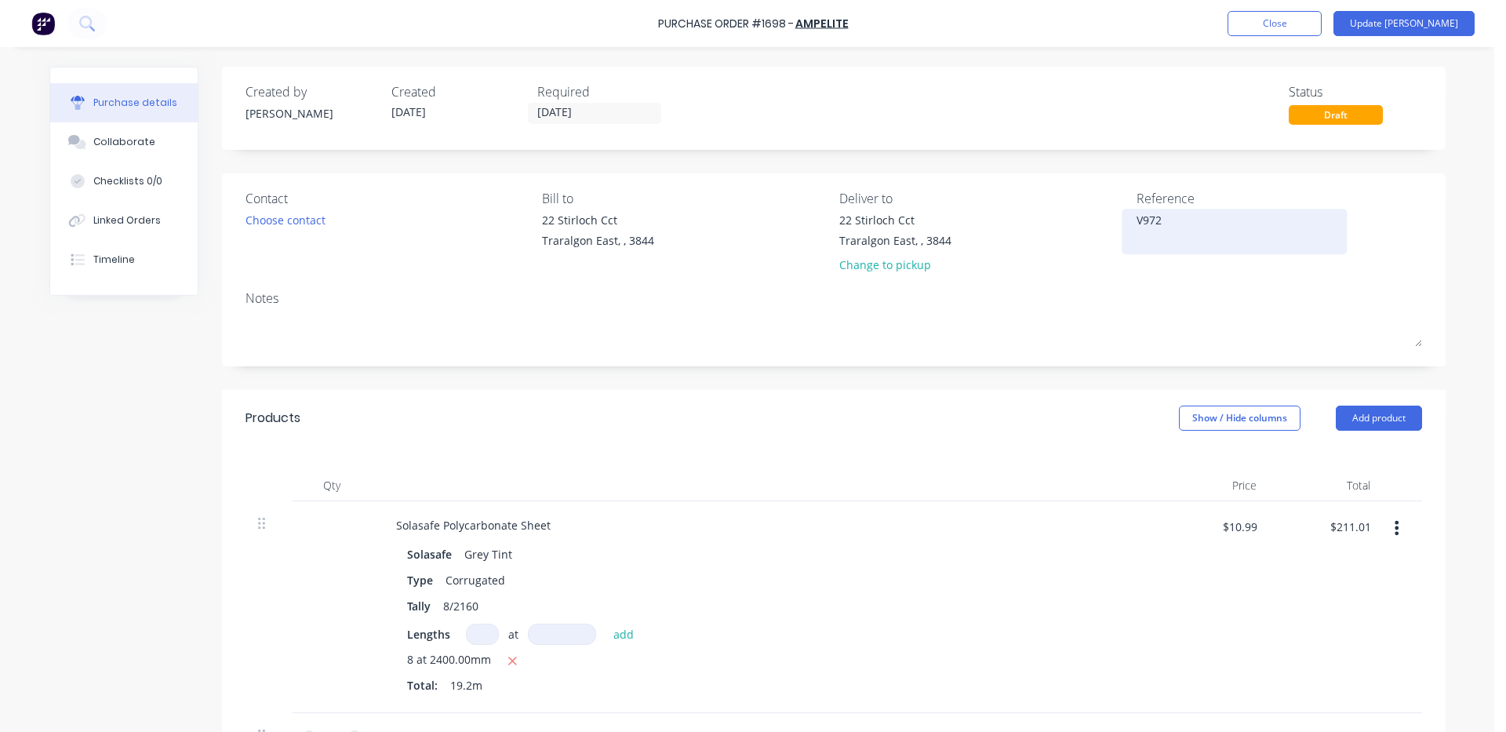
type textarea "V9720"
type textarea "x"
type textarea "V97202"
type textarea "x"
type textarea "V972020"
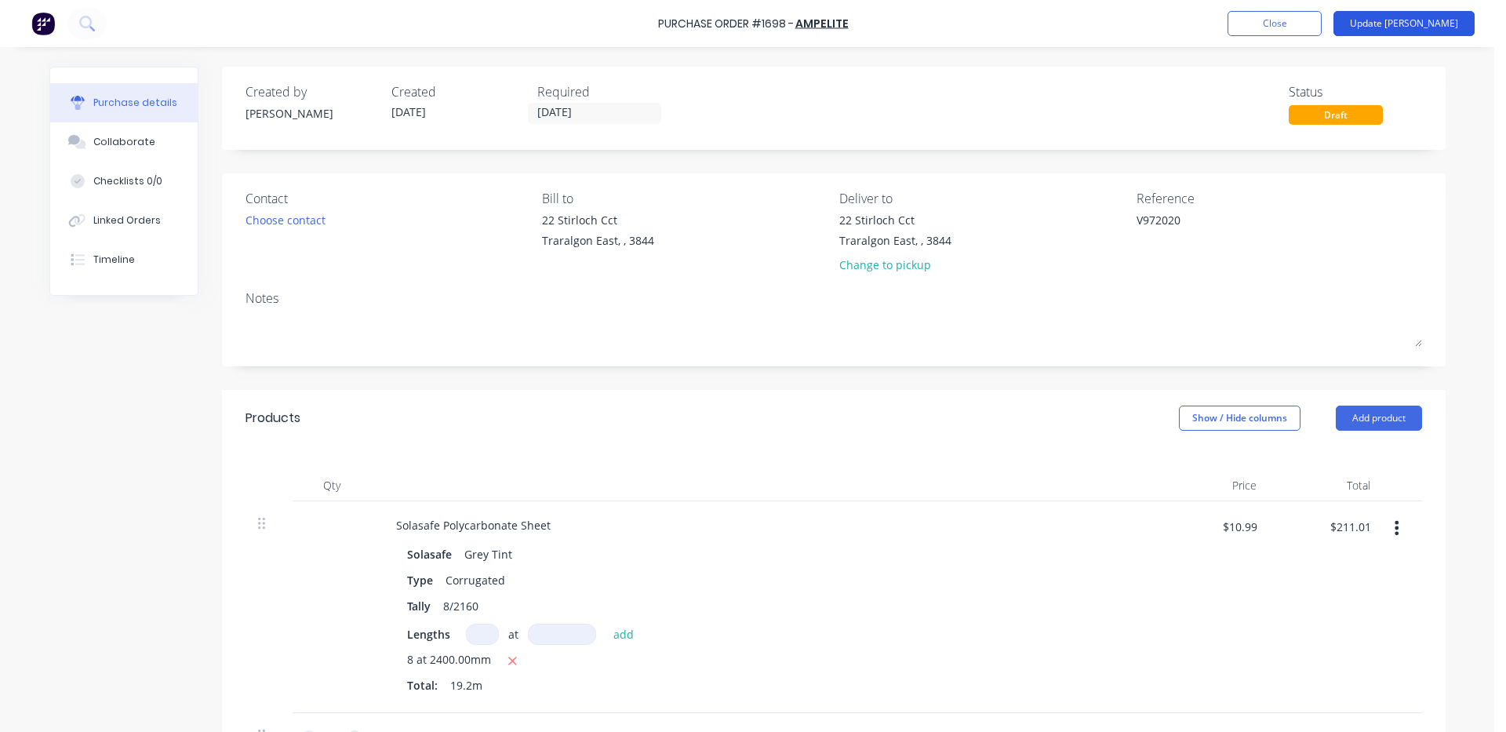
type textarea "x"
type textarea "V972020"
click at [1440, 27] on button "Update [PERSON_NAME]" at bounding box center [1404, 23] width 141 height 25
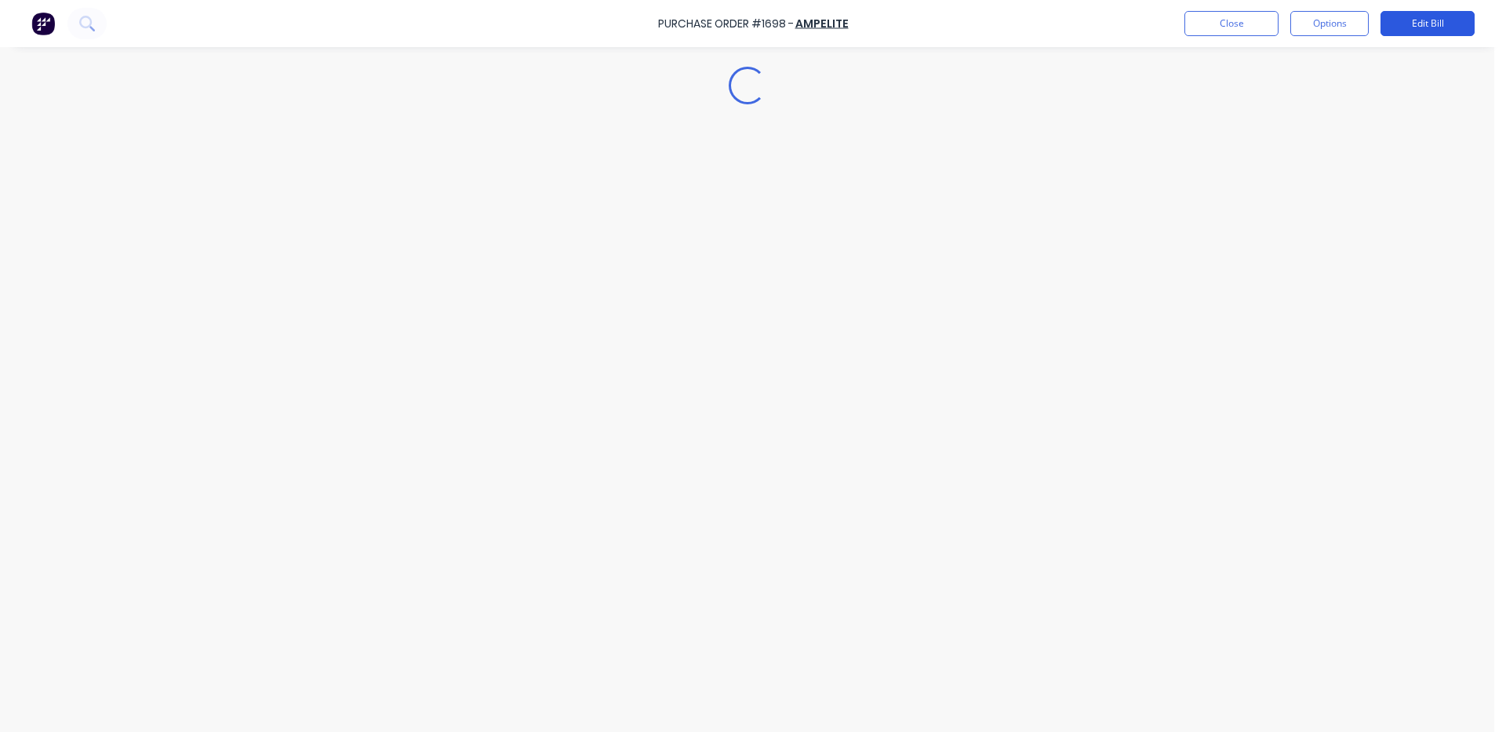
type textarea "x"
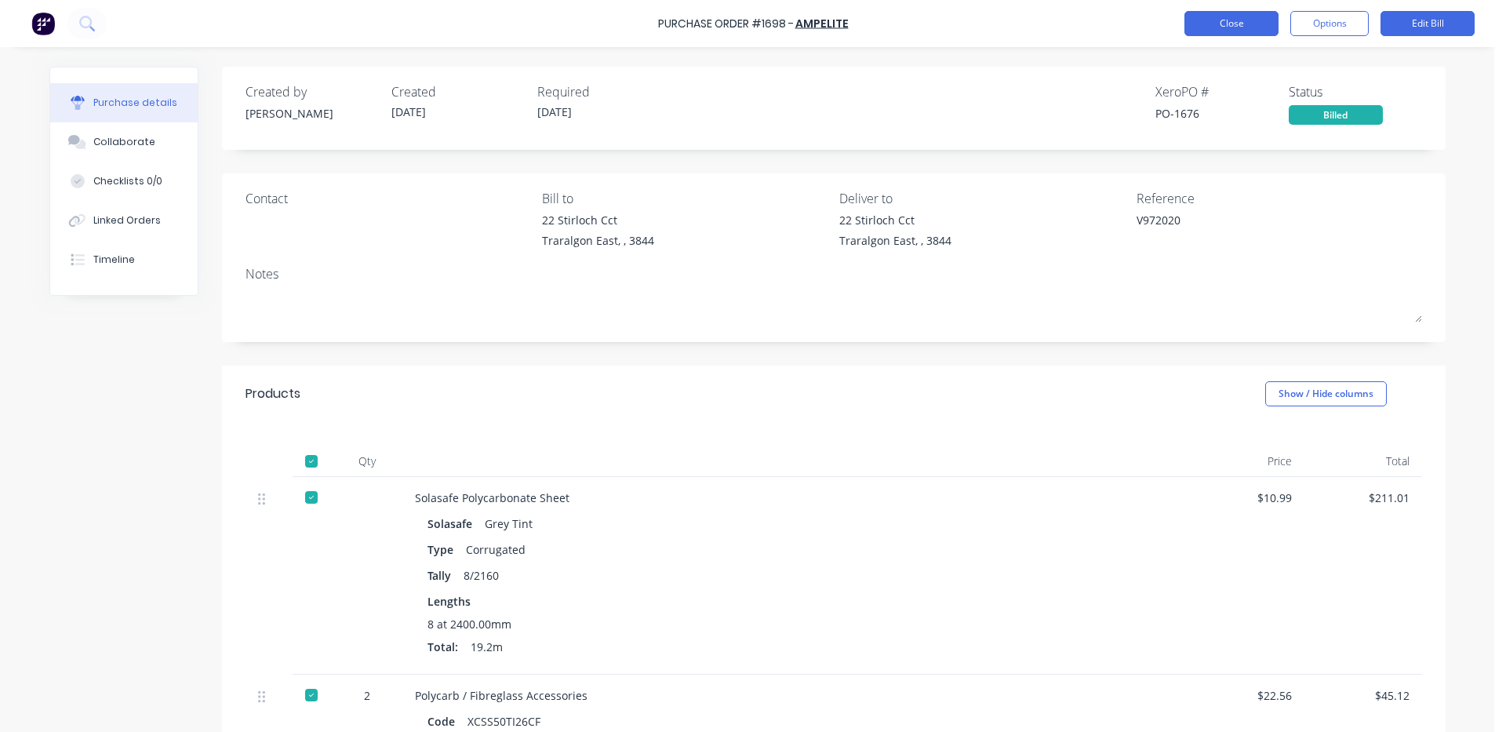
click at [1230, 23] on button "Close" at bounding box center [1232, 23] width 94 height 25
